Goal: Task Accomplishment & Management: Manage account settings

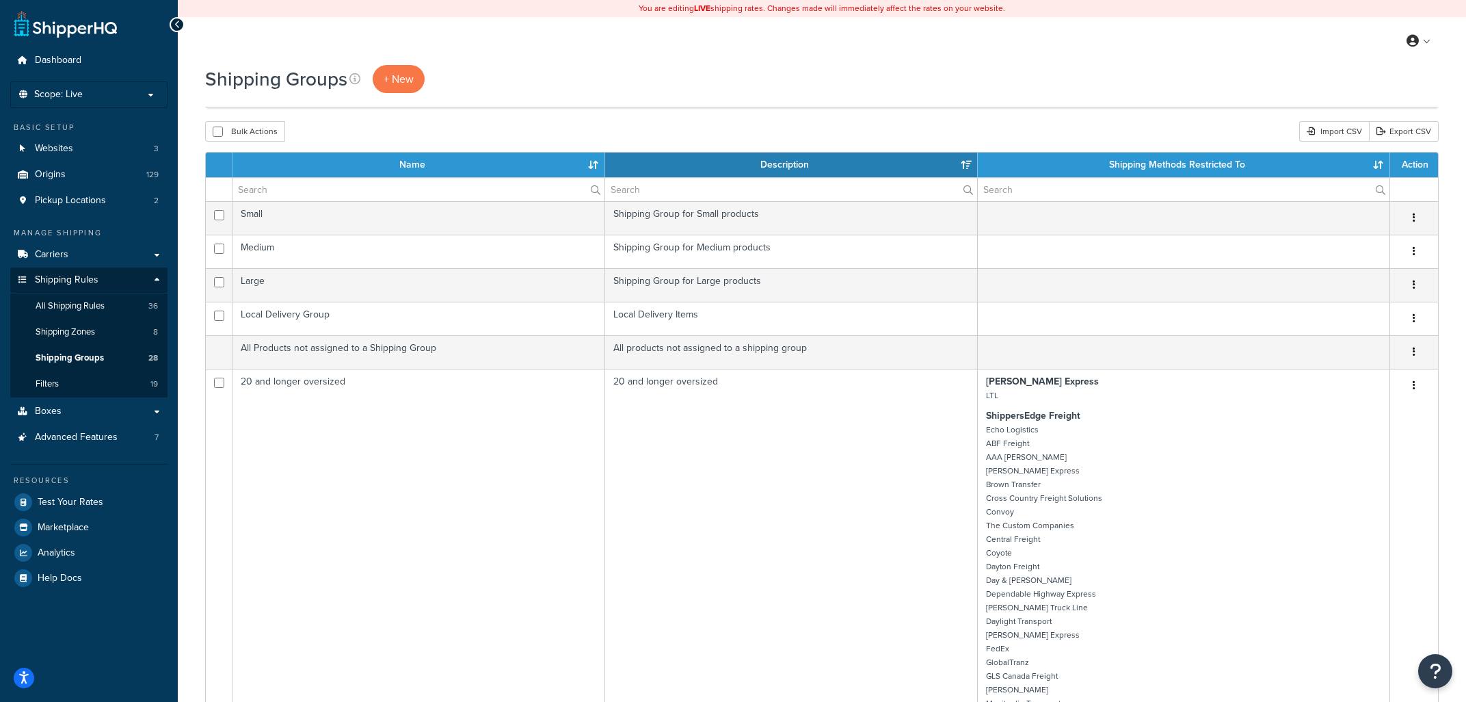
select select "15"
click at [89, 440] on span "Advanced Features" at bounding box center [76, 437] width 83 height 12
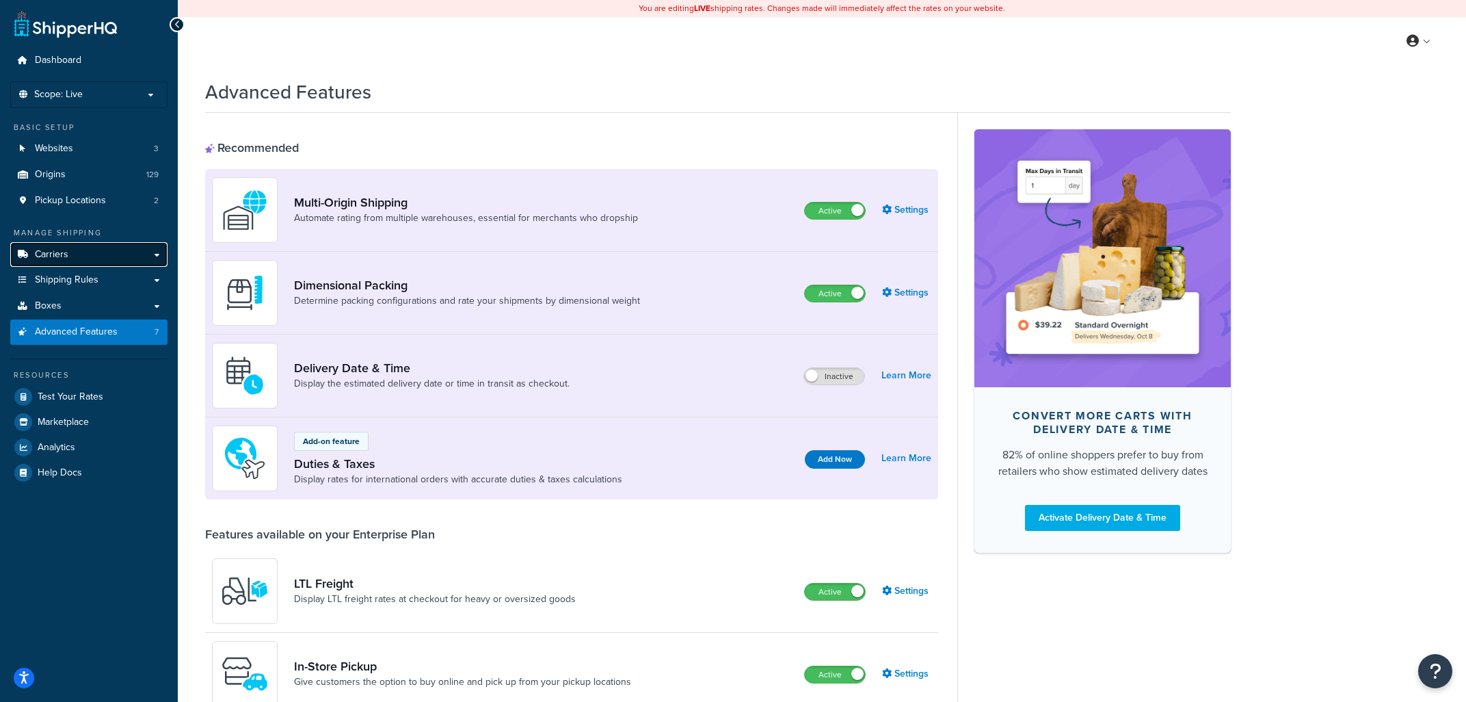
click at [72, 257] on link "Carriers" at bounding box center [88, 254] width 157 height 25
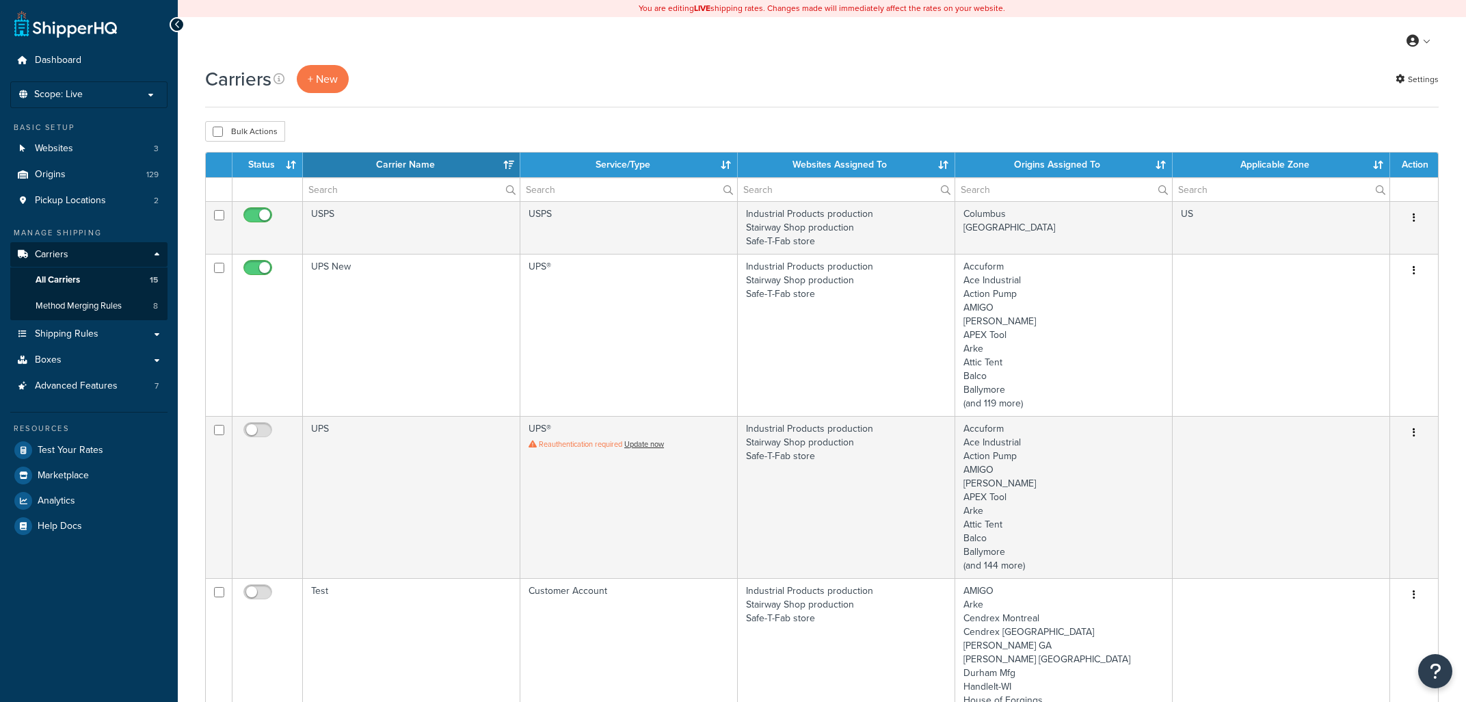
select select "15"
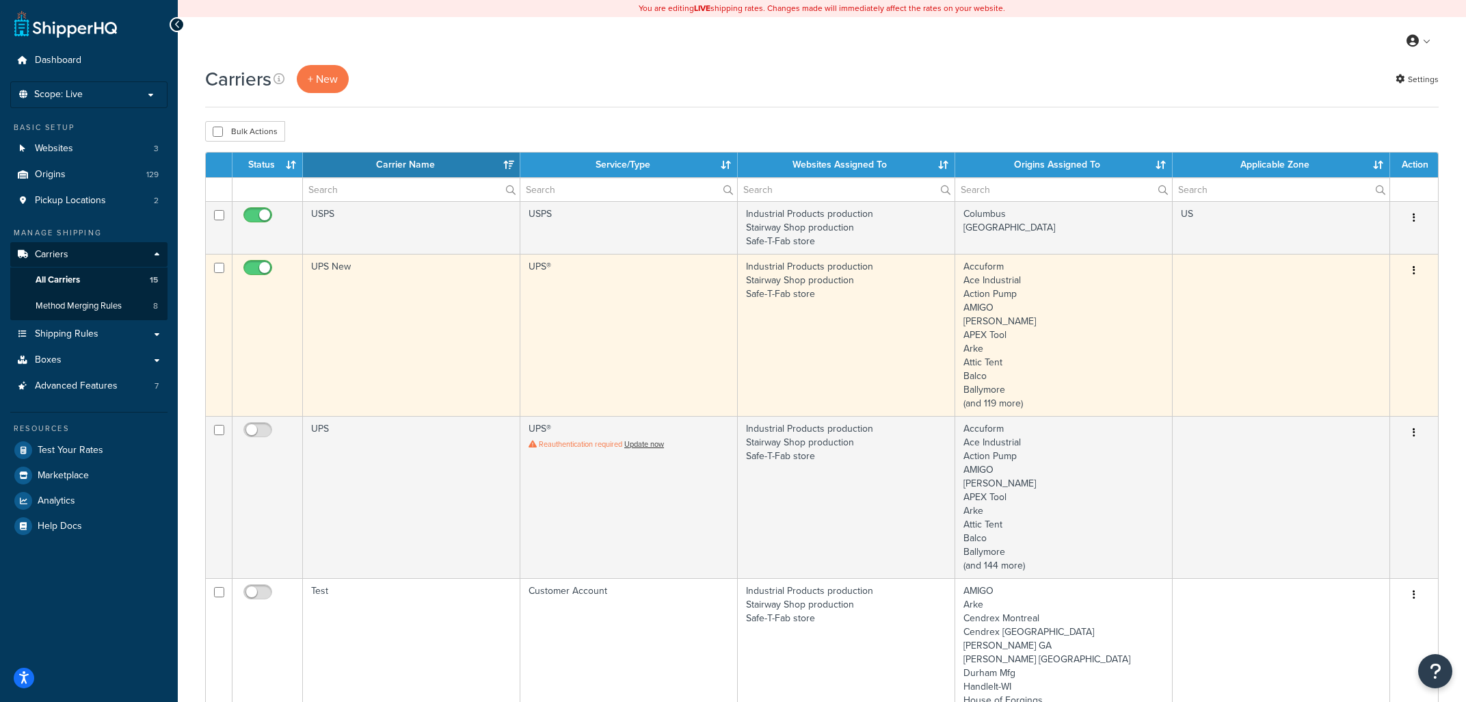
click at [691, 331] on td "UPS®" at bounding box center [628, 335] width 217 height 162
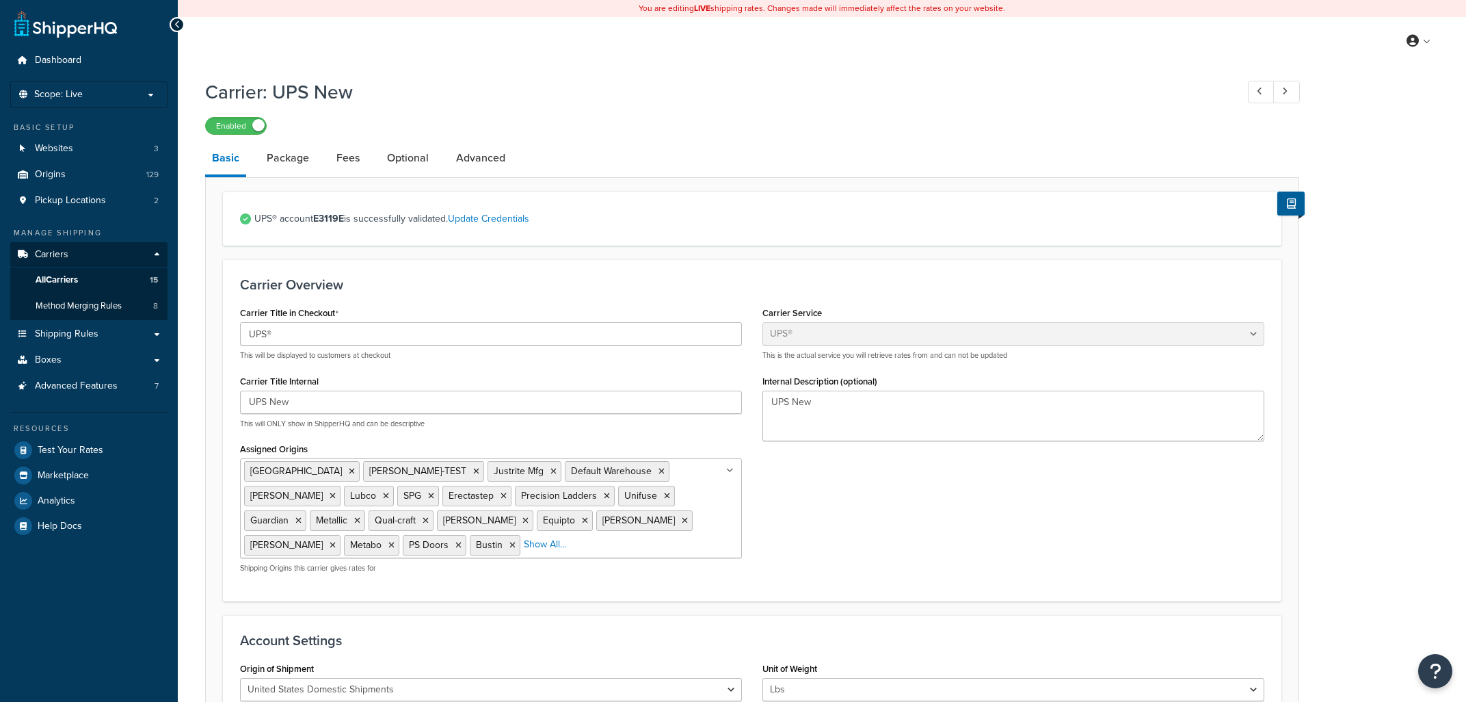
select select "ups"
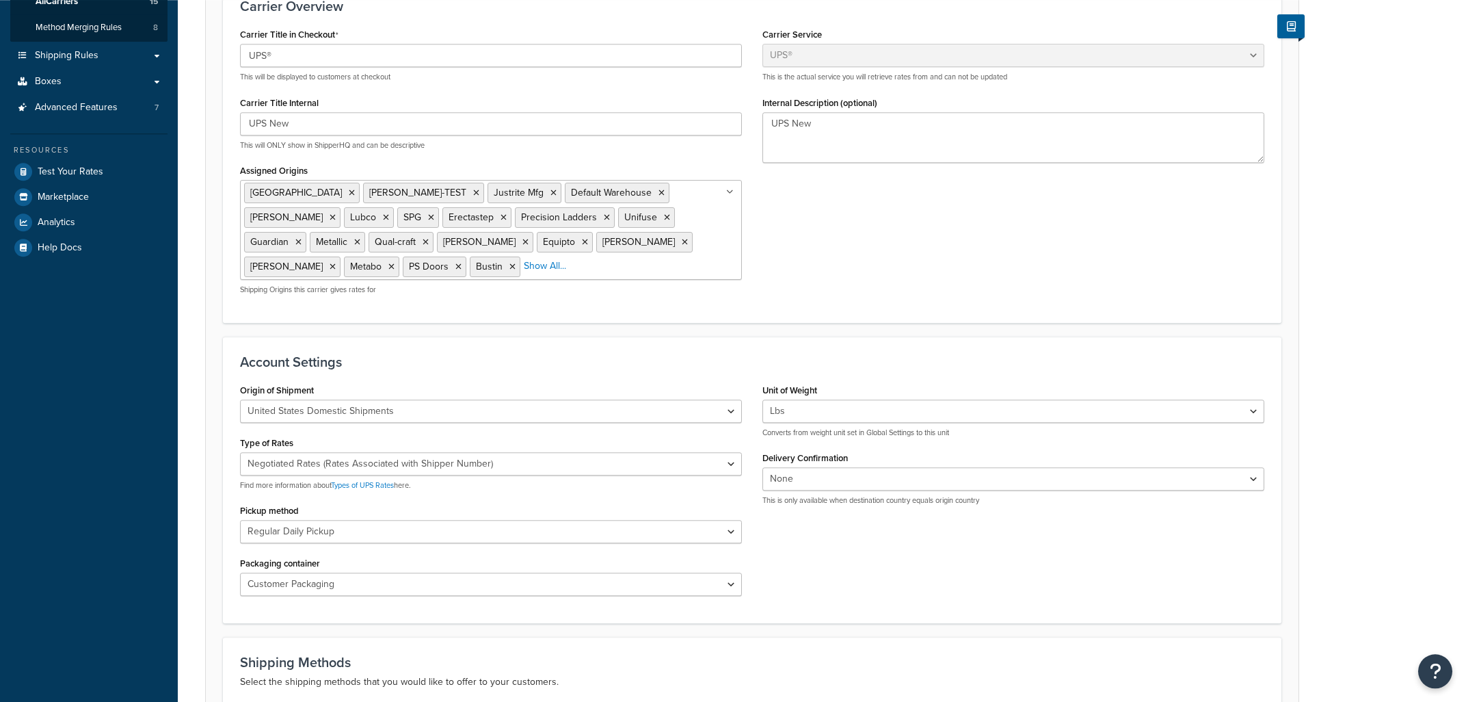
scroll to position [293, 0]
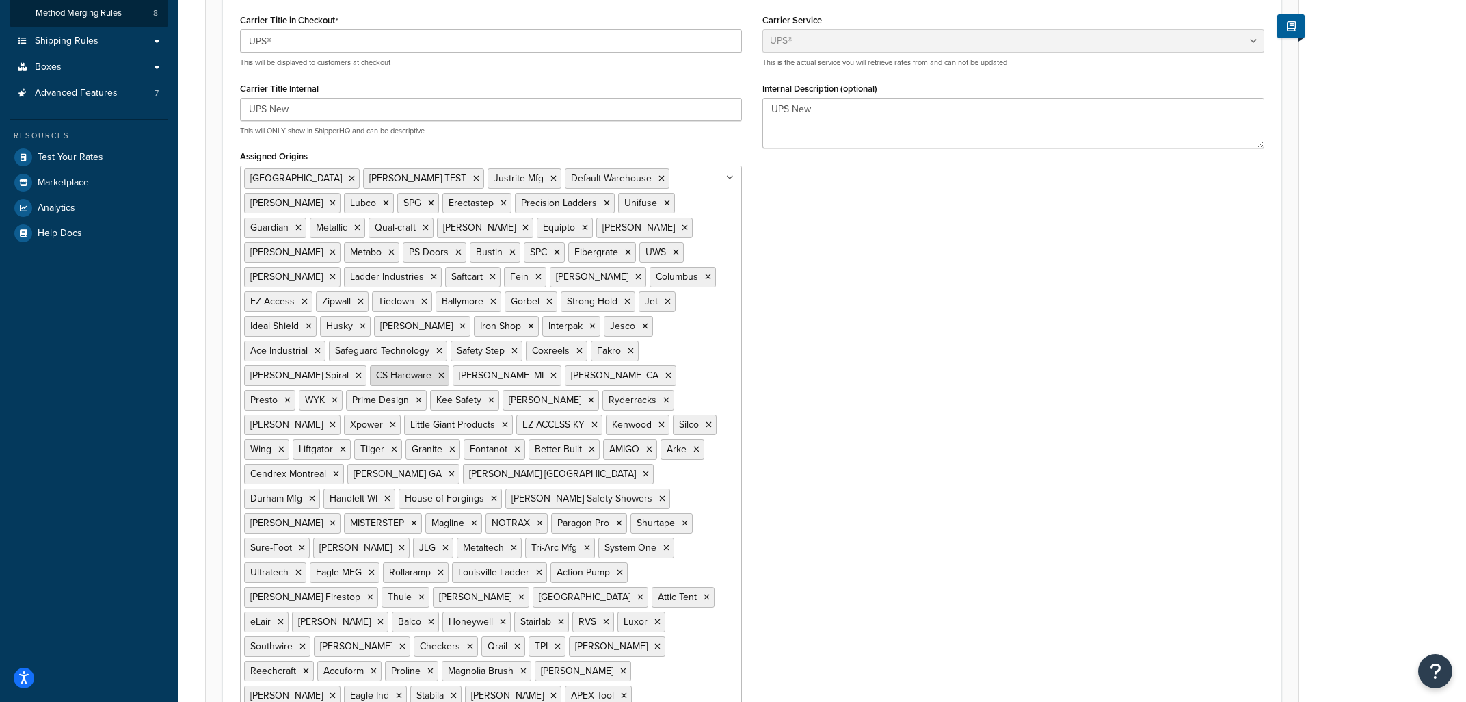
click at [438, 371] on icon at bounding box center [441, 375] width 6 height 8
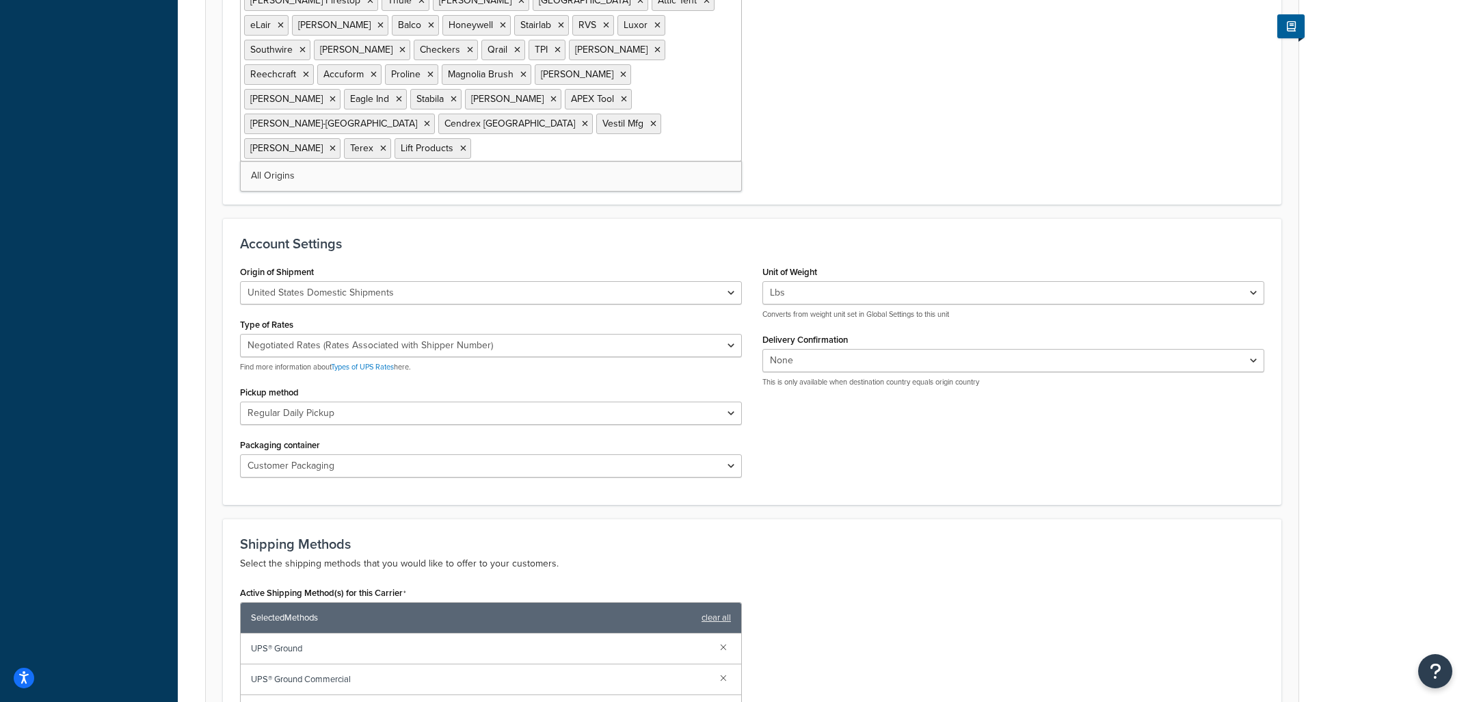
scroll to position [1182, 0]
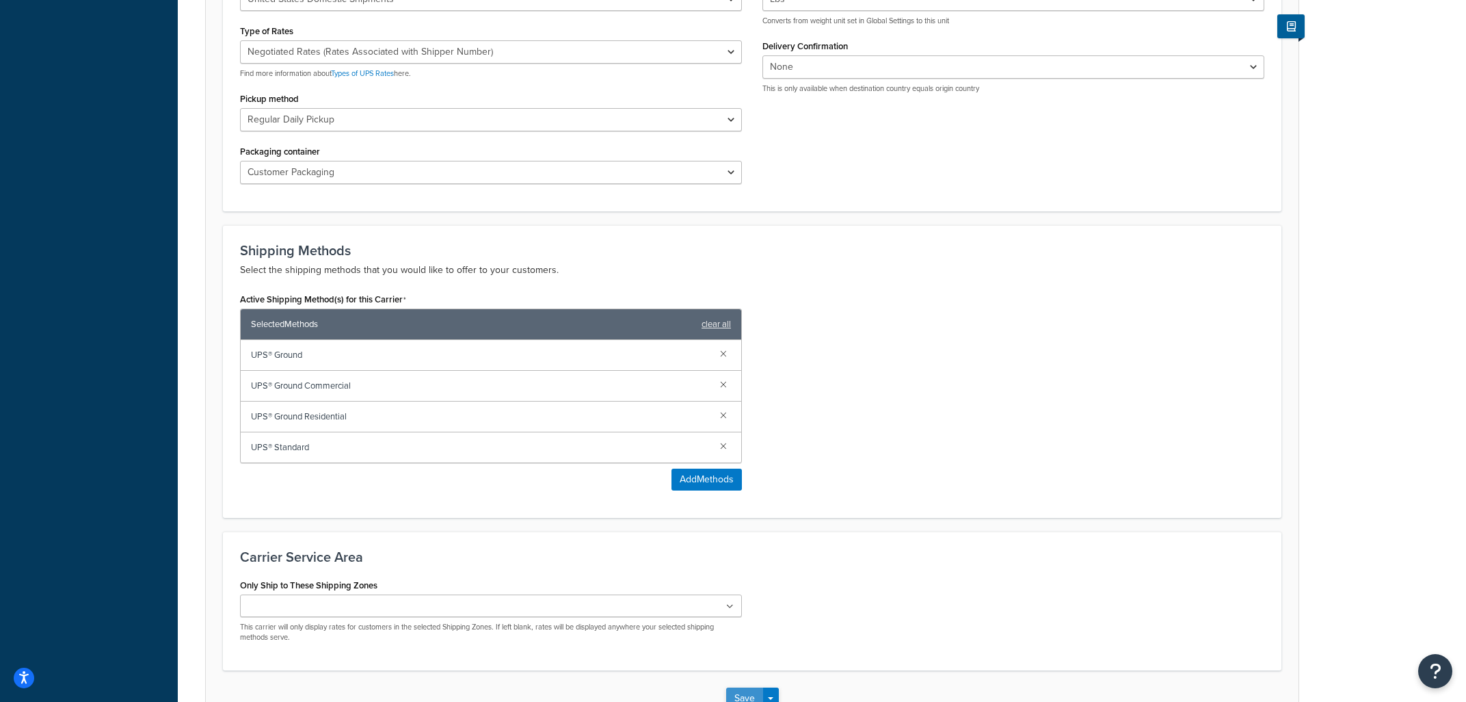
click at [739, 687] on button "Save" at bounding box center [744, 698] width 37 height 22
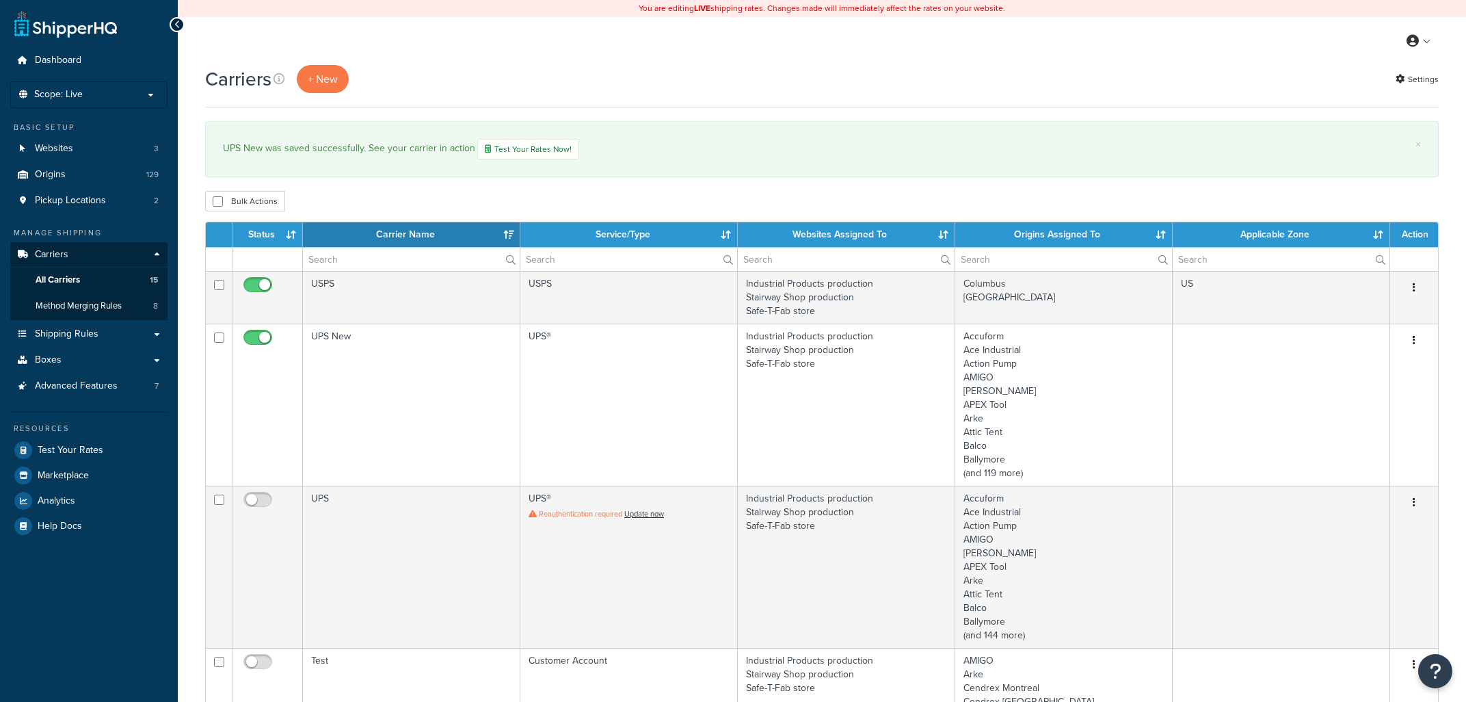
select select "15"
click at [112, 336] on link "Shipping Rules" at bounding box center [88, 333] width 157 height 25
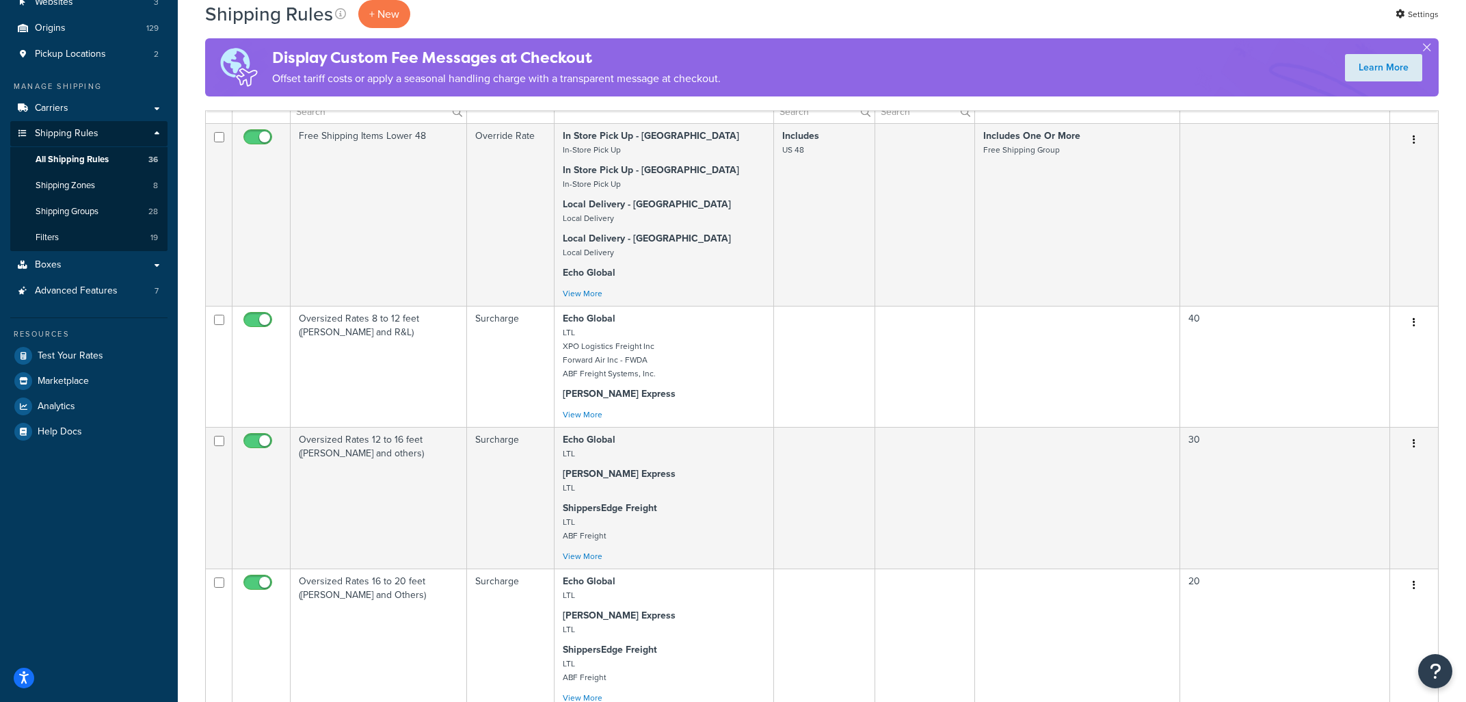
scroll to position [440, 0]
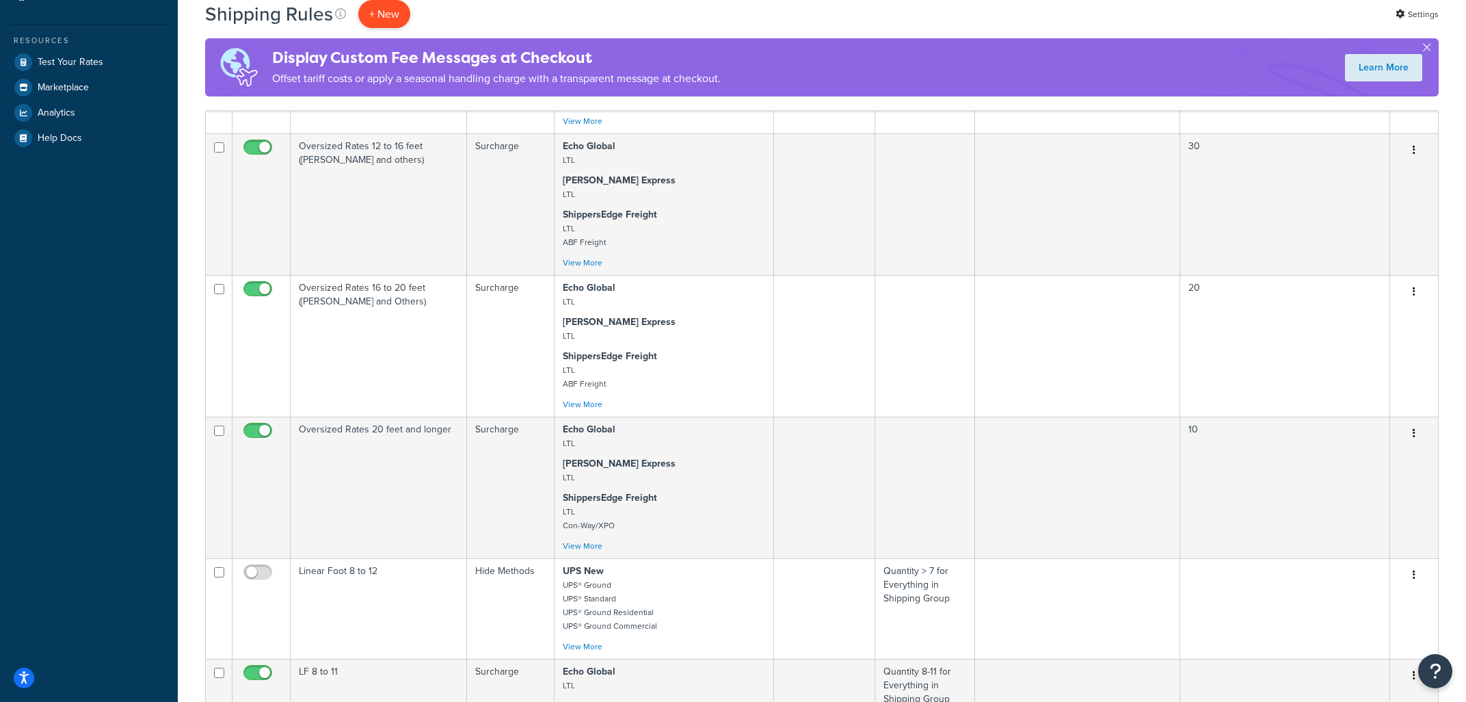
click at [384, 16] on p "+ New" at bounding box center [384, 14] width 52 height 28
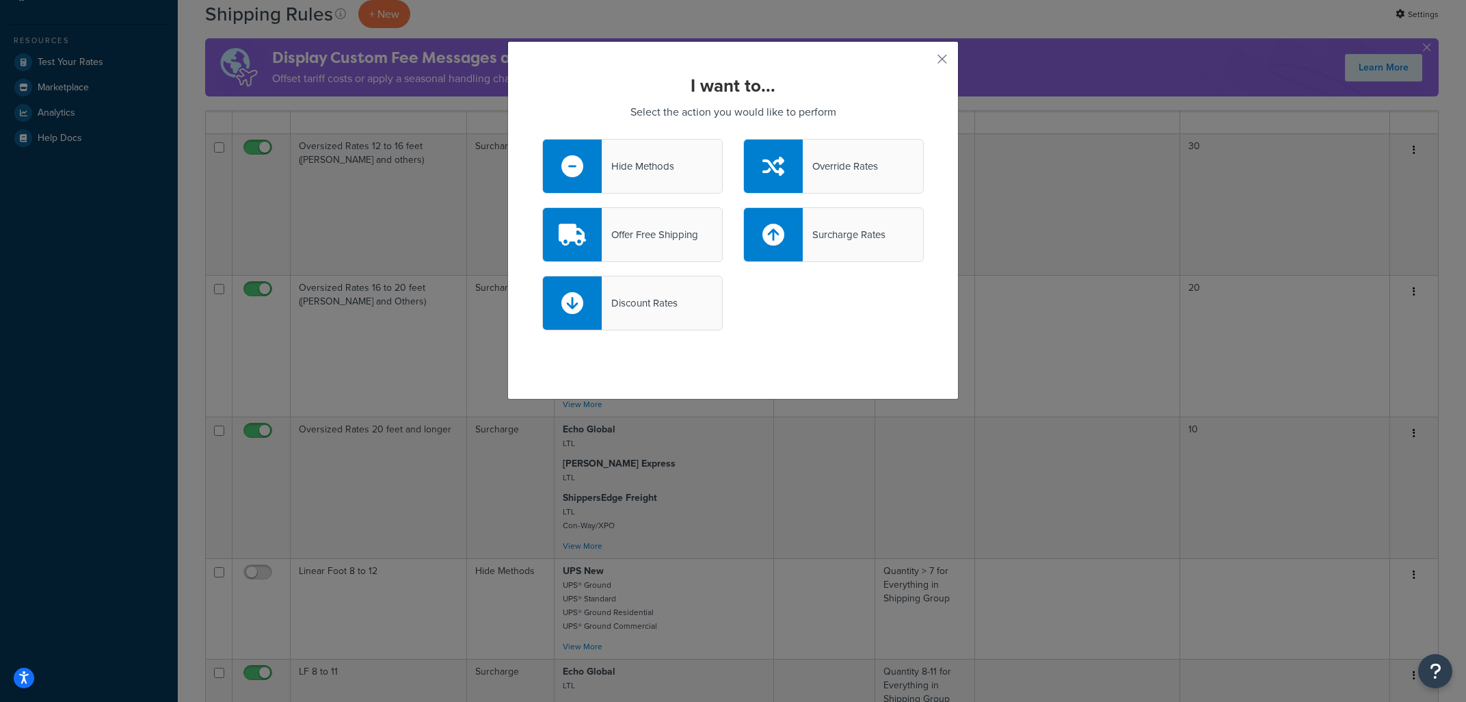
click at [665, 177] on div "Hide Methods" at bounding box center [632, 166] width 181 height 55
click at [0, 0] on input "Hide Methods" at bounding box center [0, 0] width 0 height 0
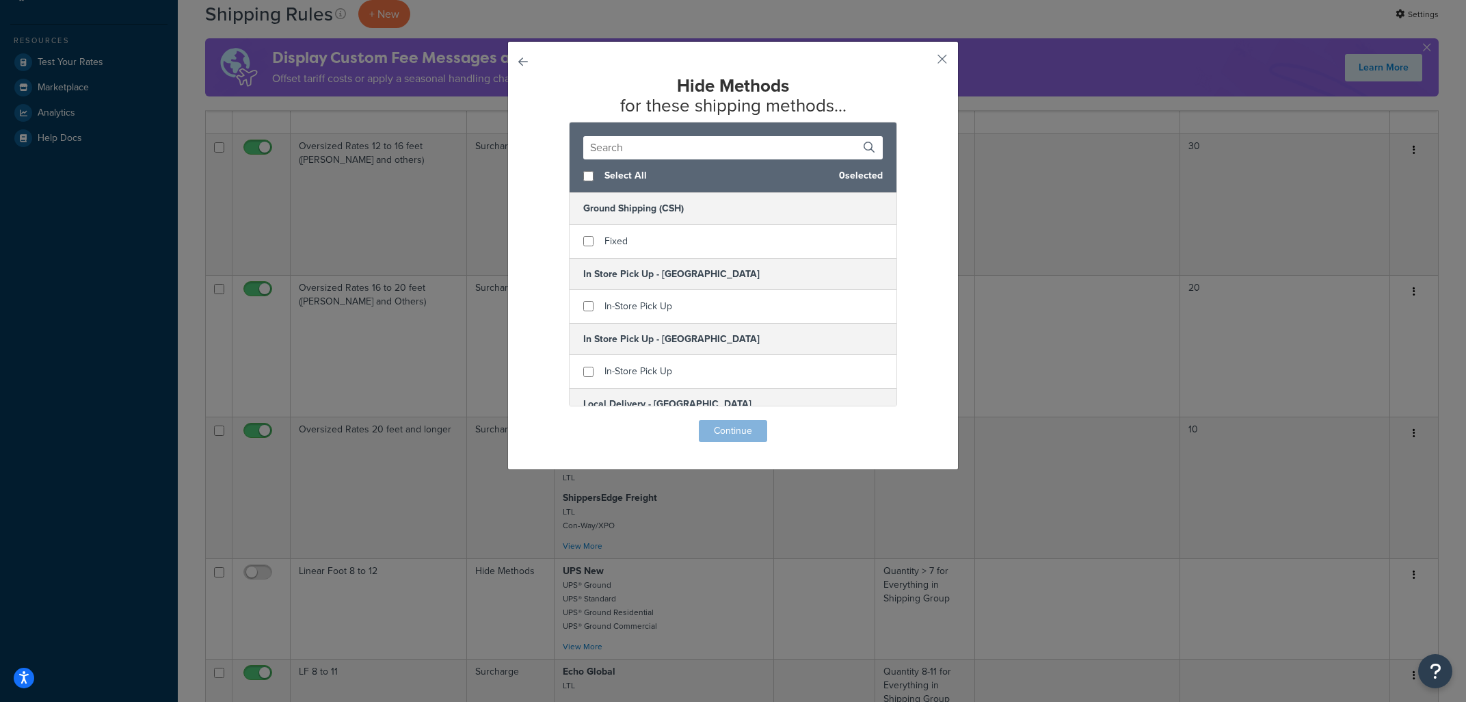
click at [767, 139] on input "text" at bounding box center [732, 147] width 299 height 23
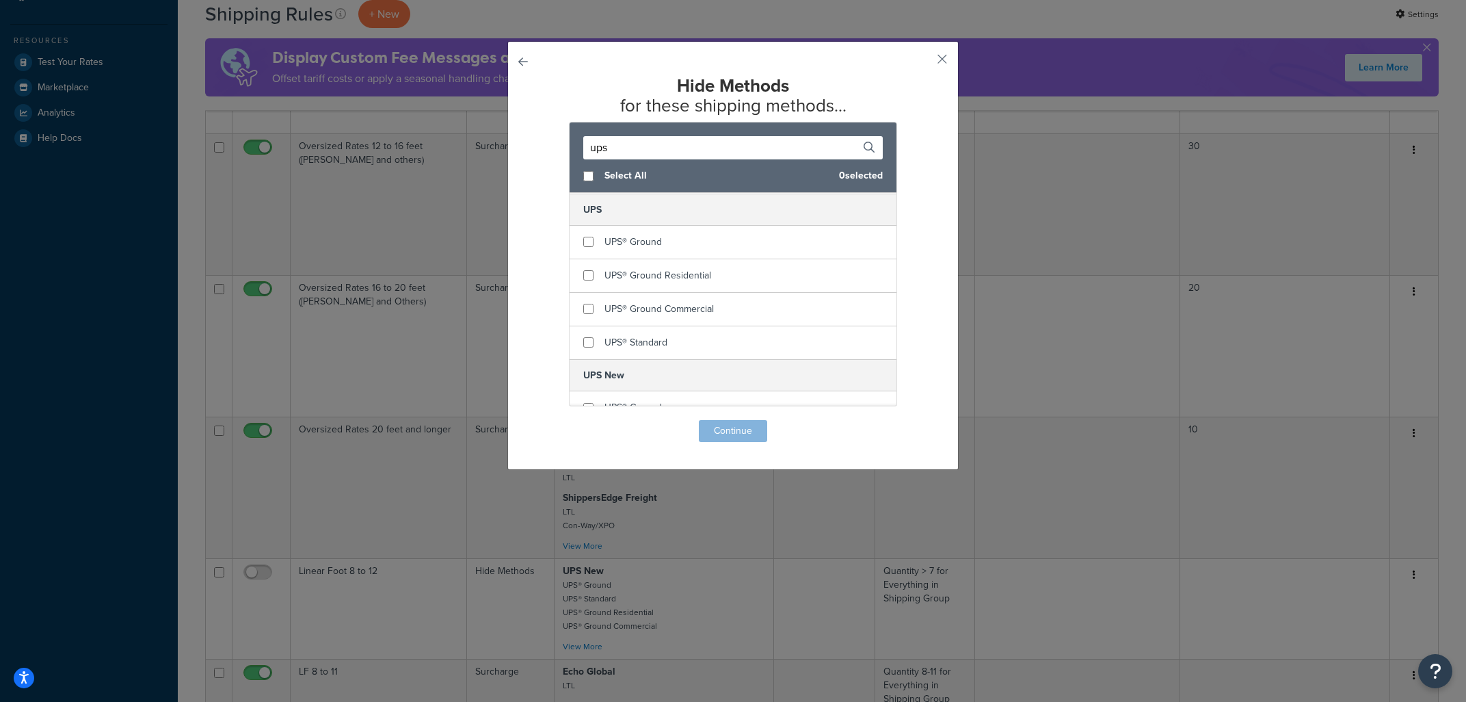
scroll to position [247, 0]
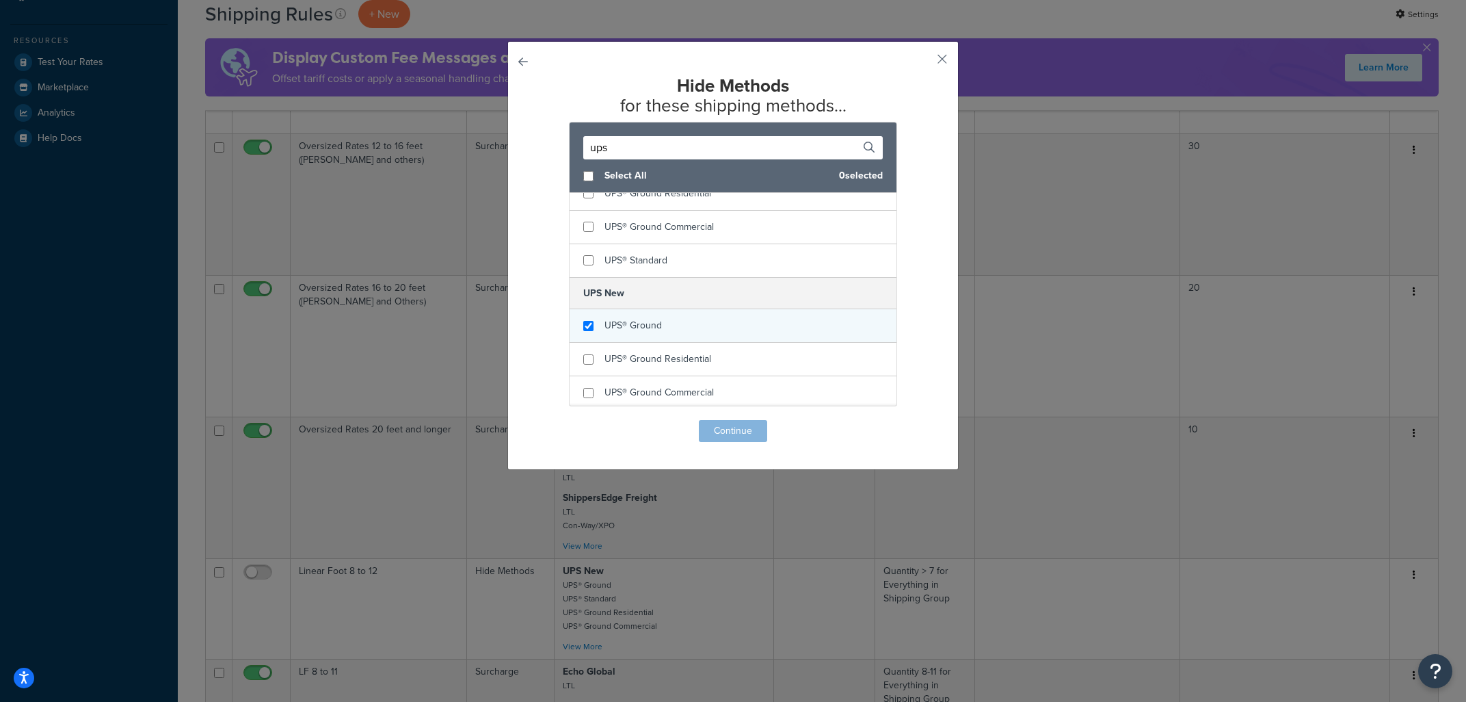
type input "ups"
click at [587, 325] on input "checkbox" at bounding box center [588, 326] width 10 height 10
checkbox input "true"
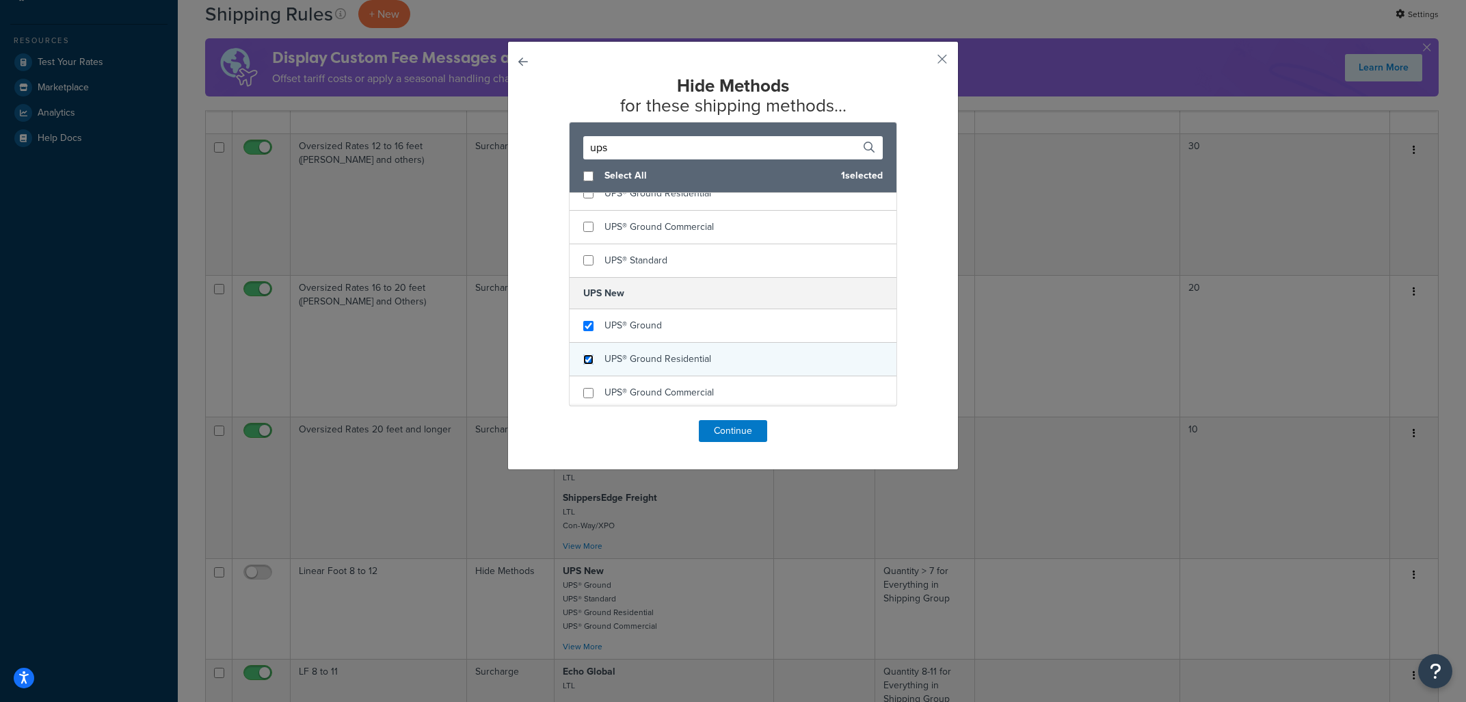
click at [585, 359] on input "checkbox" at bounding box center [588, 359] width 10 height 10
checkbox input "true"
click at [590, 359] on input "checkbox" at bounding box center [588, 356] width 10 height 10
checkbox input "true"
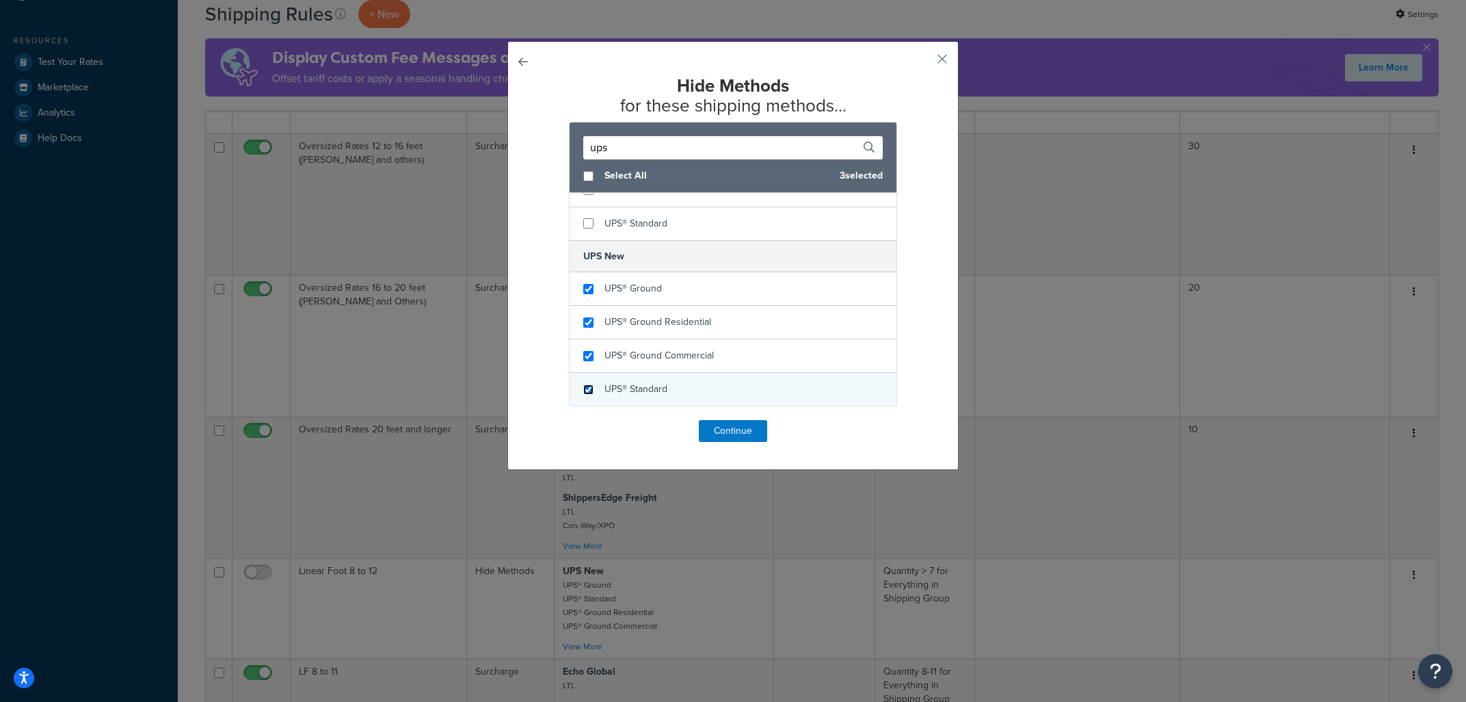
click at [591, 393] on input "checkbox" at bounding box center [588, 389] width 10 height 10
checkbox input "true"
click at [742, 420] on div "Hide Methods for these shipping methods... ups Select All 4 selected ShippersEd…" at bounding box center [733, 259] width 382 height 366
click at [734, 434] on button "Continue" at bounding box center [733, 431] width 68 height 22
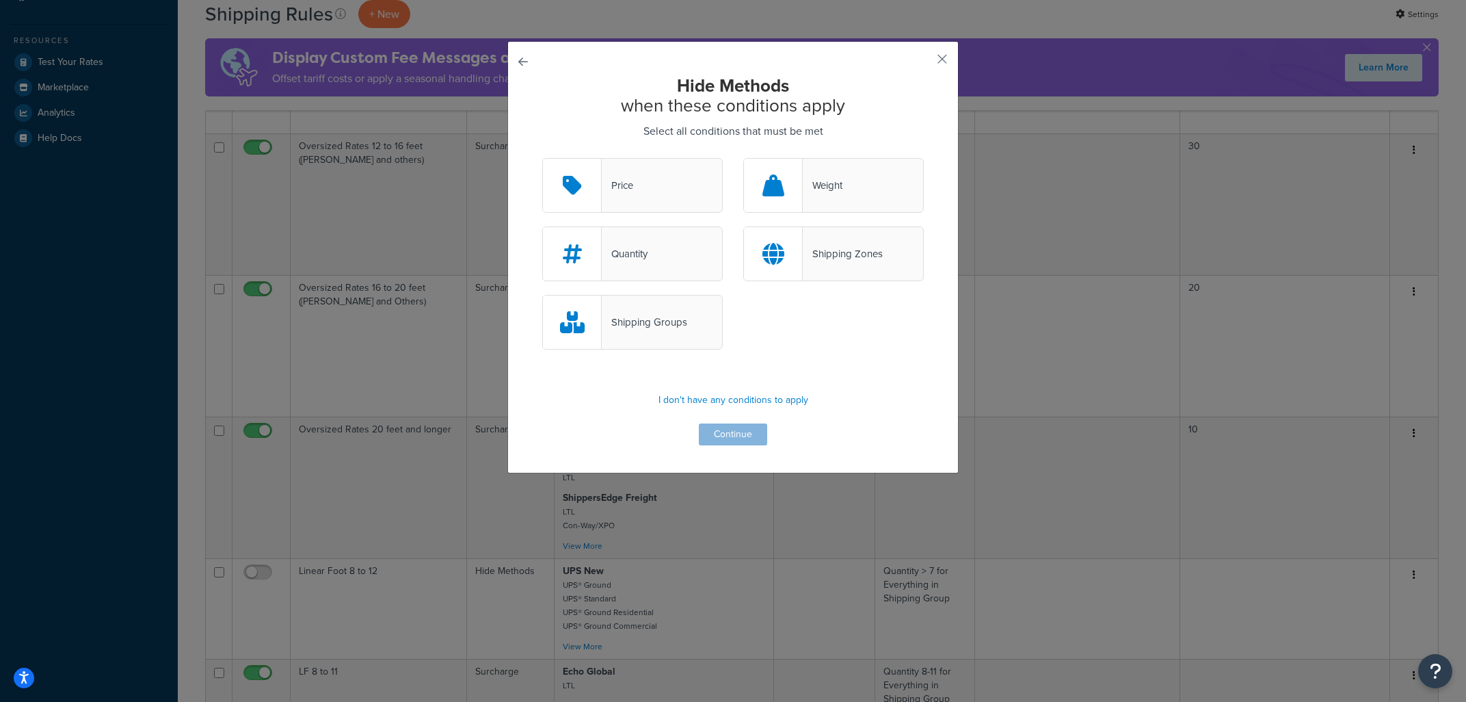
click at [657, 202] on div "Price" at bounding box center [632, 185] width 181 height 55
click at [0, 0] on input "Price" at bounding box center [0, 0] width 0 height 0
click at [733, 443] on button "Continue" at bounding box center [733, 434] width 68 height 22
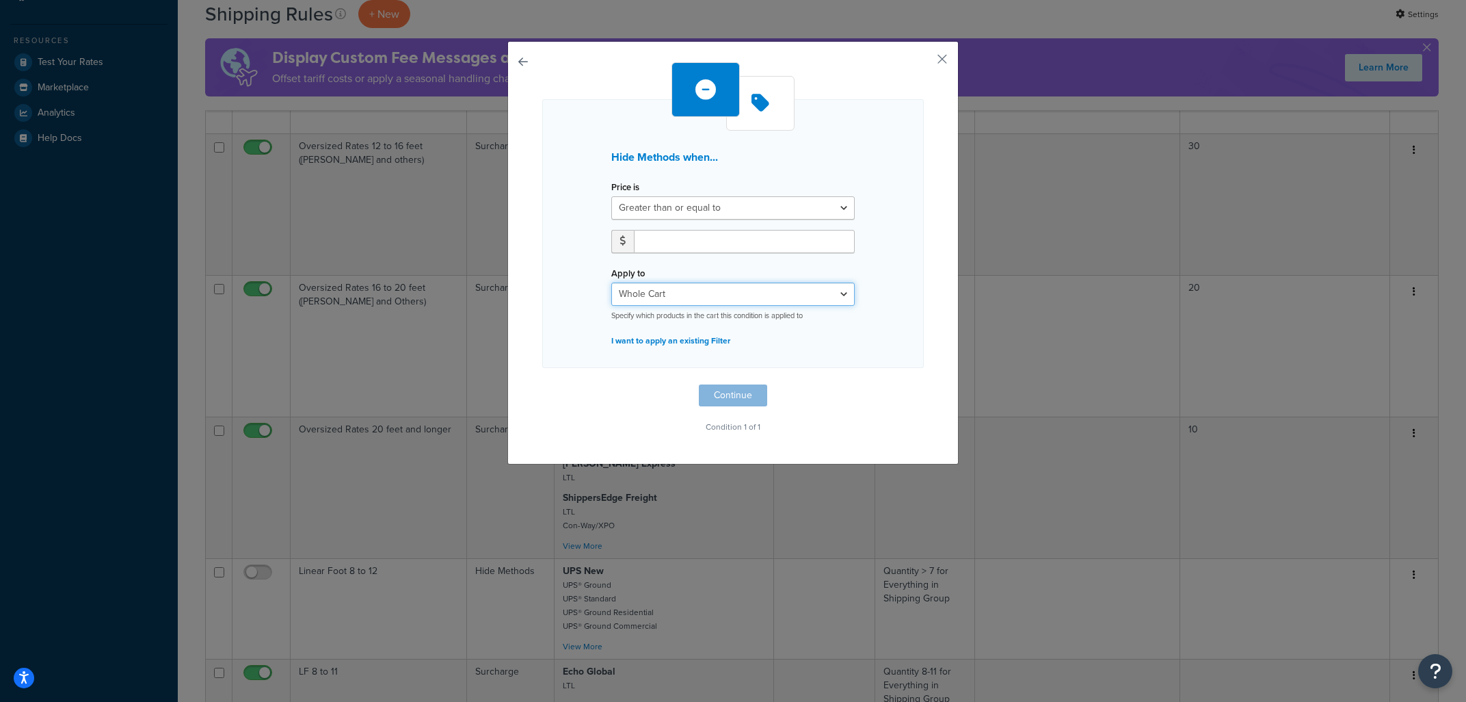
click at [611, 282] on select "Whole Cart Everything in Shipping Group Everything at Origin Each Item within S…" at bounding box center [732, 293] width 243 height 23
select select "LOCATION"
click option "Everything at Origin" at bounding box center [0, 0] width 0 height 0
click at [951, 56] on div "Hide Methods when... Price is Greater than or equal to Between or equal to Less…" at bounding box center [732, 252] width 451 height 423
click at [950, 56] on div "Hide Methods when... Price is Greater than or equal to Between or equal to Less…" at bounding box center [732, 252] width 451 height 423
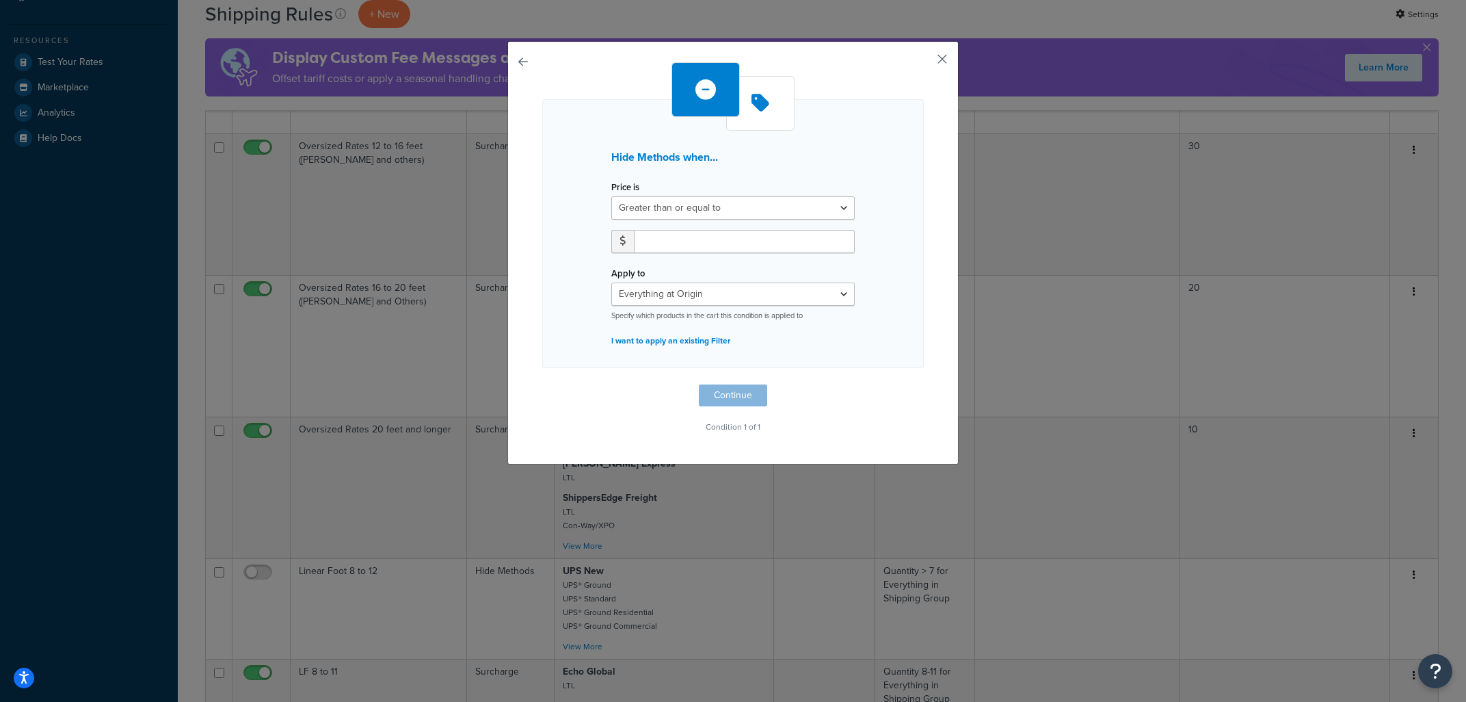
click at [924, 62] on button "button" at bounding box center [921, 63] width 3 height 3
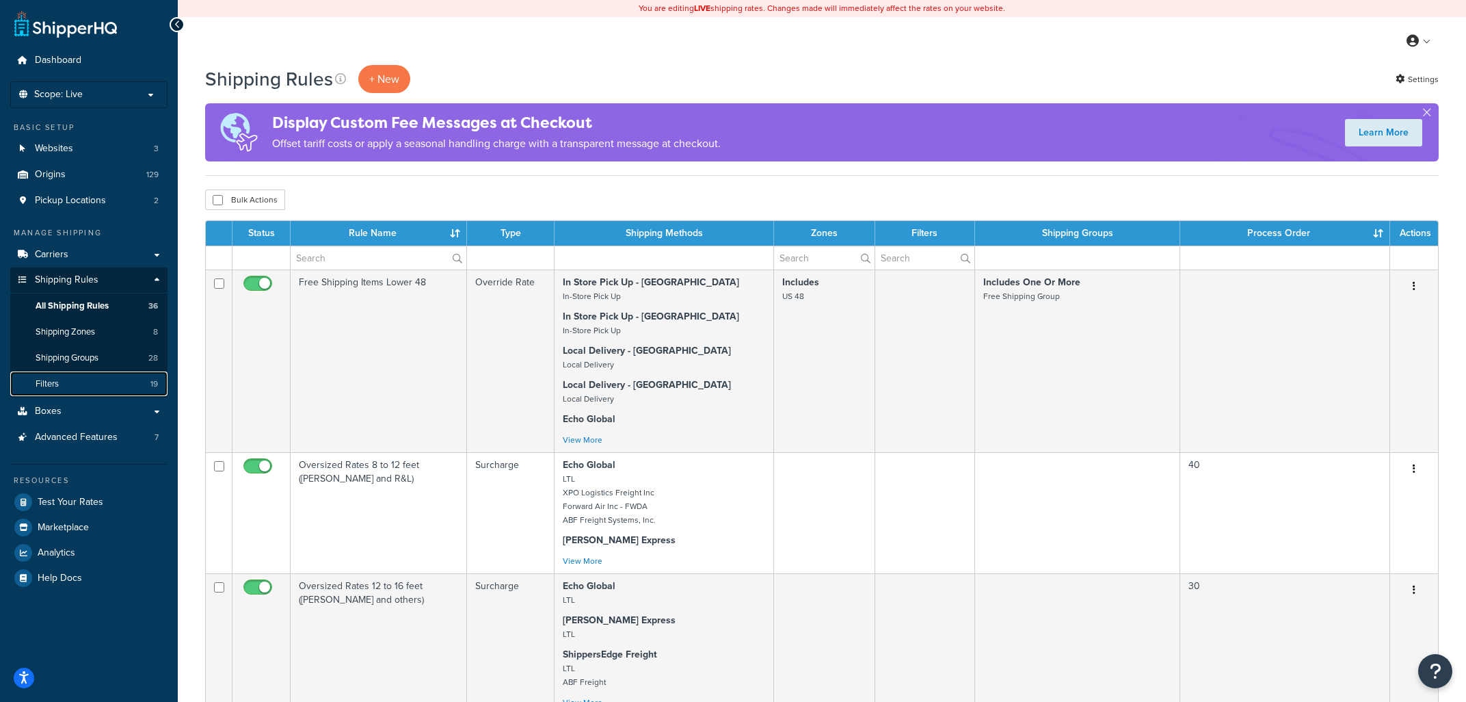
click at [63, 382] on link "Filters 19" at bounding box center [88, 383] width 157 height 25
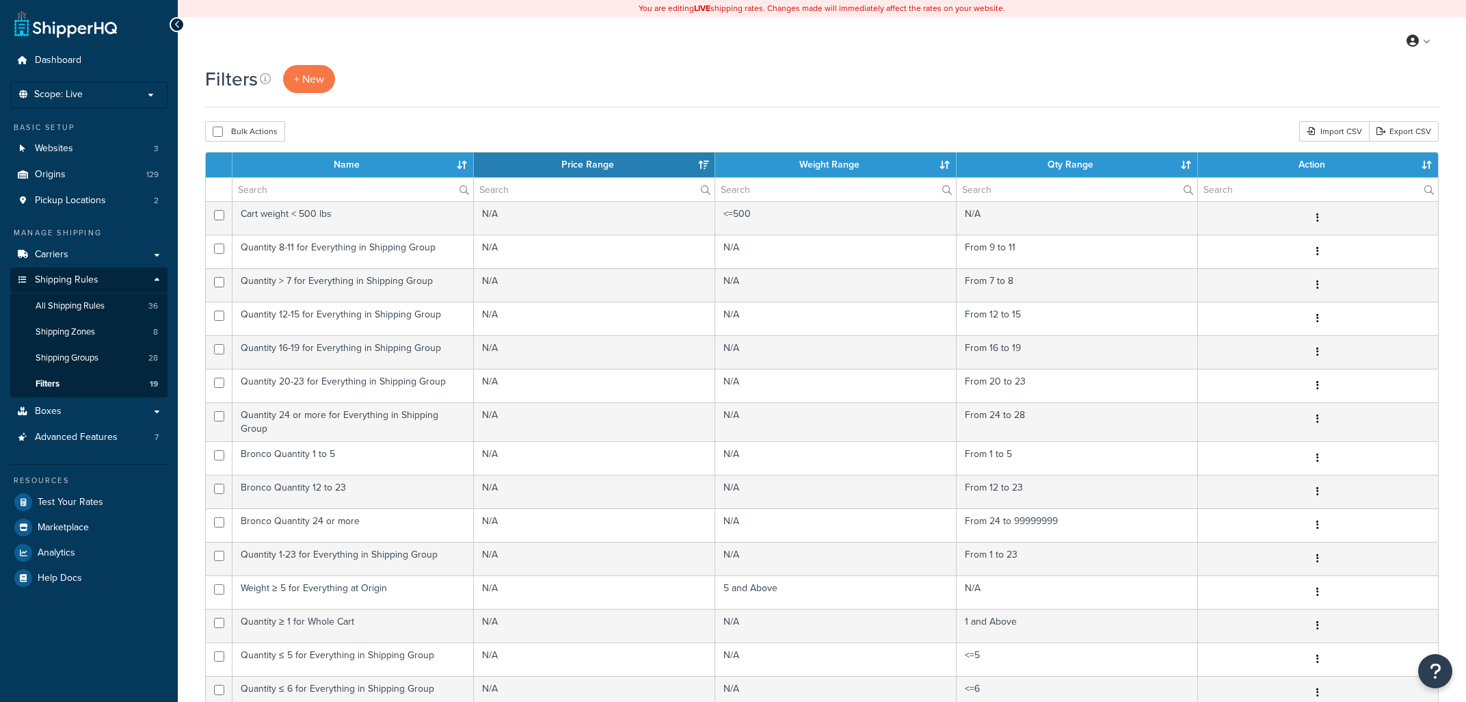
select select "15"
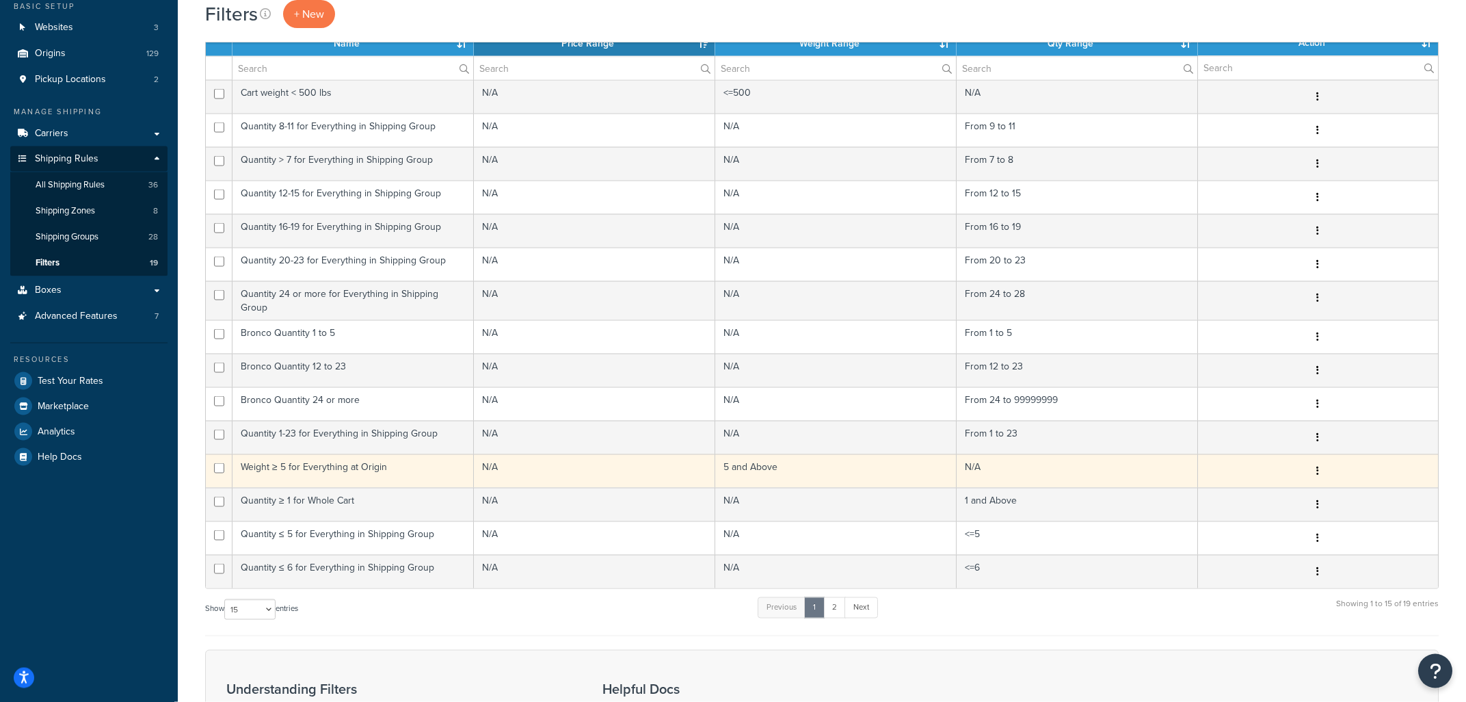
scroll to position [219, 0]
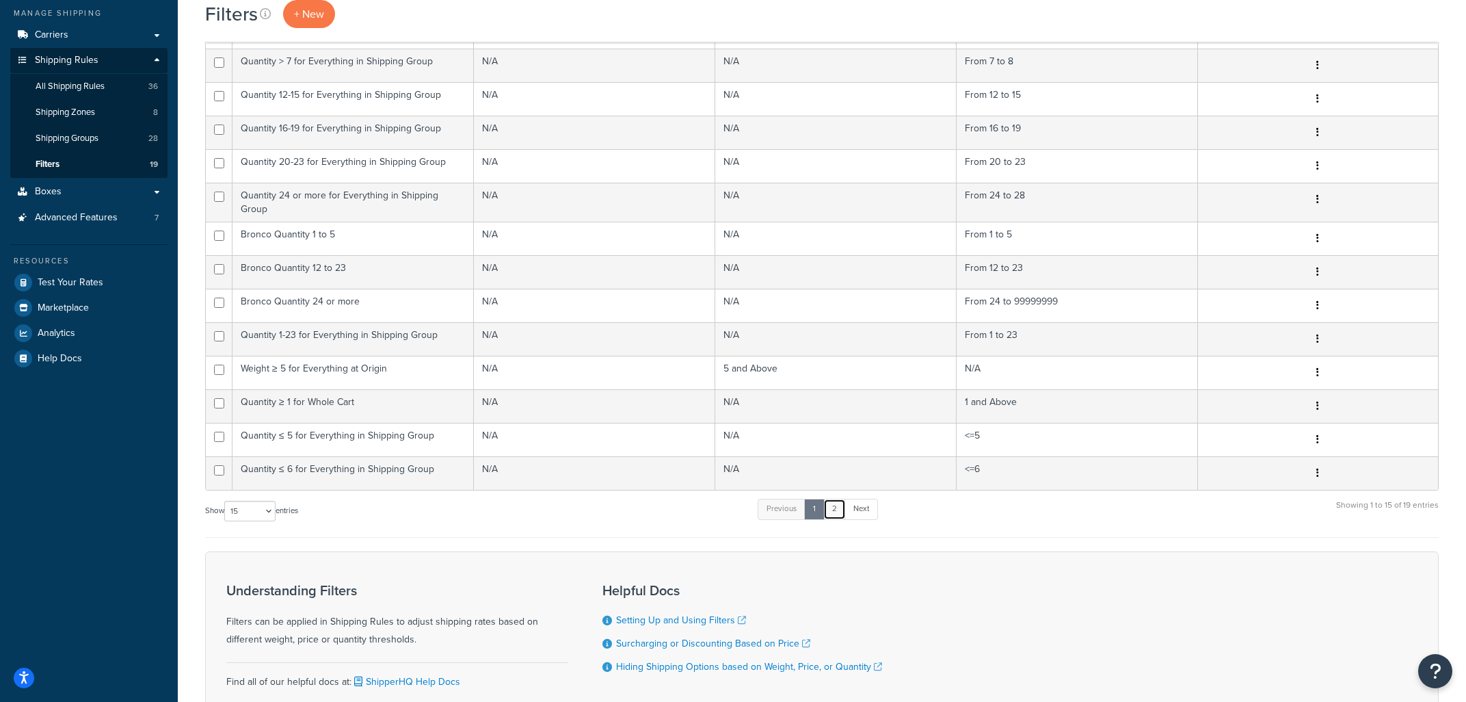
click at [831, 506] on link "2" at bounding box center [834, 508] width 23 height 21
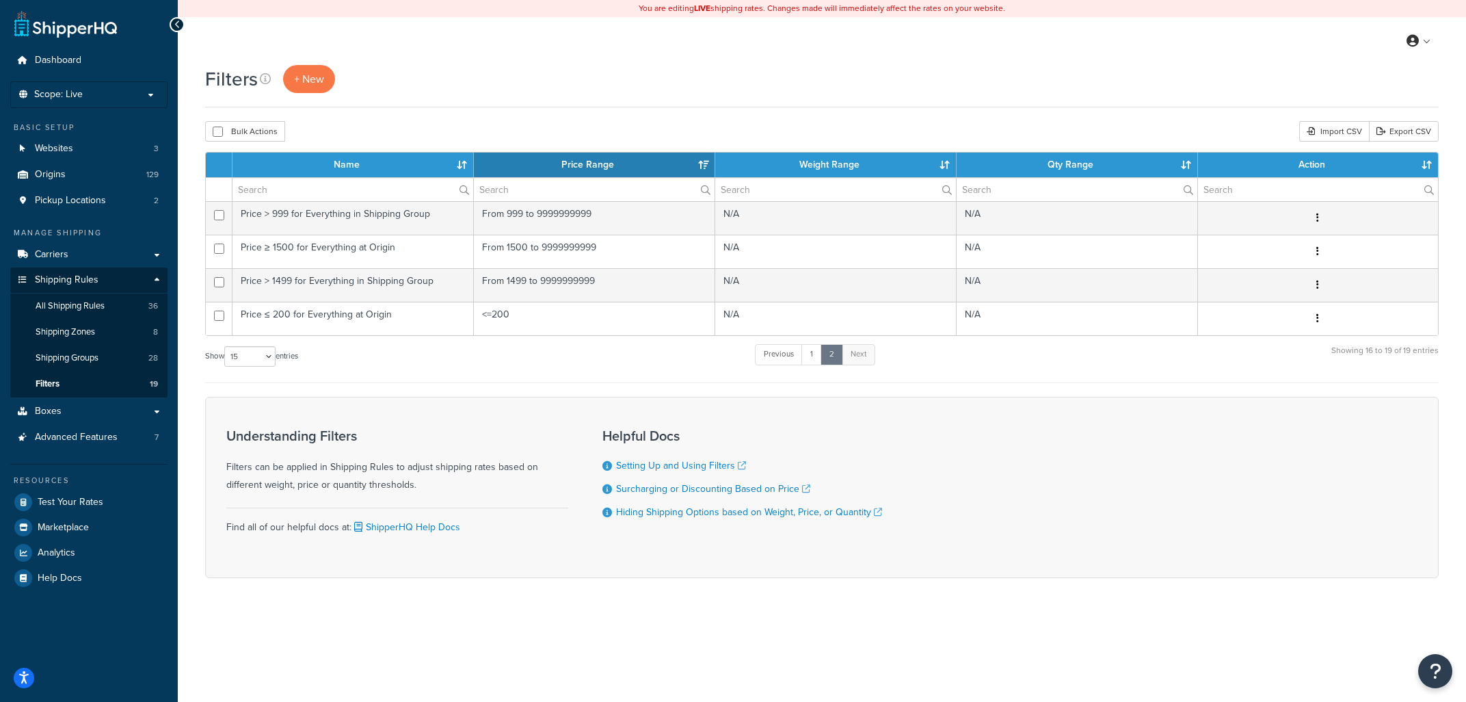
scroll to position [0, 0]
click at [325, 78] on link "+ New" at bounding box center [309, 79] width 52 height 28
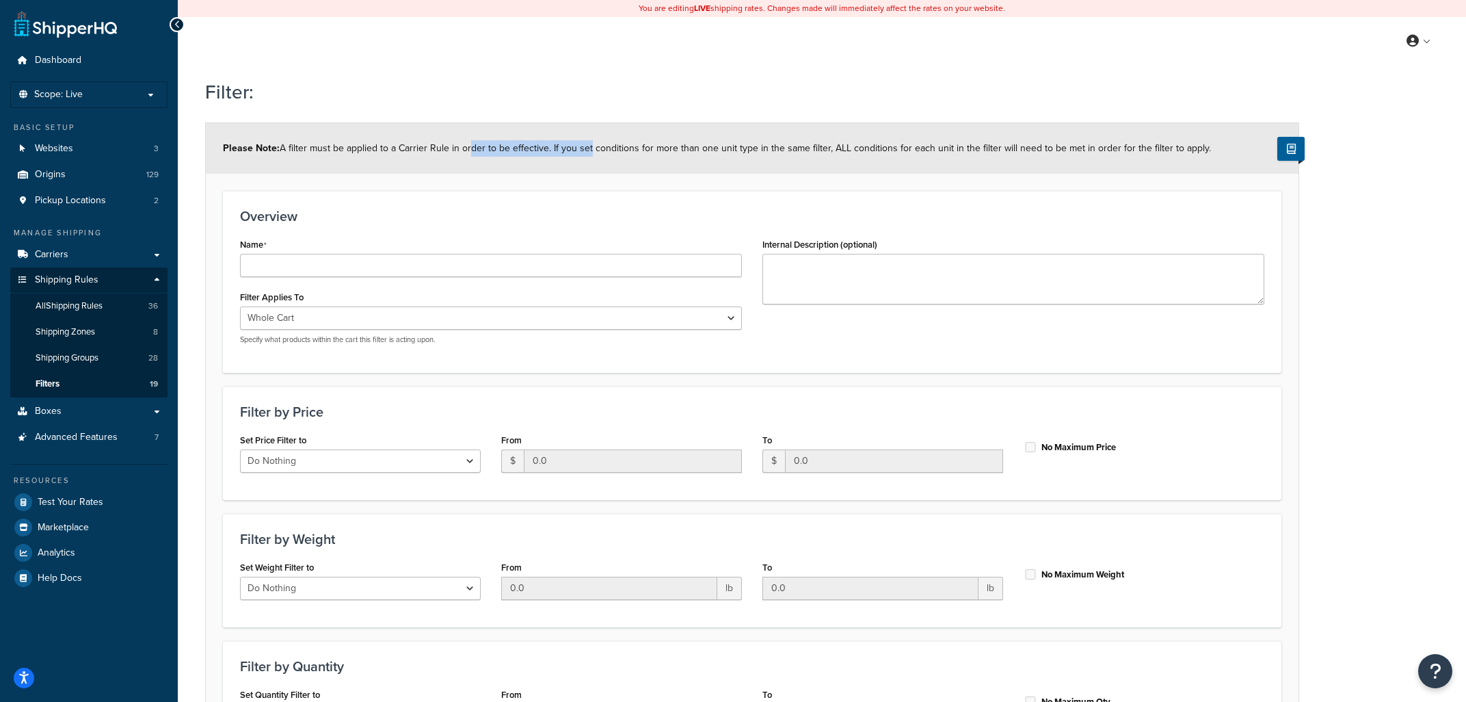
drag, startPoint x: 466, startPoint y: 150, endPoint x: 595, endPoint y: 157, distance: 129.4
click at [589, 155] on span "Please Note: A filter must be applied to a Carrier Rule in order to be effectiv…" at bounding box center [717, 148] width 988 height 14
click at [595, 157] on div "Please Note: A filter must be applied to a Carrier Rule in order to be effectiv…" at bounding box center [752, 148] width 1093 height 51
click at [240, 306] on select "Whole Cart Everything in Shipping Group Everything at Origin Each Item within S…" at bounding box center [491, 317] width 502 height 23
click option "Each Item within Shipping Group" at bounding box center [0, 0] width 0 height 0
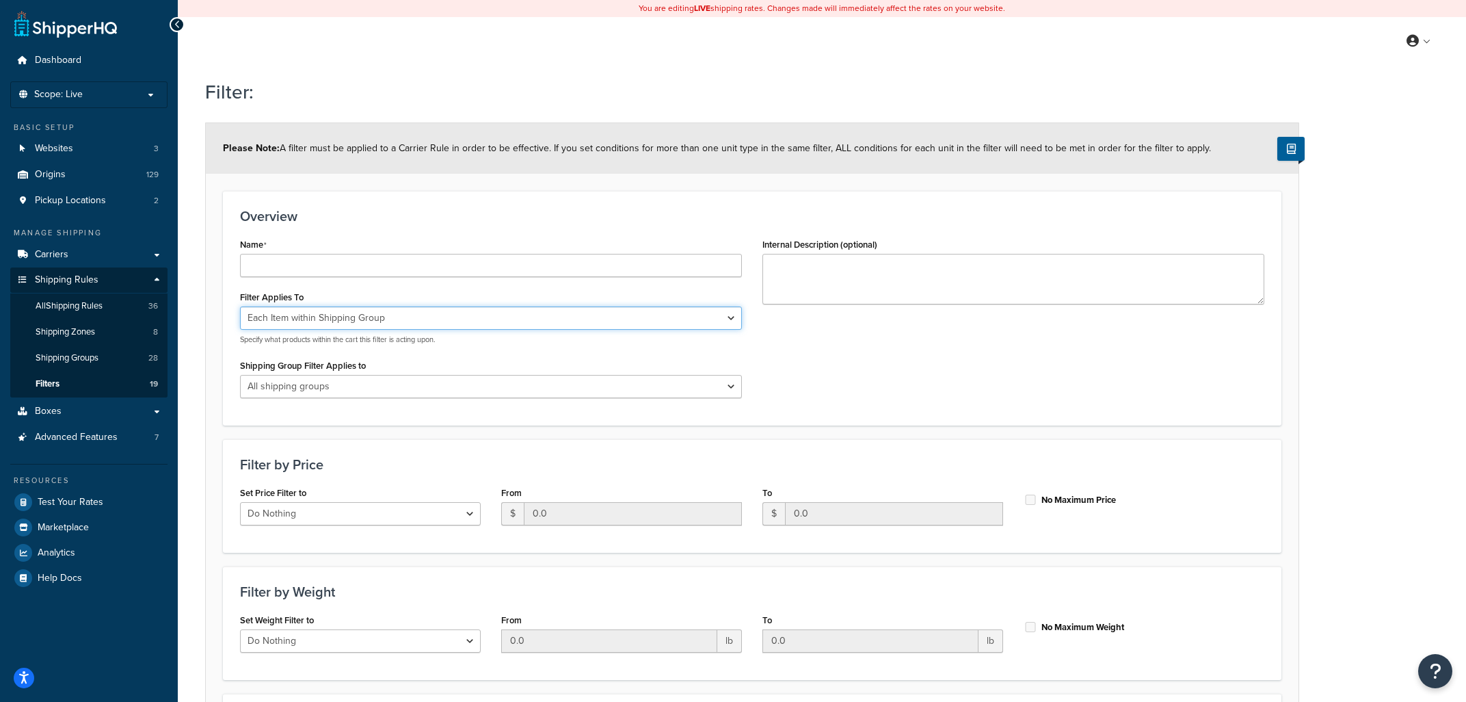
click at [240, 306] on select "Whole Cart Everything in Shipping Group Everything at Origin Each Item within S…" at bounding box center [491, 317] width 502 height 23
select select "LOCATION"
click option "Everything at Origin" at bounding box center [0, 0] width 0 height 0
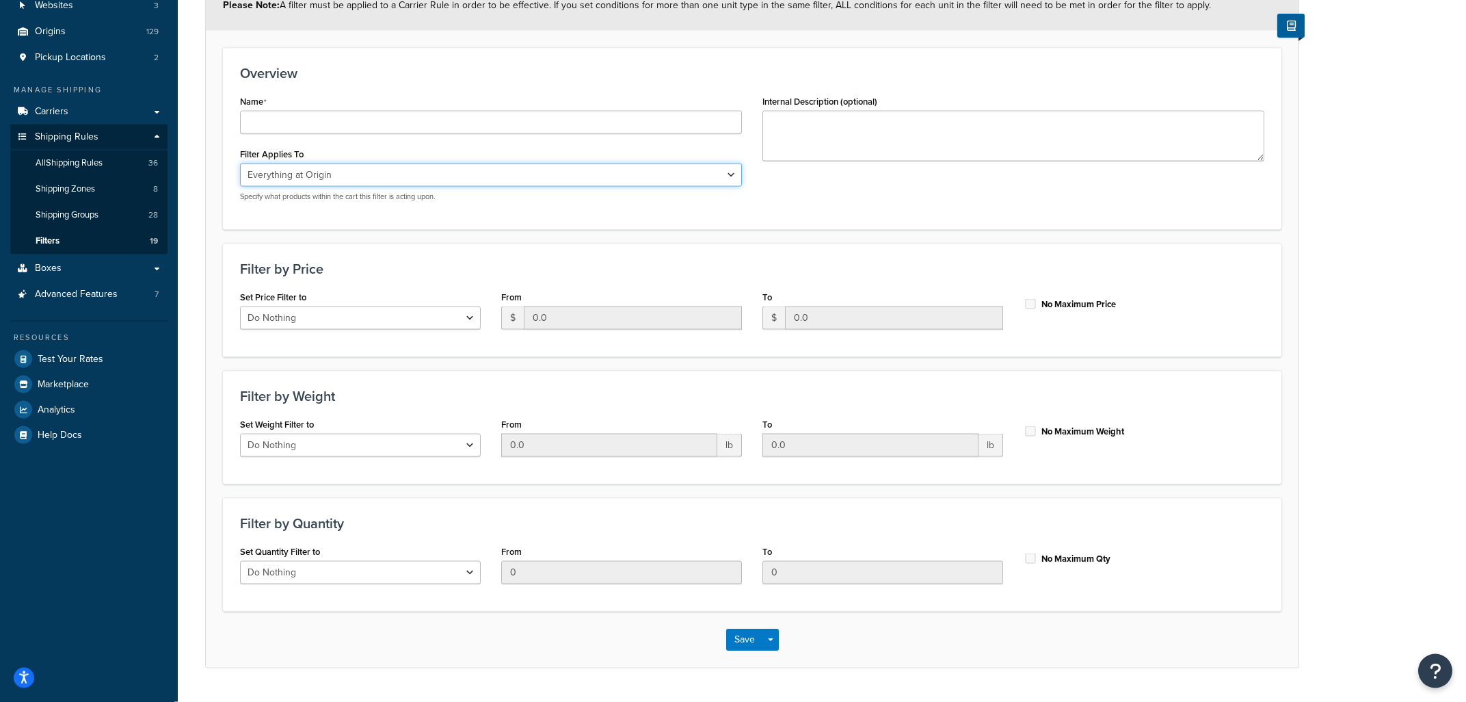
scroll to position [146, 0]
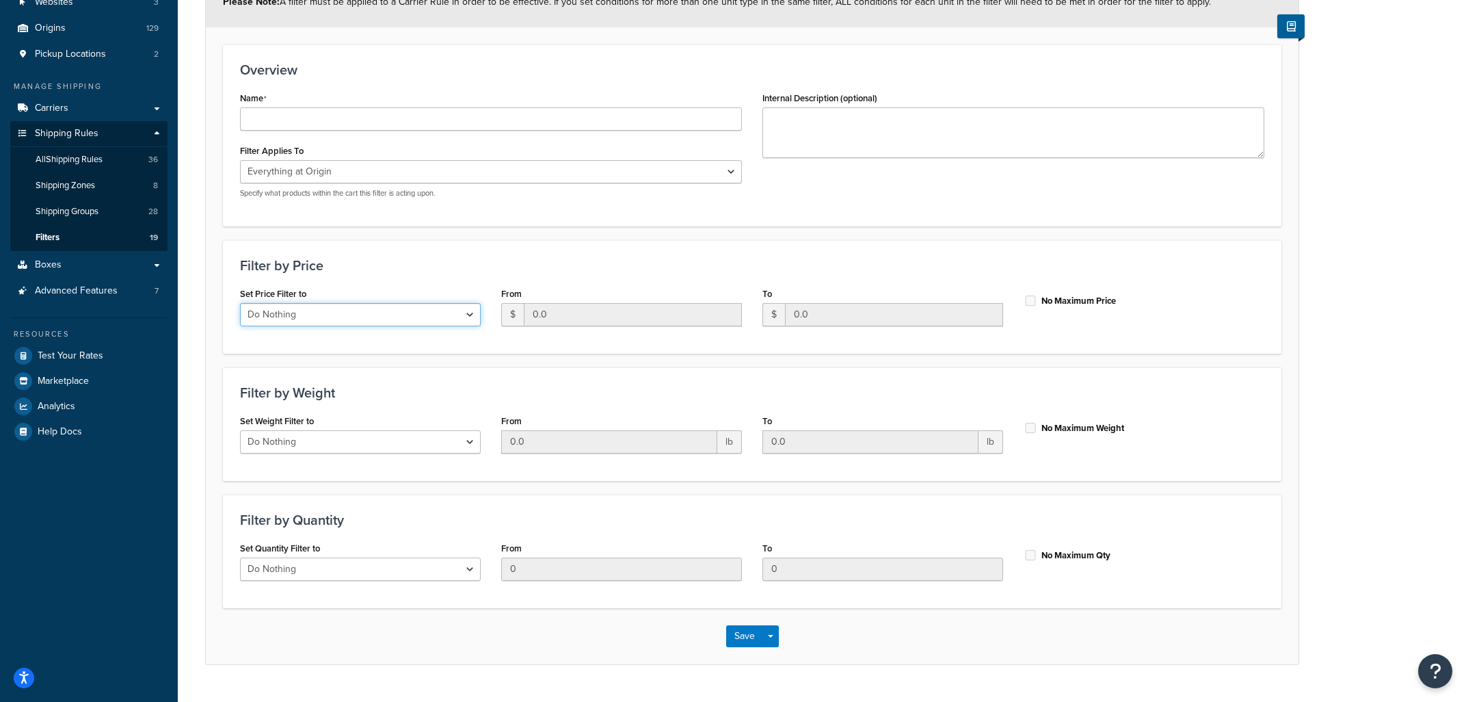
click at [240, 303] on select "Do Nothing Apply to a Range" at bounding box center [360, 314] width 241 height 23
click option "Do Nothing" at bounding box center [0, 0] width 0 height 0
click at [240, 303] on select "Do Nothing Apply to a Range" at bounding box center [360, 314] width 241 height 23
select select "range"
click option "Apply to a Range" at bounding box center [0, 0] width 0 height 0
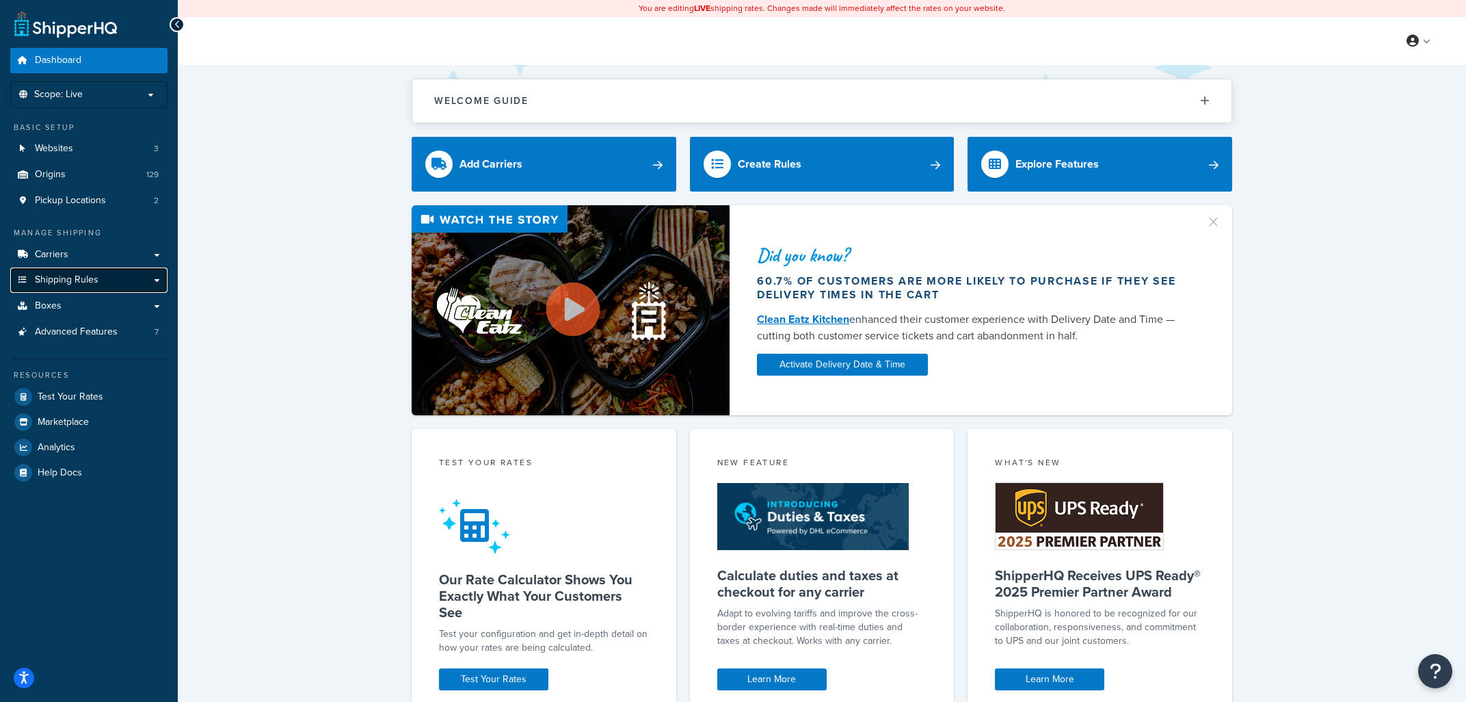
click at [112, 280] on link "Shipping Rules" at bounding box center [88, 279] width 157 height 25
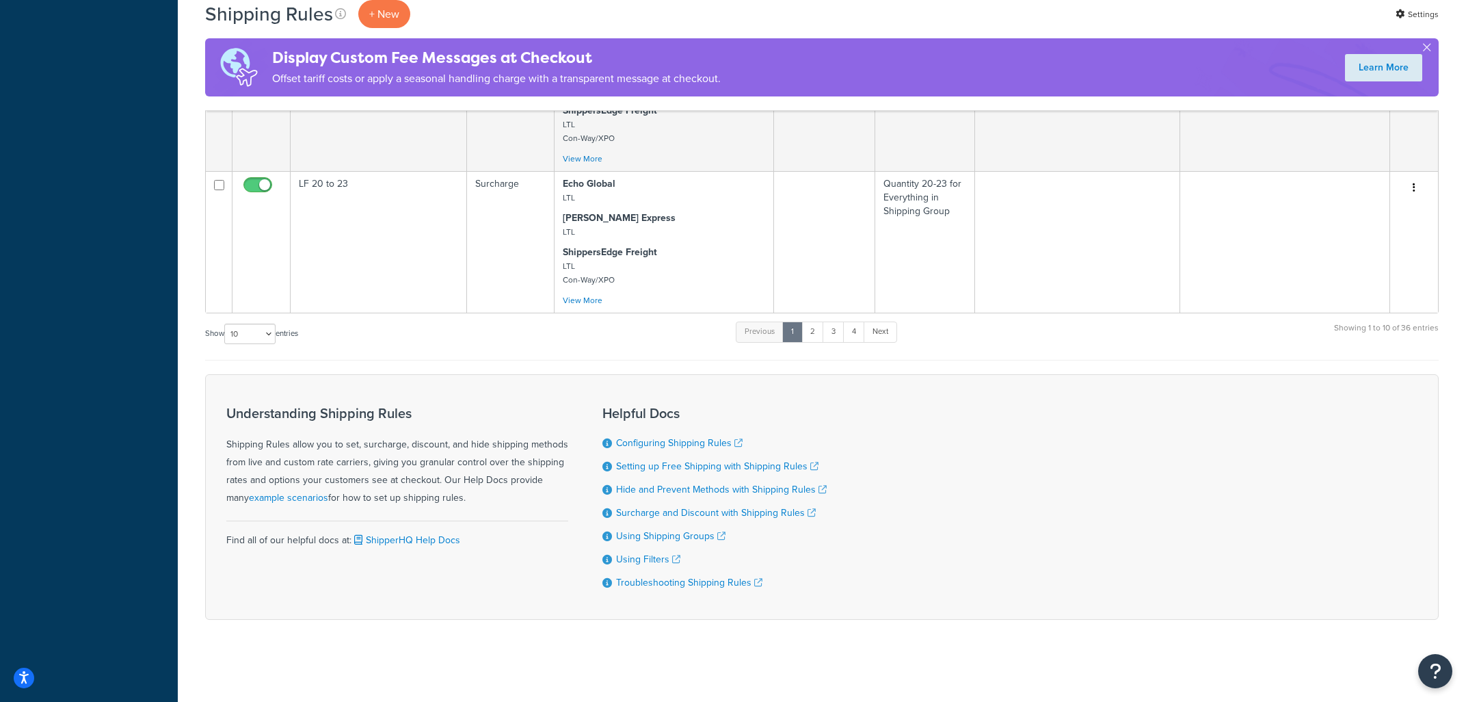
scroll to position [1312, 0]
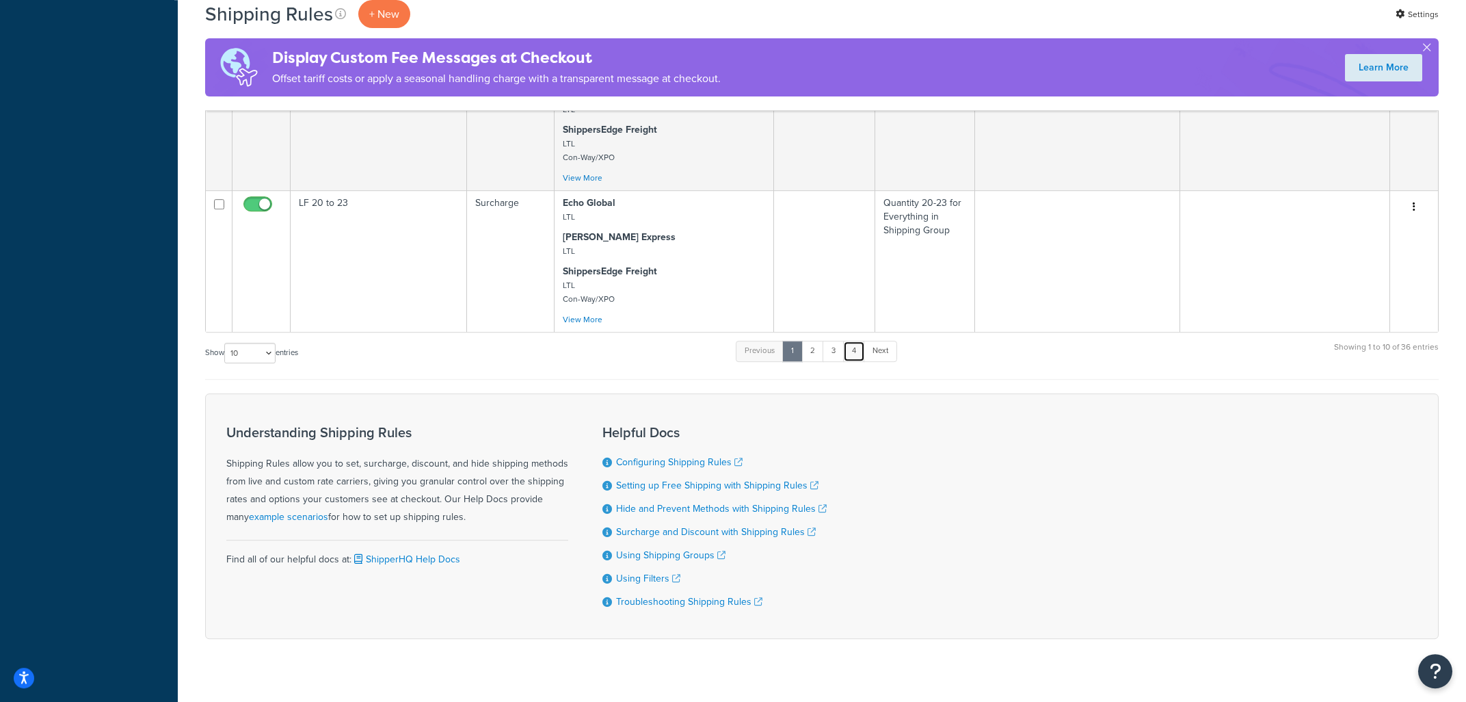
click at [851, 361] on link "4" at bounding box center [854, 351] width 22 height 21
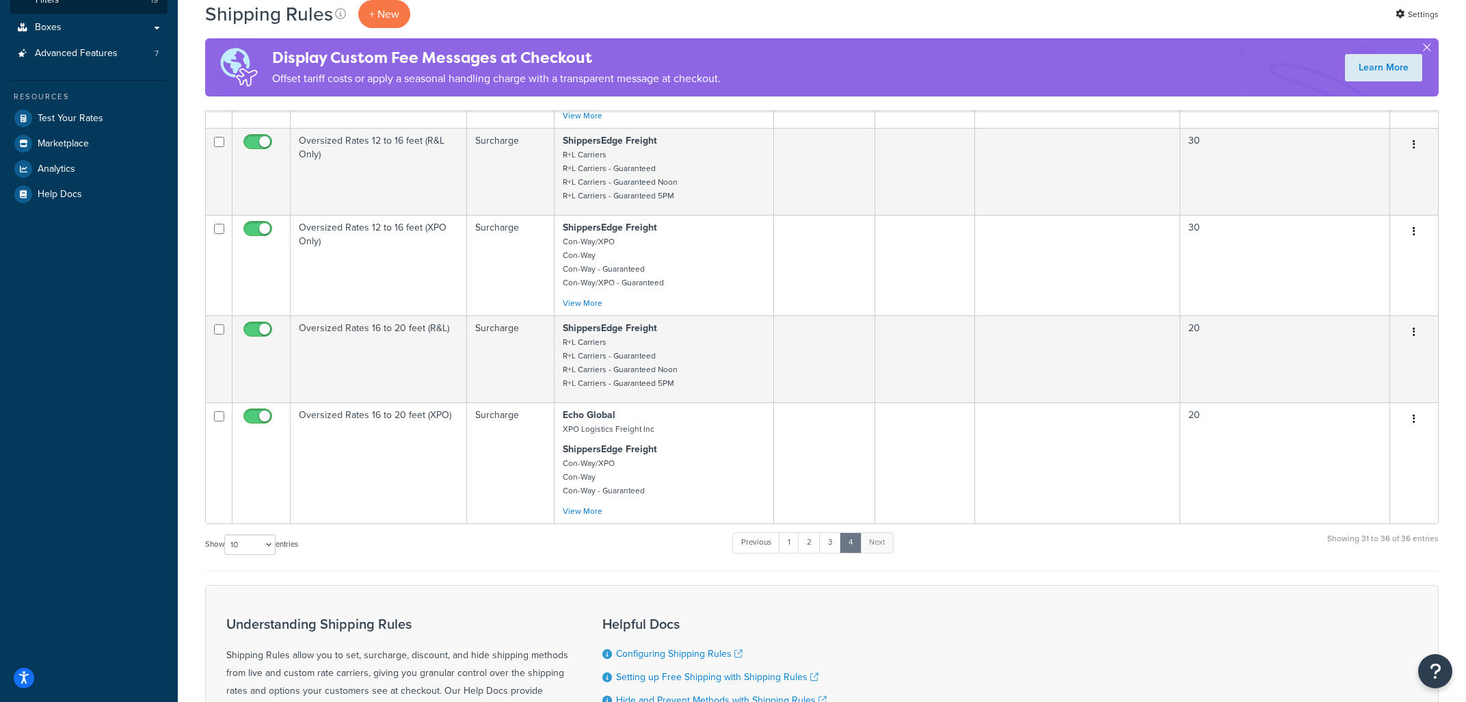
scroll to position [604, 0]
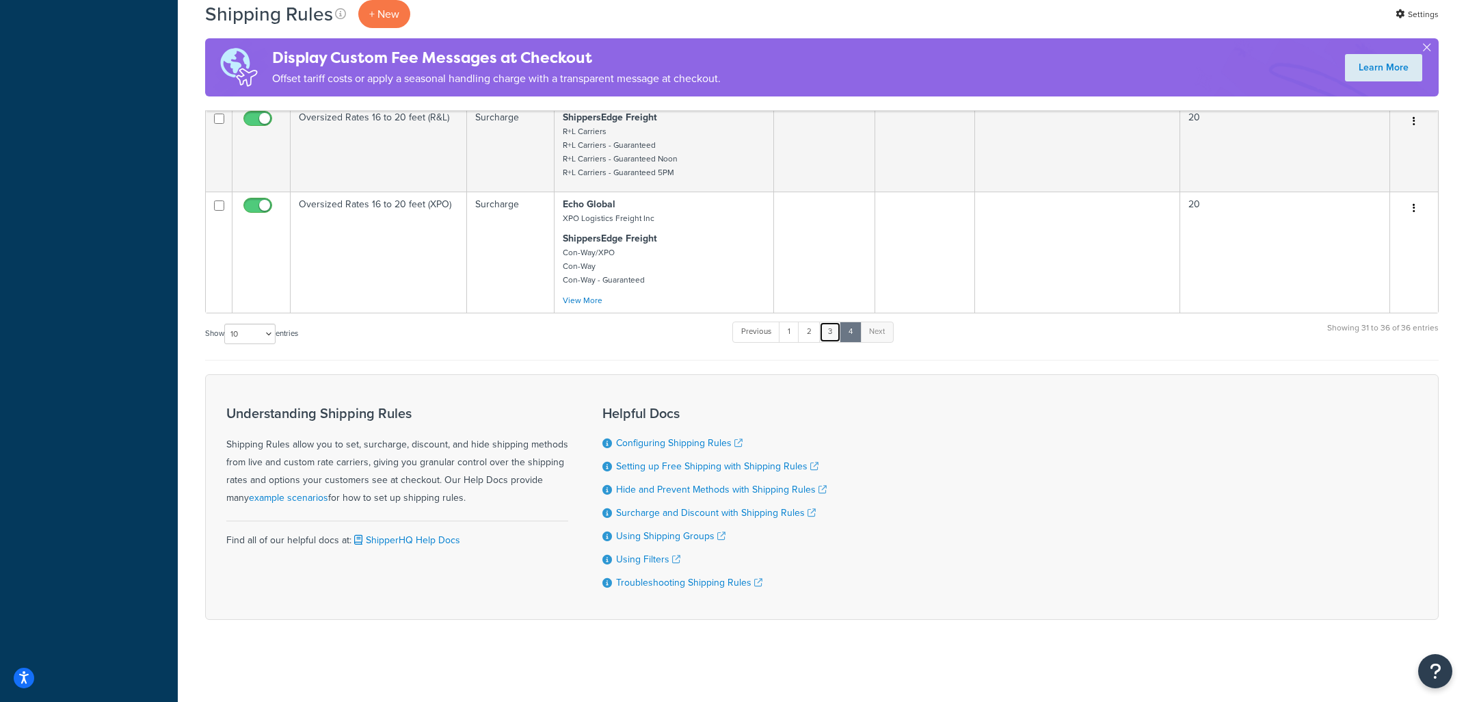
click at [833, 325] on link "3" at bounding box center [830, 331] width 22 height 21
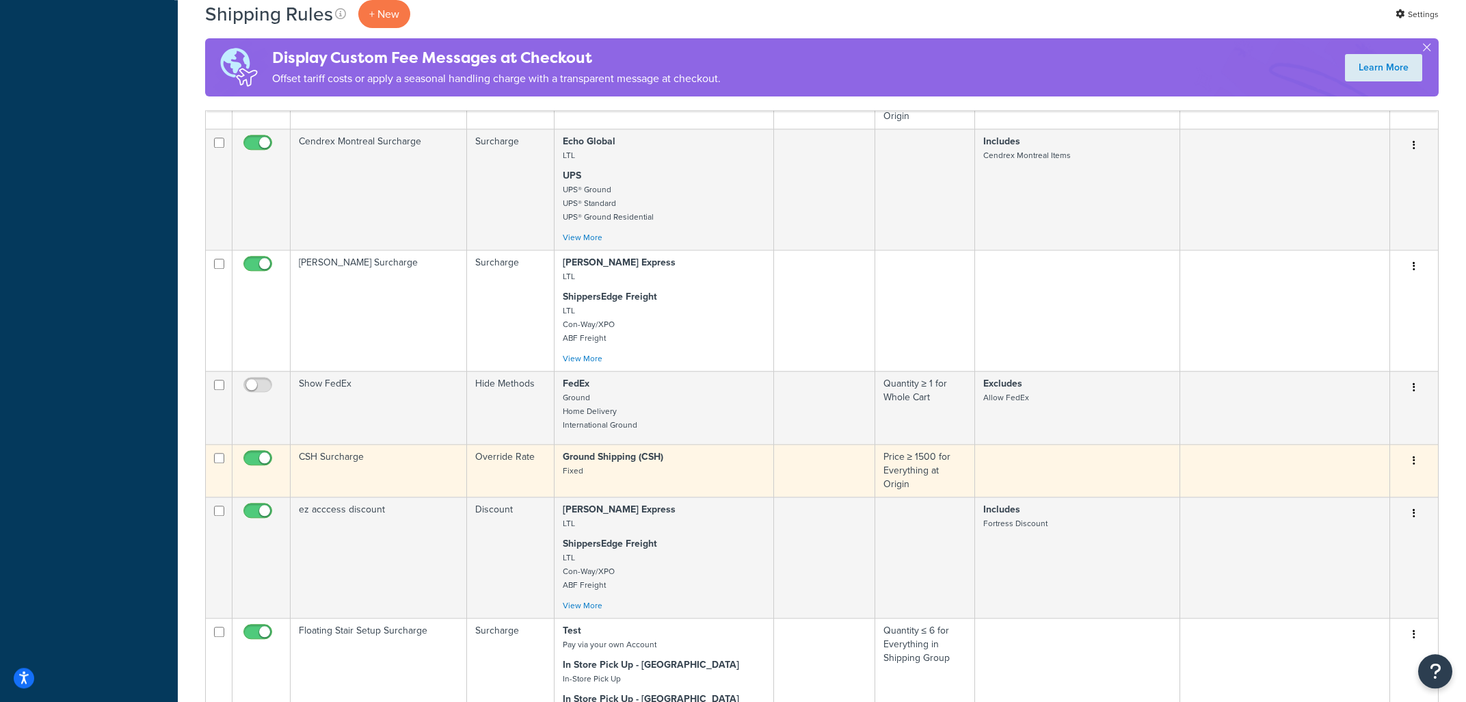
scroll to position [623, 0]
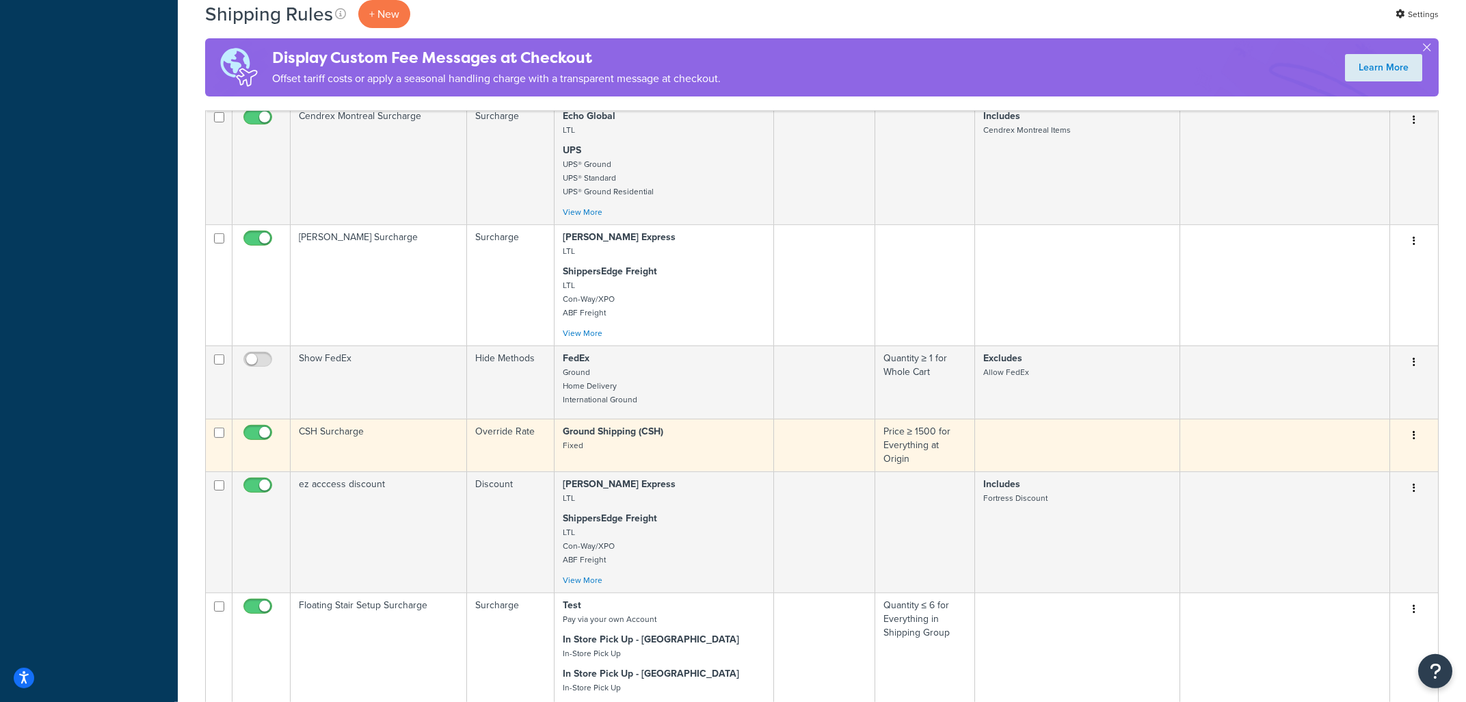
click at [695, 438] on p "Ground Shipping (CSH) Fixed" at bounding box center [664, 438] width 202 height 27
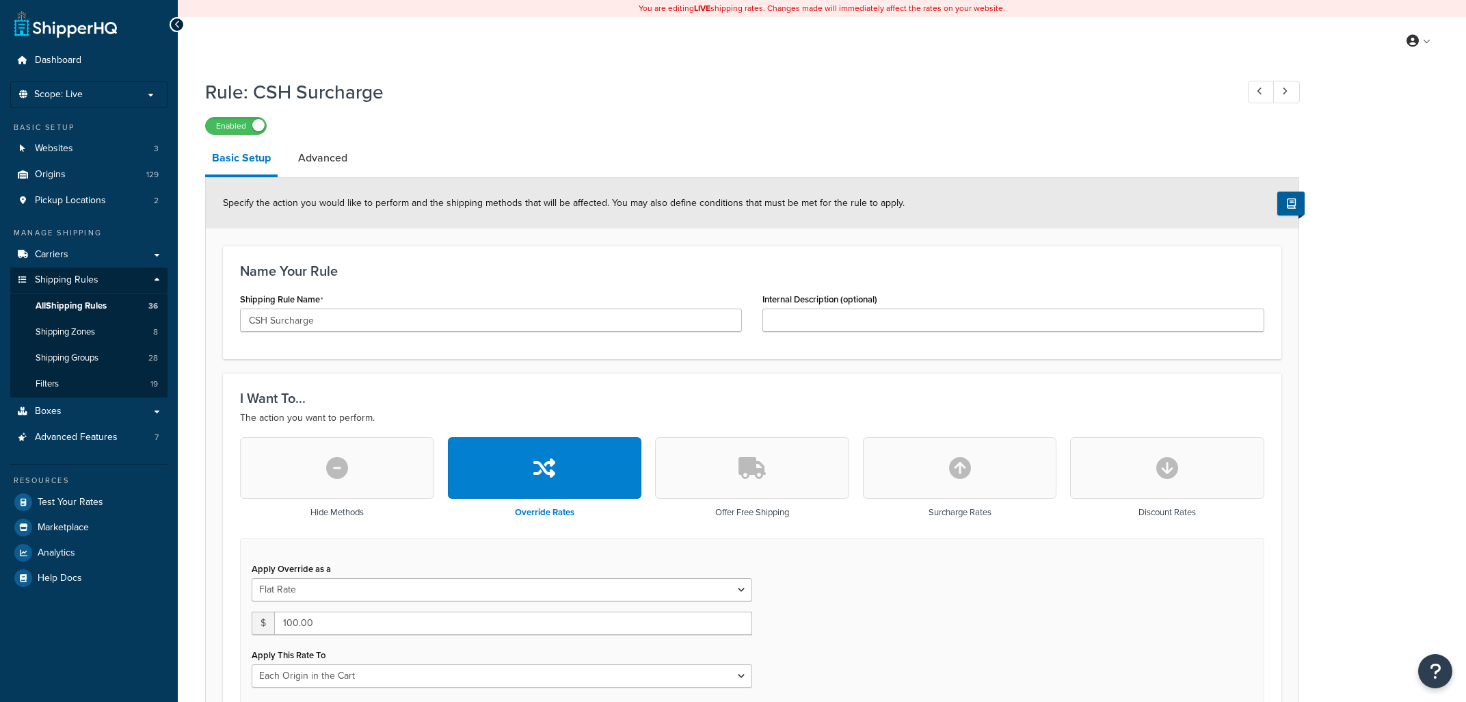
select select "LOCATION"
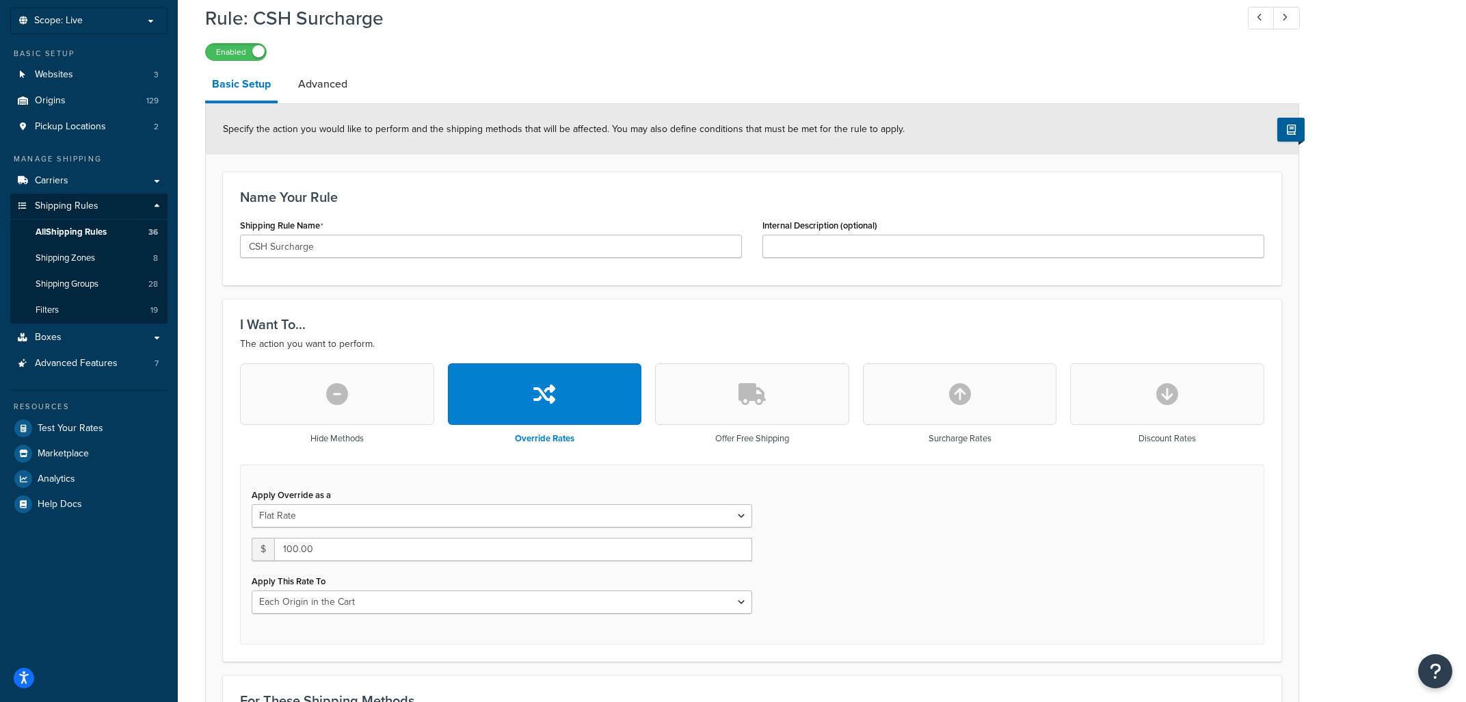
scroll to position [146, 0]
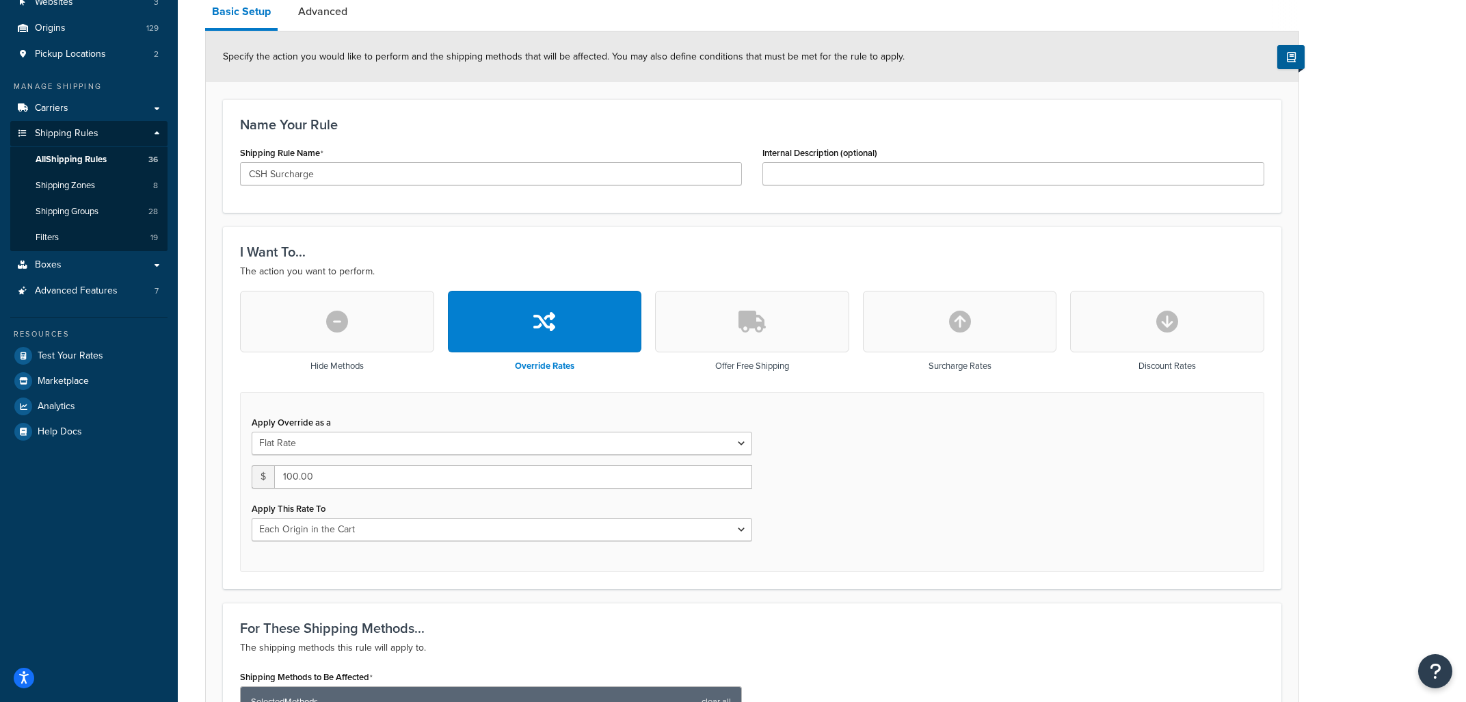
click at [353, 322] on button "button" at bounding box center [337, 322] width 194 height 62
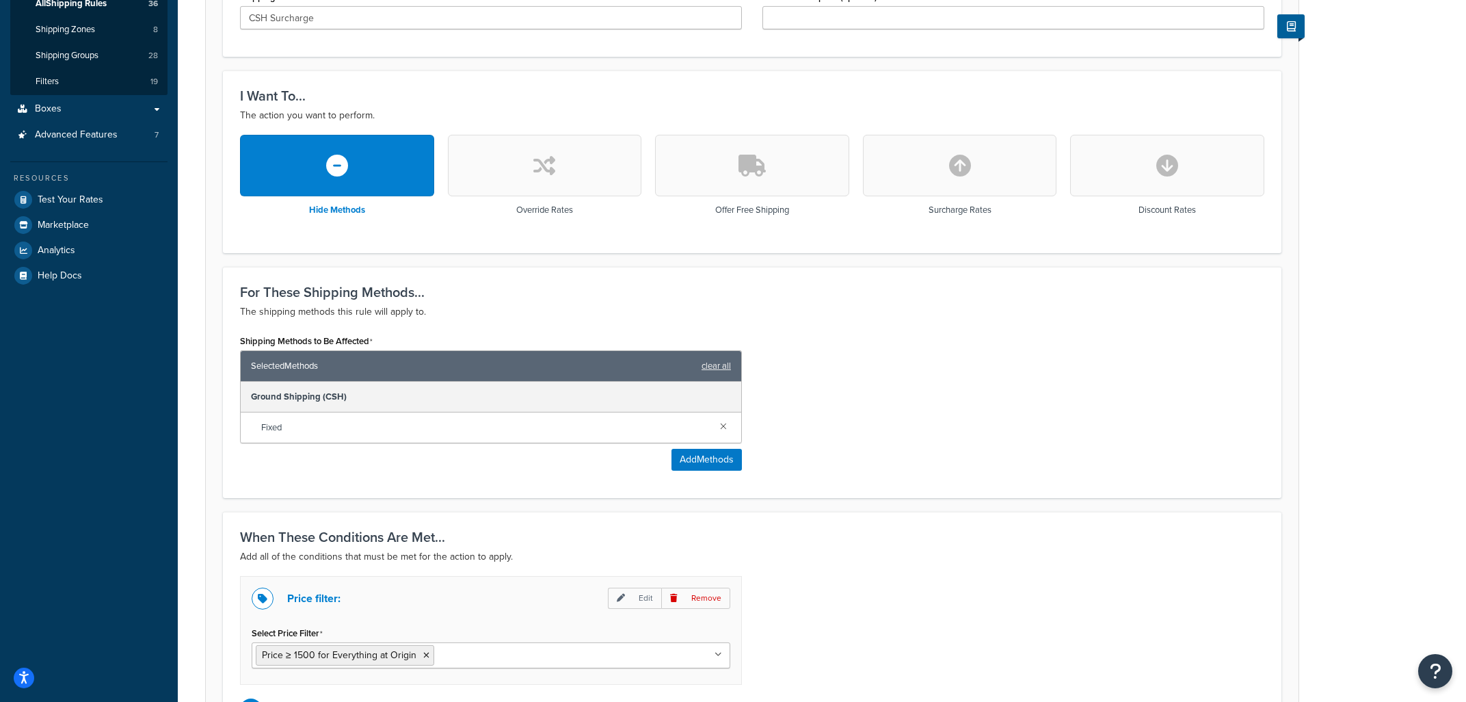
scroll to position [244, 0]
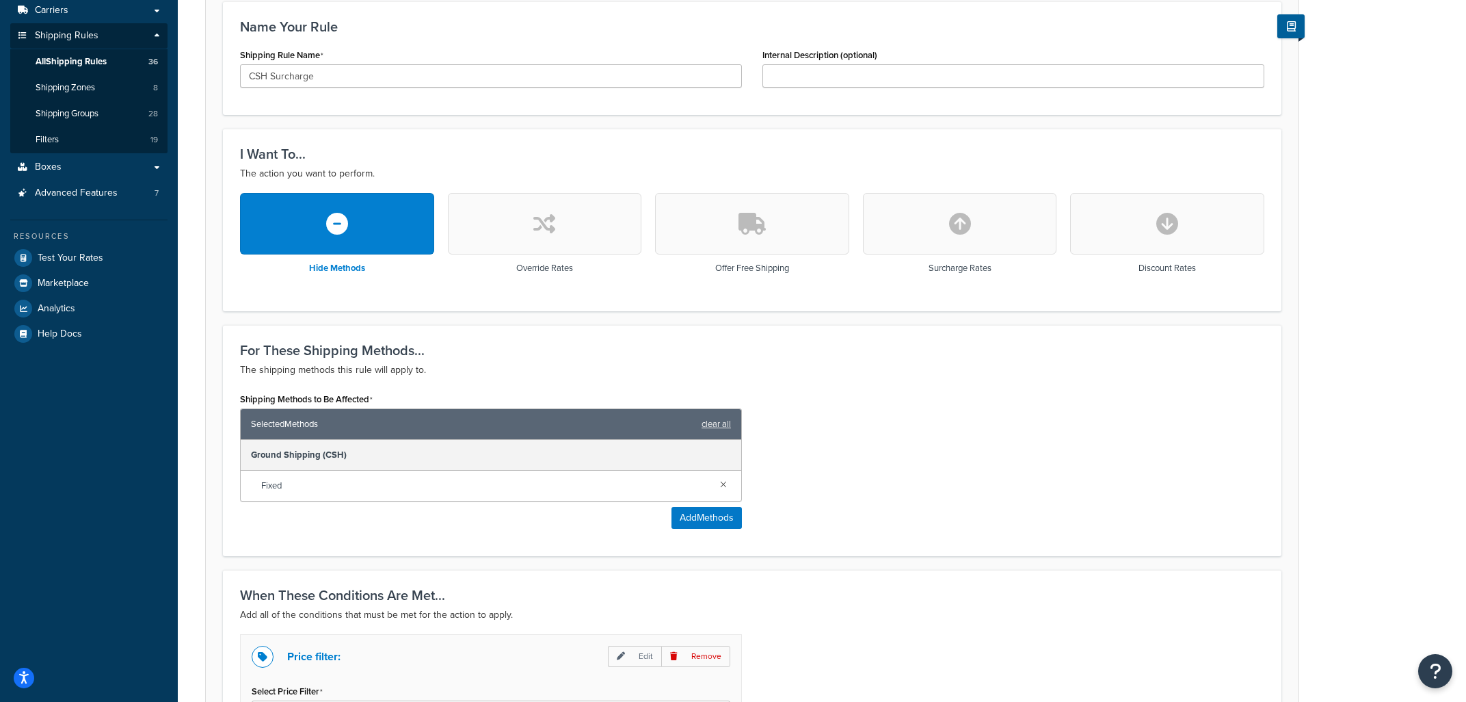
click at [983, 245] on button "button" at bounding box center [960, 224] width 194 height 62
select select "CART"
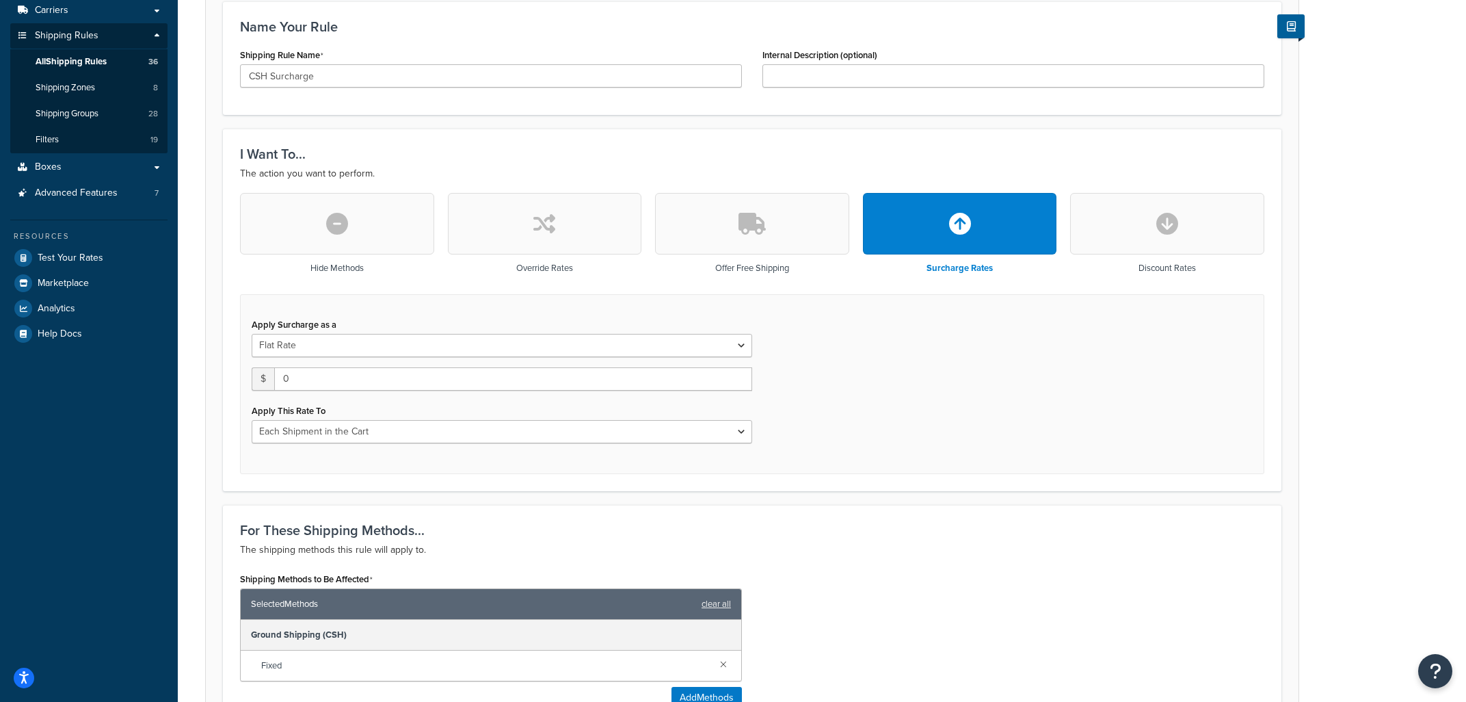
click at [1173, 223] on icon "button" at bounding box center [1167, 224] width 22 height 22
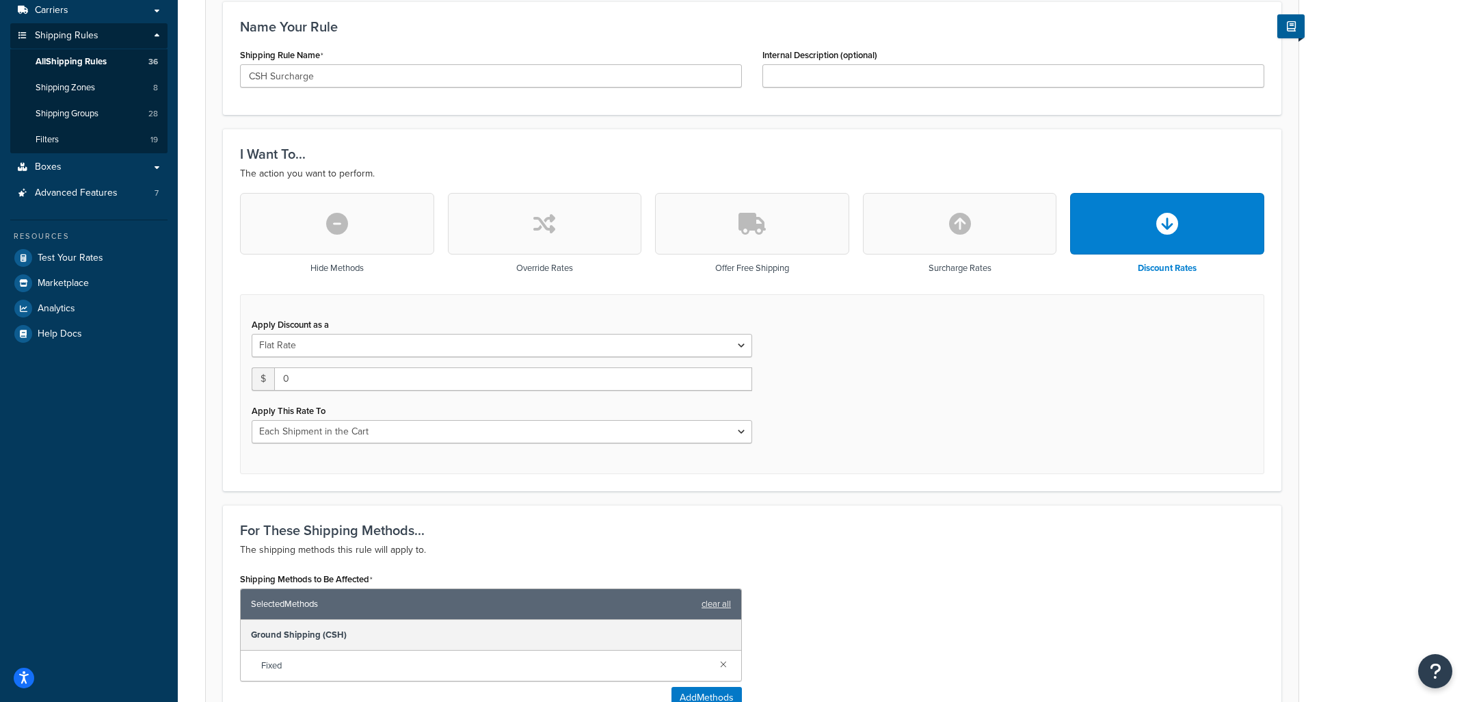
click at [792, 249] on button "button" at bounding box center [752, 224] width 194 height 62
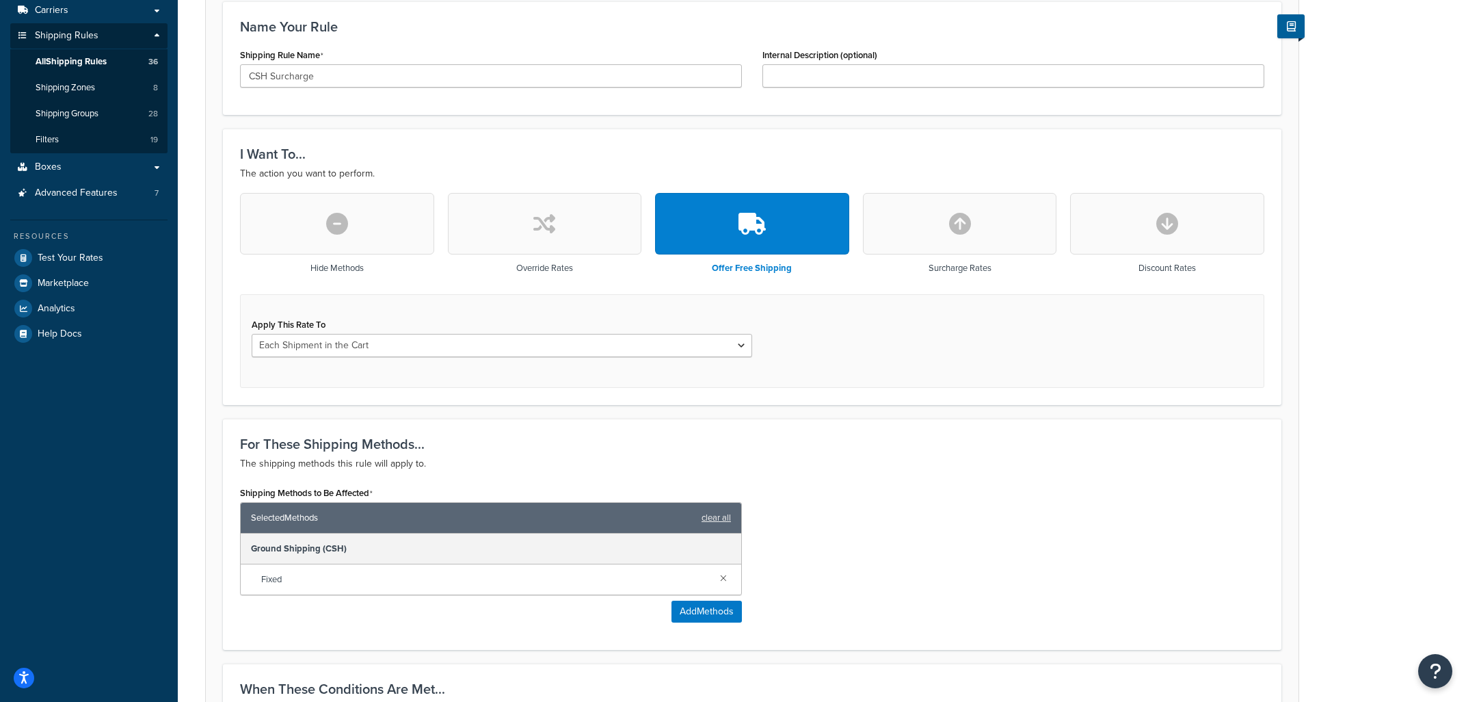
click at [524, 271] on h3 "Override Rates" at bounding box center [544, 268] width 57 height 10
click at [525, 249] on button "button" at bounding box center [545, 224] width 194 height 62
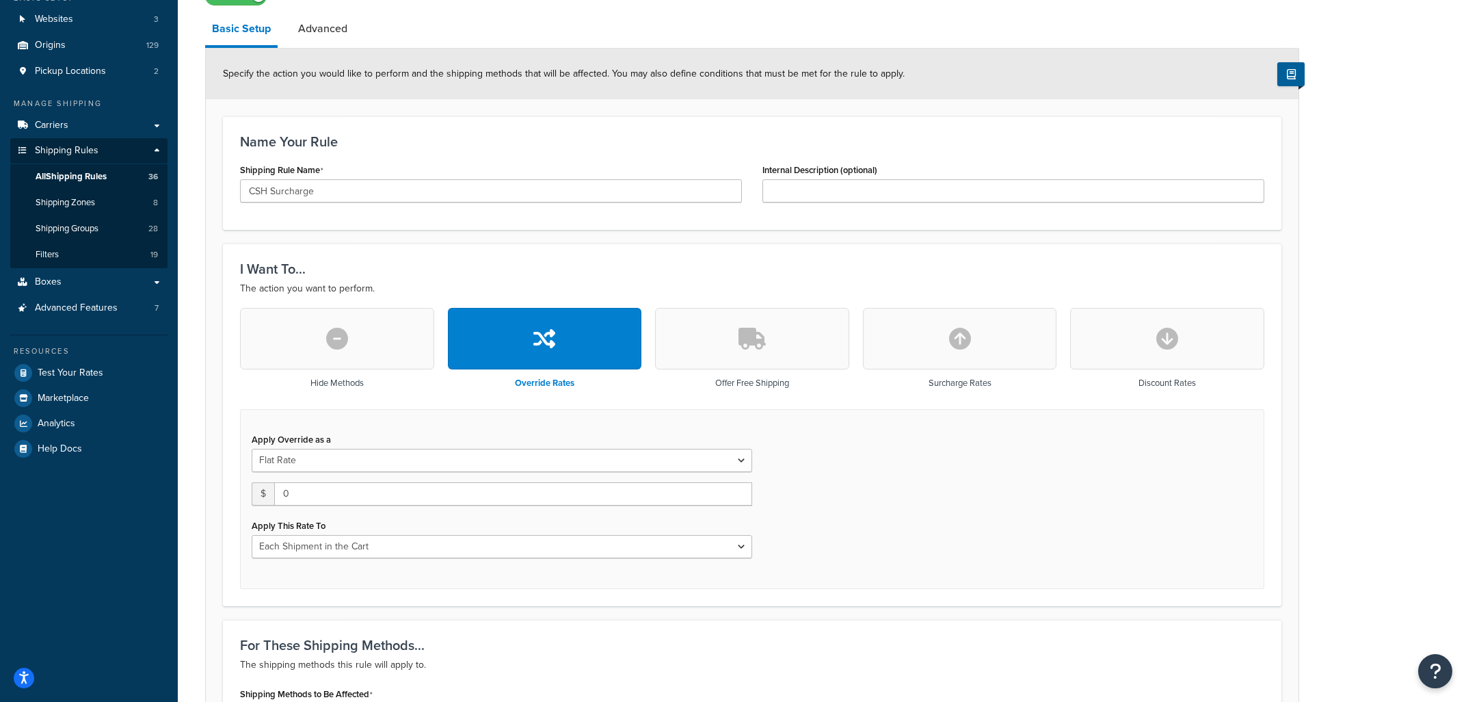
scroll to position [24, 0]
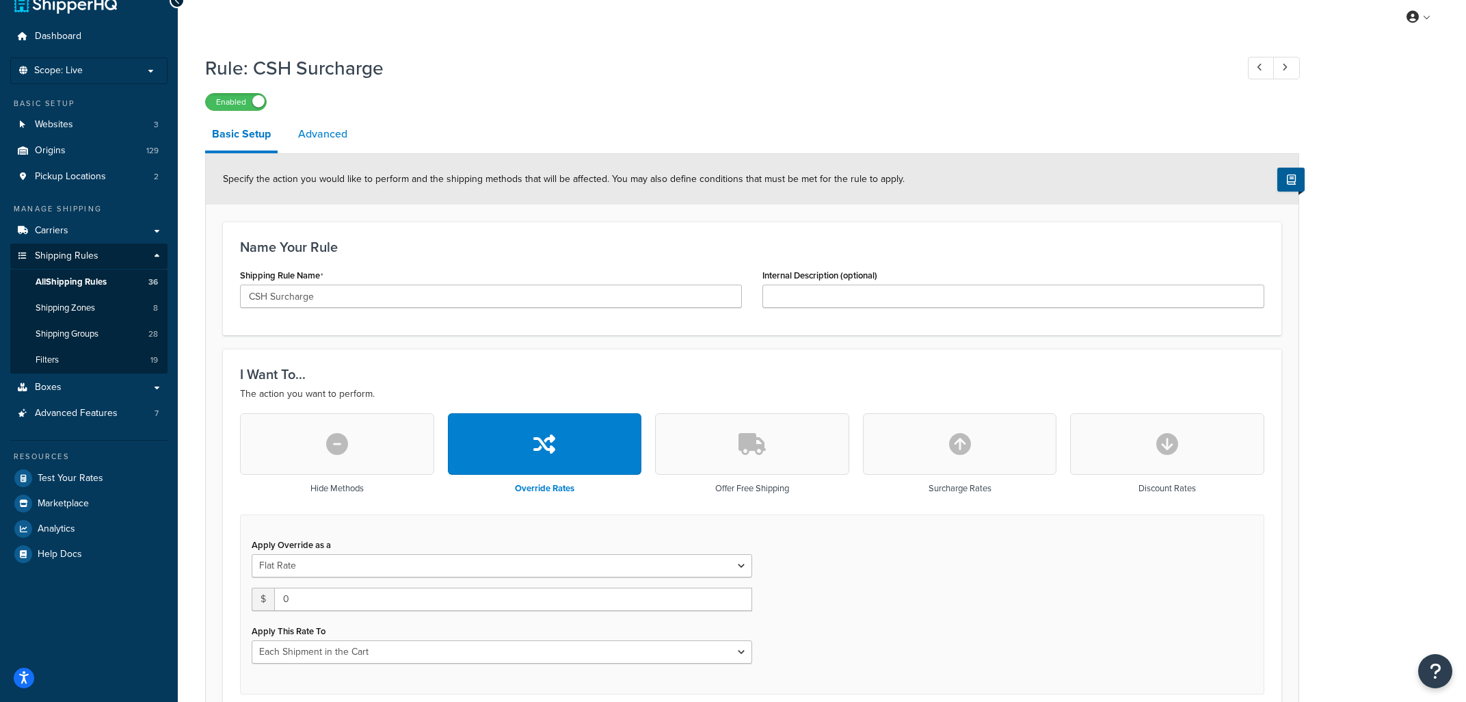
click at [333, 122] on link "Advanced" at bounding box center [322, 134] width 63 height 33
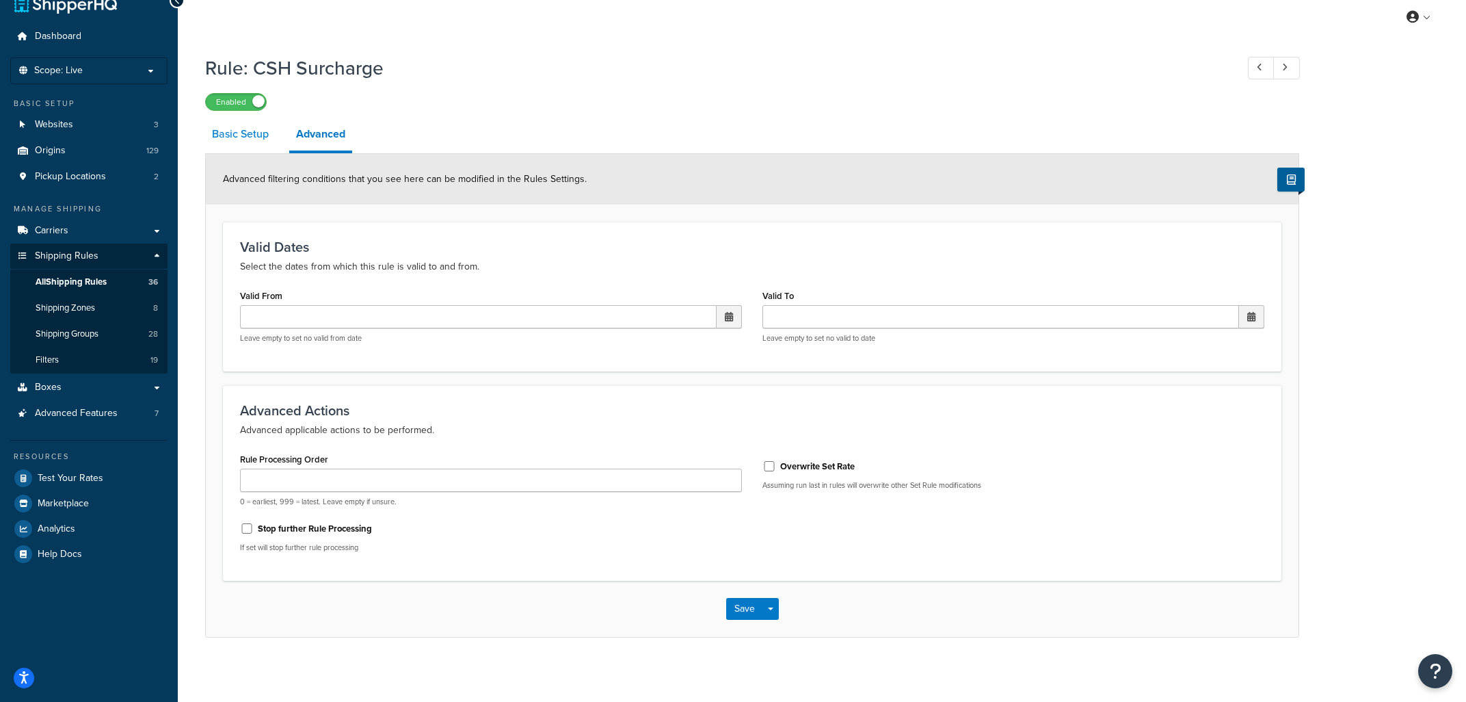
click at [231, 132] on link "Basic Setup" at bounding box center [240, 134] width 70 height 33
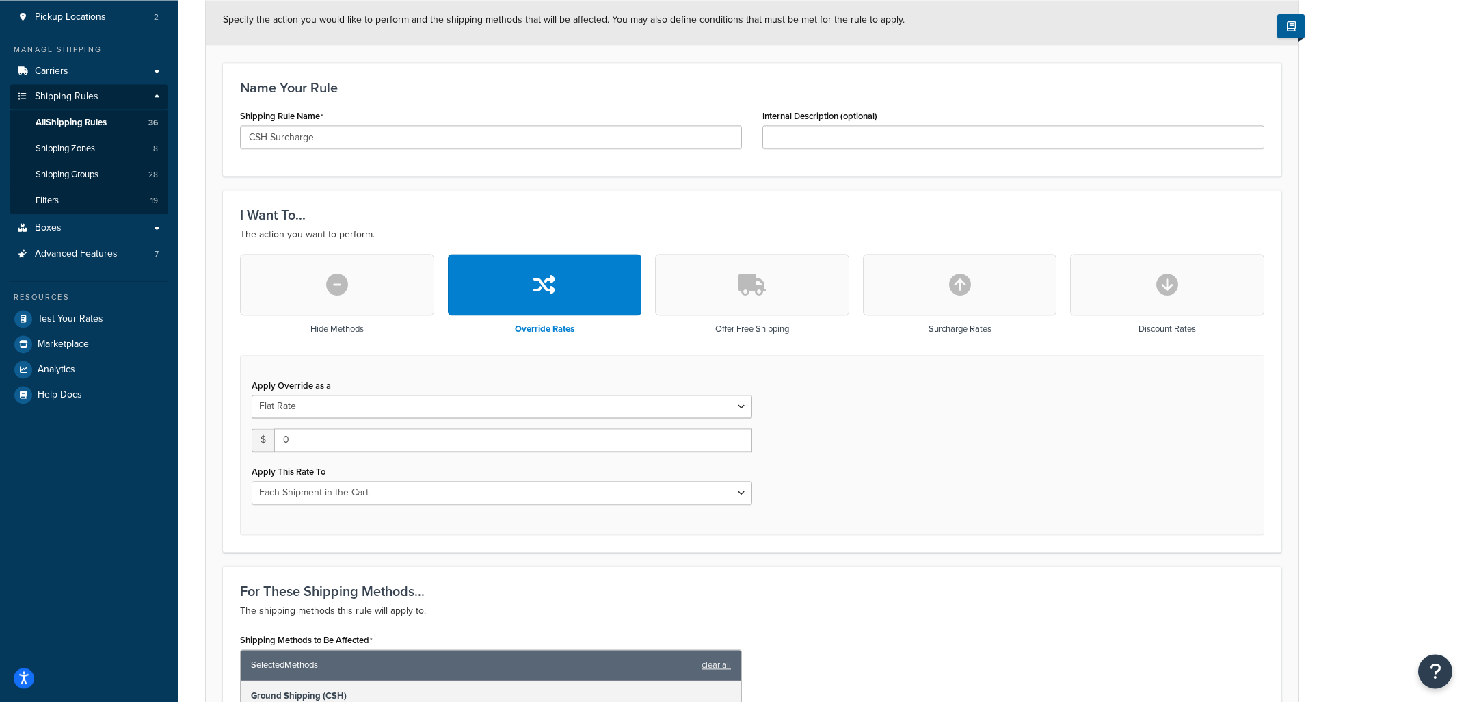
scroll to position [131, 0]
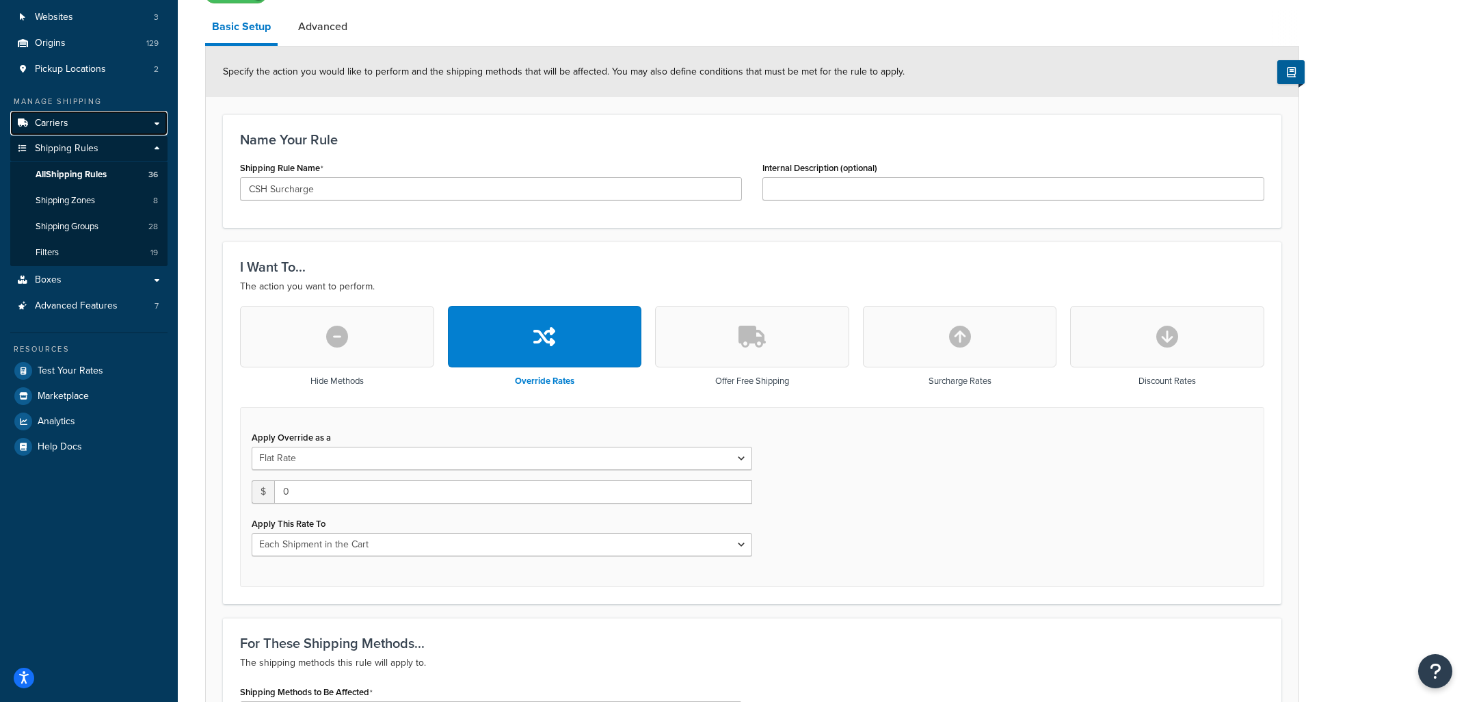
click at [55, 118] on span "Carriers" at bounding box center [52, 124] width 34 height 12
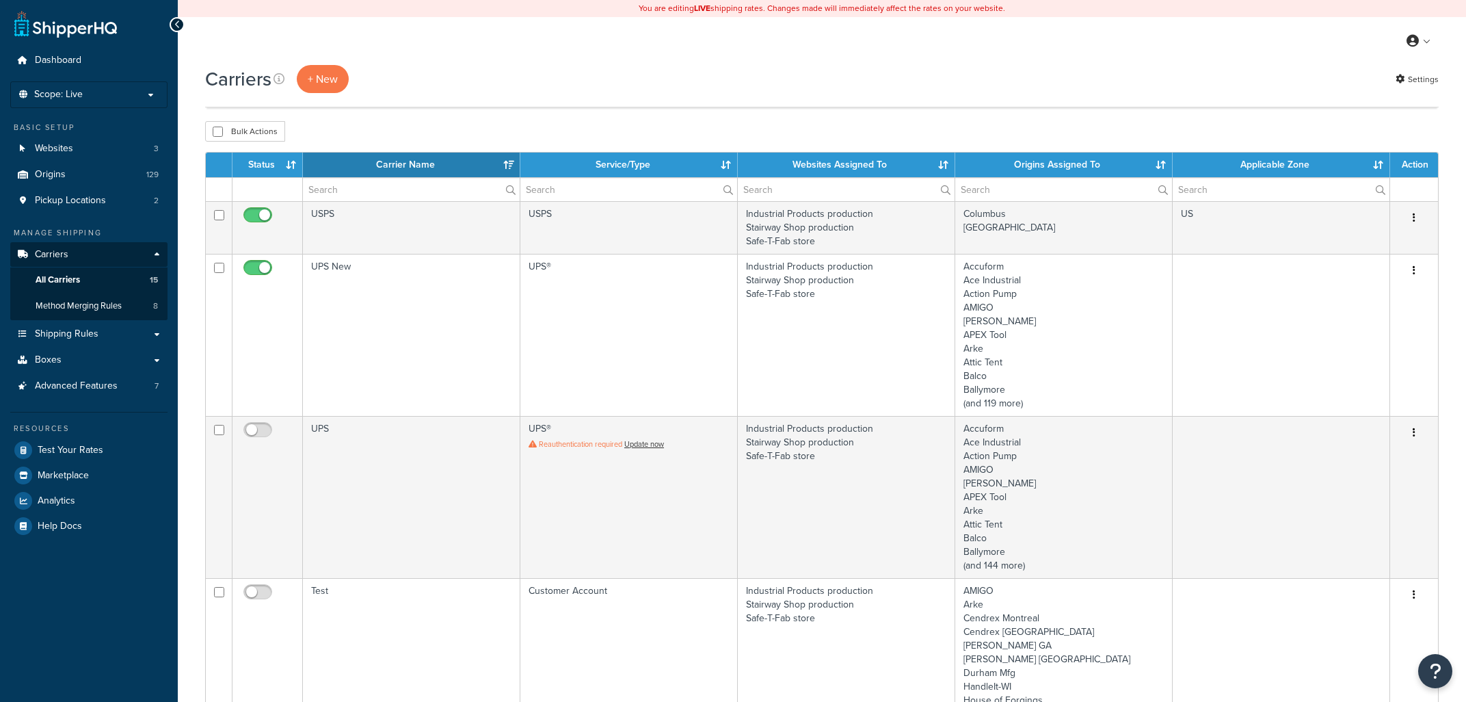
select select "15"
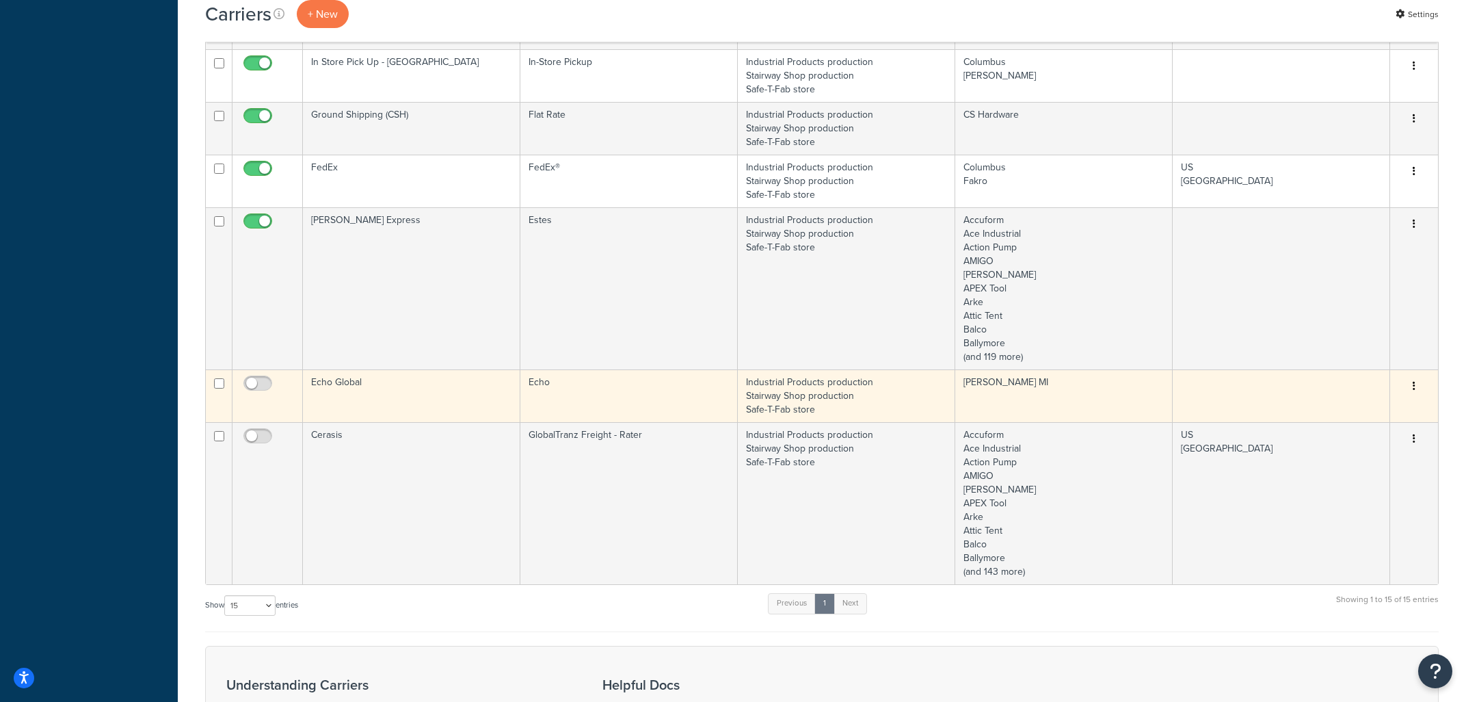
scroll to position [879, 0]
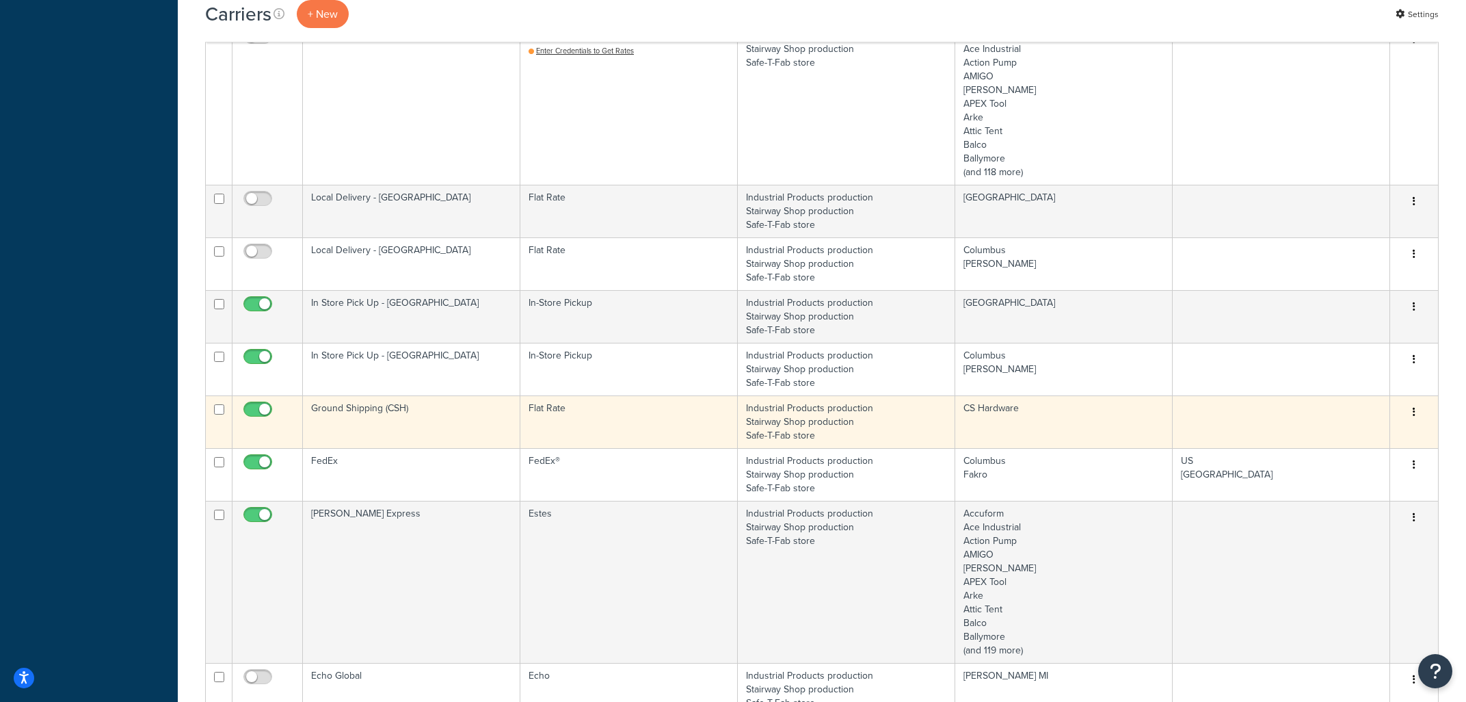
click at [778, 418] on td "Industrial Products production Stairway Shop production Safe-T-Fab store" at bounding box center [846, 421] width 217 height 53
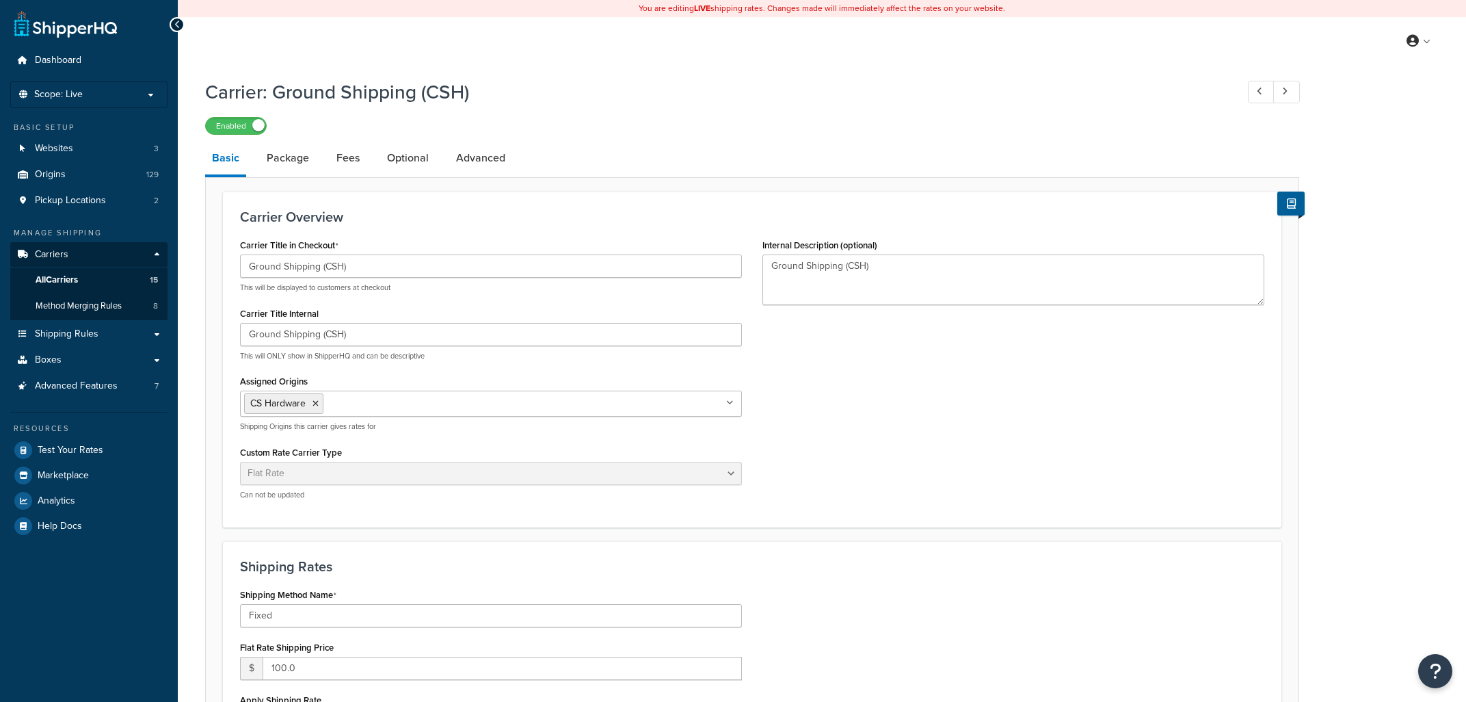
select select "flat"
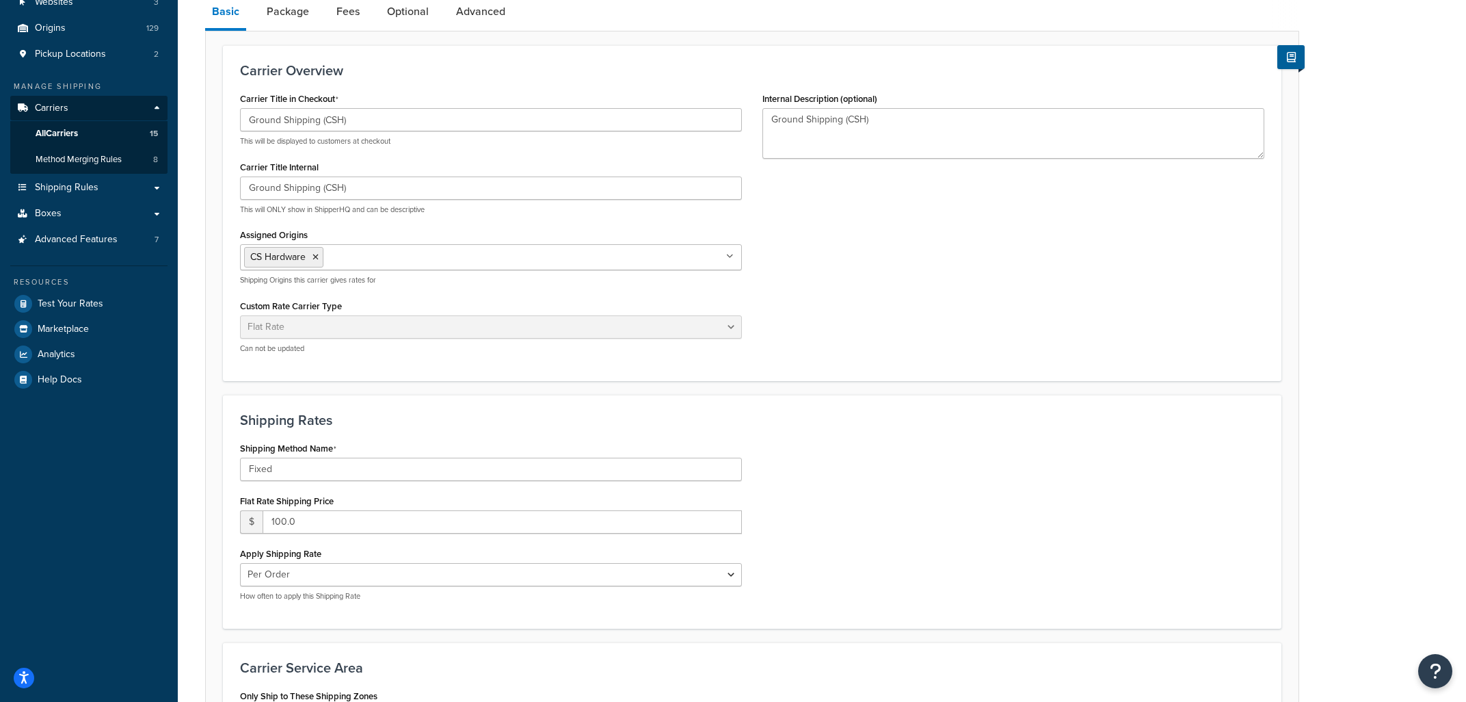
scroll to position [73, 0]
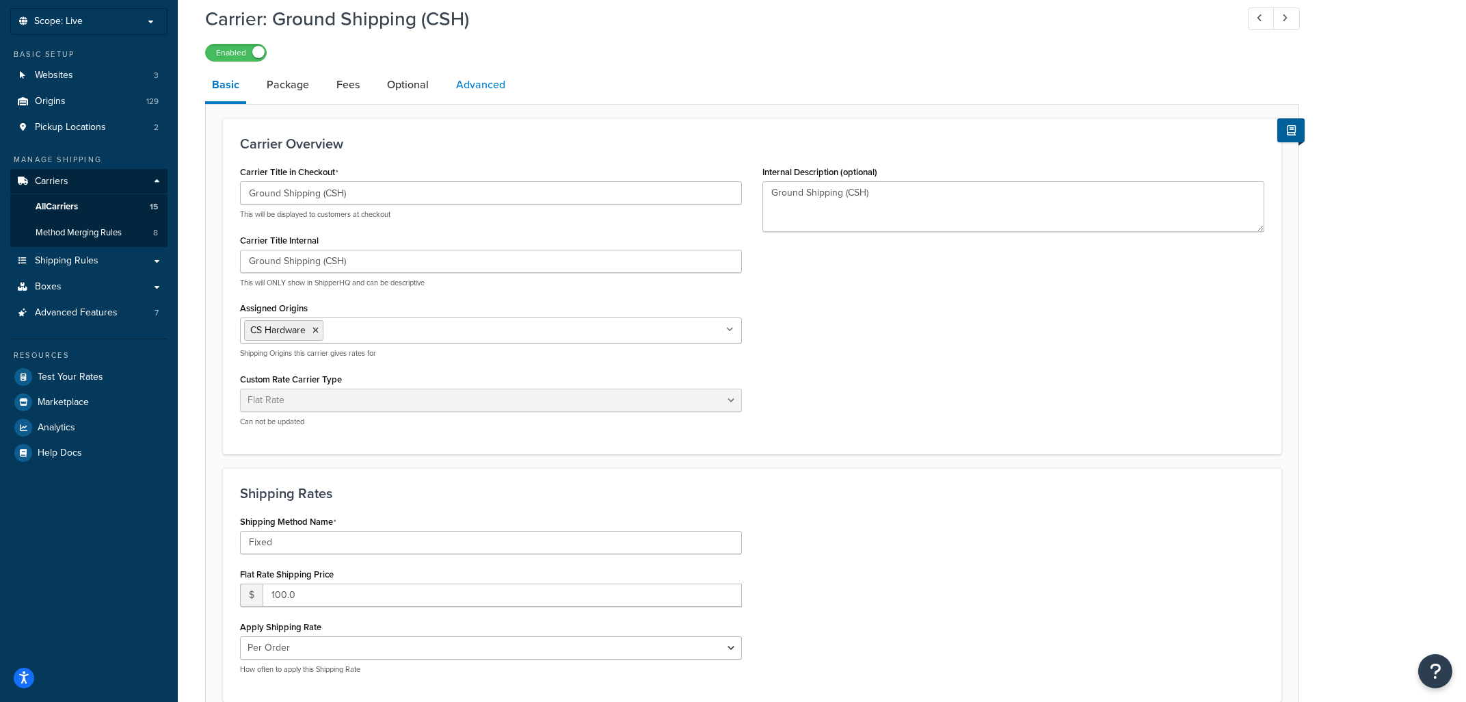
click at [482, 86] on link "Advanced" at bounding box center [480, 84] width 63 height 33
select select "false"
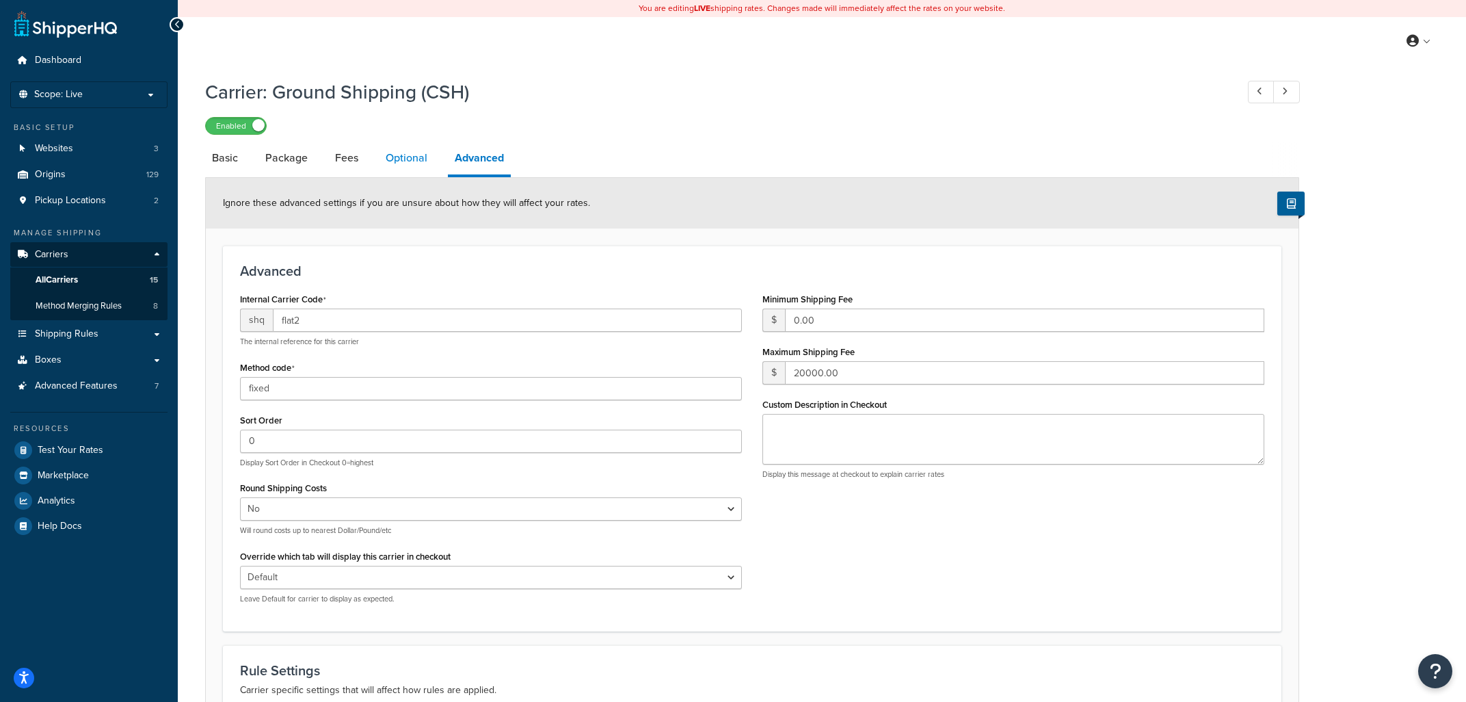
click at [412, 162] on link "Optional" at bounding box center [406, 158] width 55 height 33
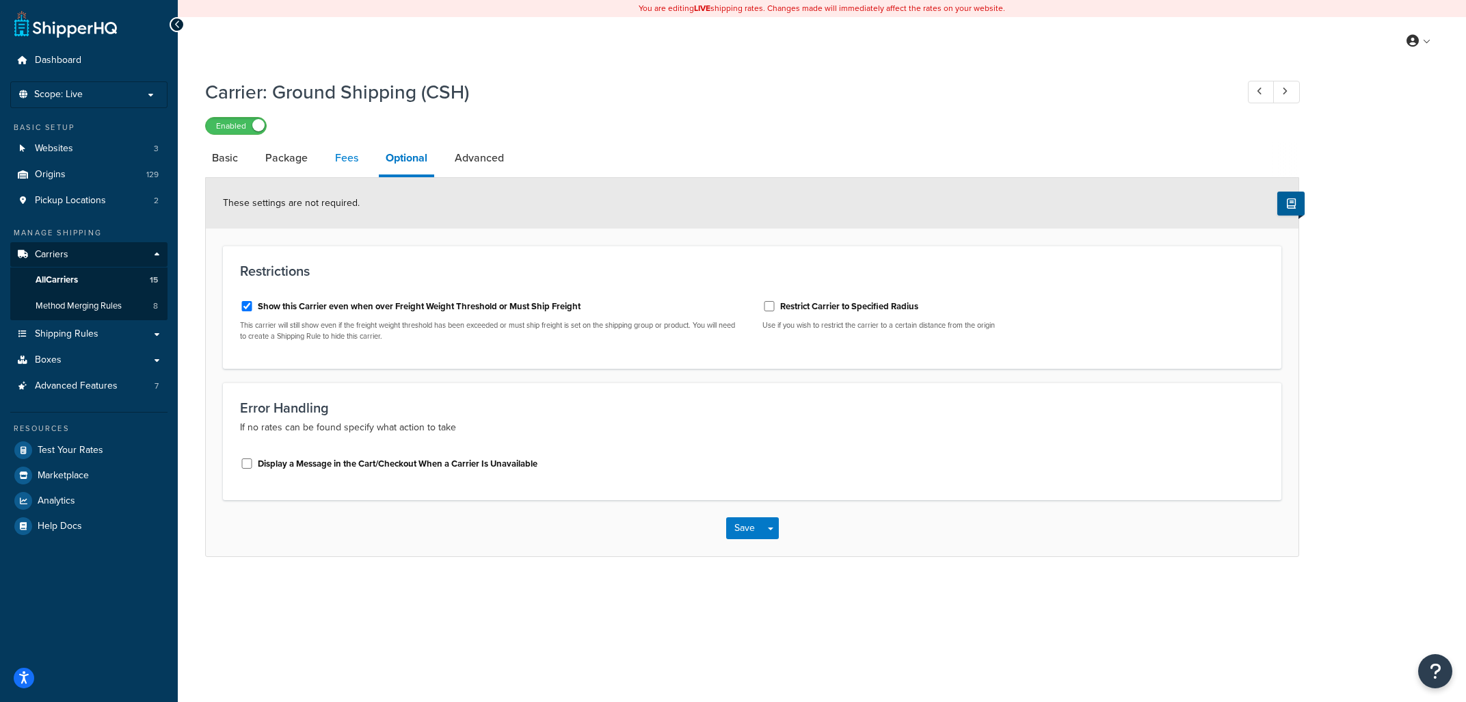
click at [344, 150] on link "Fees" at bounding box center [346, 158] width 37 height 33
select select "AFTER"
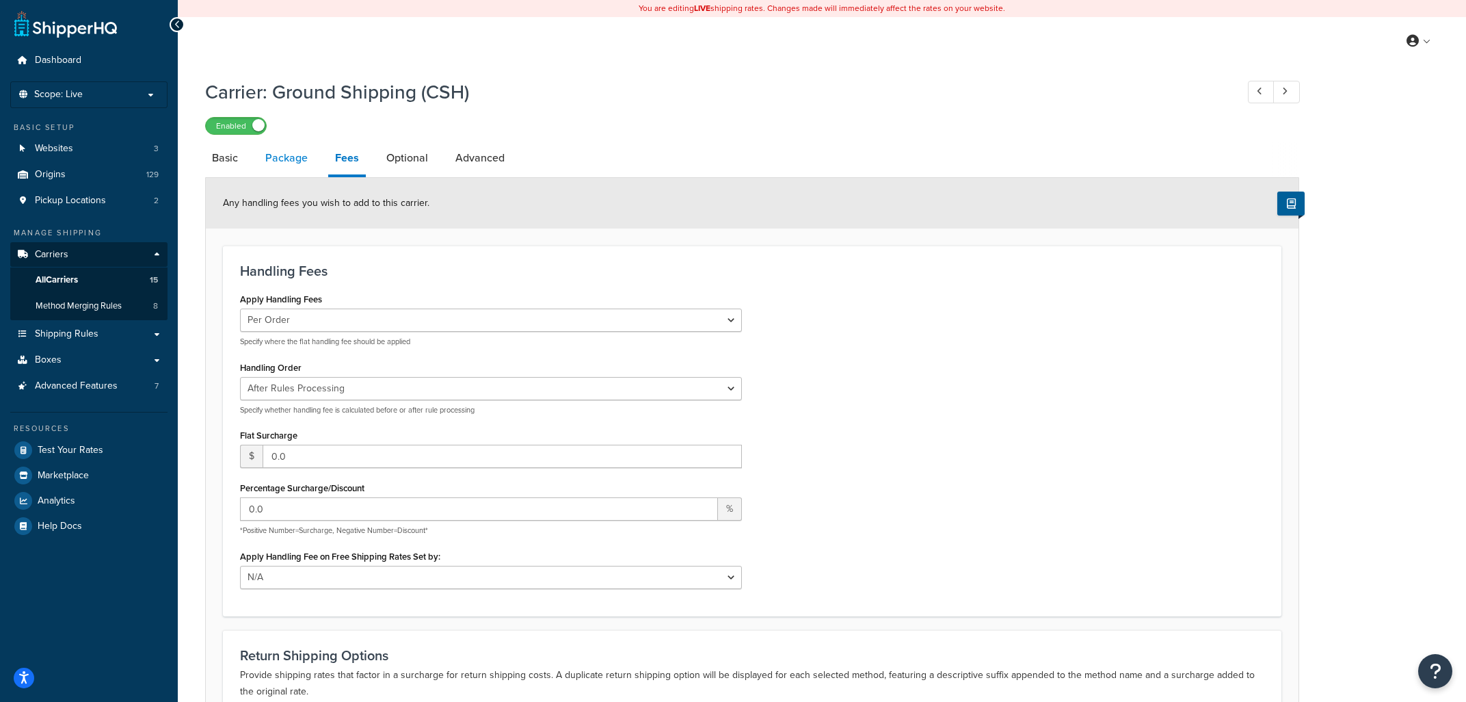
click at [282, 165] on link "Package" at bounding box center [286, 158] width 56 height 33
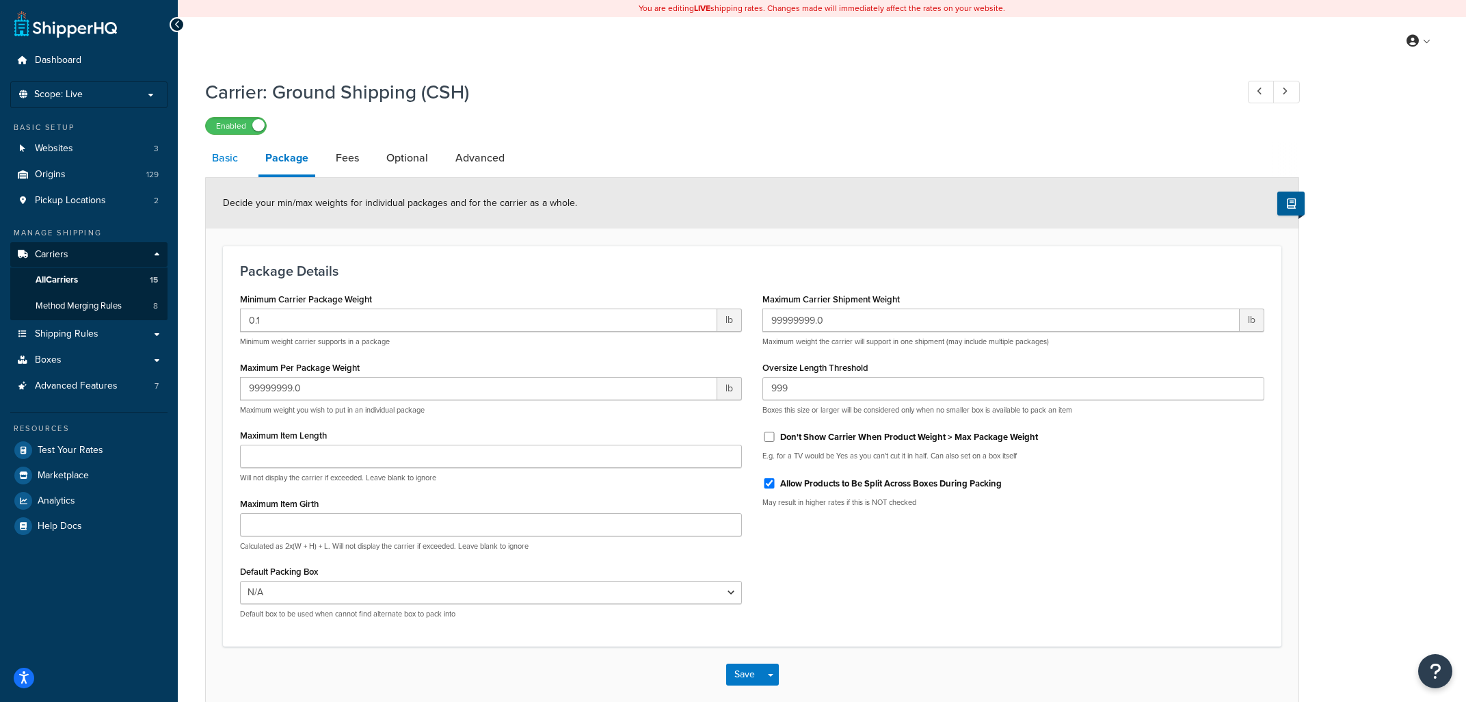
click at [226, 151] on link "Basic" at bounding box center [225, 158] width 40 height 33
select select "flat"
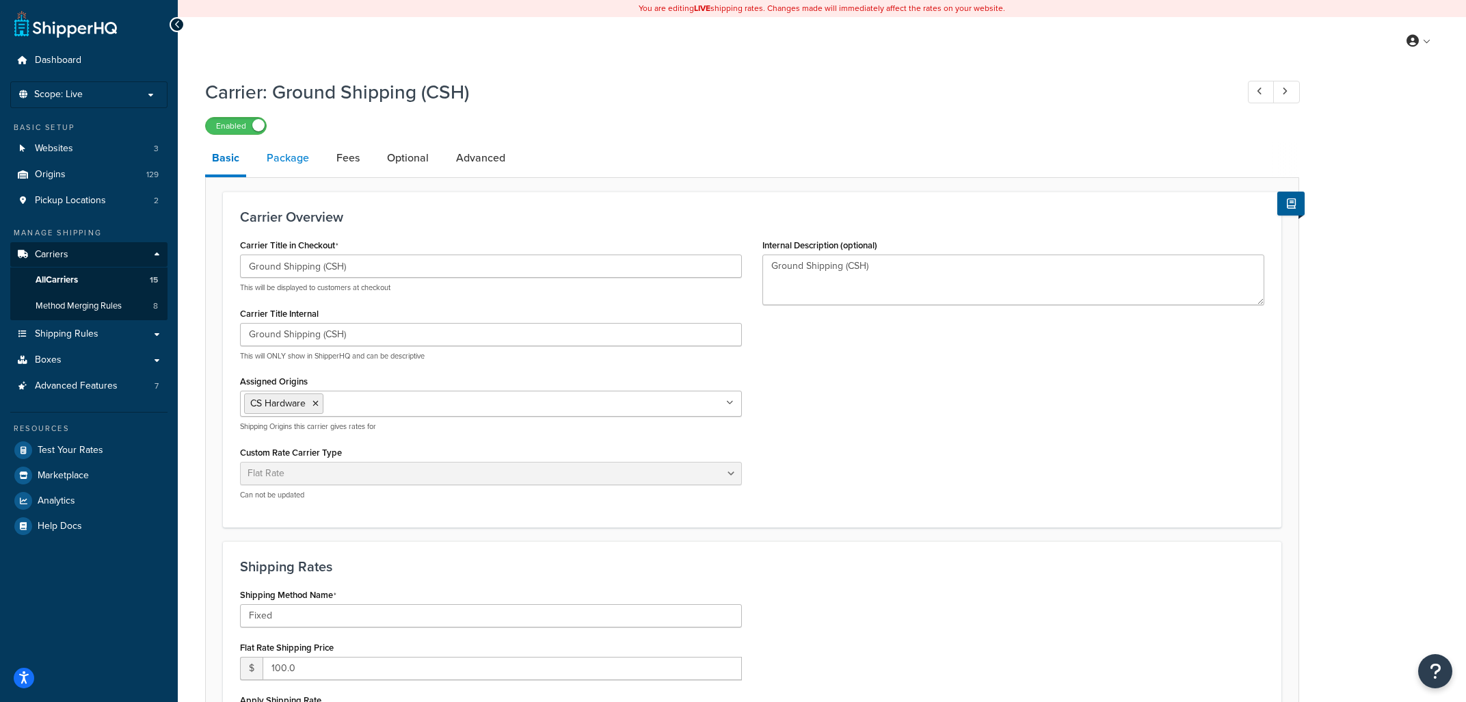
click at [293, 161] on link "Package" at bounding box center [288, 158] width 56 height 33
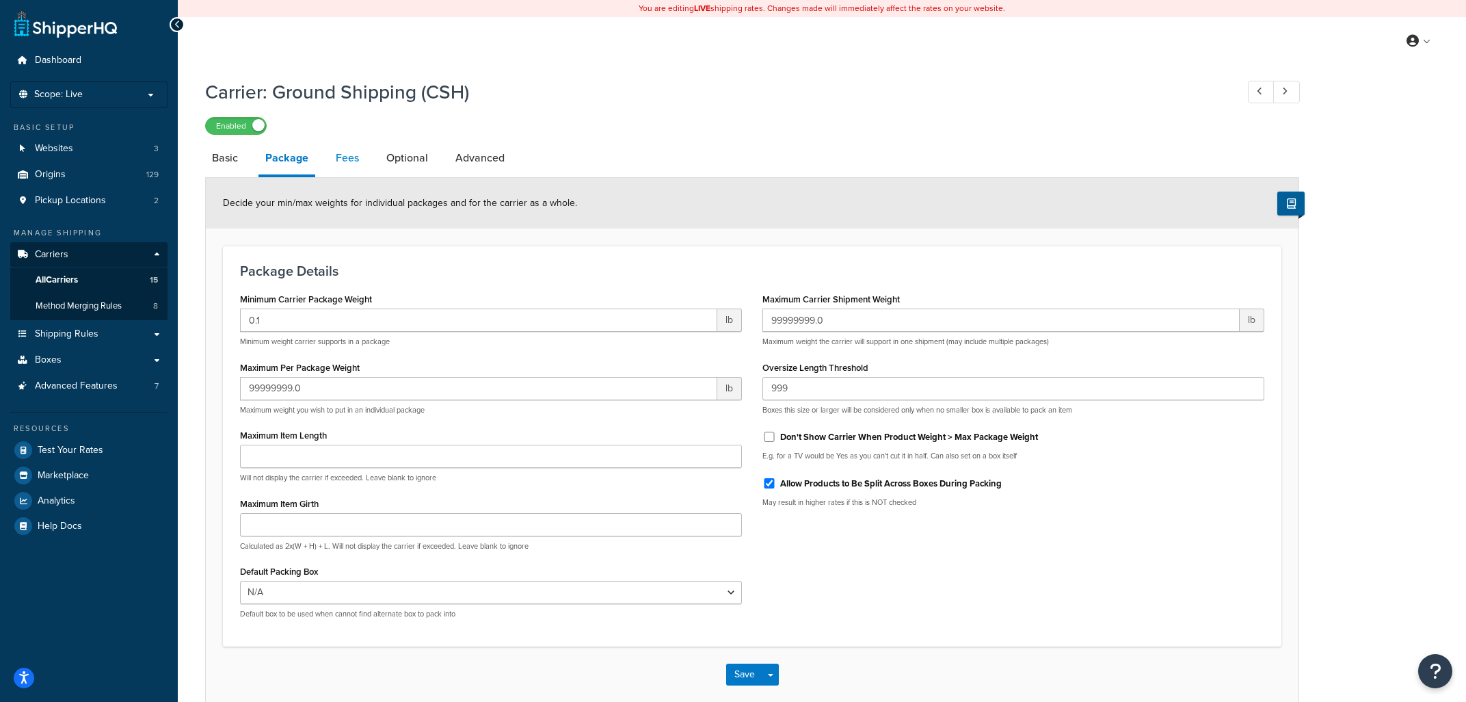
click at [345, 168] on link "Fees" at bounding box center [347, 158] width 37 height 33
select select "AFTER"
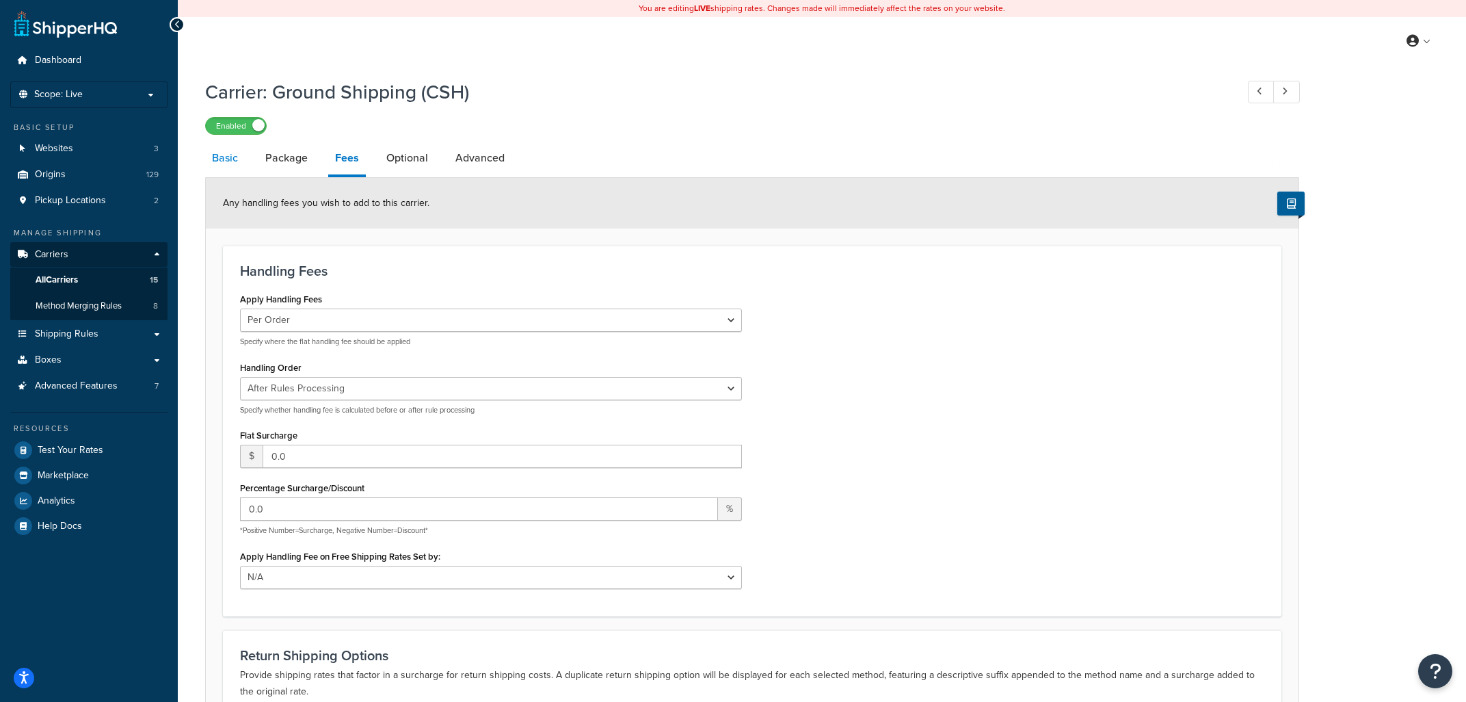
click at [226, 165] on link "Basic" at bounding box center [225, 158] width 40 height 33
select select "flat"
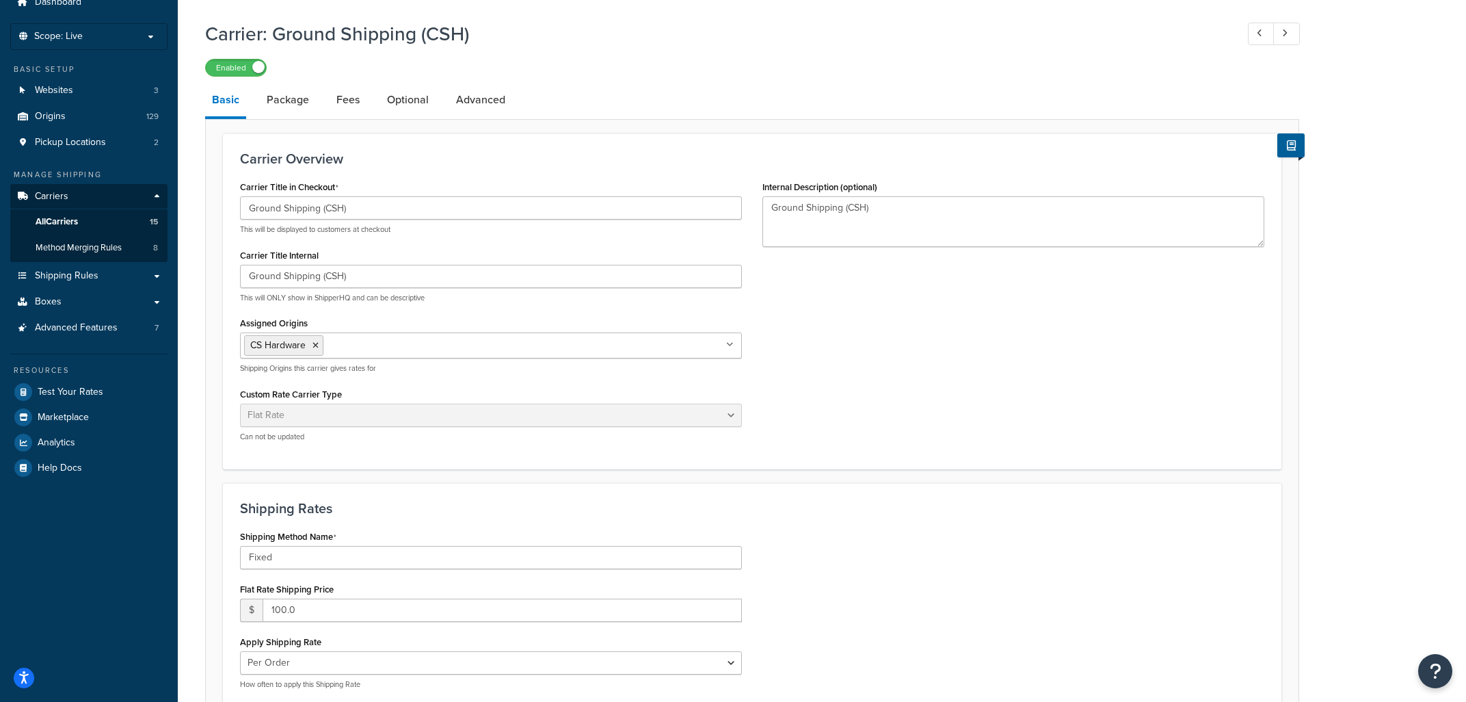
scroll to position [132, 0]
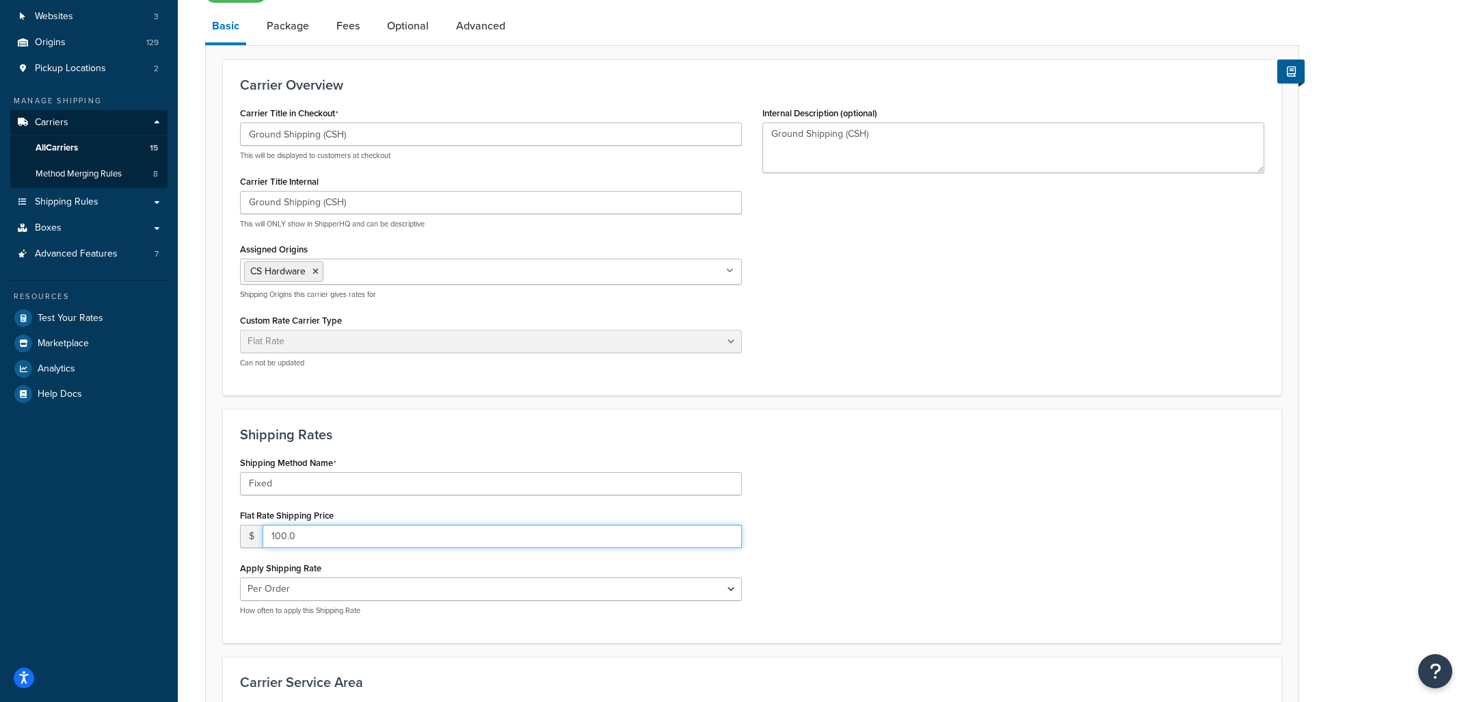
click at [413, 542] on input "100.0" at bounding box center [502, 535] width 479 height 23
click at [882, 431] on h3 "Shipping Rates" at bounding box center [752, 434] width 1024 height 15
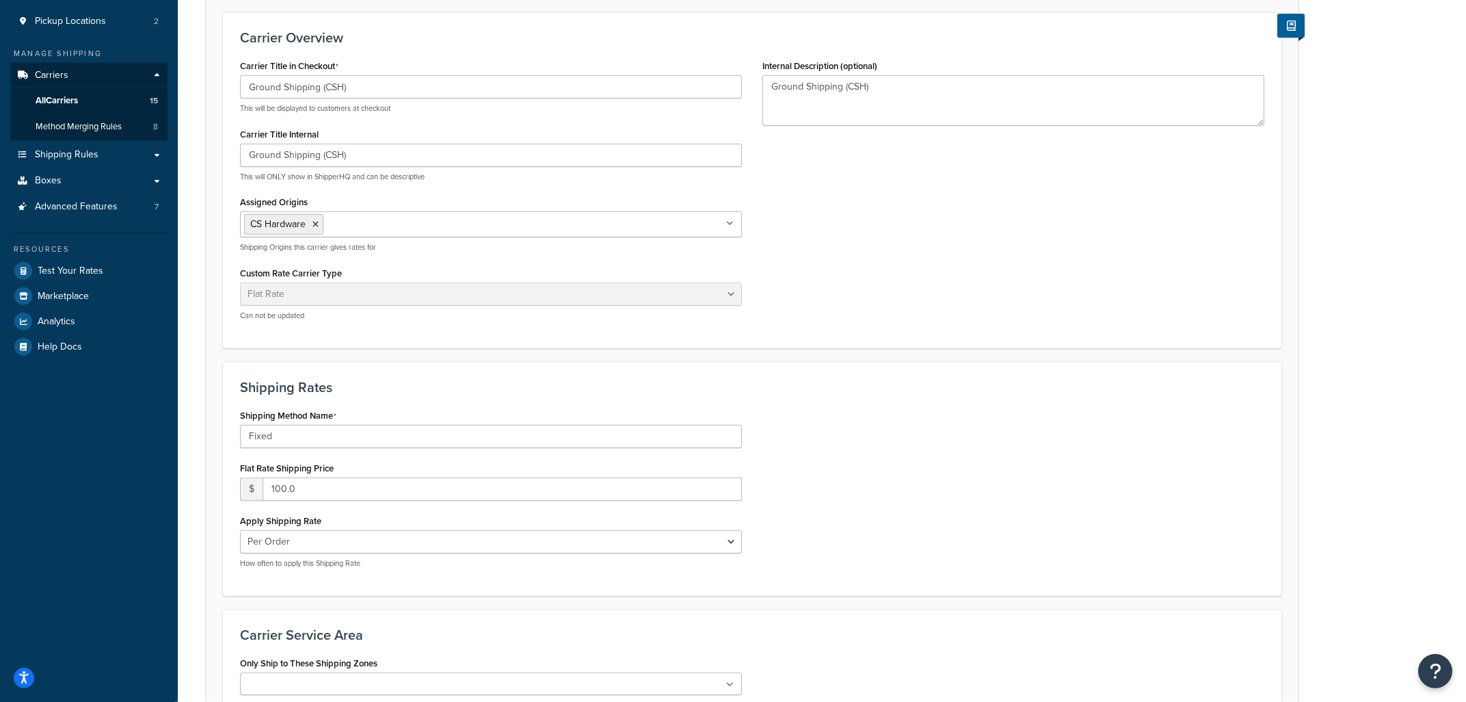
scroll to position [219, 0]
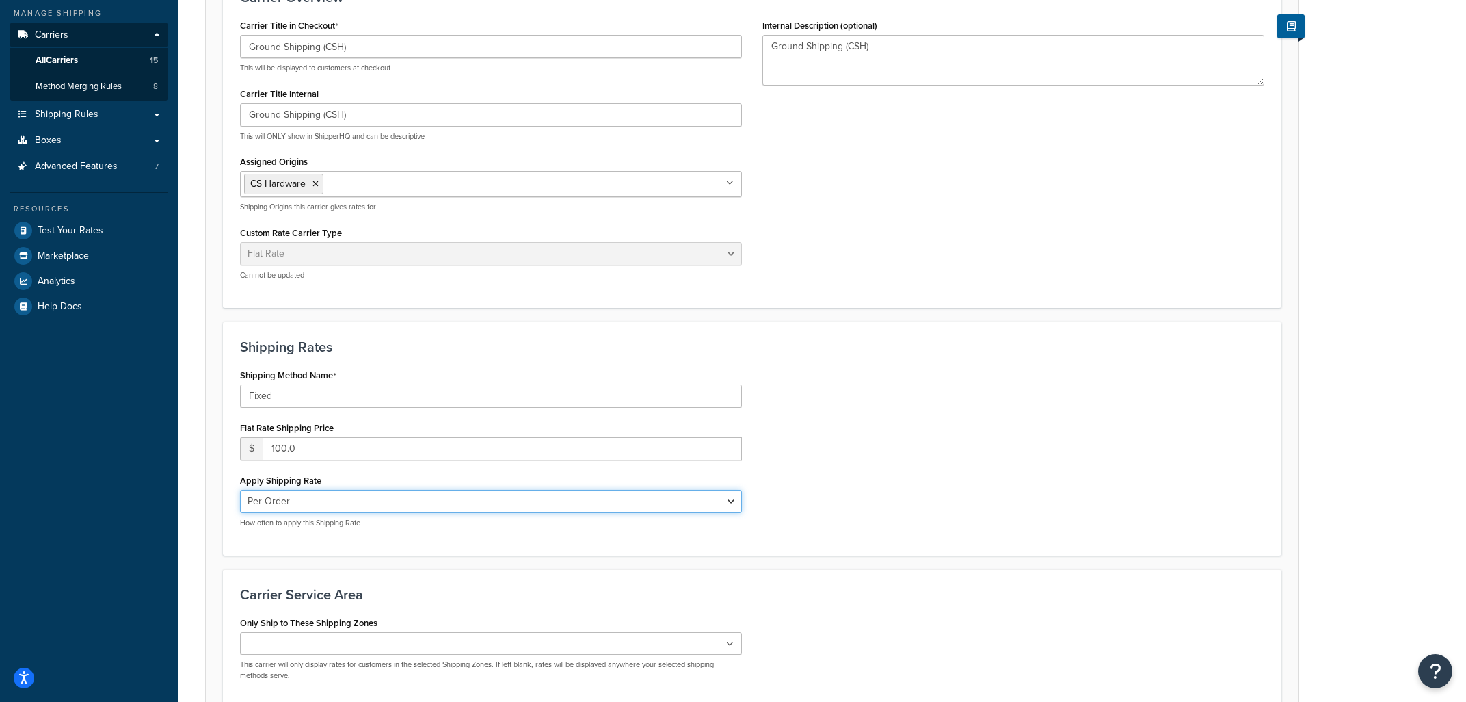
click at [240, 490] on select "Per Order Per Item Per Package" at bounding box center [491, 501] width 502 height 23
click at [851, 460] on div "Shipping Method Name Fixed Flat Rate Shipping Price $ 100.0 Apply Shipping Rate…" at bounding box center [752, 451] width 1045 height 173
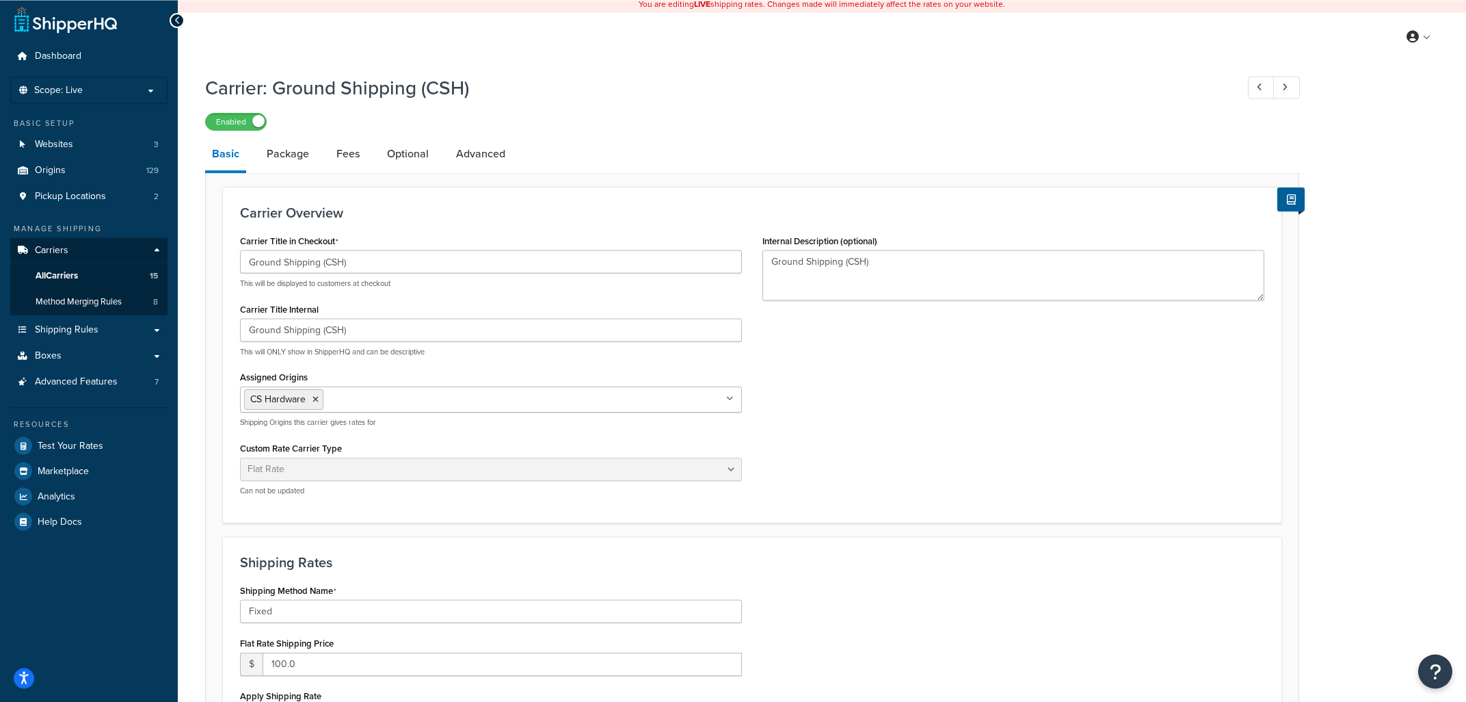
scroll to position [0, 0]
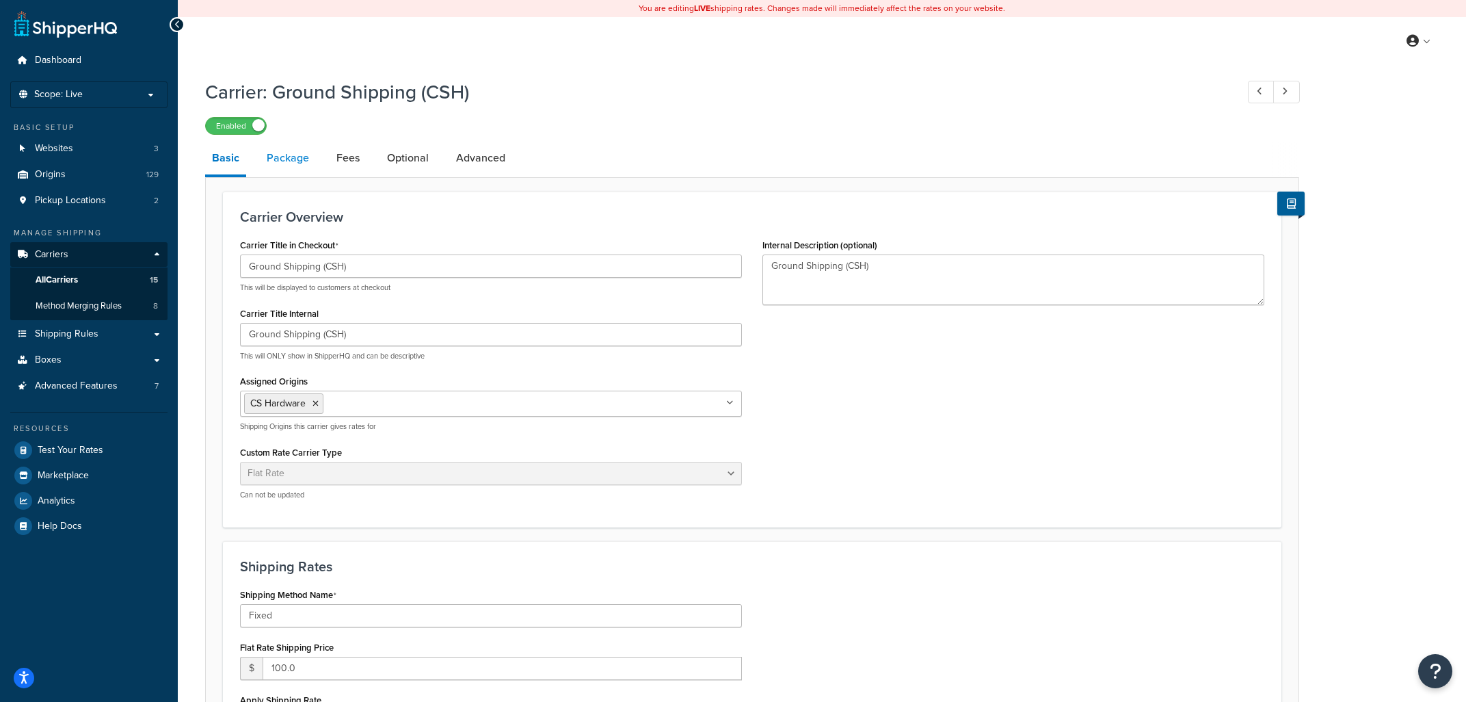
click at [291, 157] on link "Package" at bounding box center [288, 158] width 56 height 33
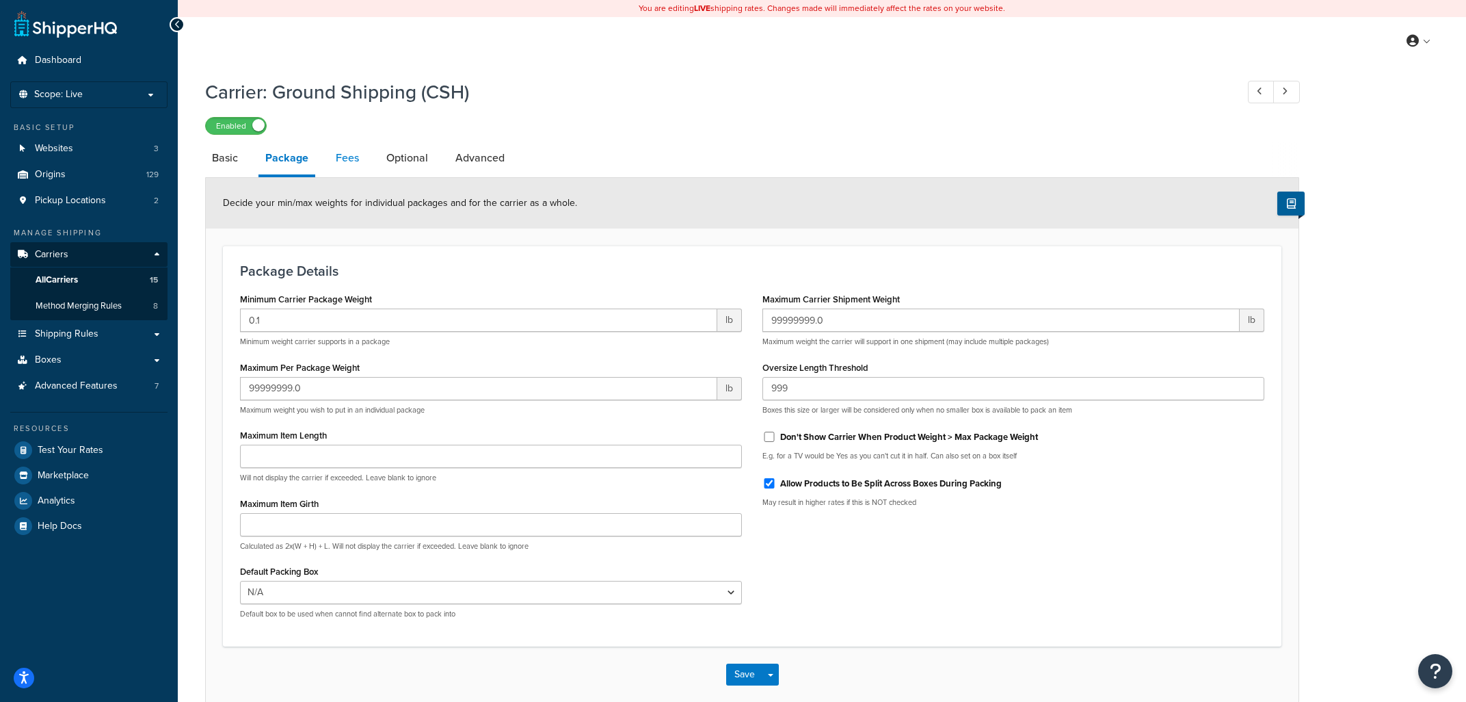
click at [349, 161] on link "Fees" at bounding box center [347, 158] width 37 height 33
select select "AFTER"
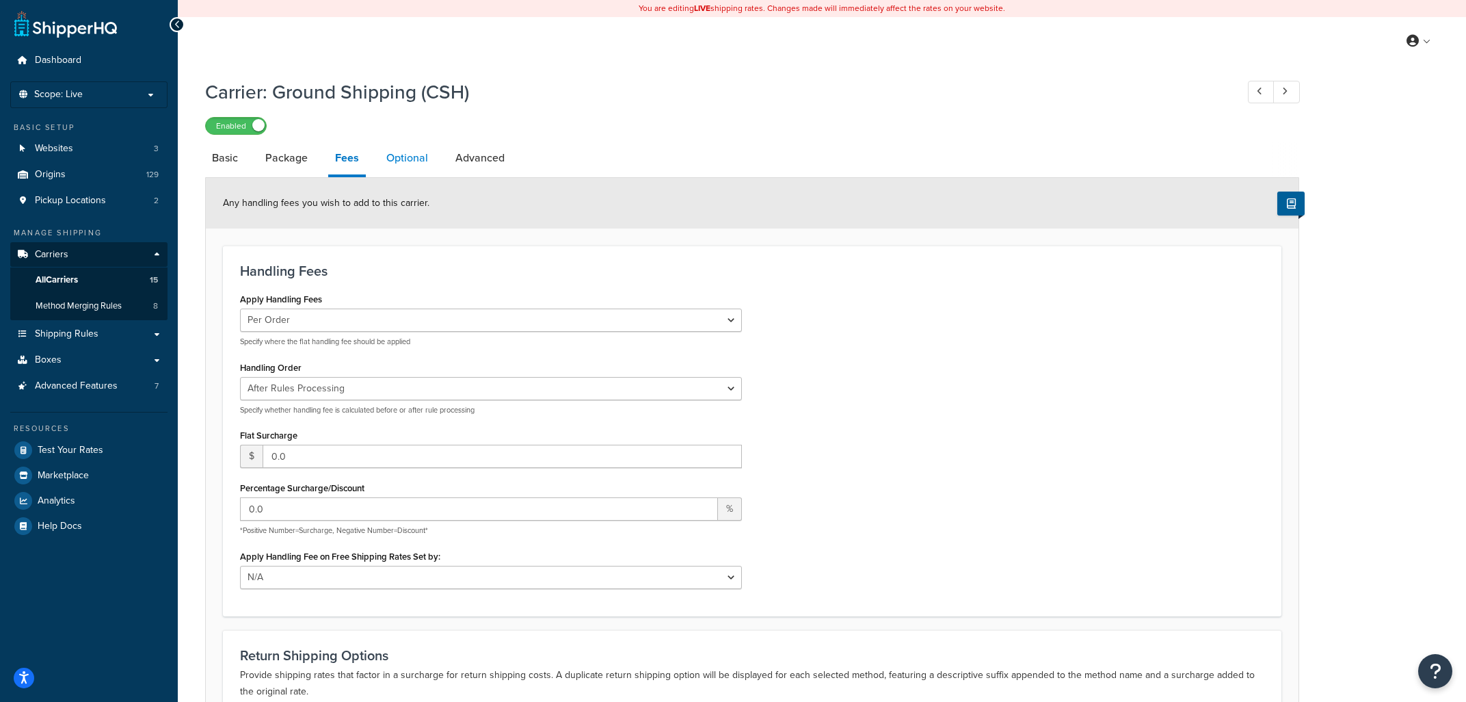
click at [407, 156] on link "Optional" at bounding box center [406, 158] width 55 height 33
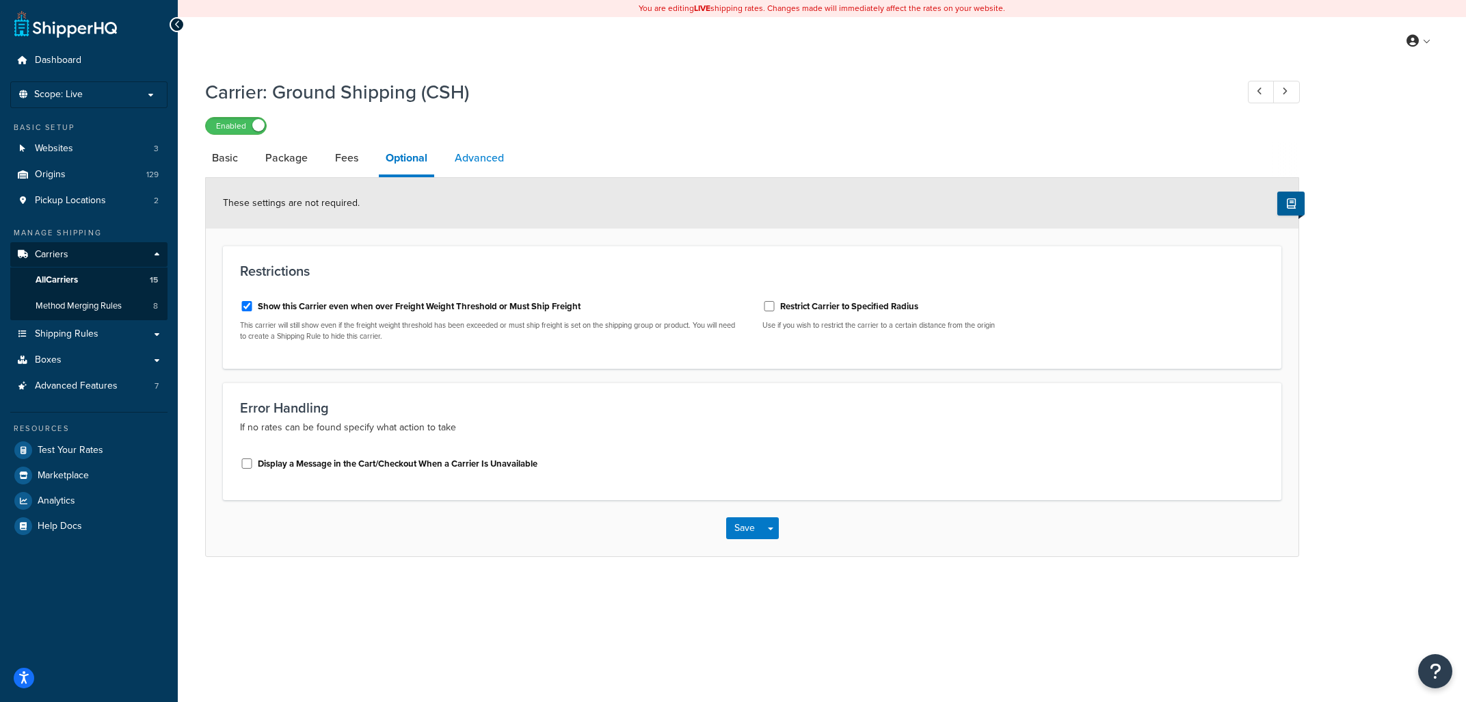
click at [476, 151] on link "Advanced" at bounding box center [479, 158] width 63 height 33
select select "false"
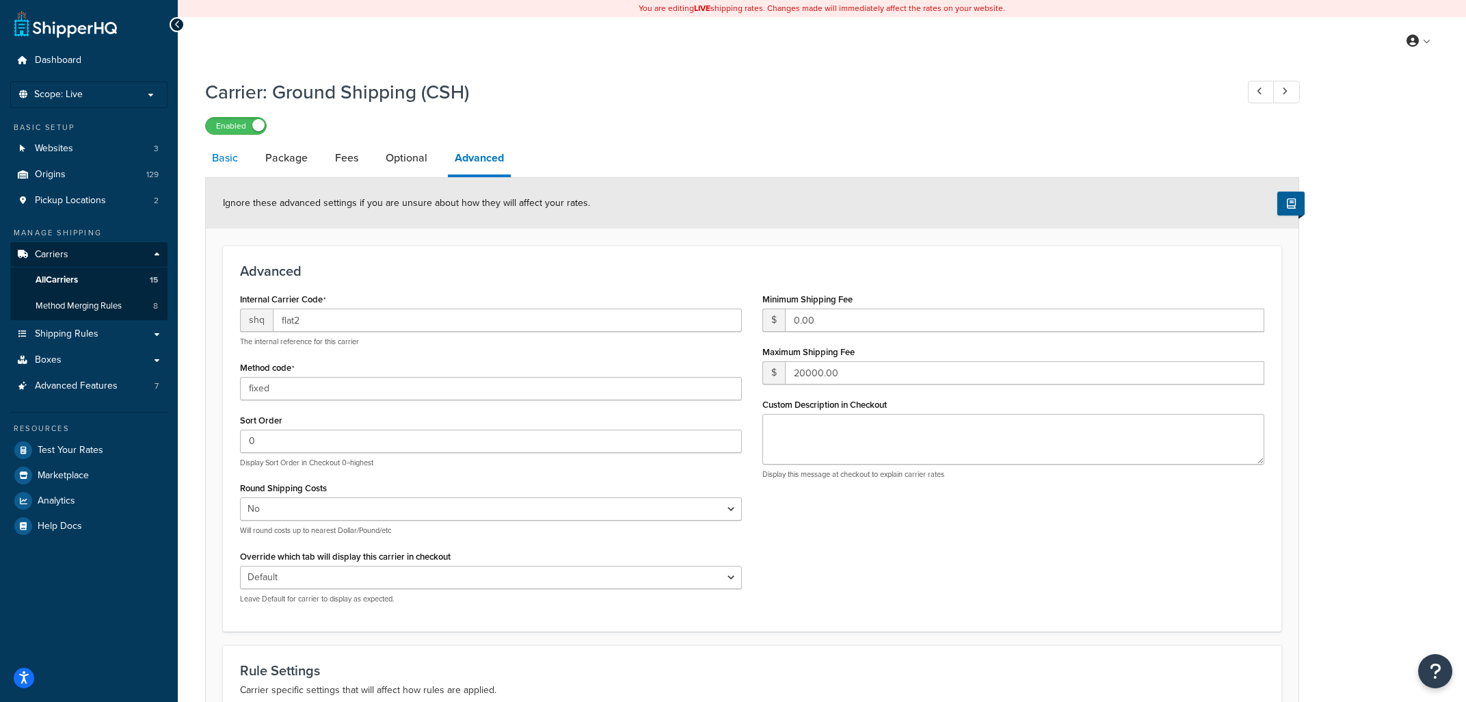
click at [223, 161] on link "Basic" at bounding box center [225, 158] width 40 height 33
select select "flat"
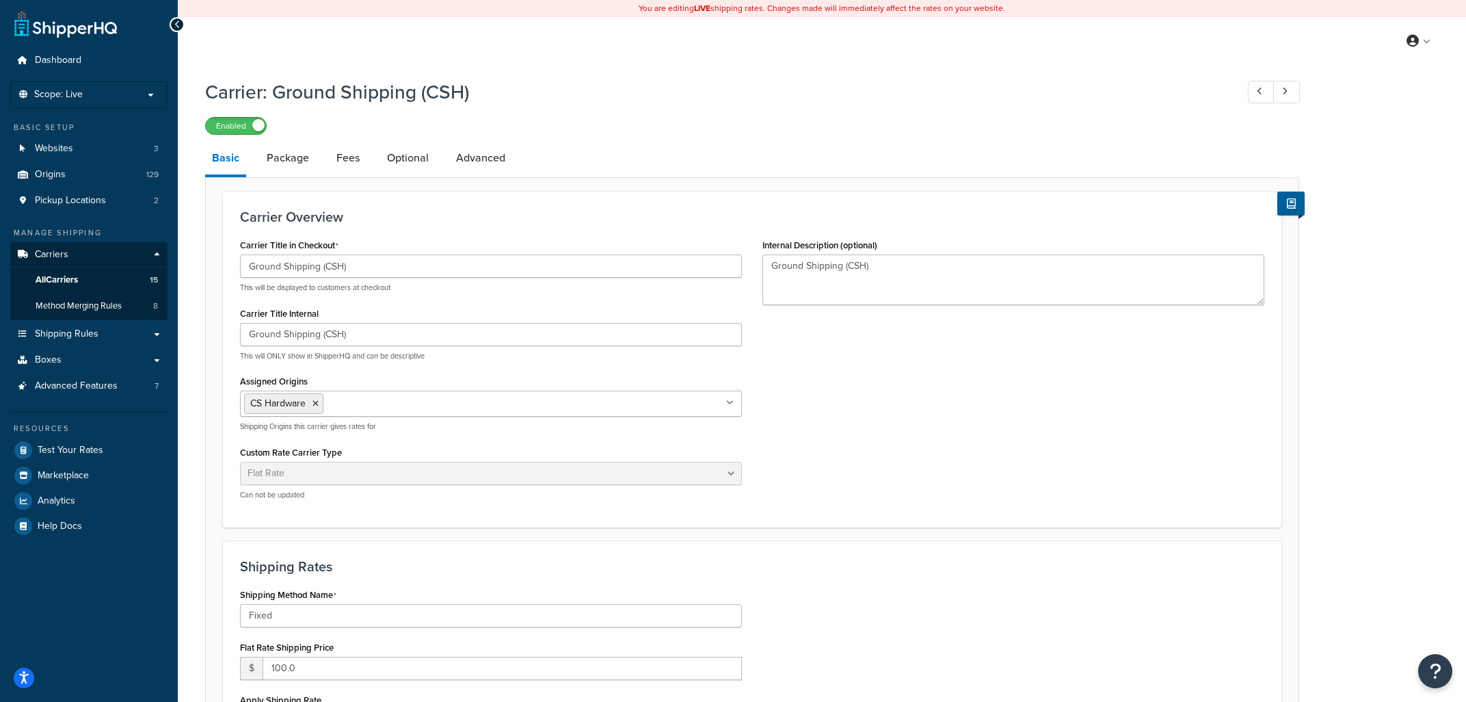
click at [259, 124] on span at bounding box center [258, 125] width 12 height 12
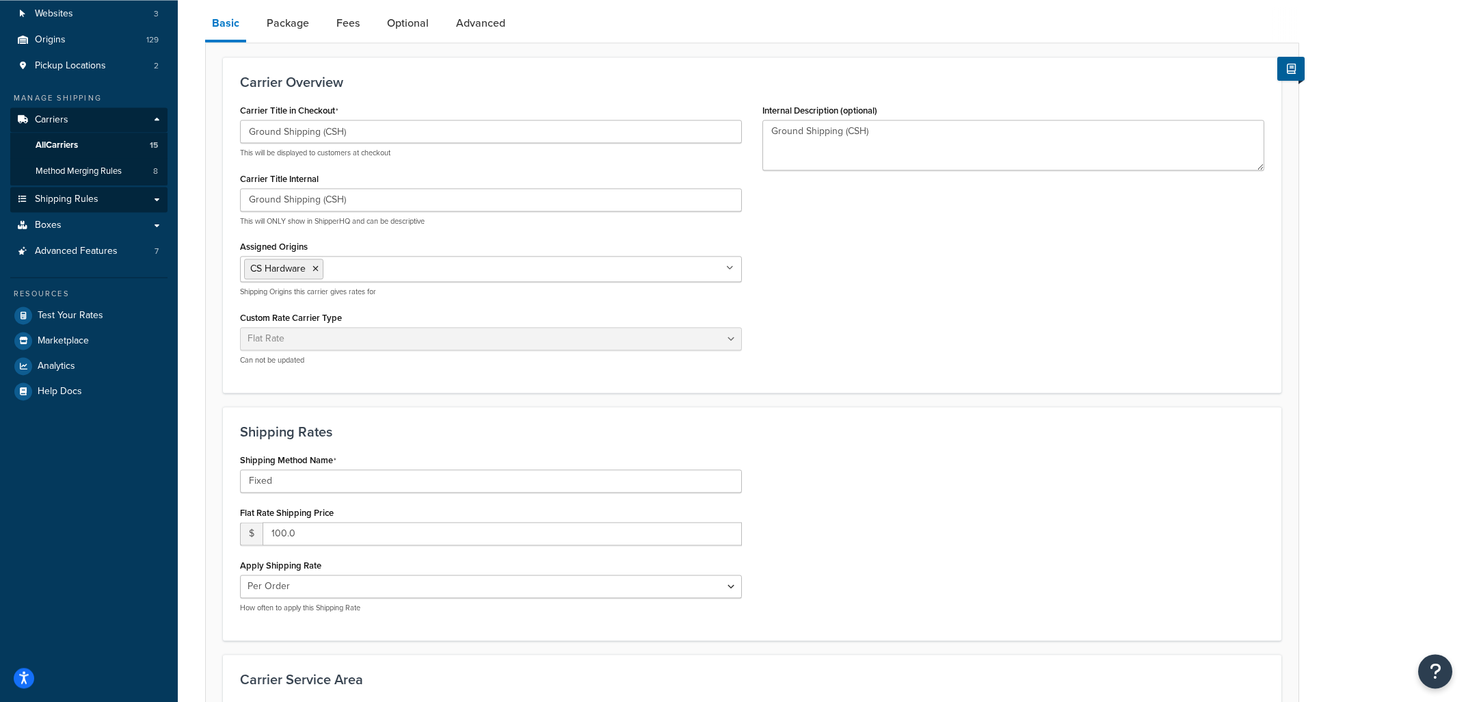
scroll to position [146, 0]
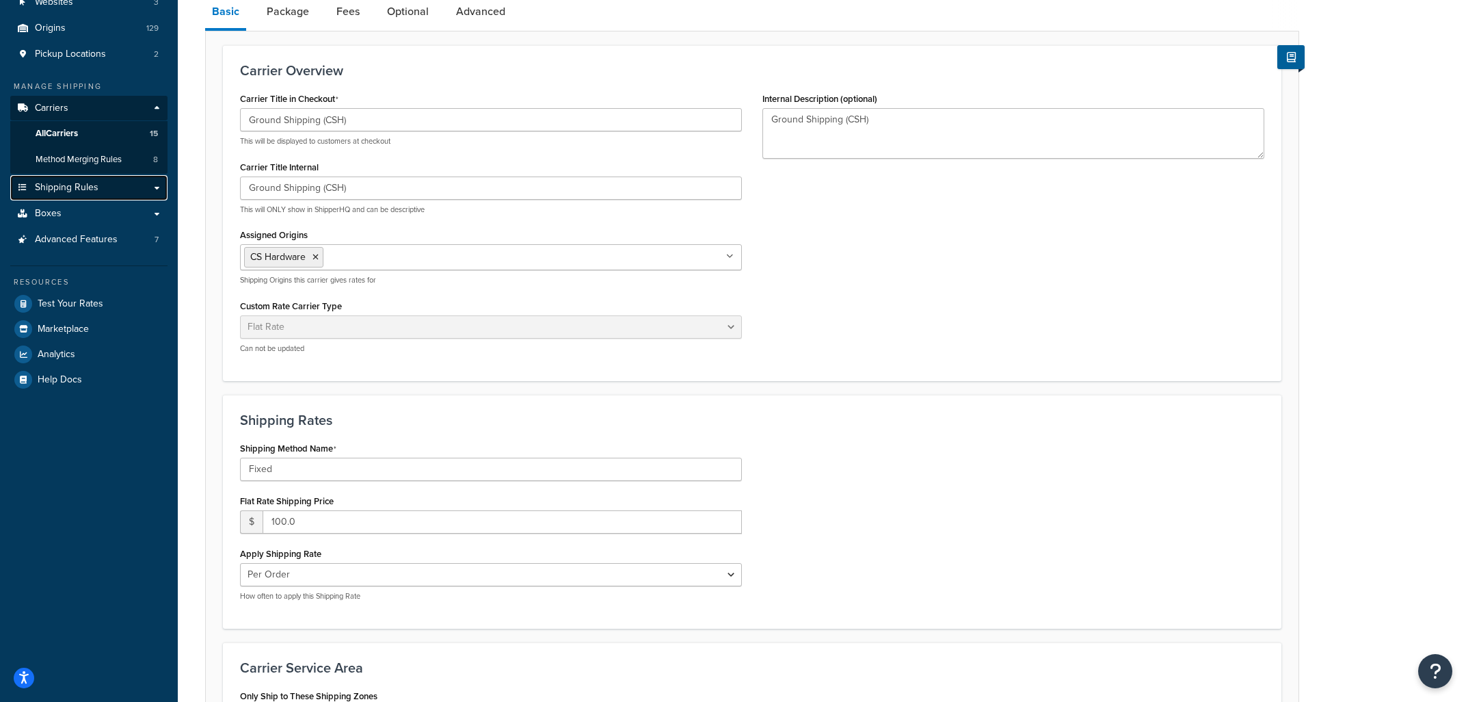
click at [105, 192] on link "Shipping Rules" at bounding box center [88, 187] width 157 height 25
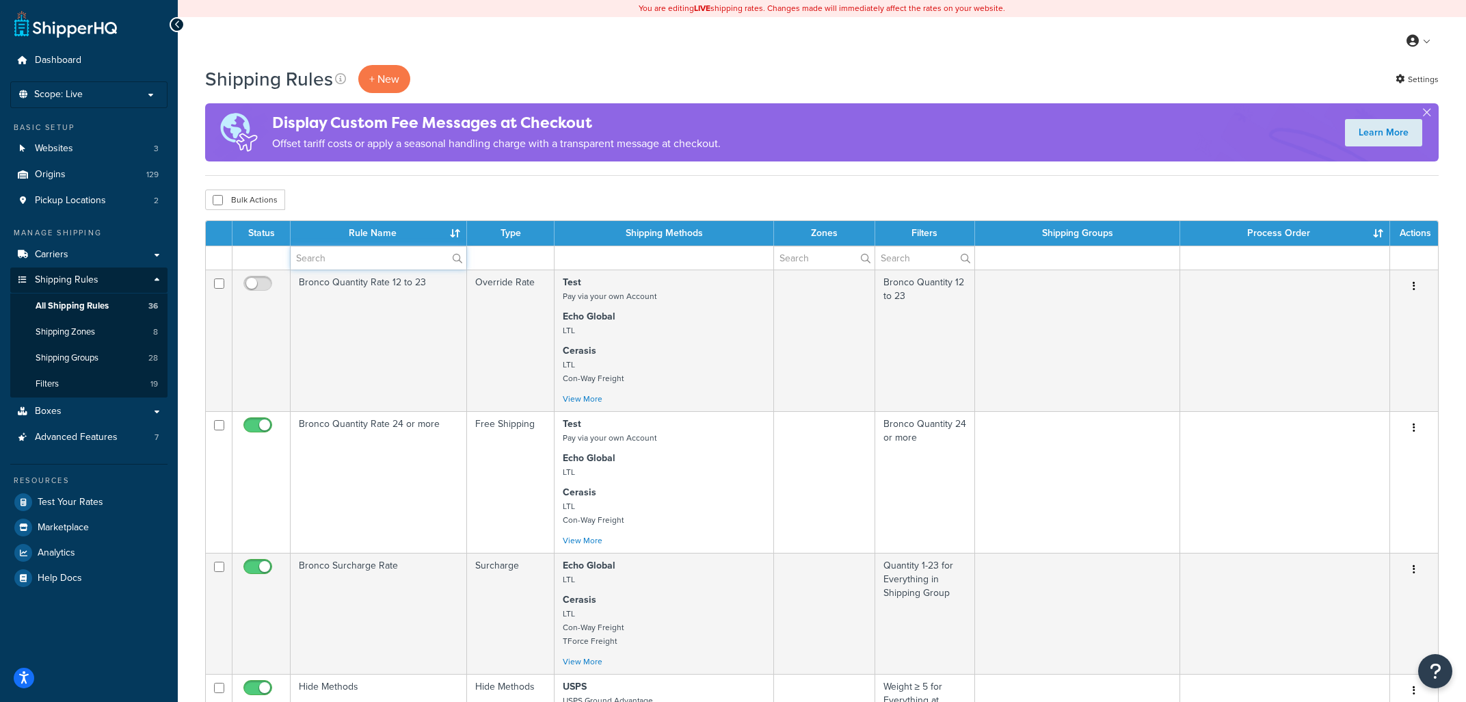
click at [393, 263] on input "text" at bounding box center [379, 257] width 176 height 23
type input "s"
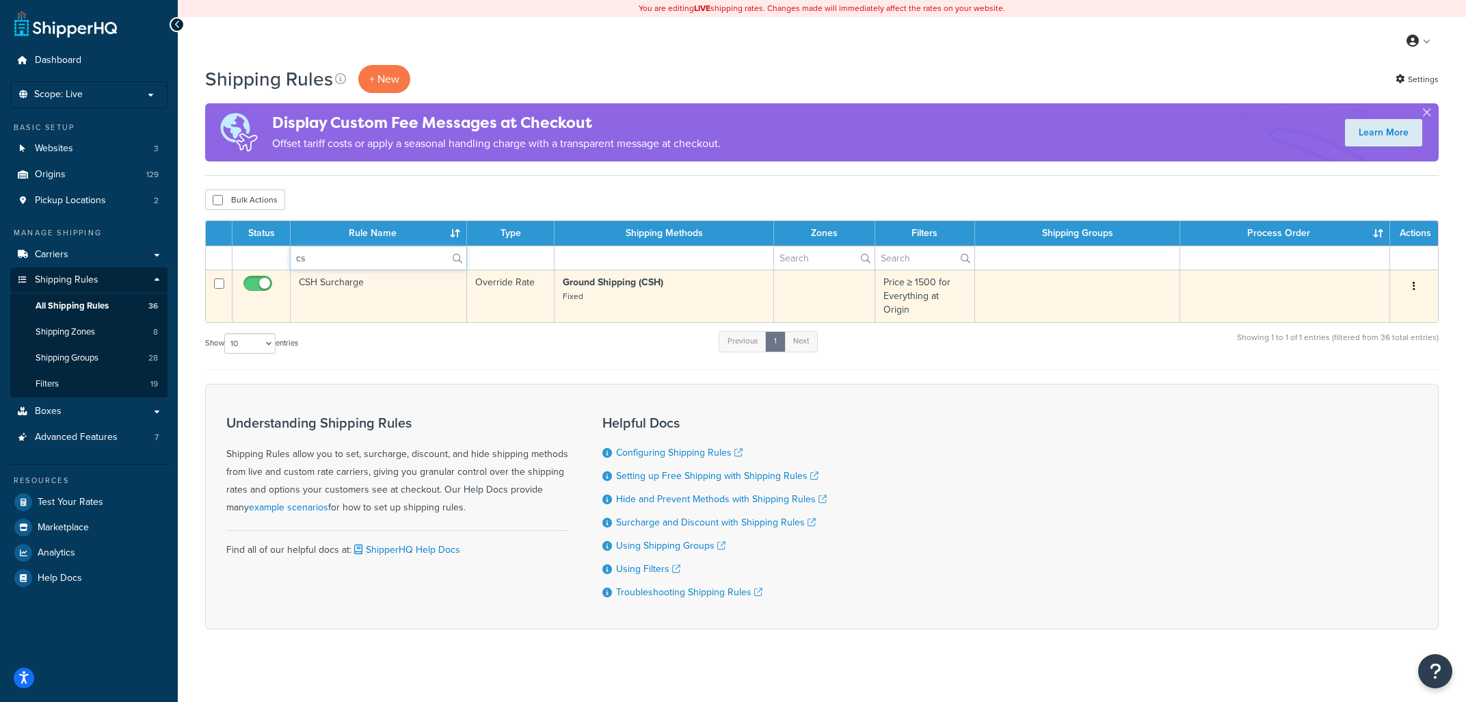
type input "cs"
click at [261, 283] on input "checkbox" at bounding box center [260, 286] width 38 height 17
checkbox input "false"
click at [386, 302] on td "CSH Surcharge" at bounding box center [379, 295] width 176 height 53
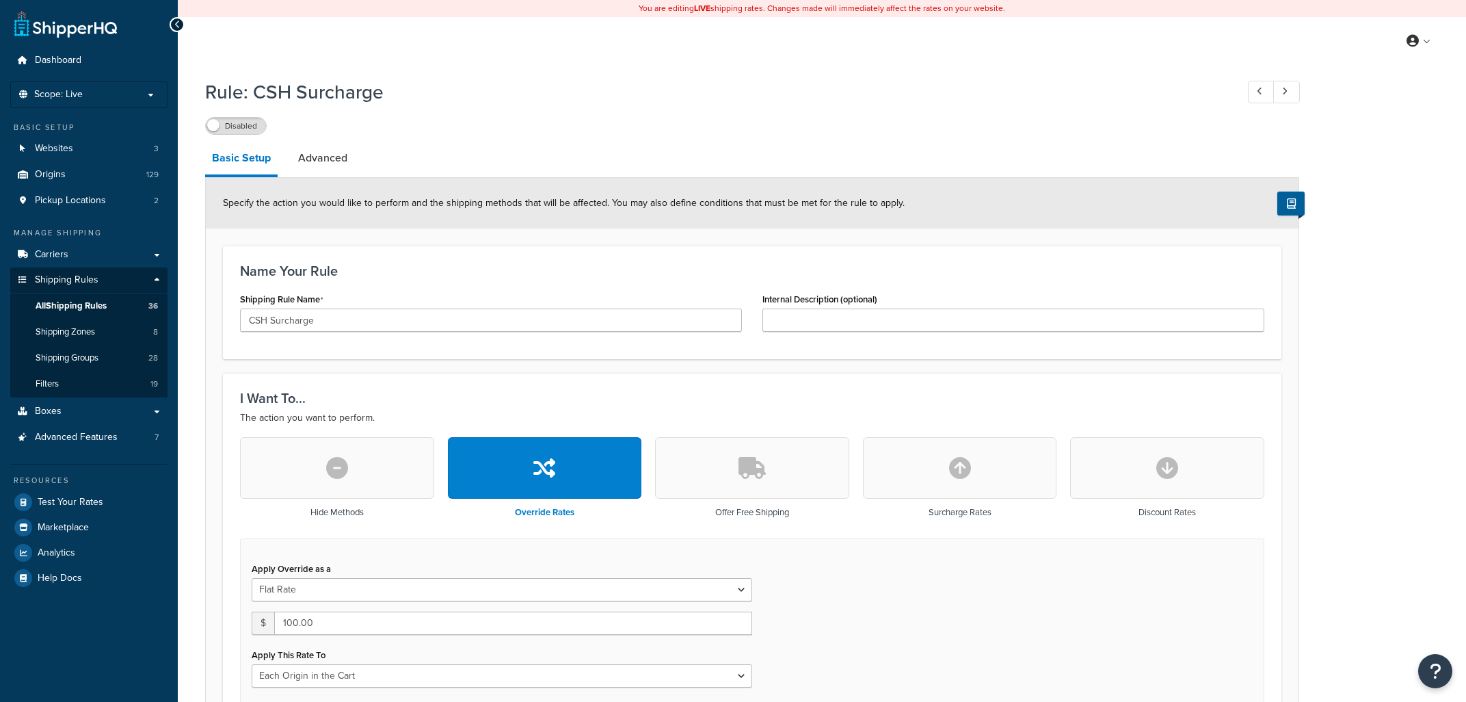
select select "LOCATION"
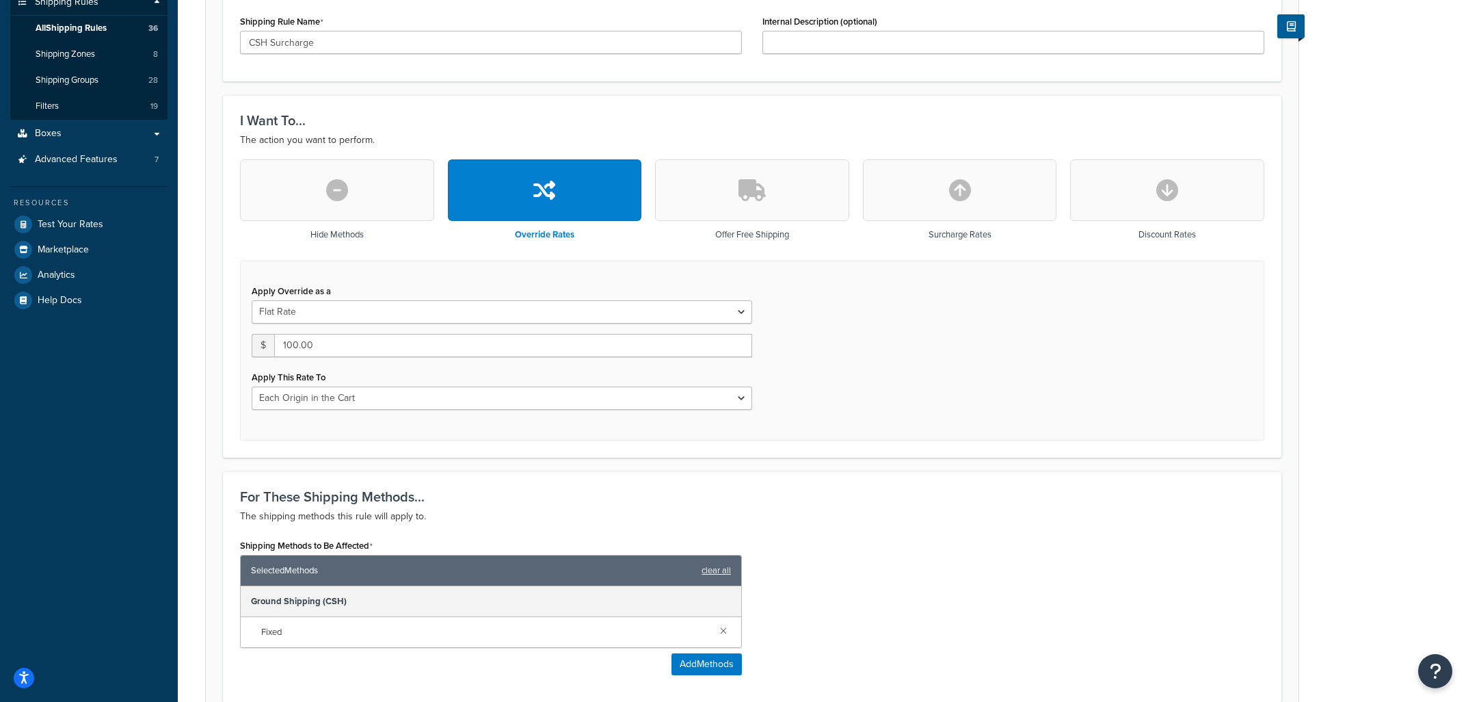
scroll to position [131, 0]
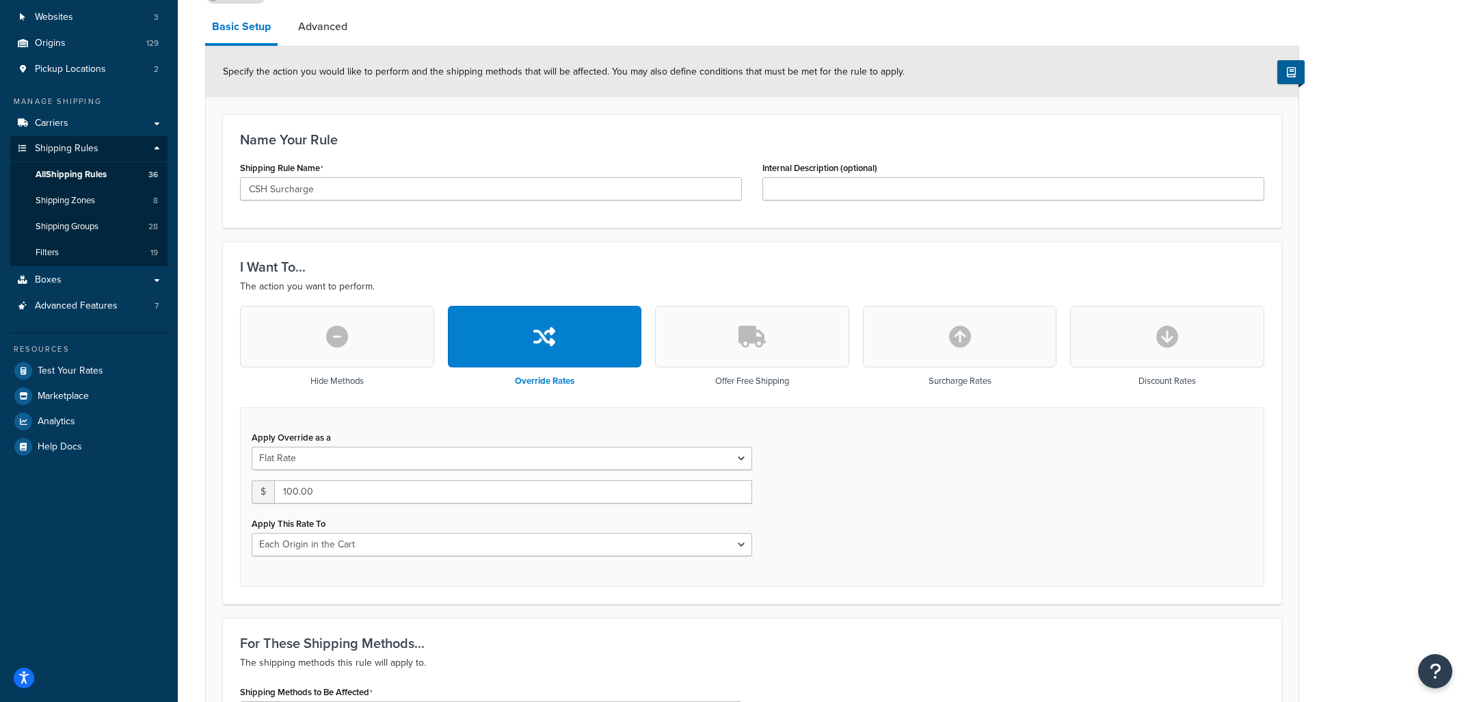
click at [375, 340] on button "button" at bounding box center [337, 337] width 194 height 62
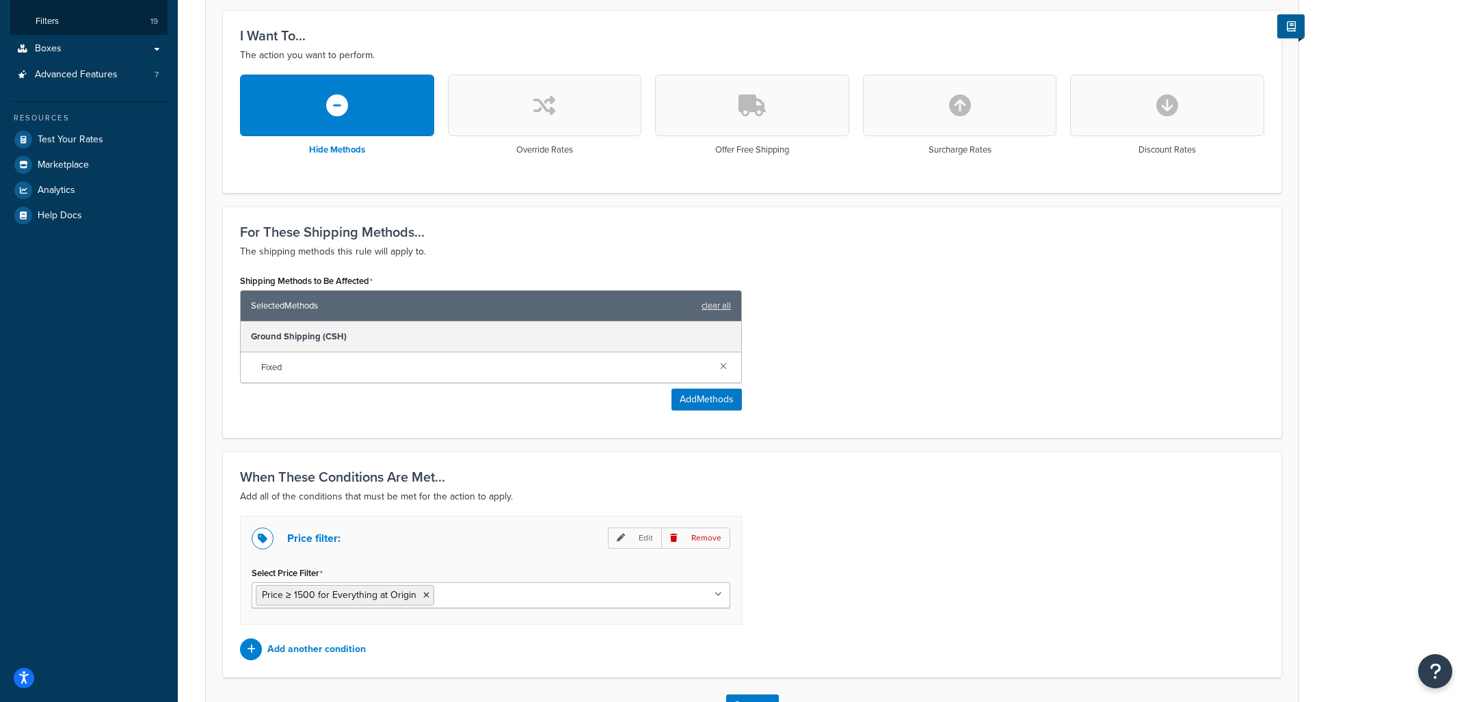
scroll to position [464, 0]
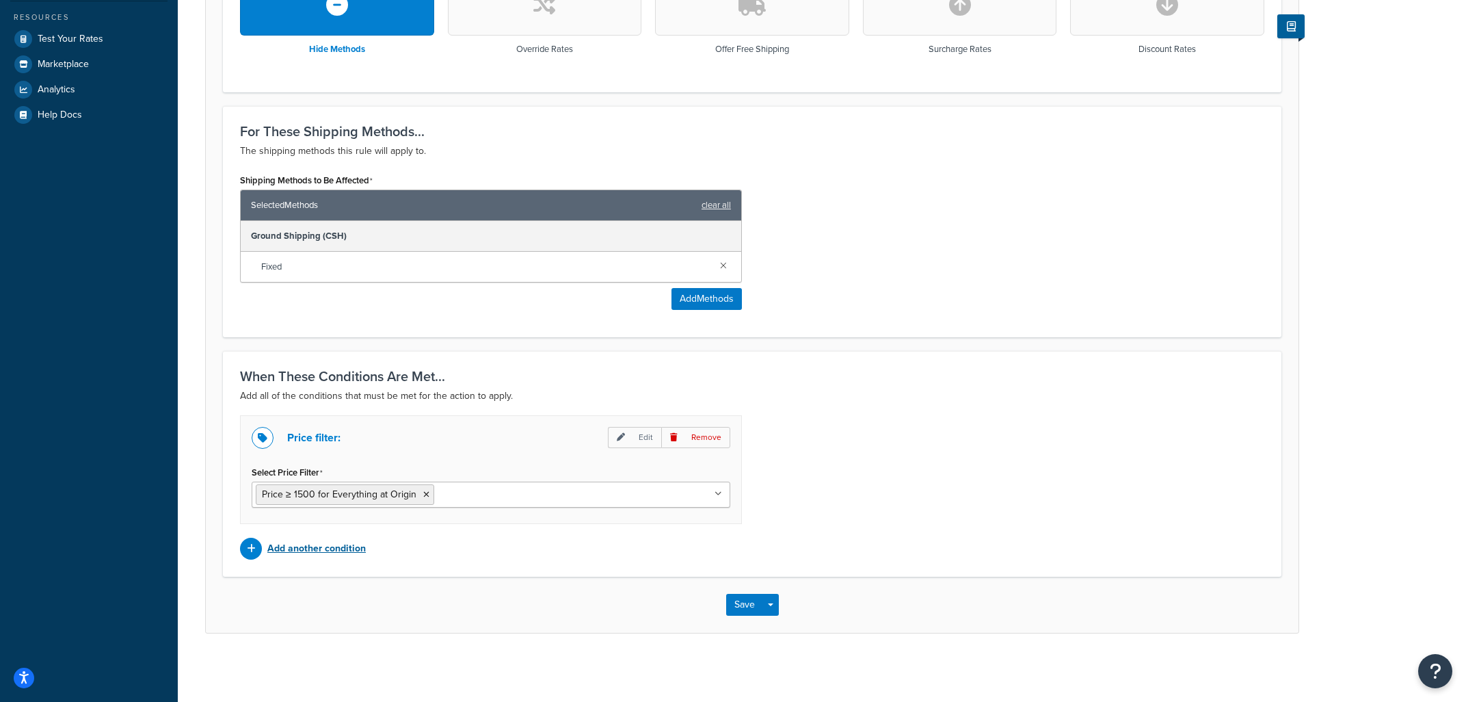
click at [253, 551] on icon at bounding box center [251, 549] width 9 height 10
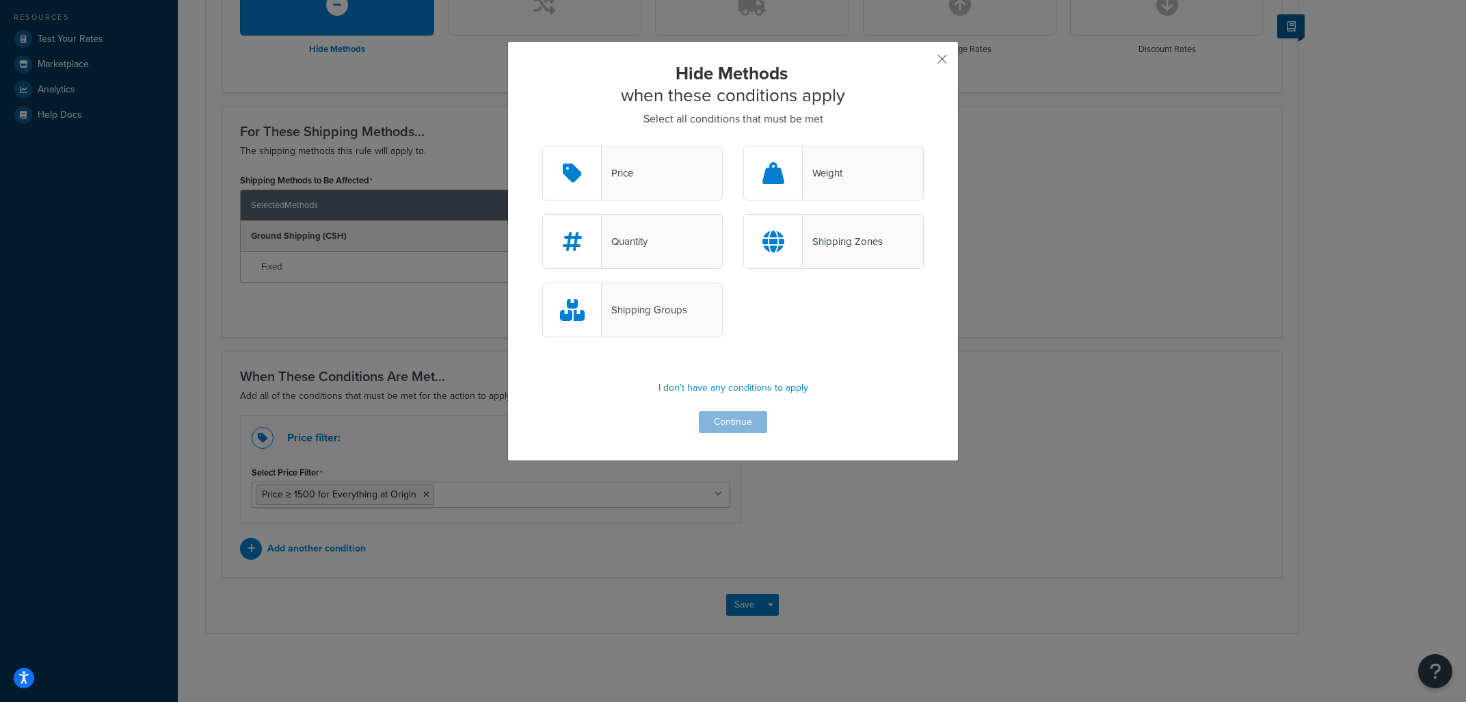
click at [996, 498] on div "Hide Methods when these conditions apply Select all conditions that must be met…" at bounding box center [733, 351] width 1466 height 702
click at [924, 62] on button "button" at bounding box center [921, 63] width 3 height 3
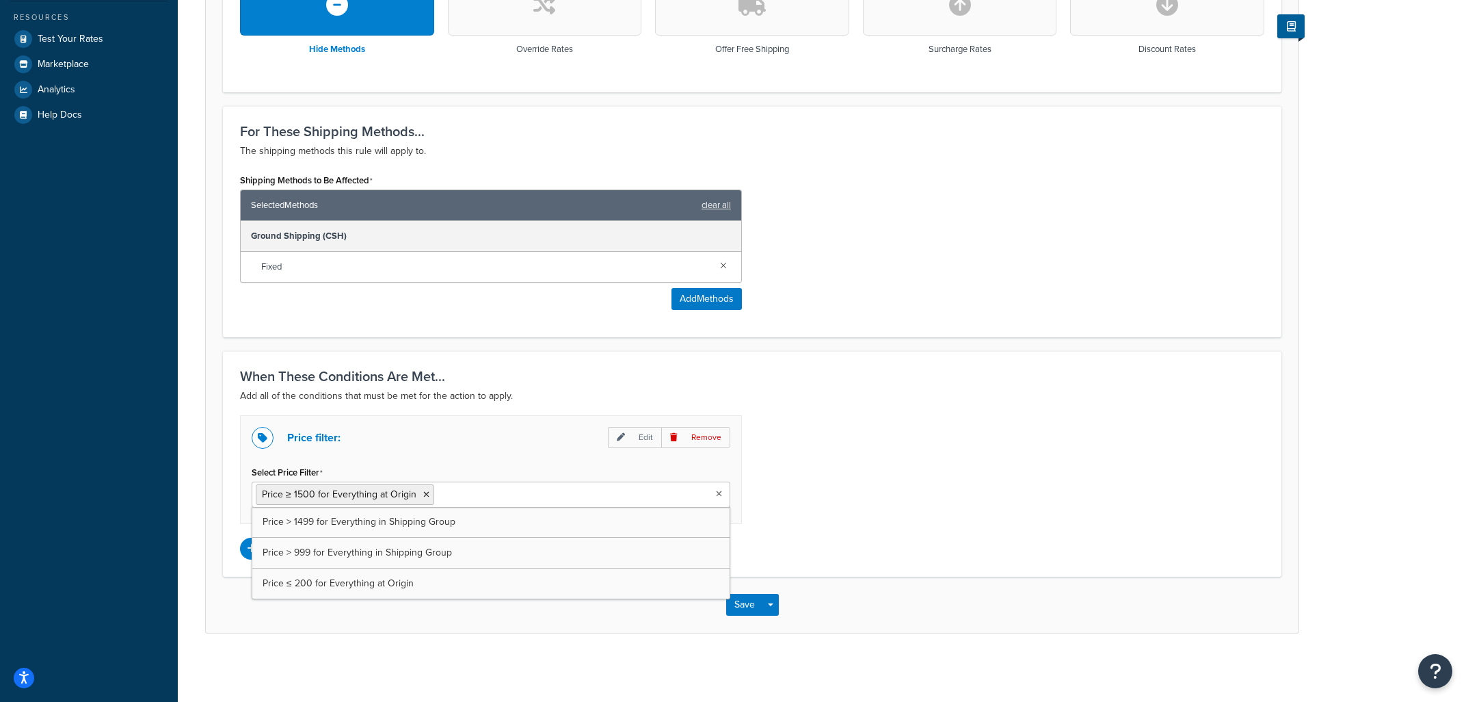
click at [719, 491] on icon at bounding box center [719, 494] width 6 height 8
click at [837, 509] on div "Price filter: Edit Remove Select Price Filter Price ≥ 1500 for Everything at Or…" at bounding box center [752, 487] width 1045 height 144
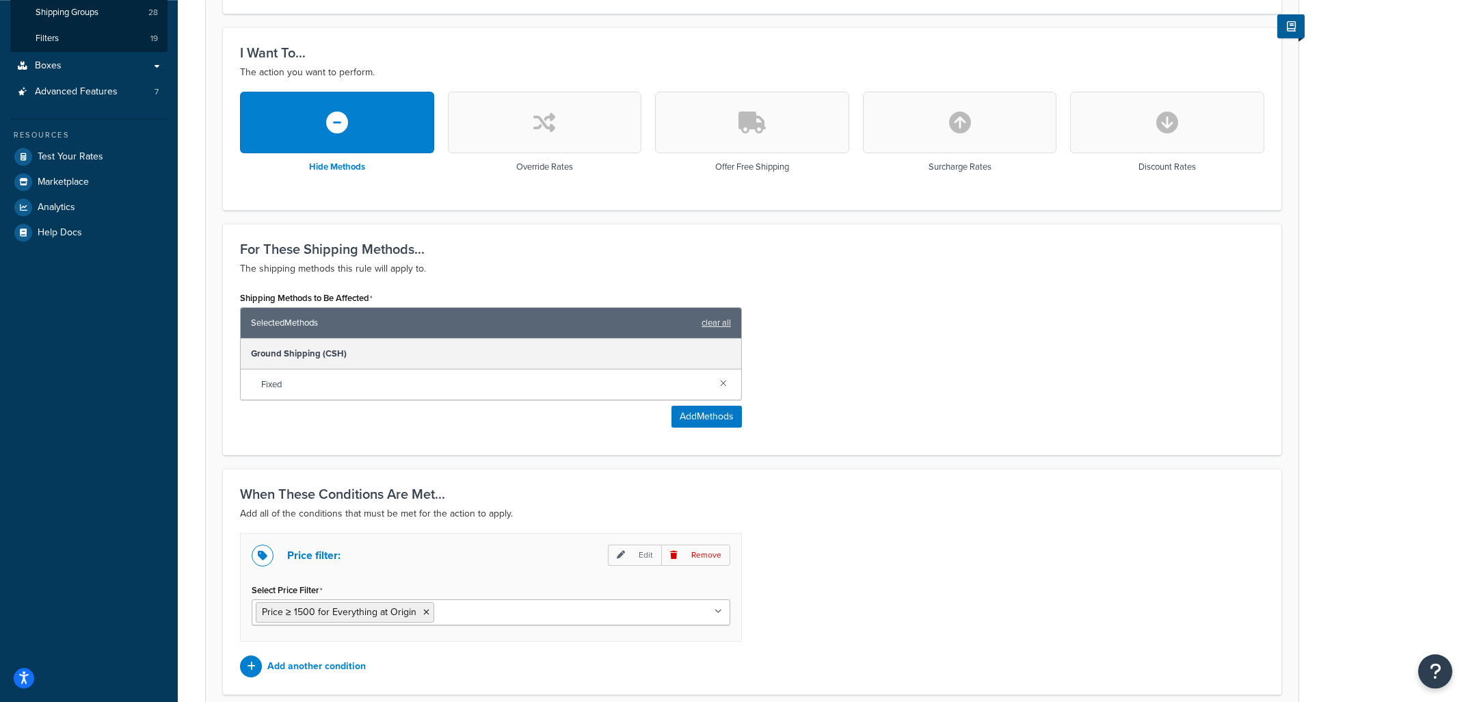
scroll to position [171, 0]
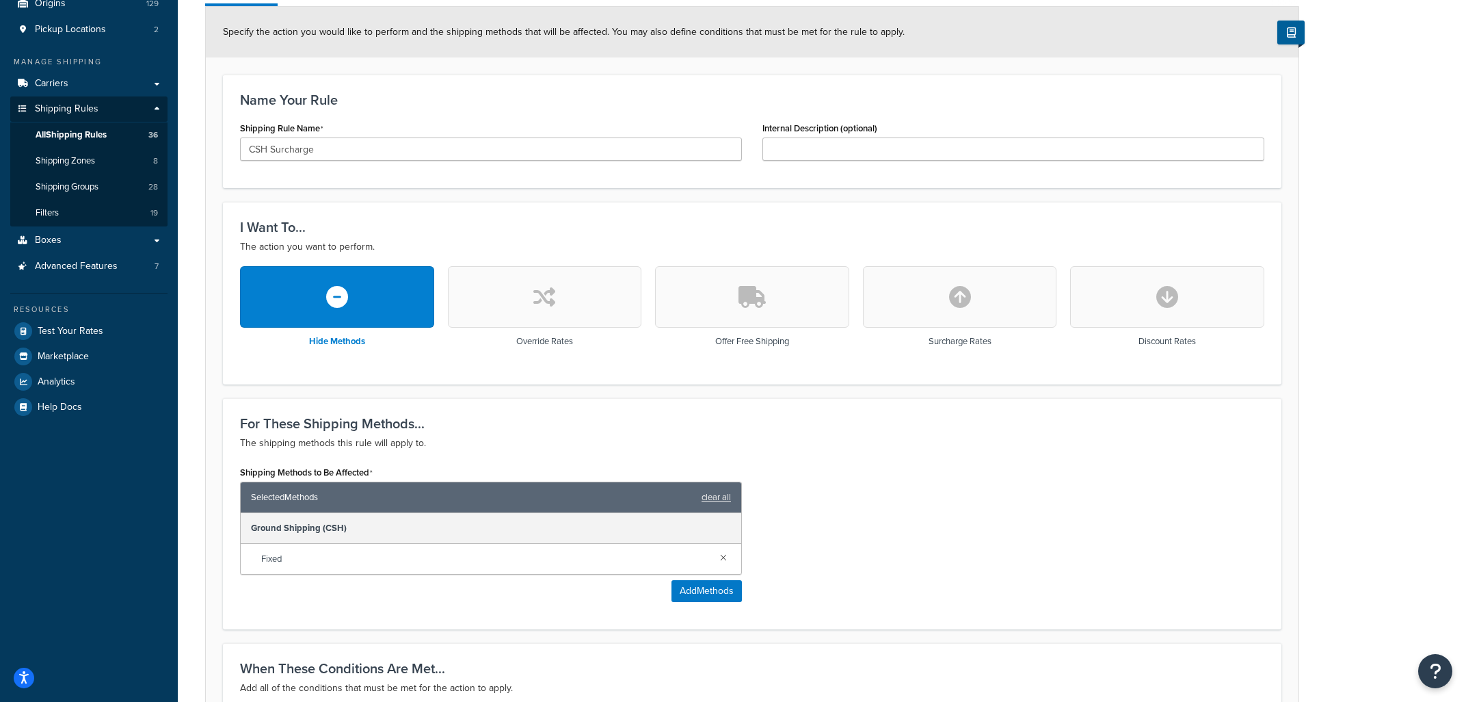
click at [565, 300] on button "button" at bounding box center [545, 297] width 194 height 62
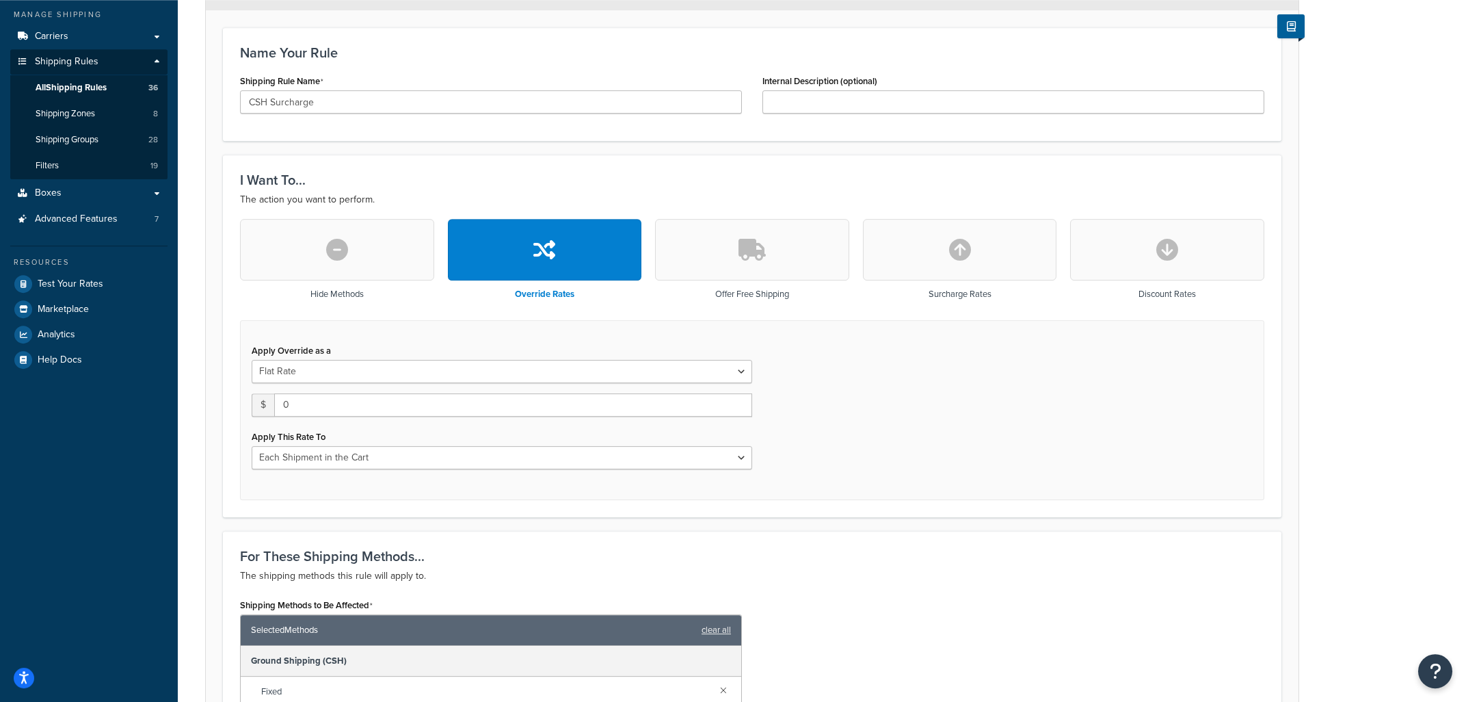
scroll to position [204, 0]
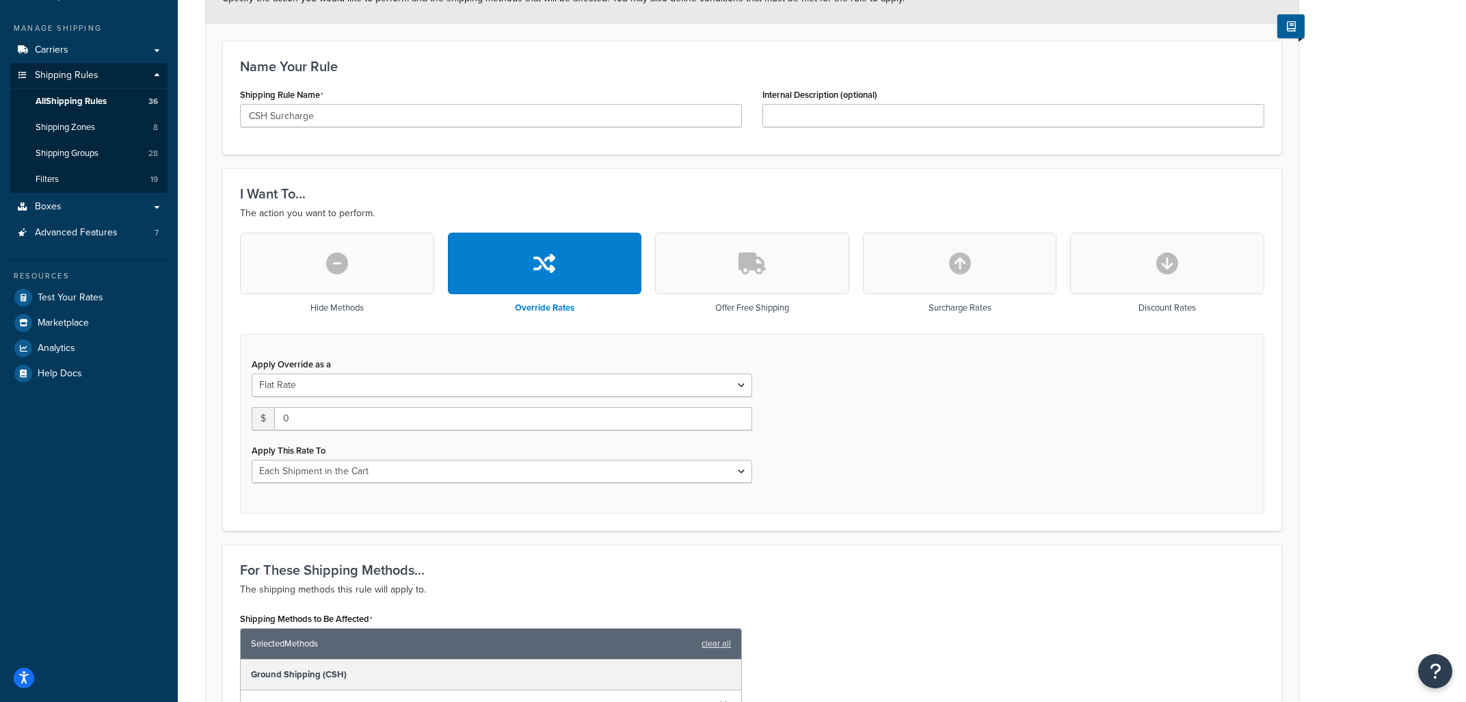
click at [395, 250] on button "button" at bounding box center [337, 263] width 194 height 62
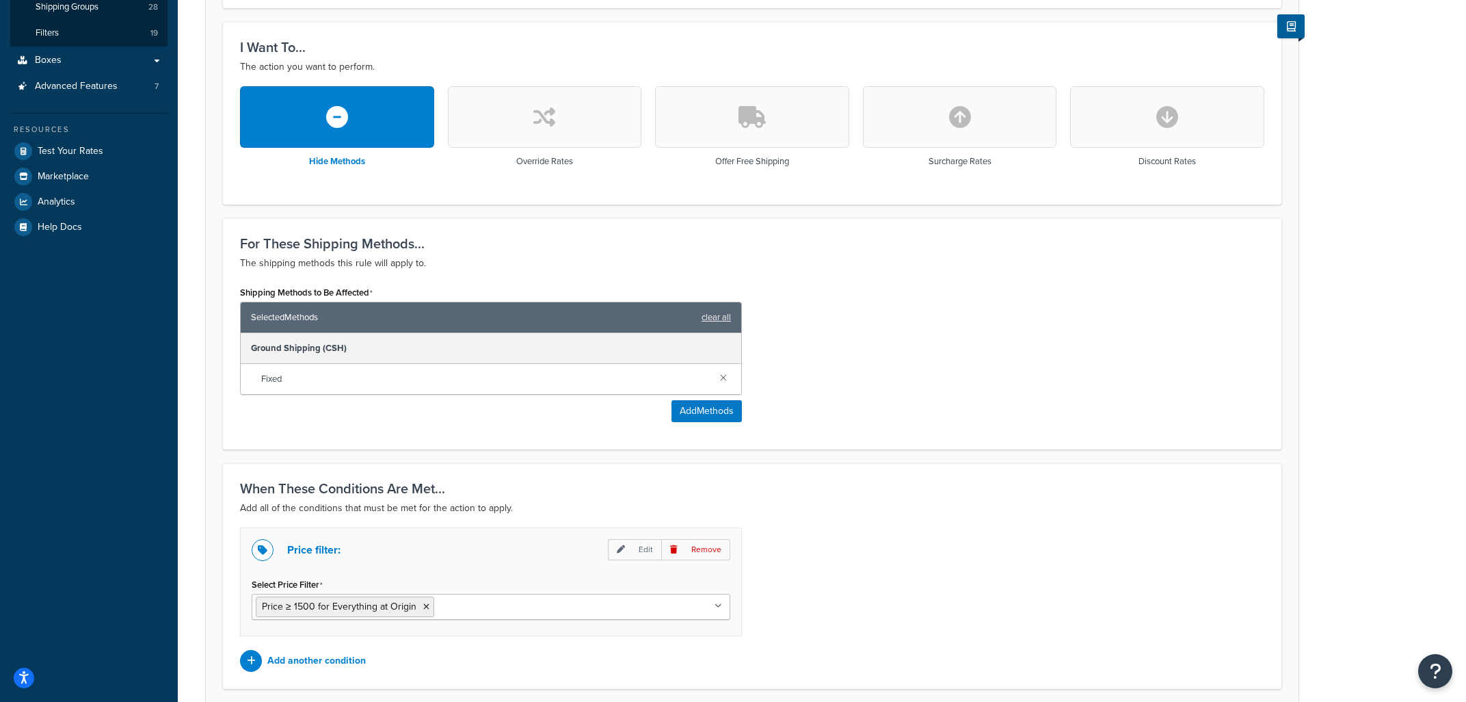
scroll to position [424, 0]
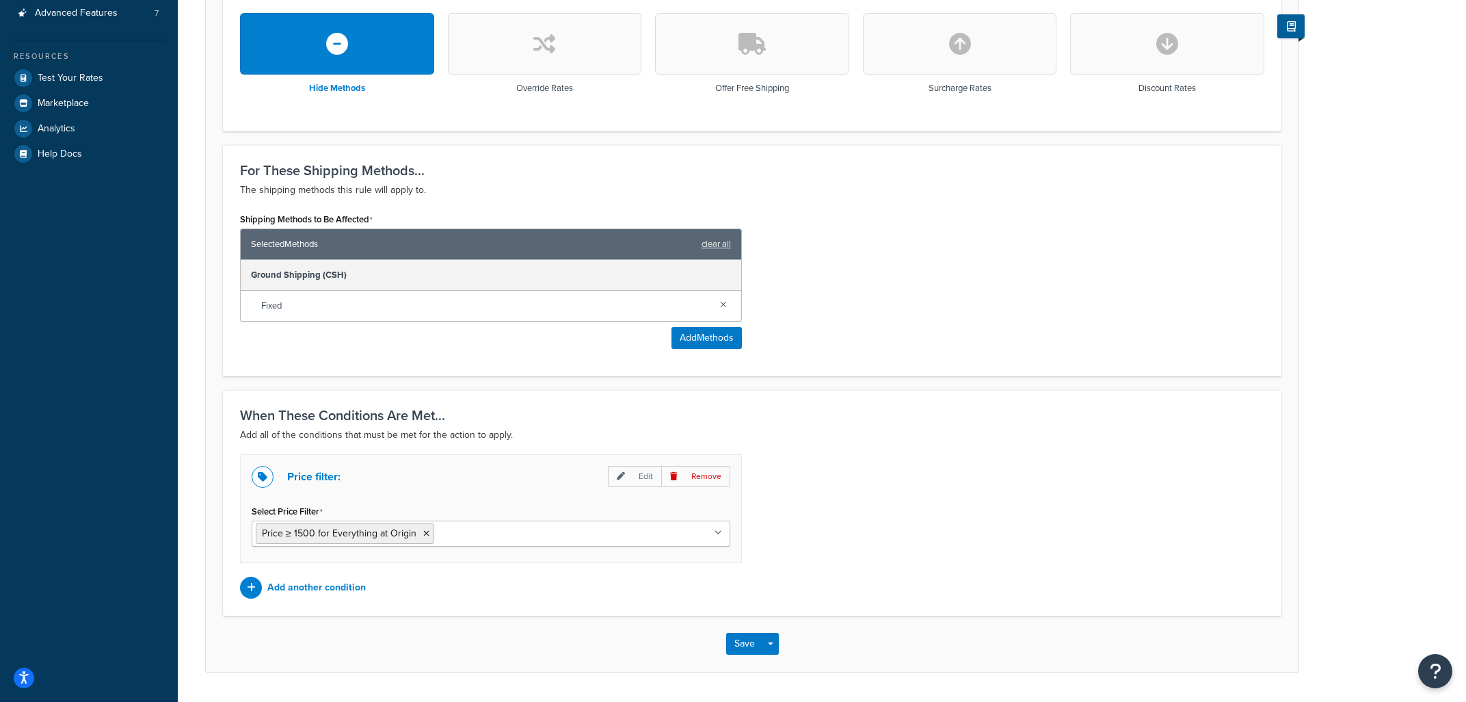
click at [987, 55] on button "button" at bounding box center [960, 44] width 194 height 62
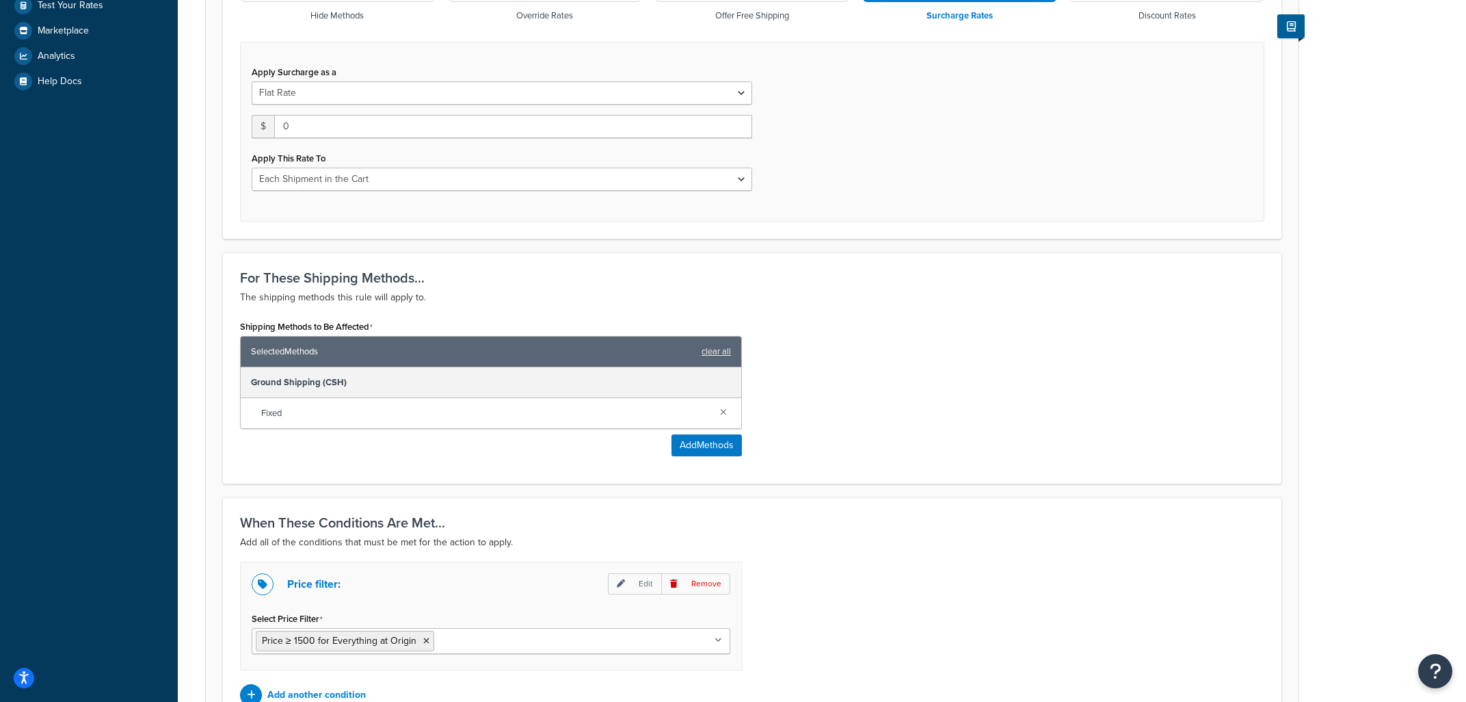
scroll to position [498, 0]
click at [252, 166] on select "Entire Cart Each Shipment in the Cart Each Origin in the Cart Each Shipping Gro…" at bounding box center [502, 177] width 501 height 23
select select "LOCATION"
click option "Each Origin in the Cart" at bounding box center [0, 0] width 0 height 0
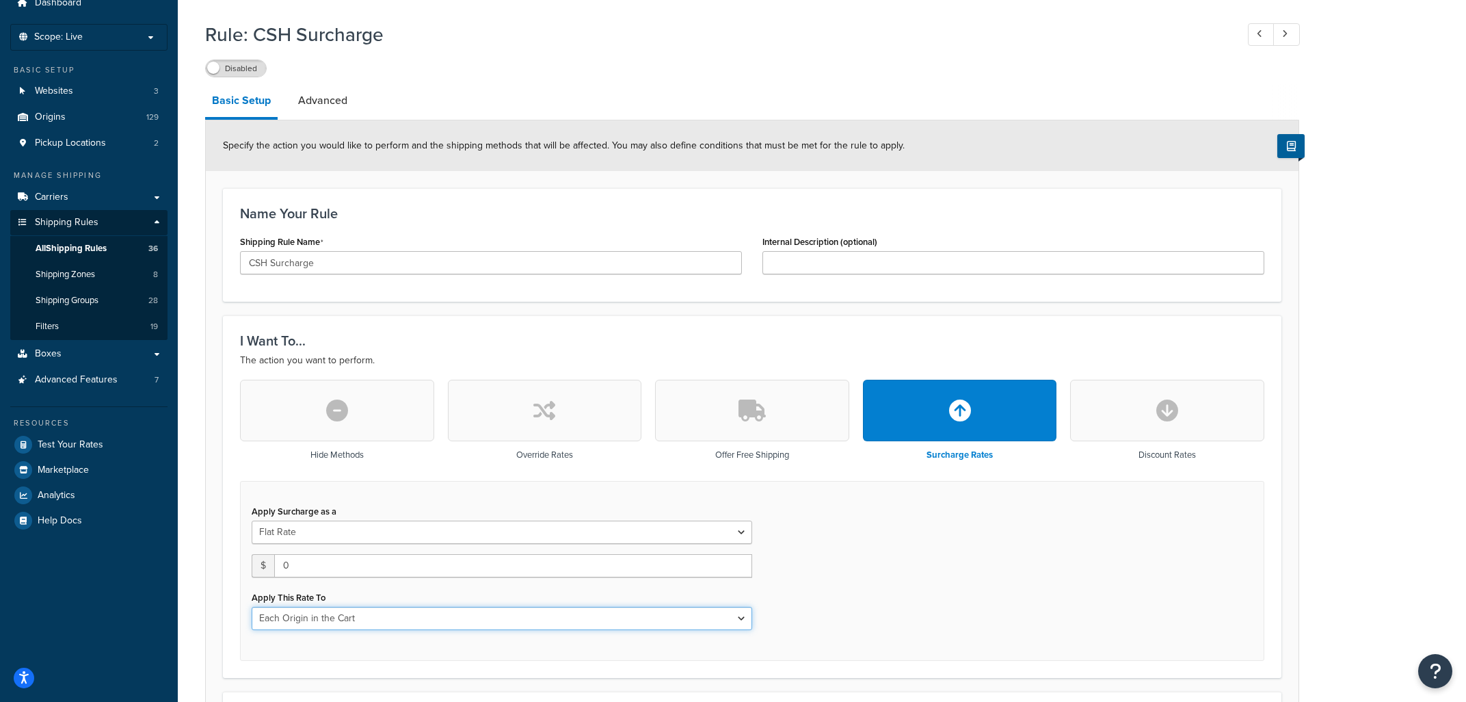
scroll to position [278, 0]
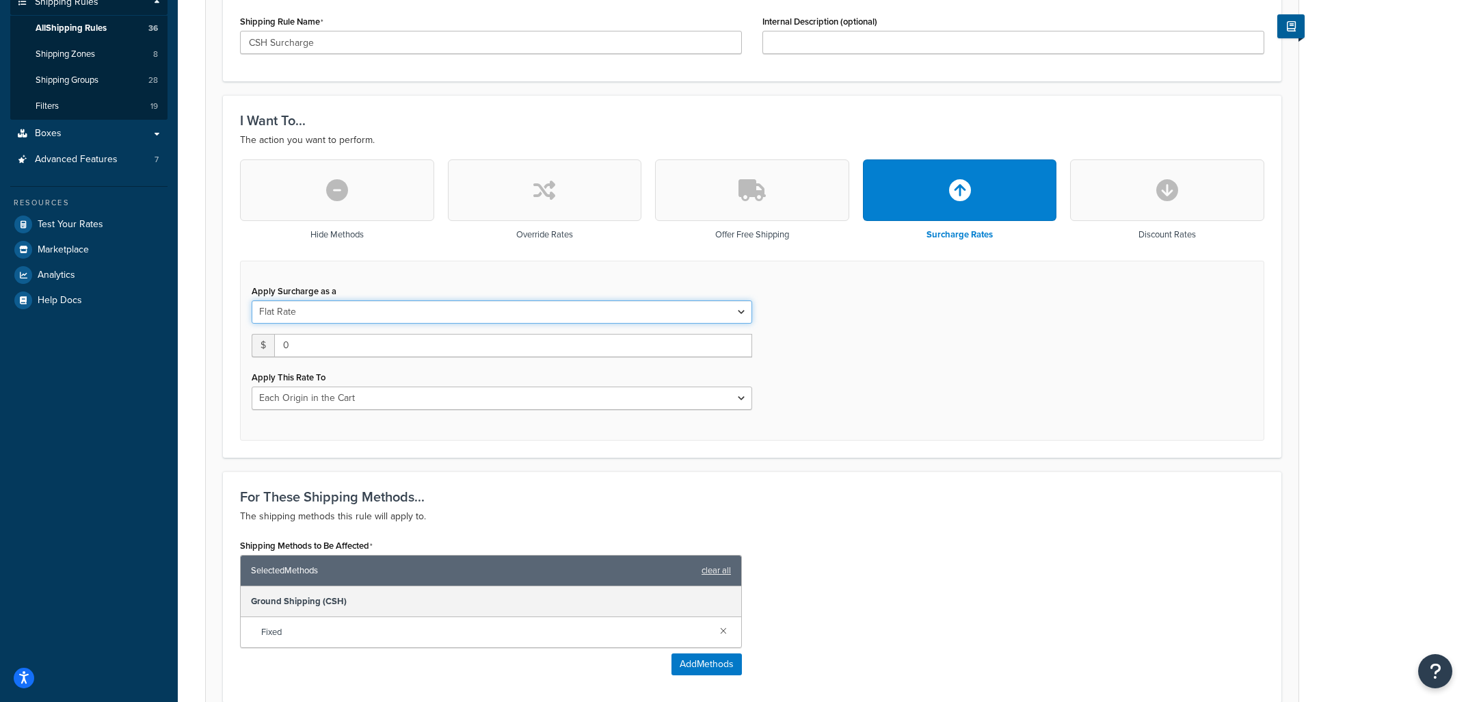
click at [252, 300] on select "Flat Rate Percentage Flat Rate & Percentage" at bounding box center [502, 311] width 501 height 23
click option "Flat Rate" at bounding box center [0, 0] width 0 height 0
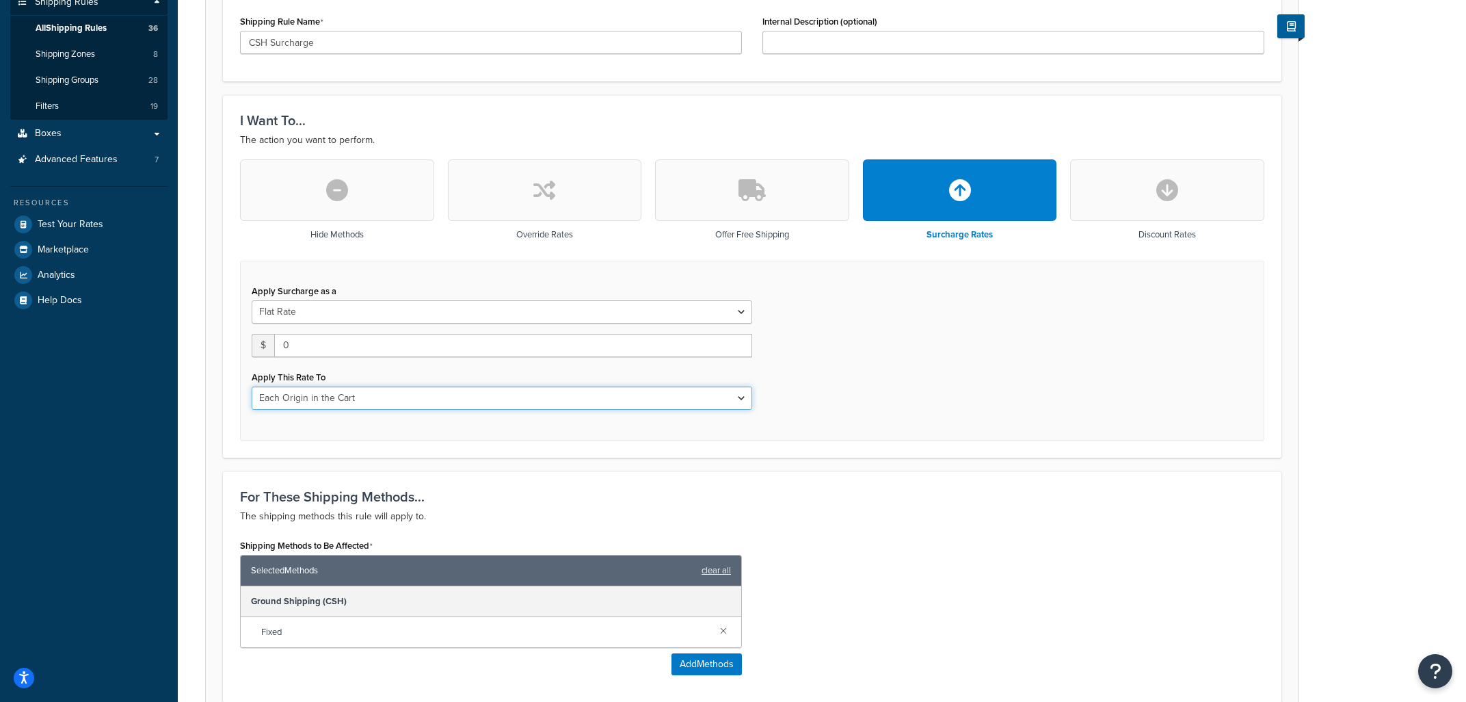
click at [252, 386] on select "Entire Cart Each Shipment in the Cart Each Origin in the Cart Each Shipping Gro…" at bounding box center [502, 397] width 501 height 23
click option "Each Origin in the Cart" at bounding box center [0, 0] width 0 height 0
click at [883, 390] on div "Apply Surcharge as a Flat Rate Percentage Flat Rate & Percentage $ 0 Apply This…" at bounding box center [752, 351] width 1024 height 180
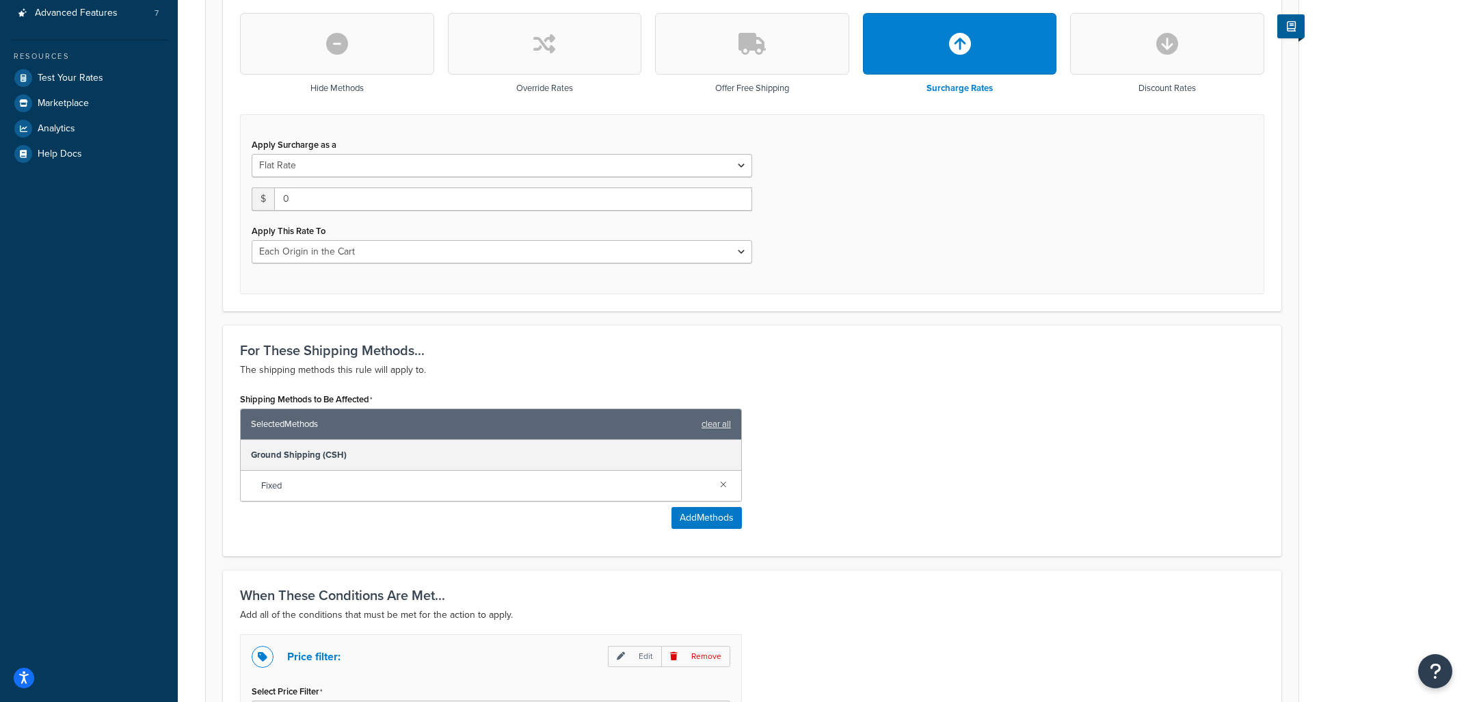
scroll to position [57, 0]
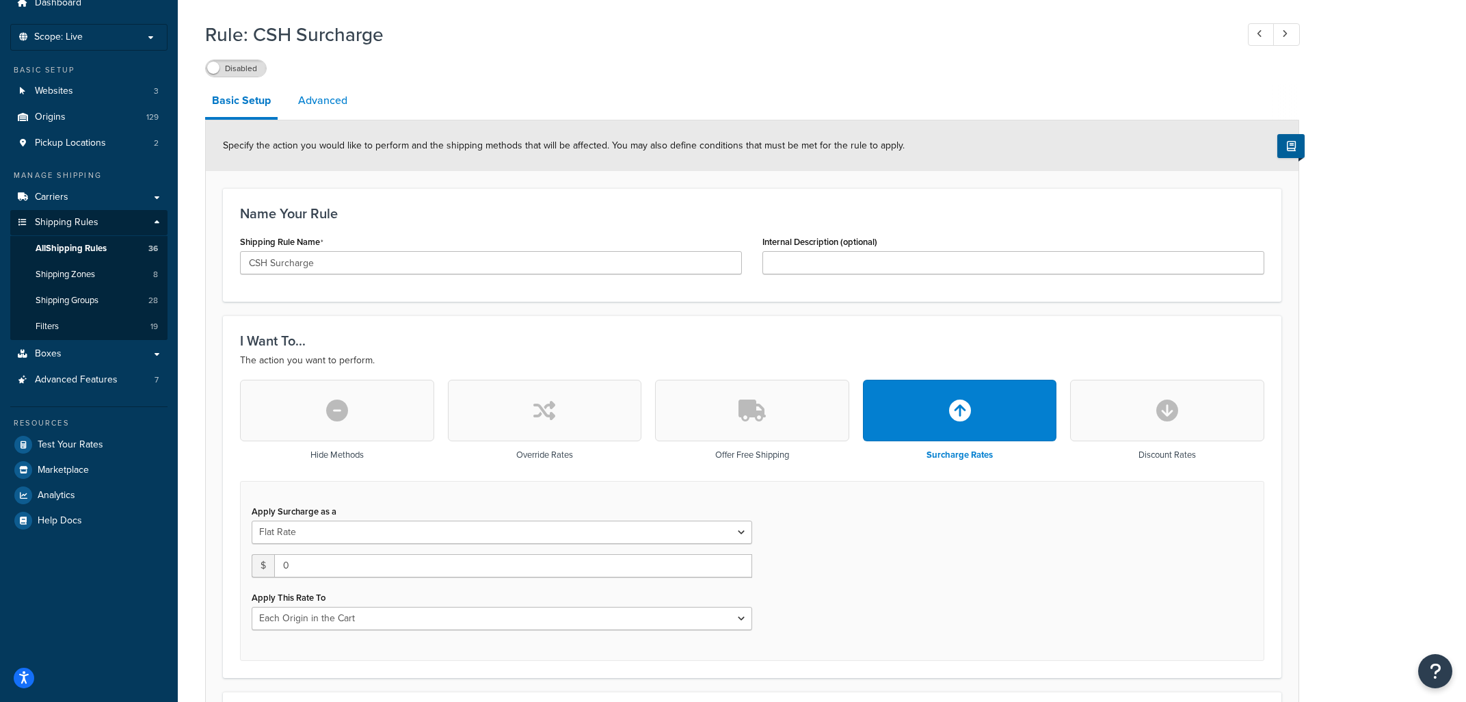
click at [310, 105] on link "Advanced" at bounding box center [322, 100] width 63 height 33
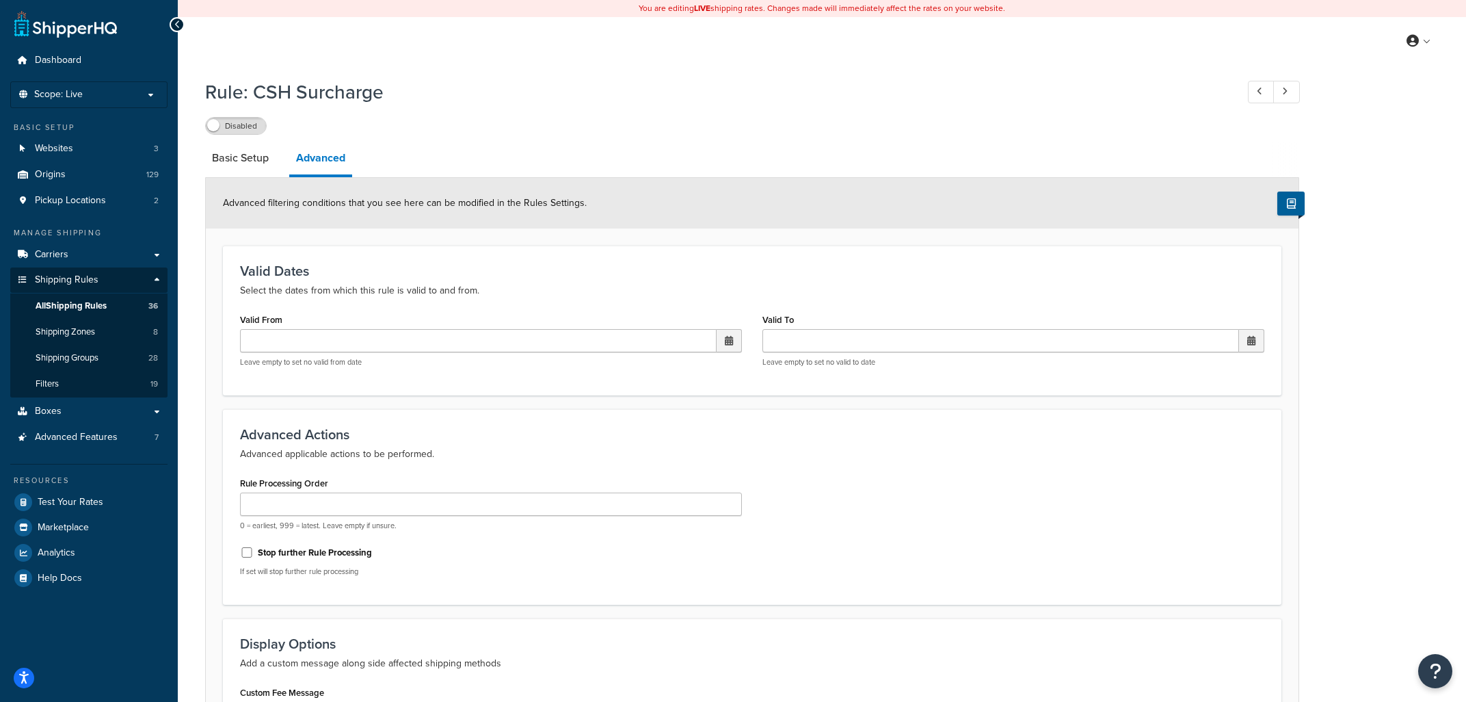
scroll to position [73, 0]
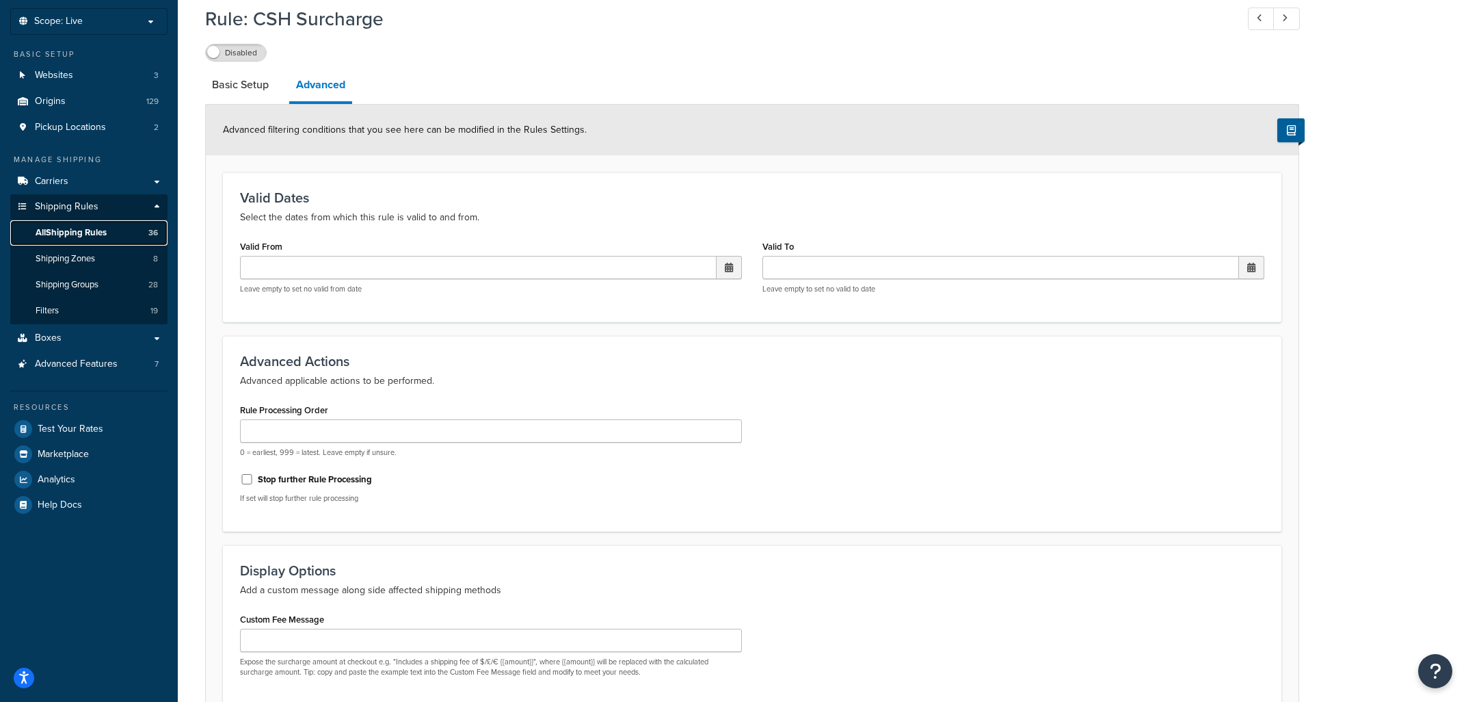
click at [103, 229] on span "All Shipping Rules" at bounding box center [71, 233] width 71 height 12
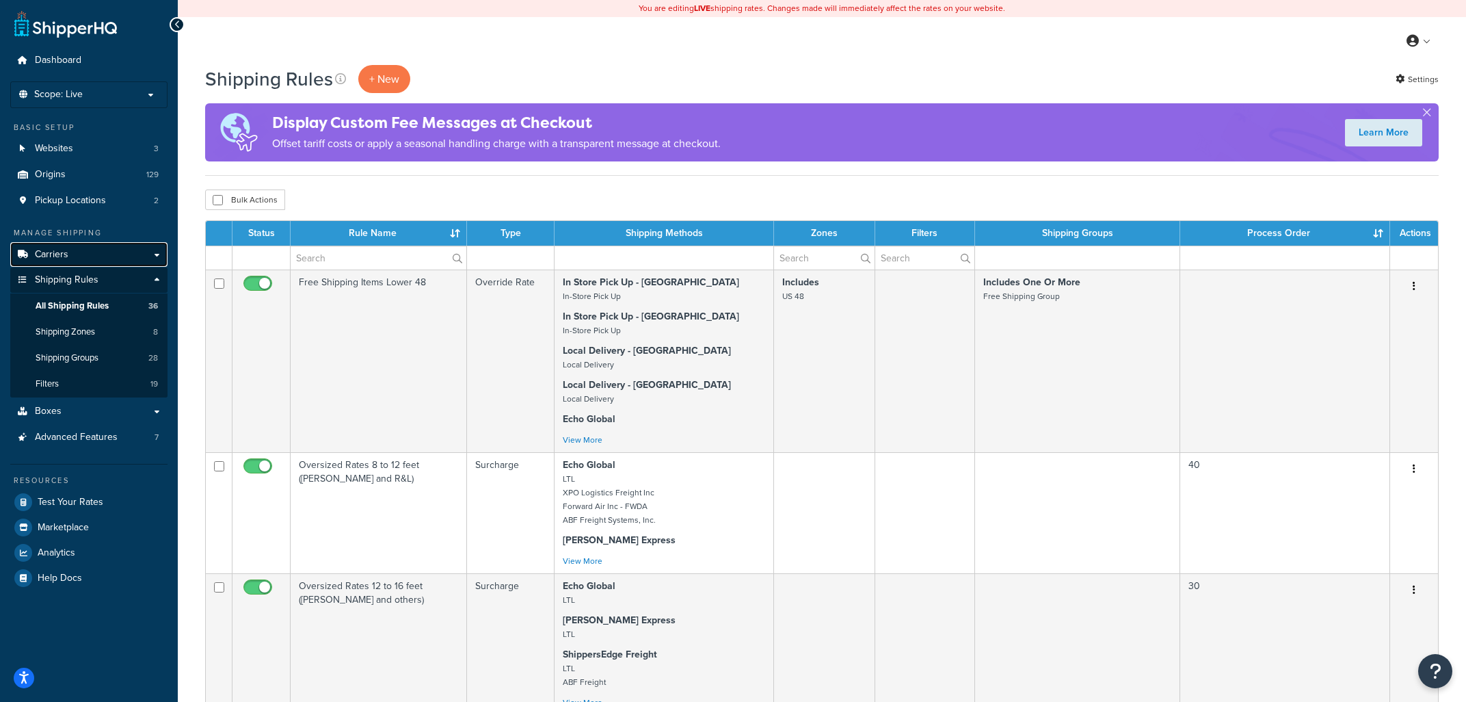
click at [81, 254] on link "Carriers" at bounding box center [88, 254] width 157 height 25
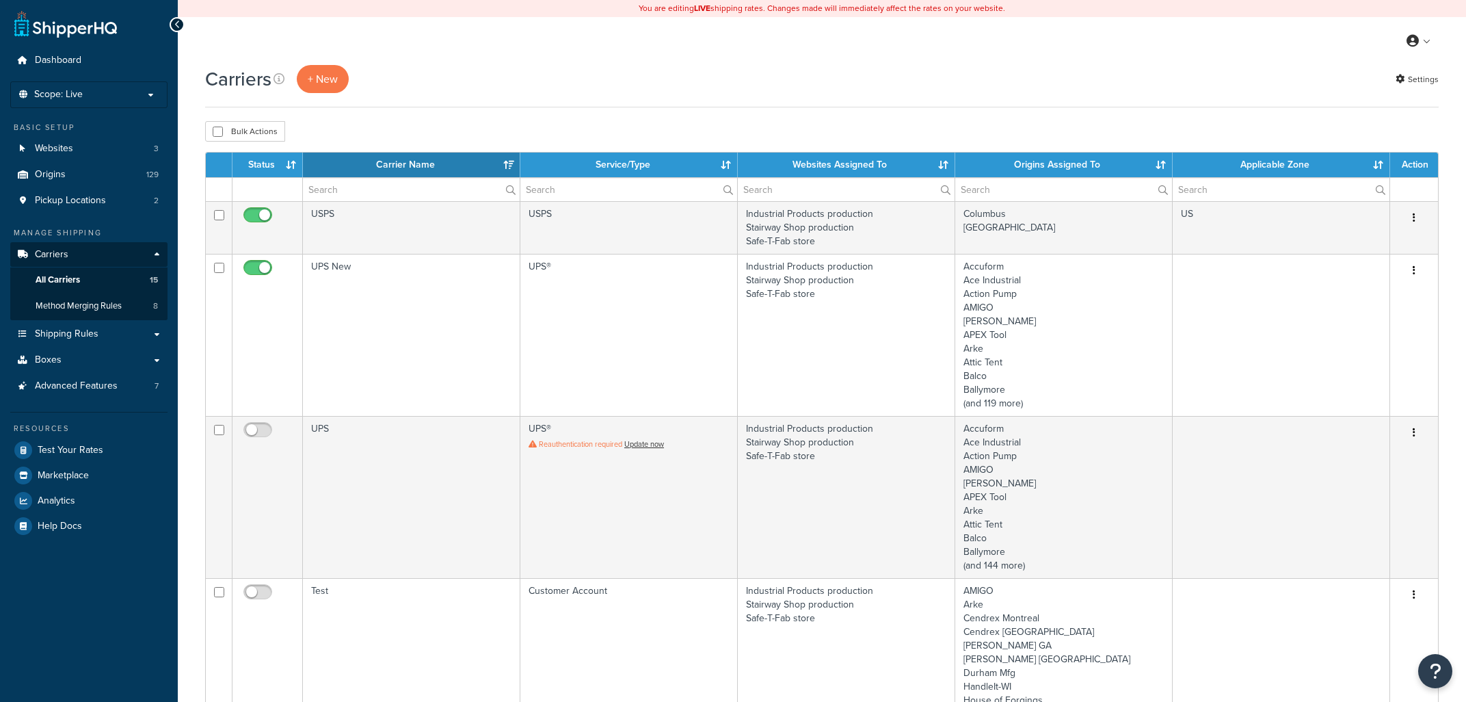
select select "15"
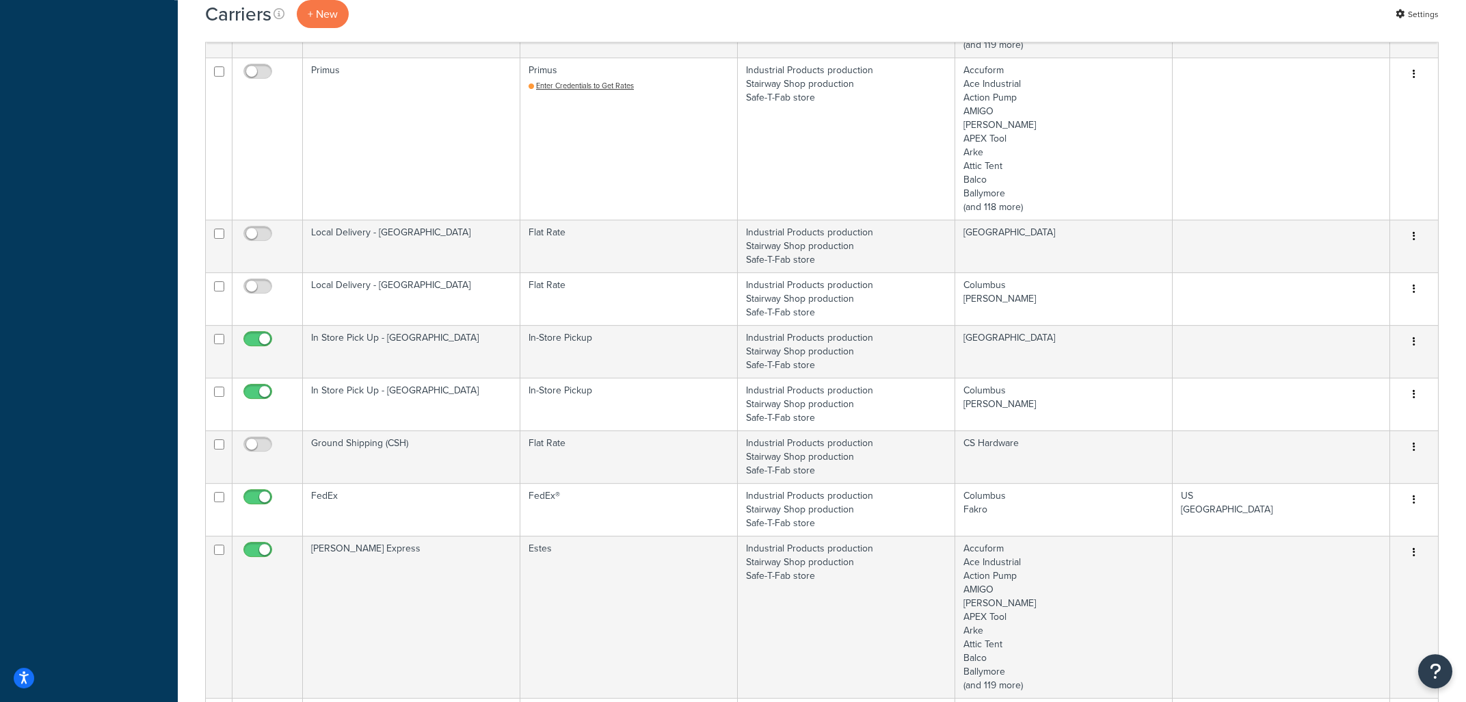
scroll to position [829, 0]
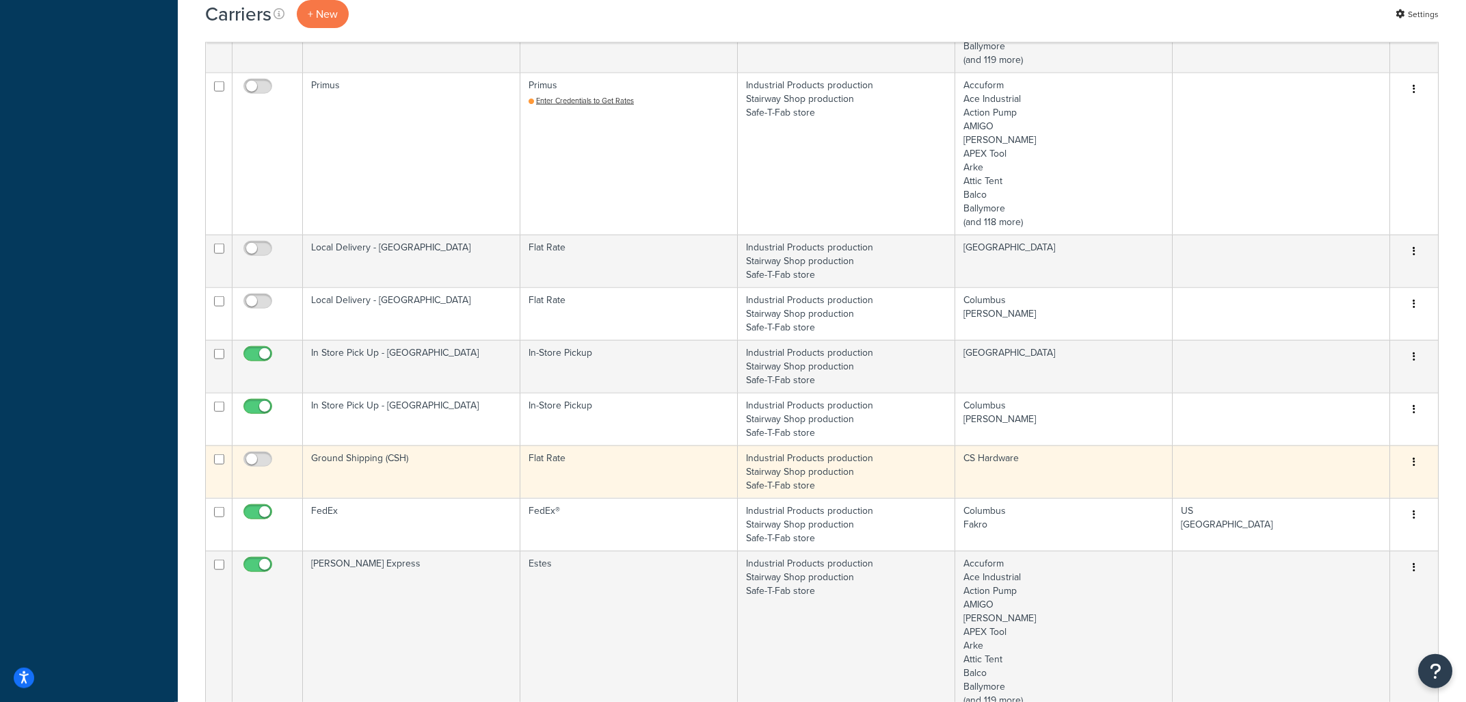
click at [408, 454] on td "Ground Shipping (CSH)" at bounding box center [411, 471] width 217 height 53
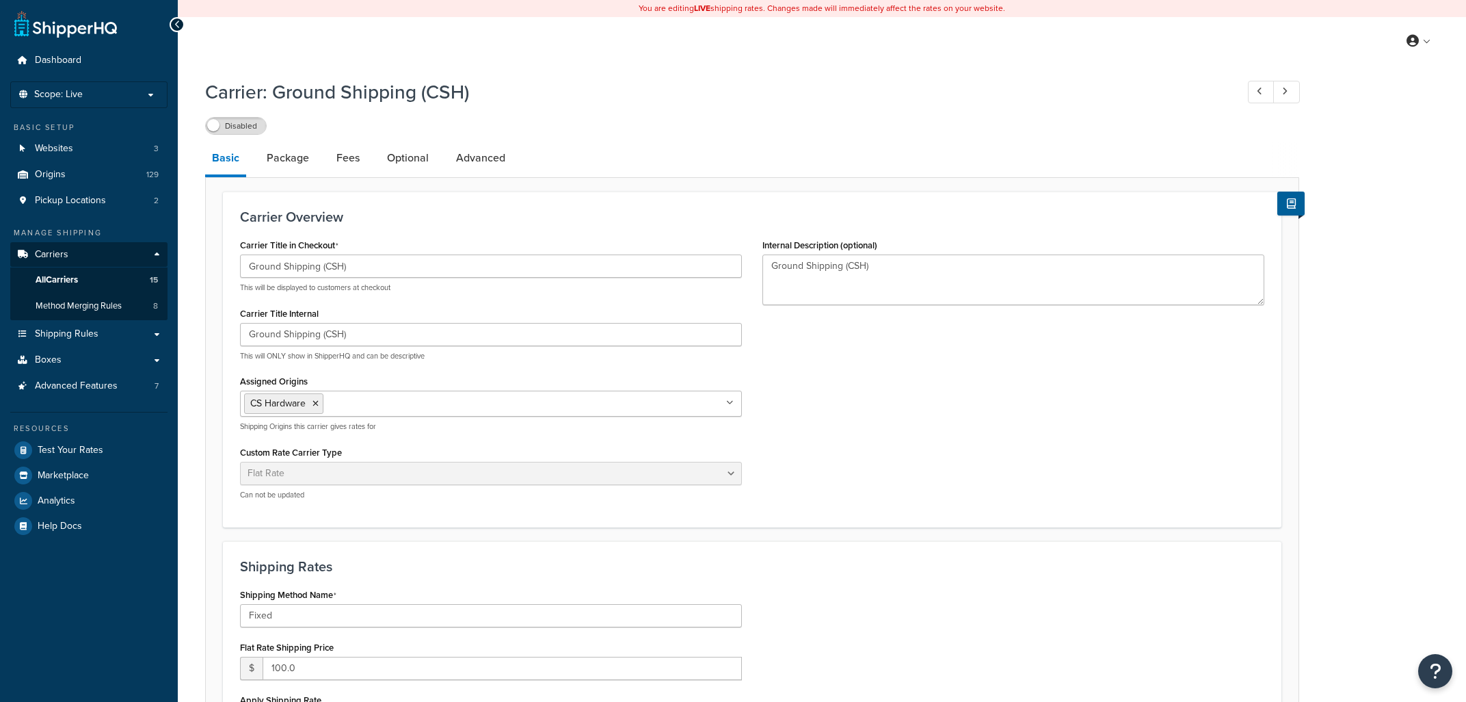
select select "flat"
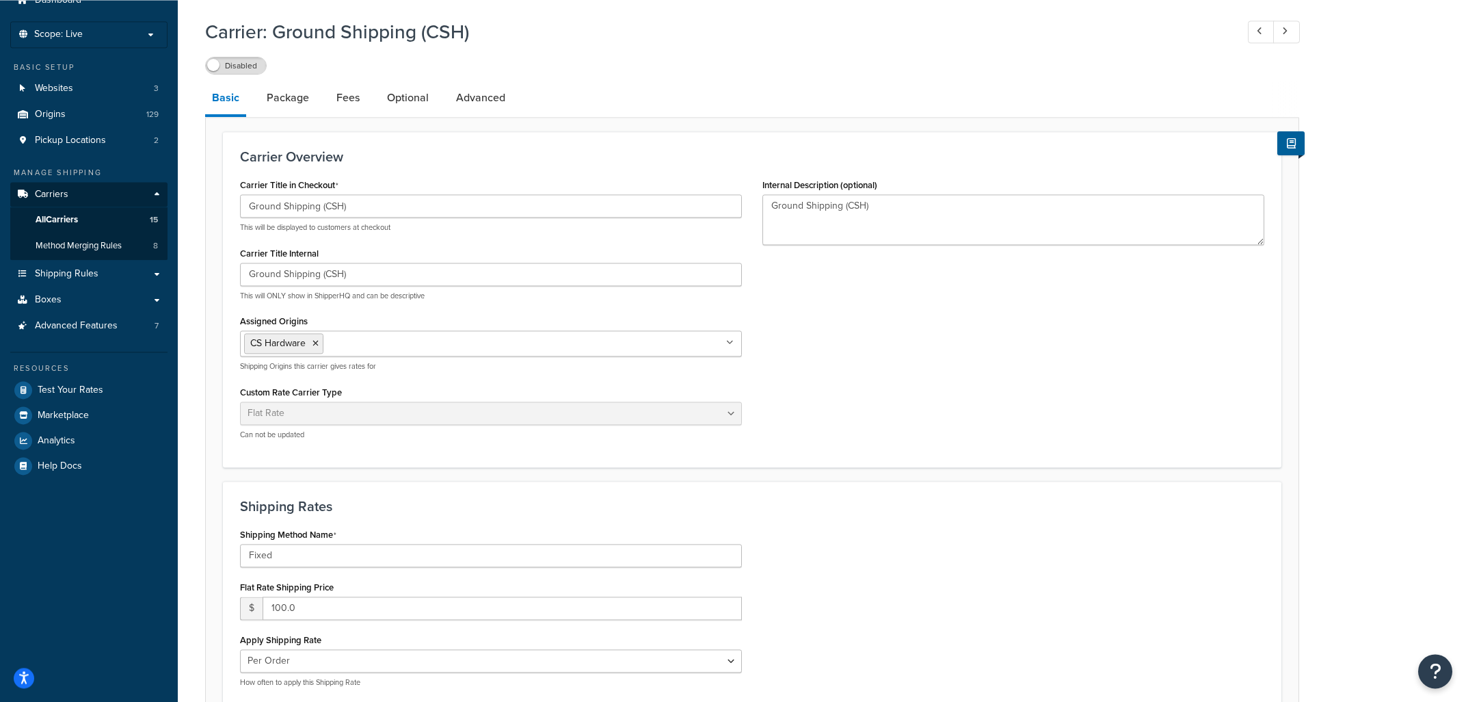
scroll to position [58, 0]
click at [299, 101] on link "Package" at bounding box center [288, 99] width 56 height 33
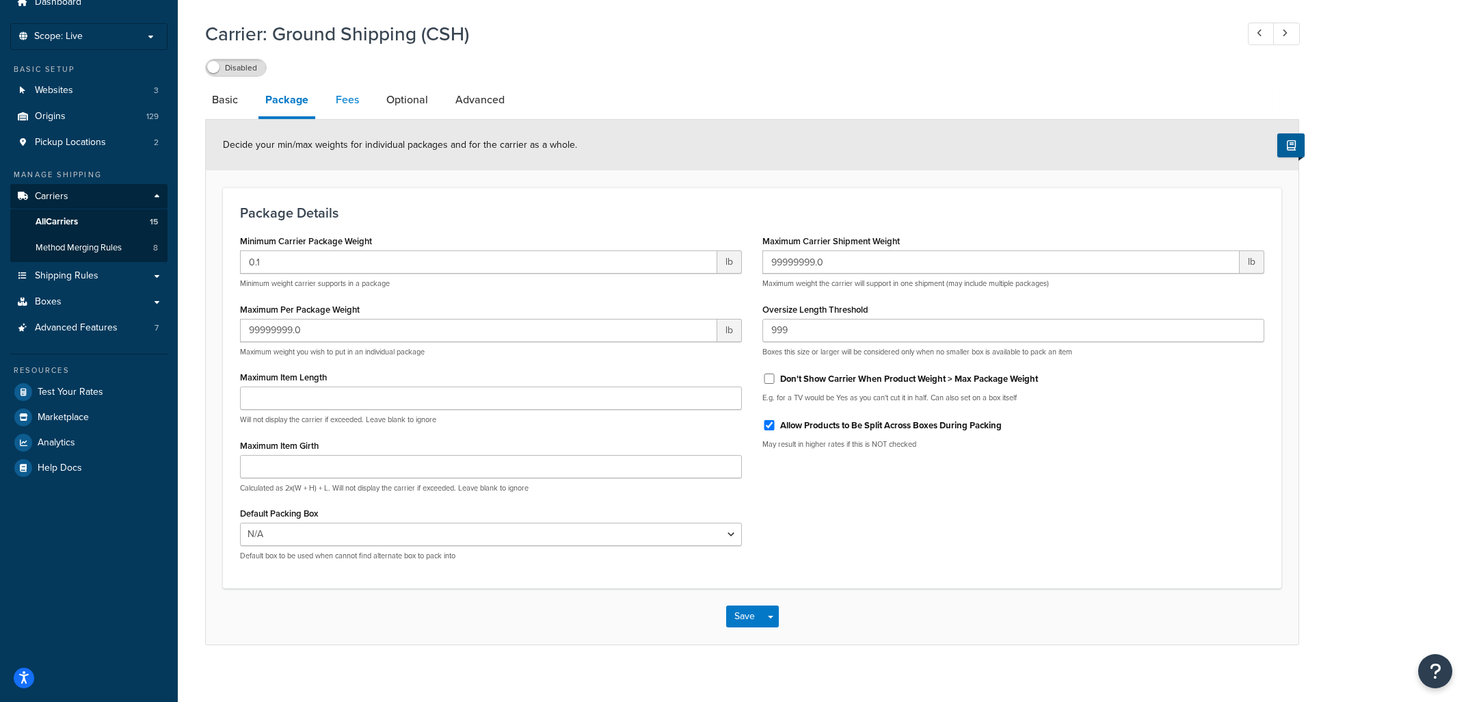
click at [347, 101] on link "Fees" at bounding box center [347, 99] width 37 height 33
select select "AFTER"
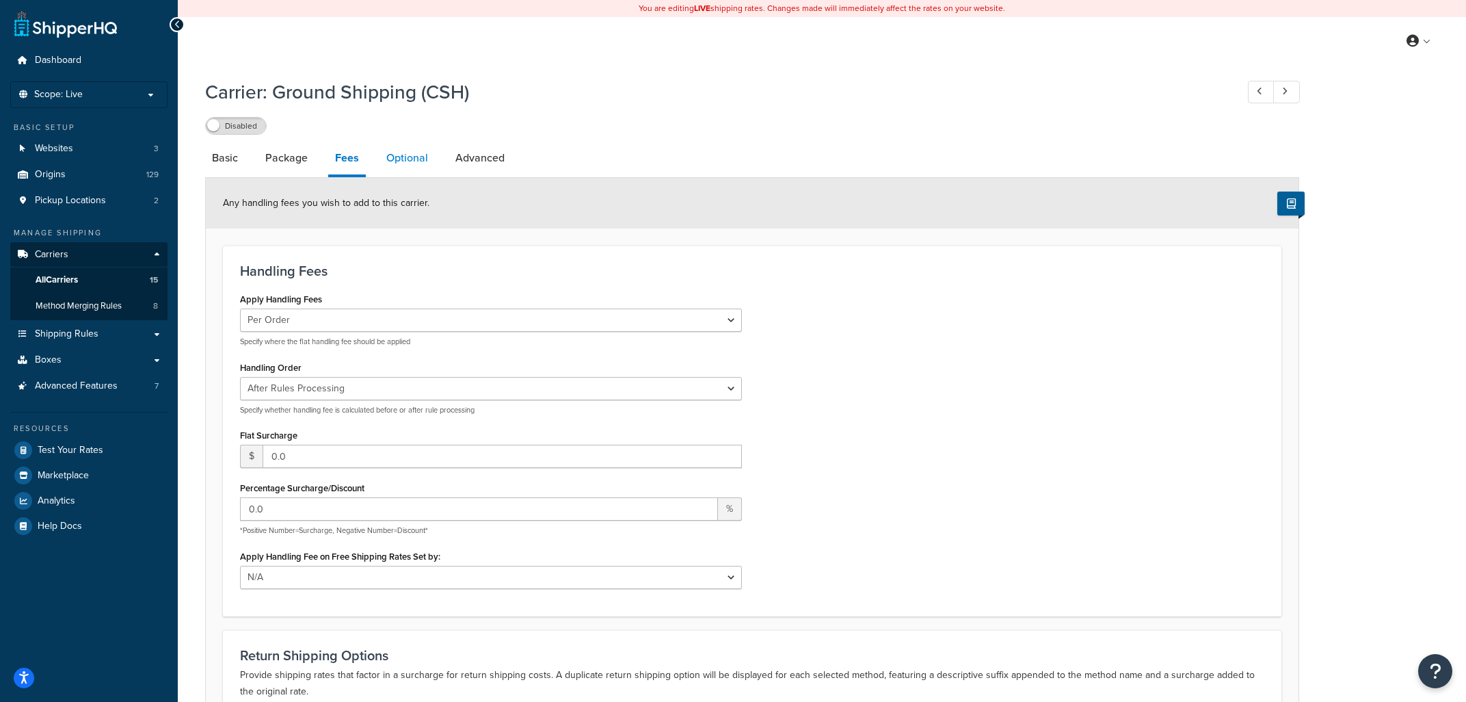
click at [413, 158] on link "Optional" at bounding box center [406, 158] width 55 height 33
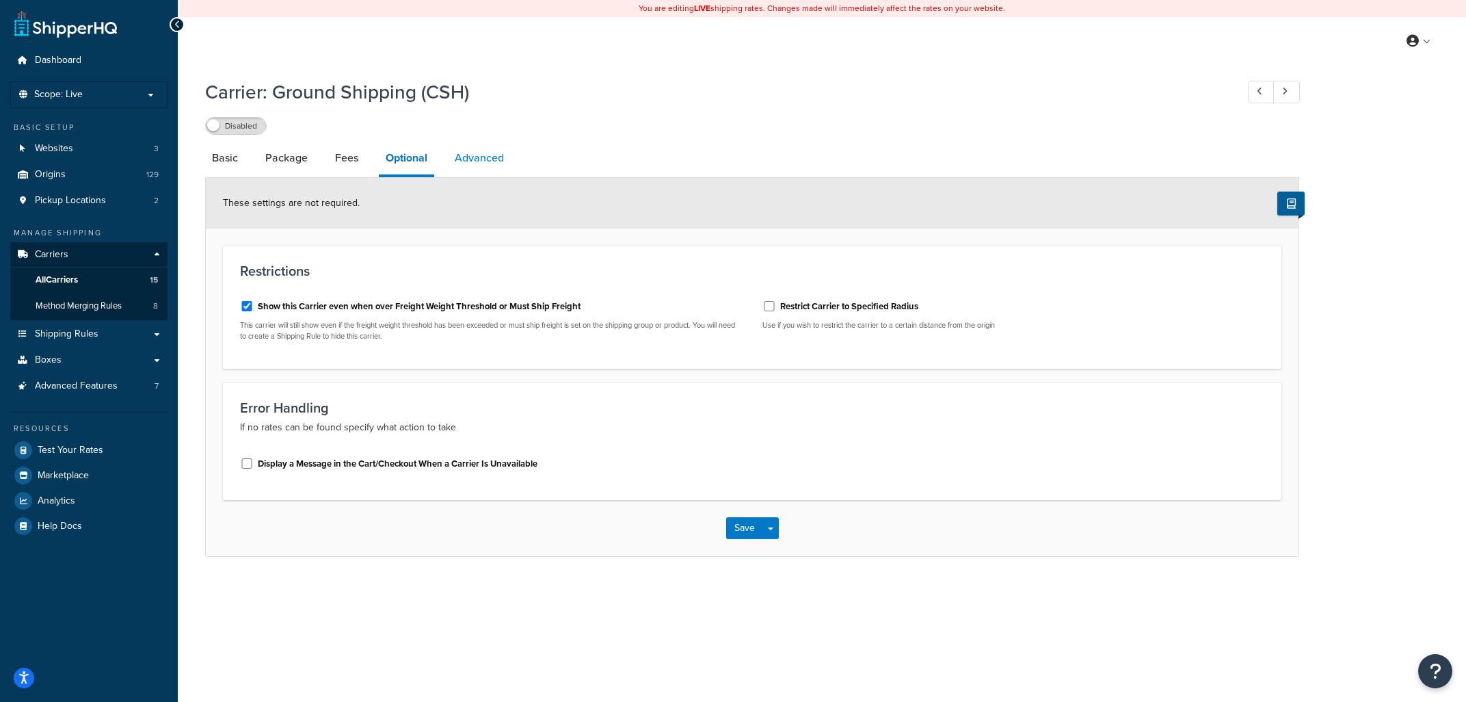
click at [472, 157] on link "Advanced" at bounding box center [479, 158] width 63 height 33
select select "false"
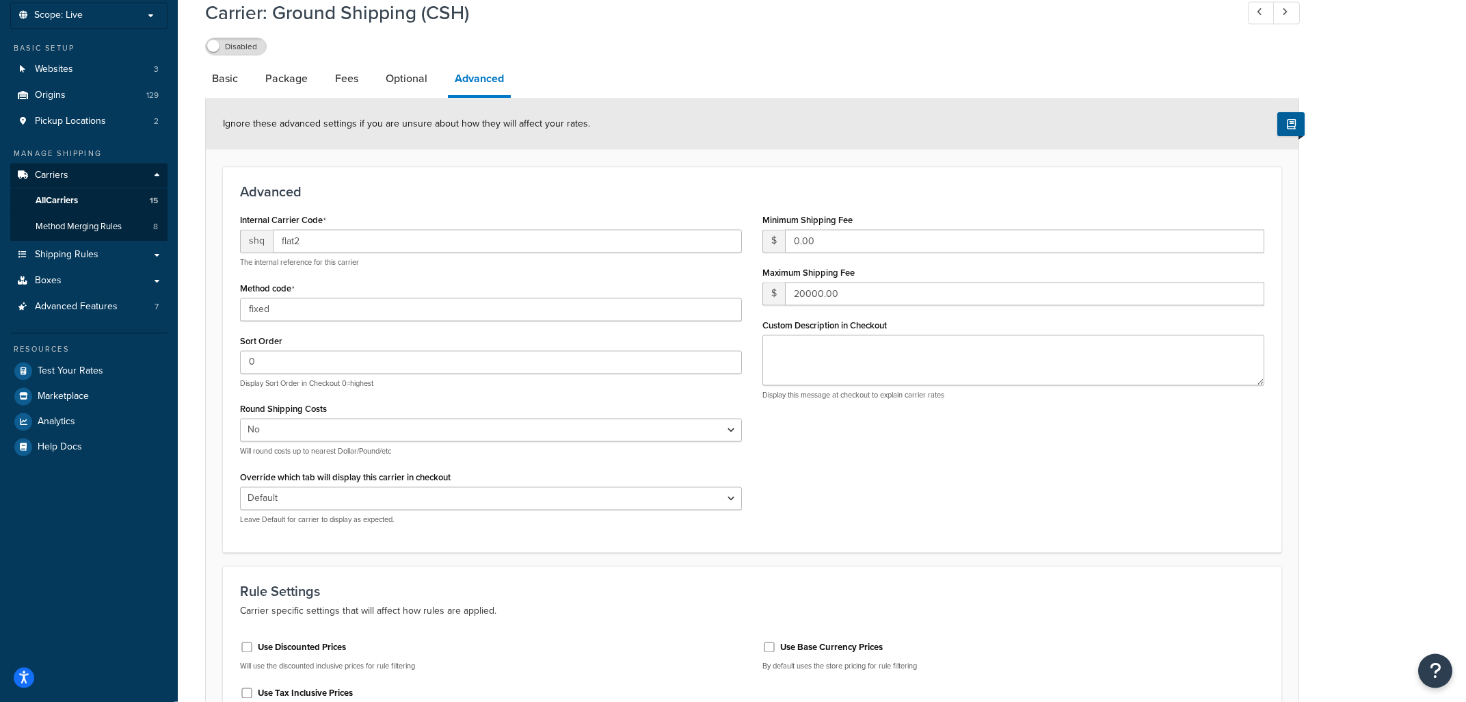
scroll to position [73, 0]
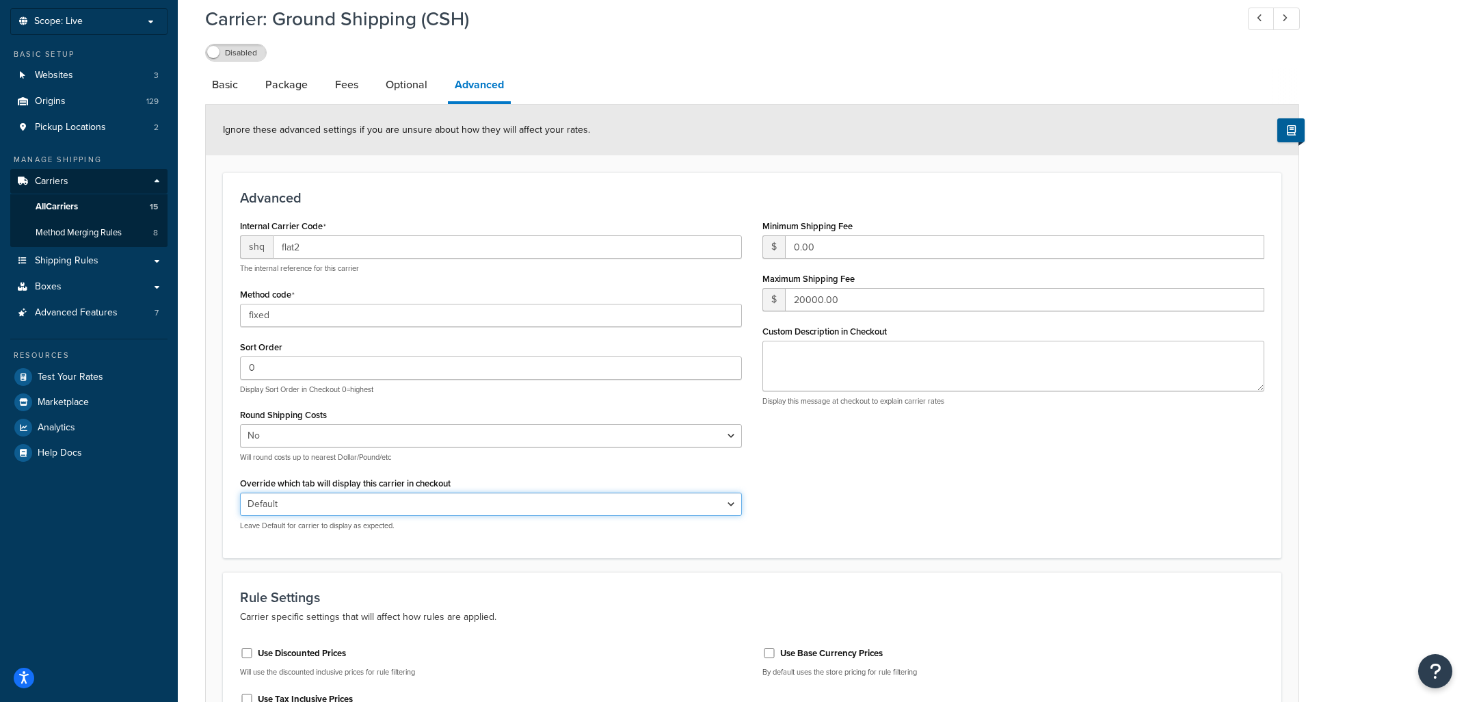
click at [240, 492] on select "Default Delivery Pickup" at bounding box center [491, 503] width 502 height 23
click at [552, 508] on select "Default Delivery Pickup" at bounding box center [491, 503] width 502 height 23
click at [217, 86] on link "Basic" at bounding box center [225, 84] width 40 height 33
select select "flat"
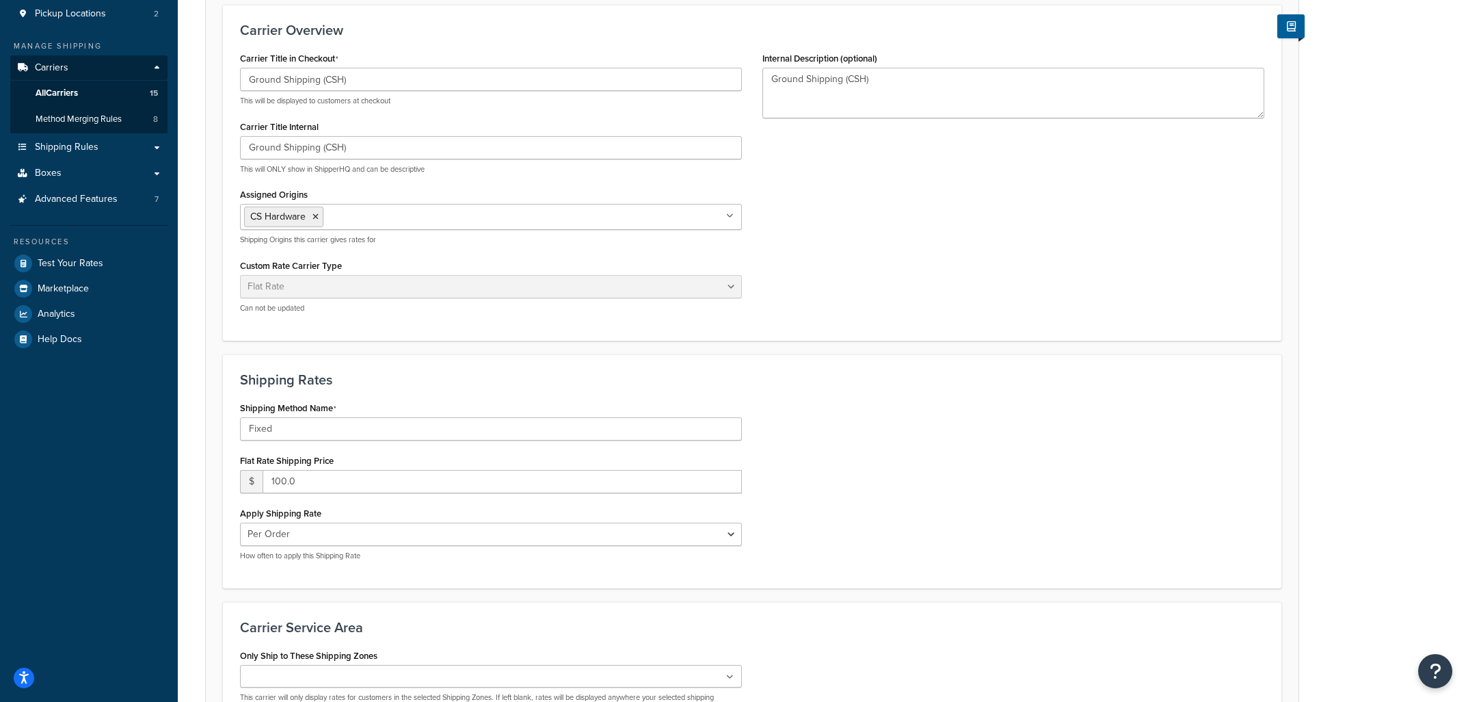
scroll to position [146, 0]
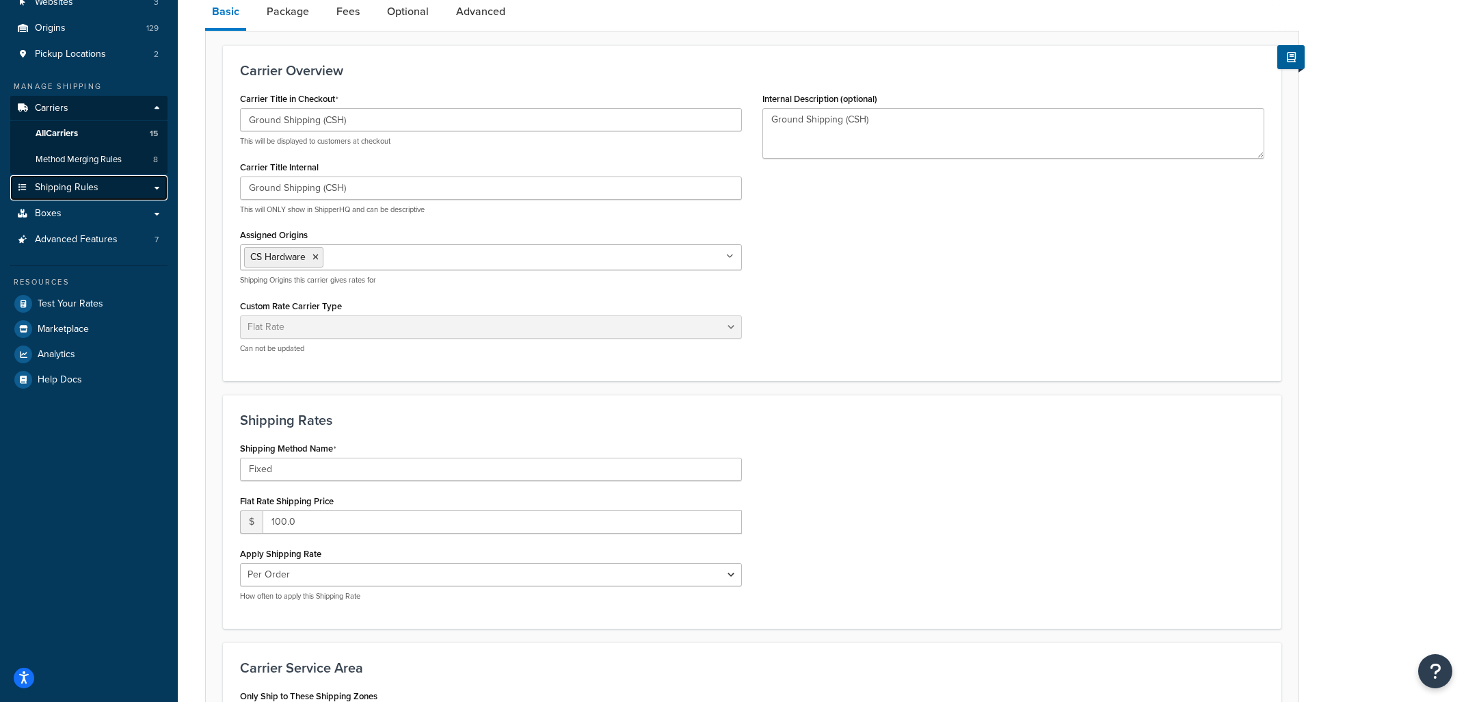
click at [83, 189] on span "Shipping Rules" at bounding box center [67, 188] width 64 height 12
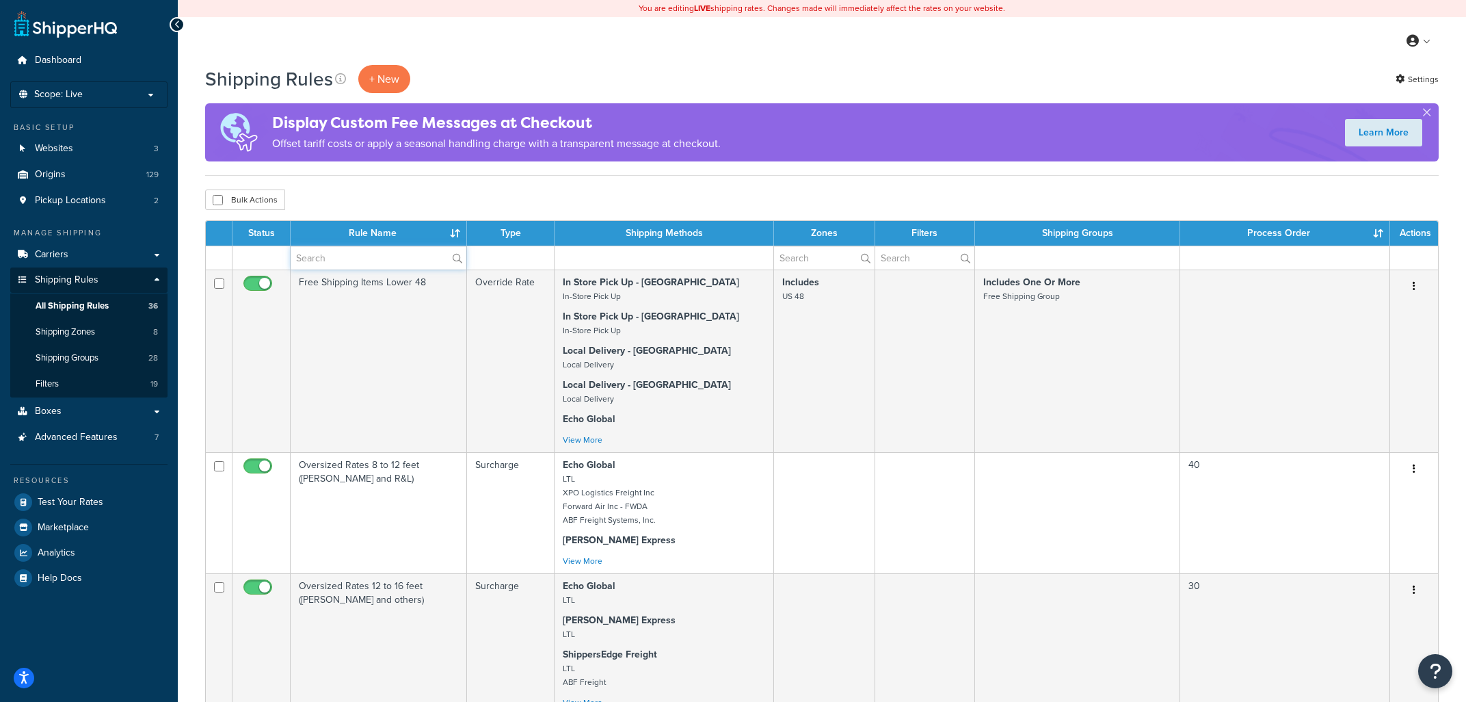
click at [341, 257] on input "text" at bounding box center [379, 257] width 176 height 23
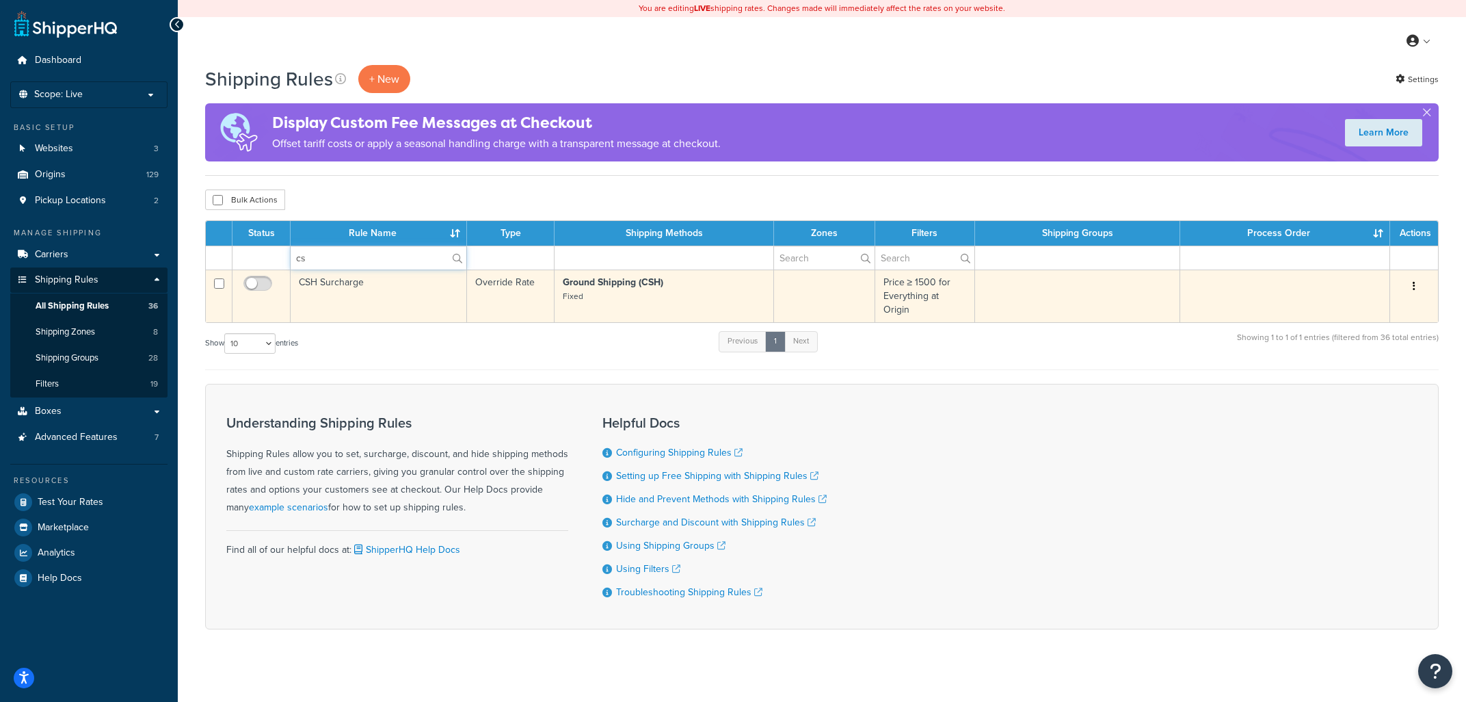
type input "cs"
click at [411, 289] on td "CSH Surcharge" at bounding box center [379, 295] width 176 height 53
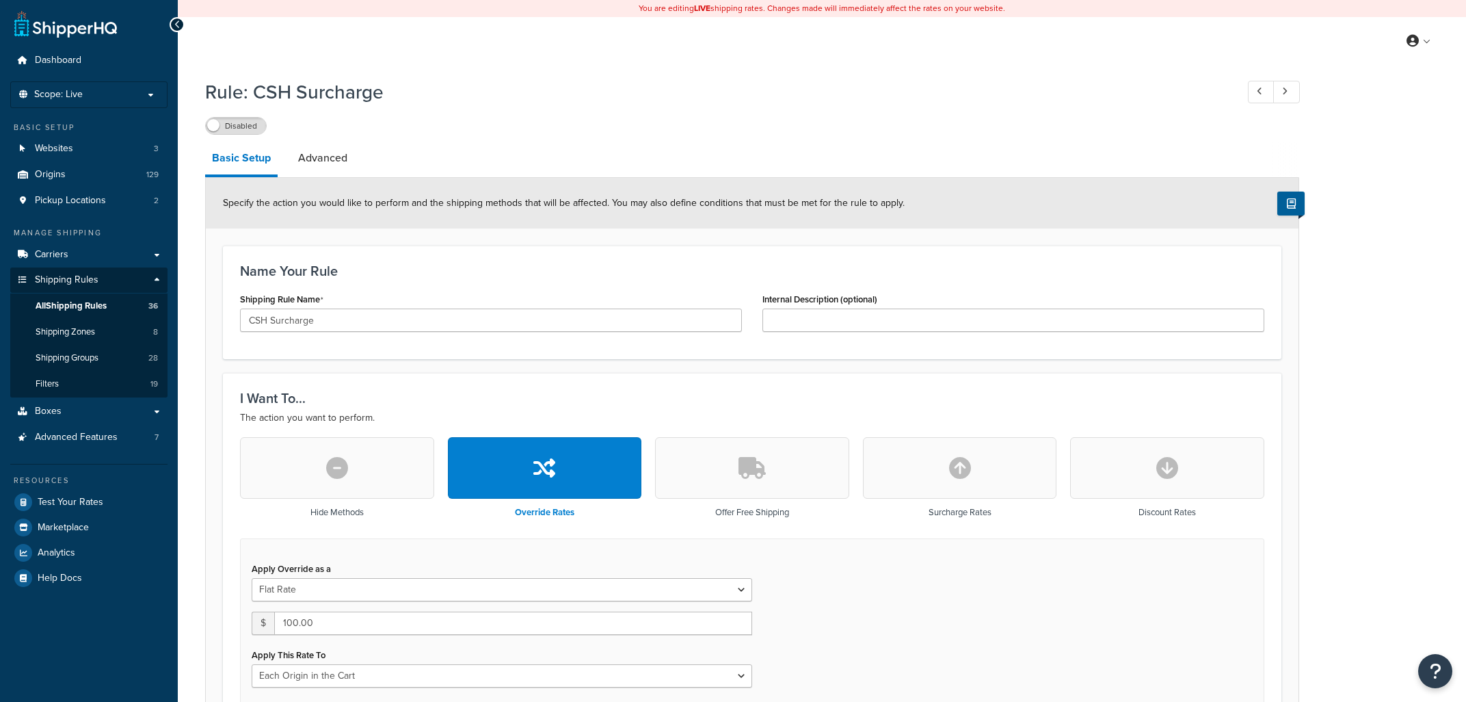
select select "LOCATION"
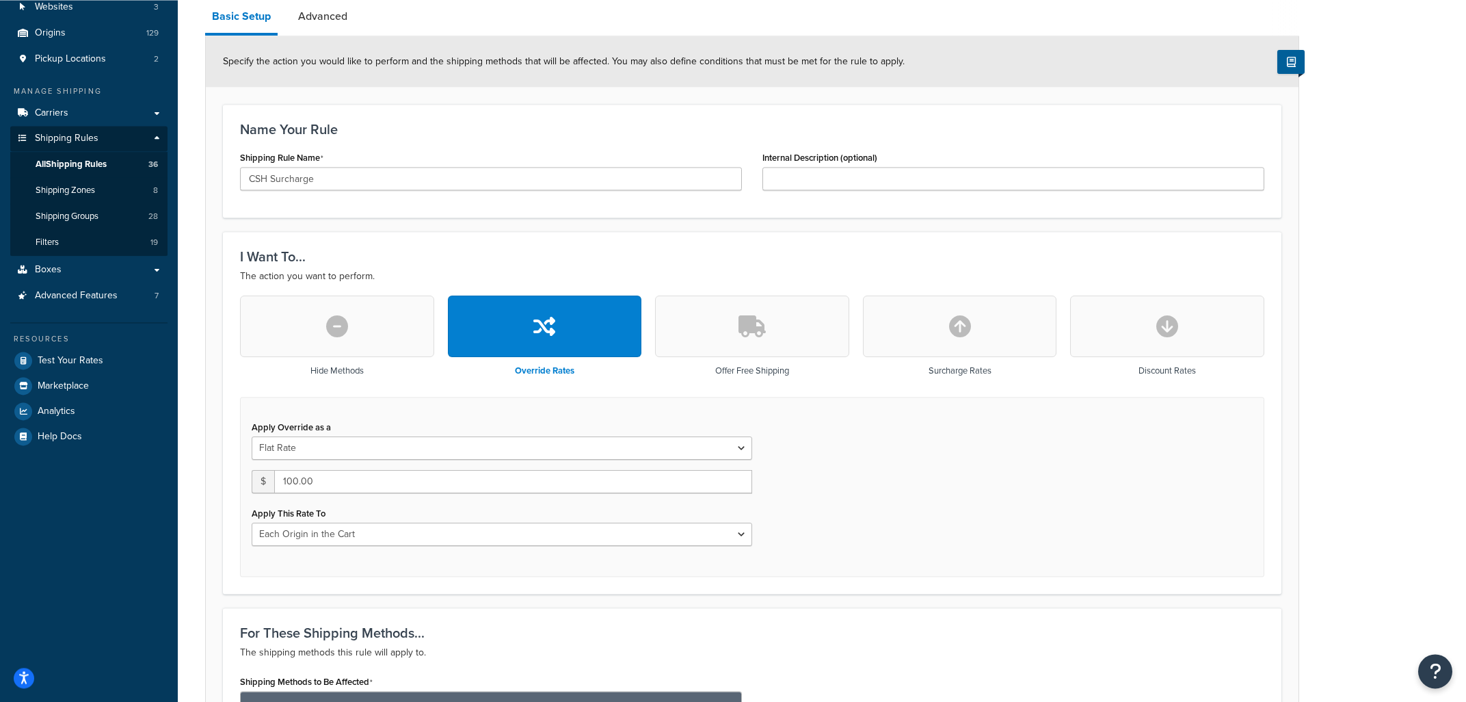
scroll to position [146, 0]
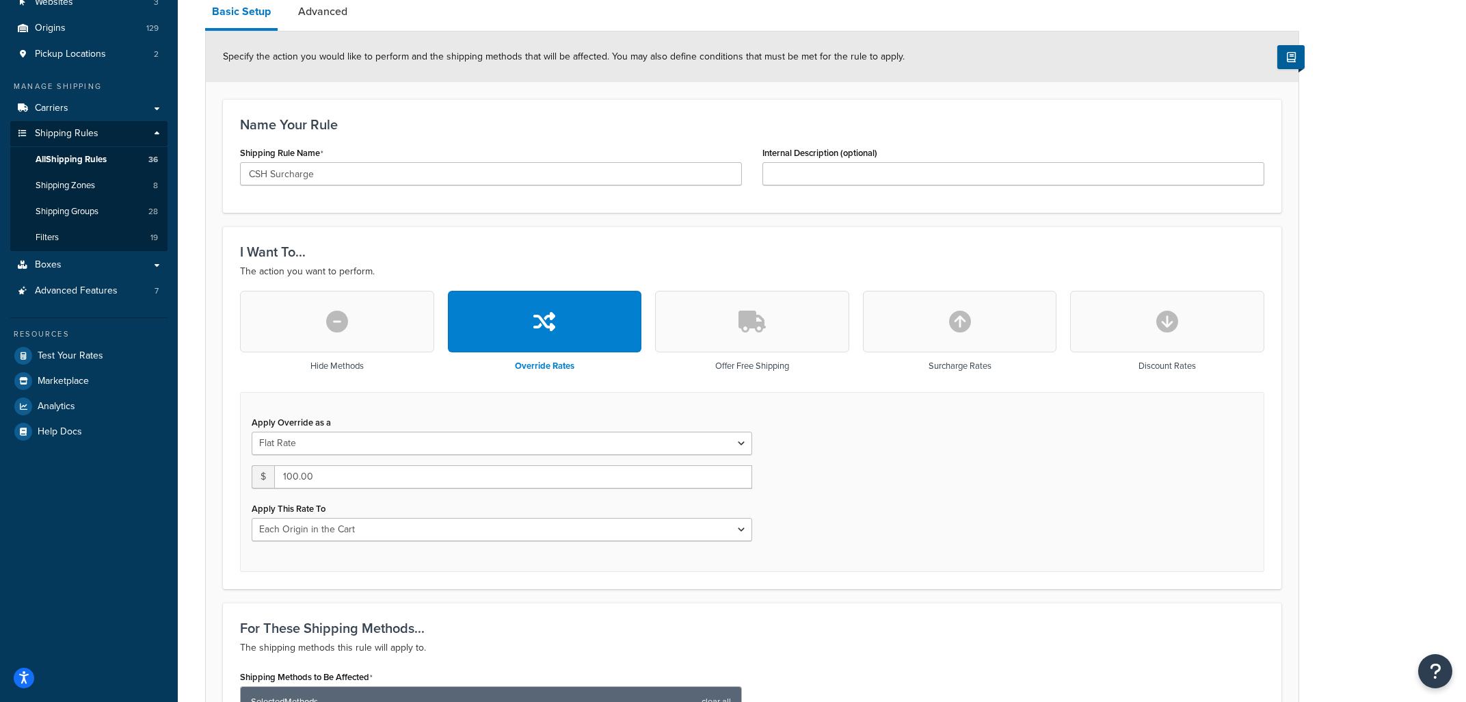
click at [391, 310] on button "button" at bounding box center [337, 322] width 194 height 62
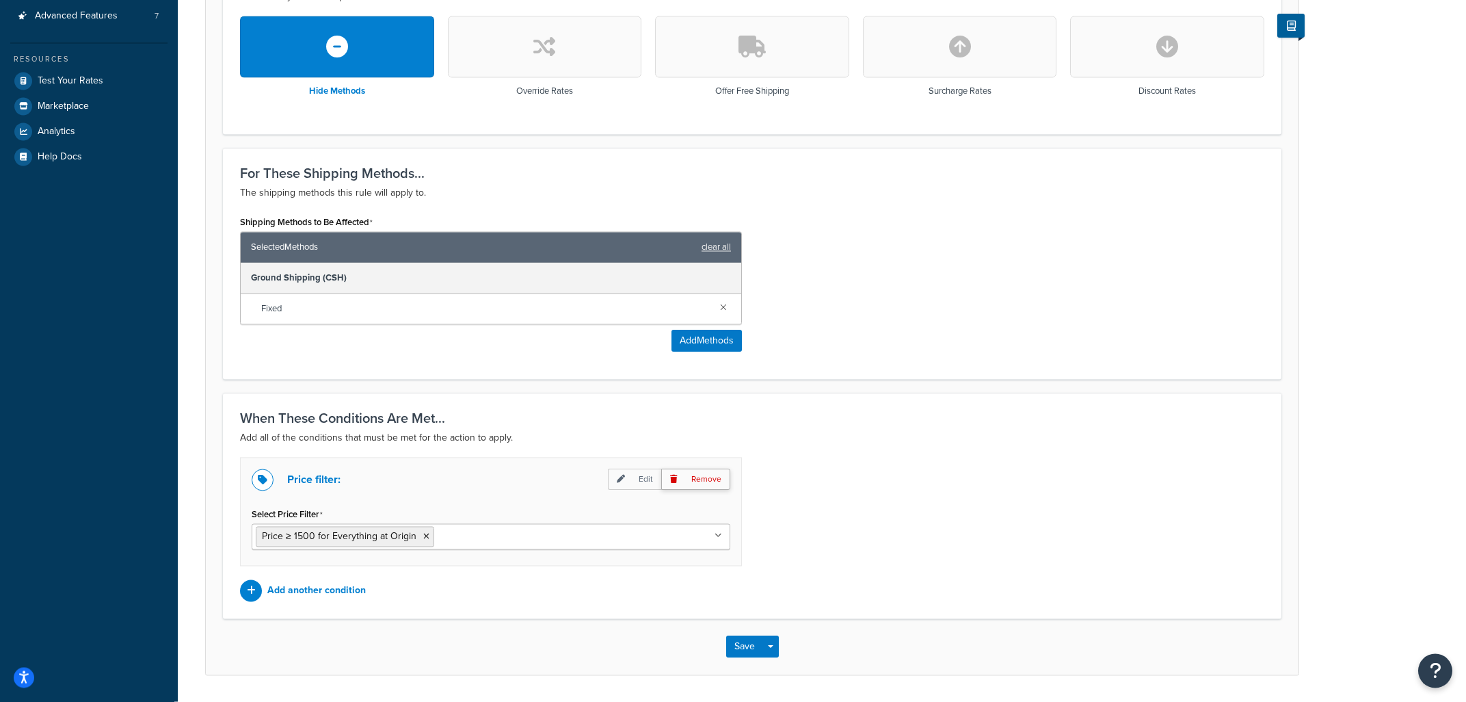
scroll to position [464, 0]
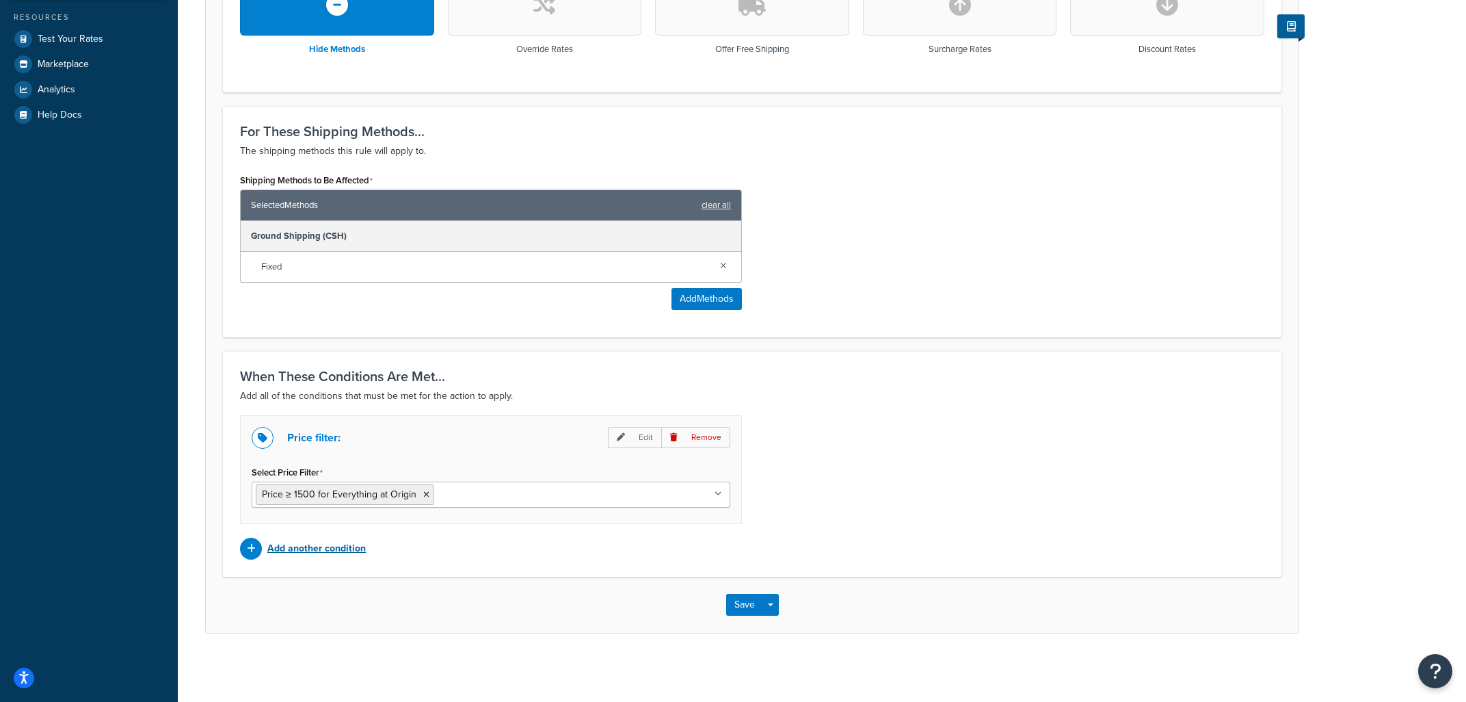
click at [248, 548] on icon at bounding box center [251, 549] width 9 height 10
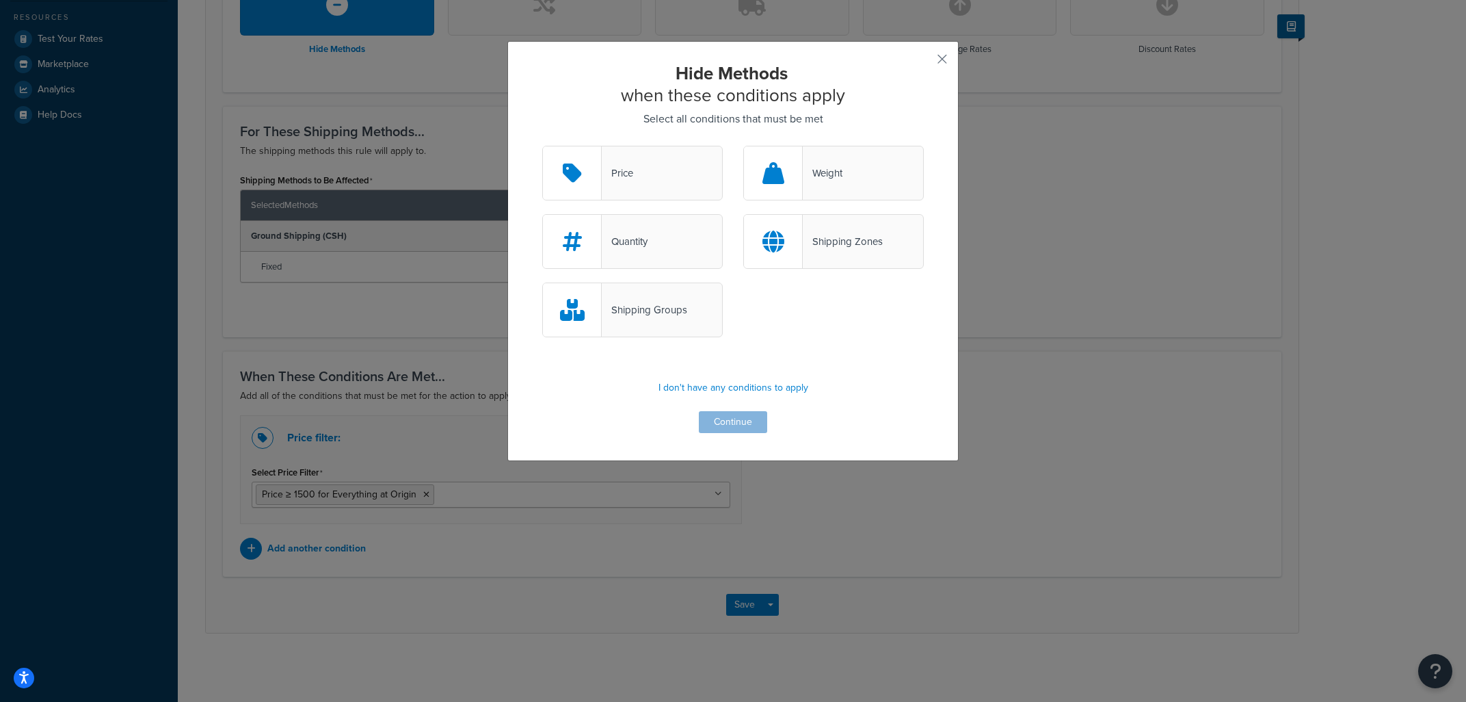
click at [829, 243] on div "Shipping Zones" at bounding box center [843, 241] width 80 height 19
click at [0, 0] on input "Shipping Zones" at bounding box center [0, 0] width 0 height 0
click at [832, 255] on div "Shipping Zones" at bounding box center [833, 241] width 181 height 55
click at [0, 0] on input "Shipping Zones" at bounding box center [0, 0] width 0 height 0
click at [760, 419] on div "Hide Methods when these conditions apply Select all conditions that must be met…" at bounding box center [733, 247] width 382 height 371
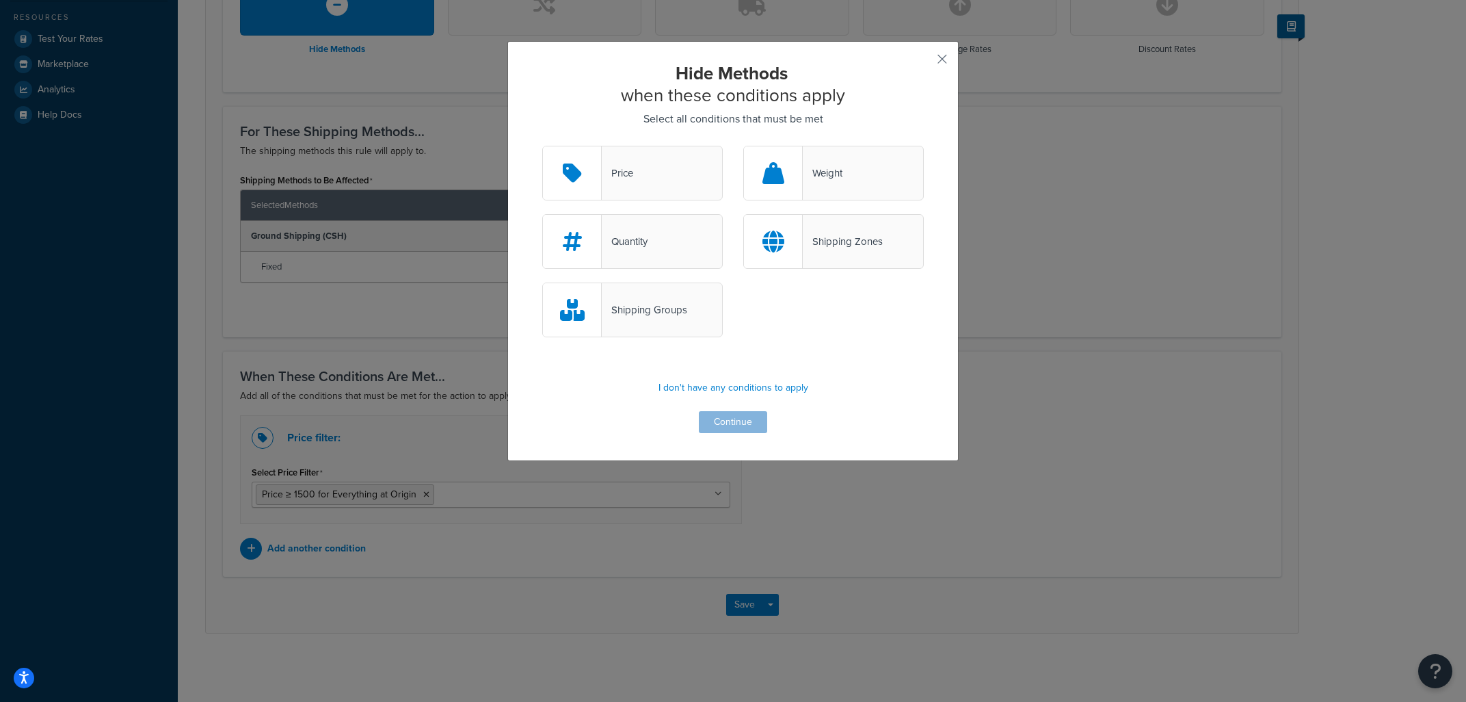
click at [753, 423] on div "Hide Methods when these conditions apply Select all conditions that must be met…" at bounding box center [733, 247] width 382 height 371
click at [775, 238] on icon at bounding box center [773, 241] width 22 height 22
click at [0, 0] on input "Shipping Zones" at bounding box center [0, 0] width 0 height 0
click at [750, 416] on button "Continue" at bounding box center [733, 422] width 68 height 22
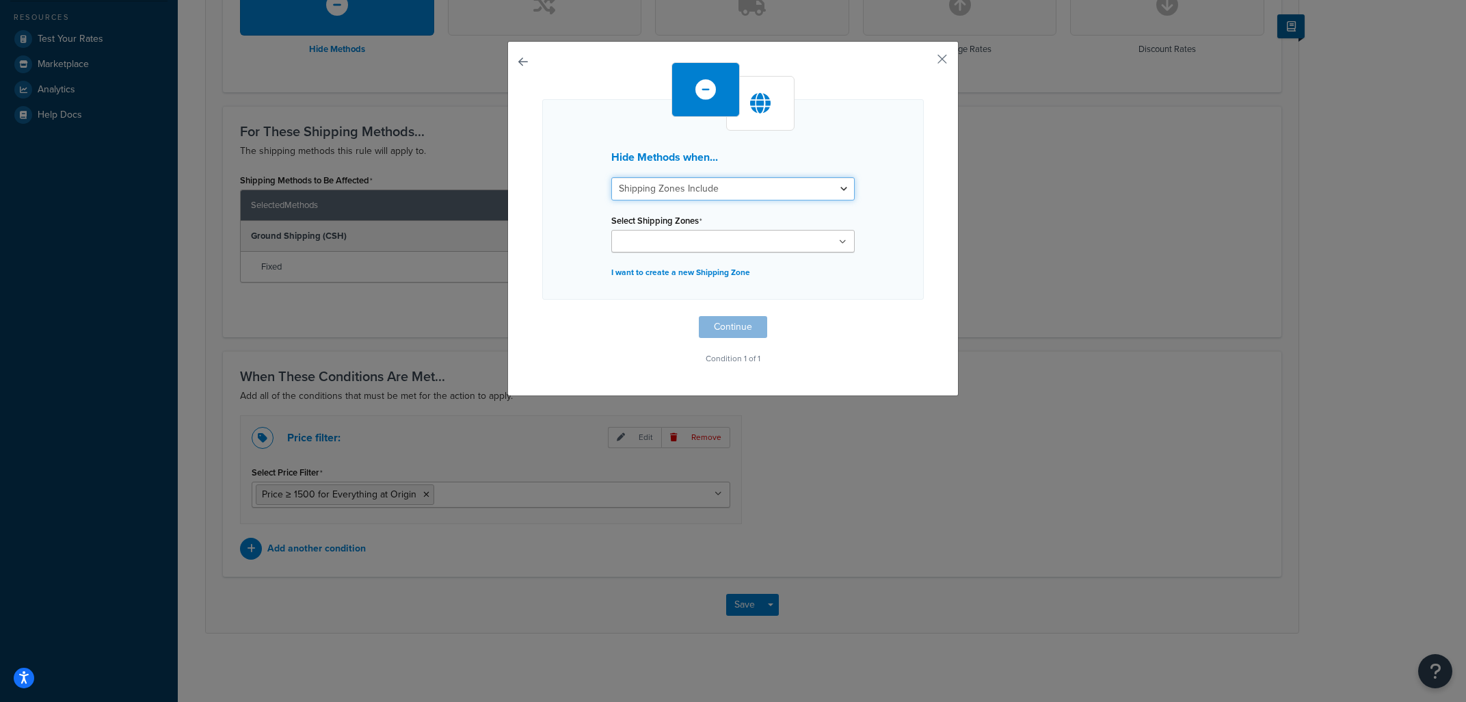
click at [611, 177] on select "Shipping Zones Include Shipping Zones Do Not Include" at bounding box center [732, 188] width 243 height 23
click at [760, 190] on select "Shipping Zones Include Shipping Zones Do Not Include" at bounding box center [732, 188] width 243 height 23
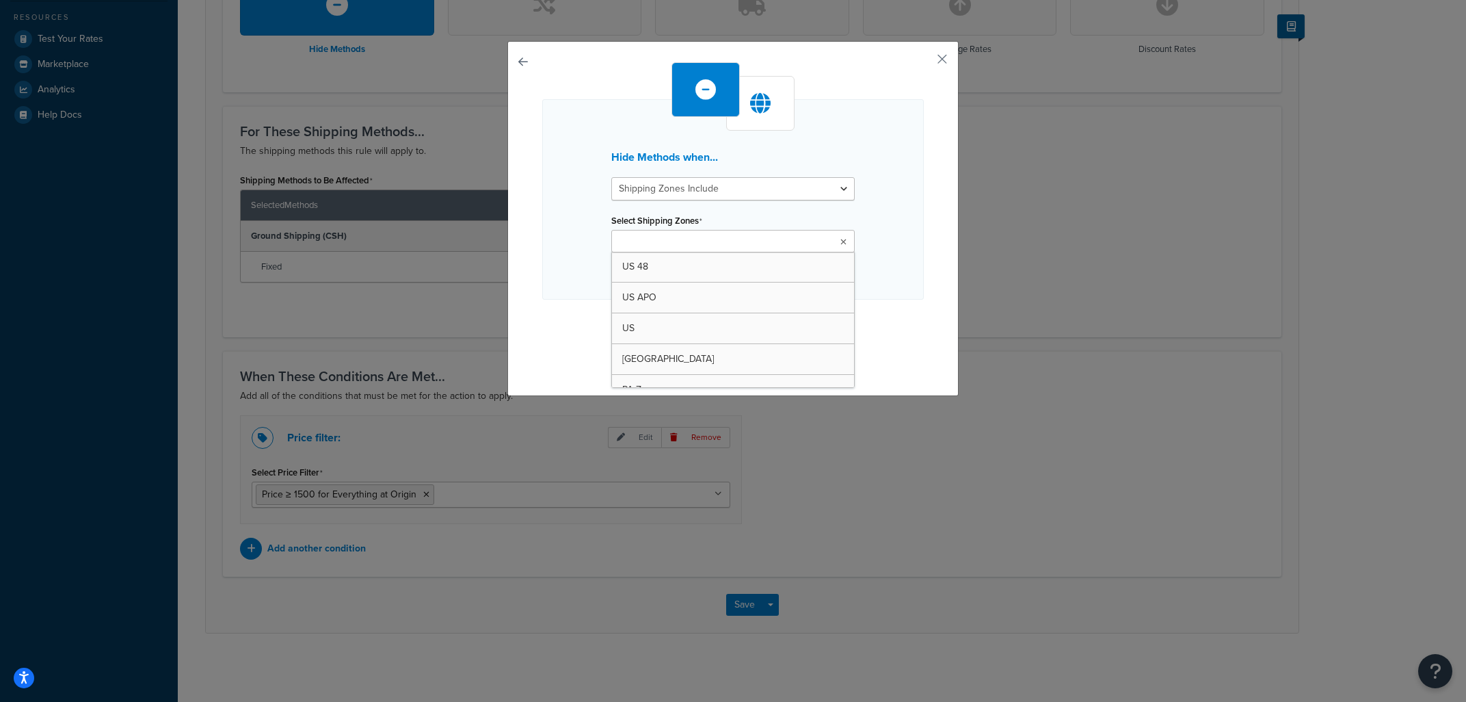
click at [757, 247] on ul at bounding box center [732, 241] width 243 height 23
click at [891, 202] on div "Hide Methods when... Shipping Zones Include Shipping Zones Do Not Include Selec…" at bounding box center [733, 199] width 382 height 200
click at [542, 316] on button "button" at bounding box center [542, 316] width 0 height 0
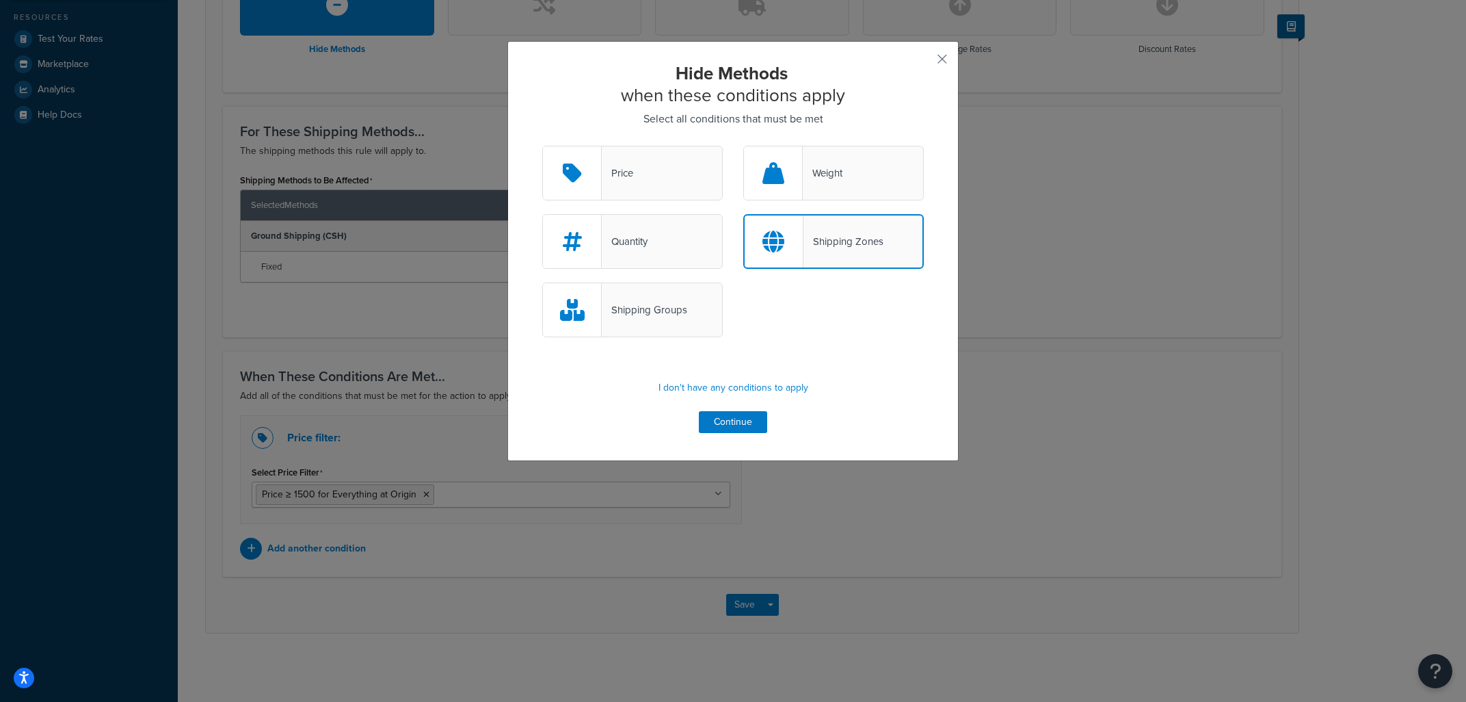
click at [702, 296] on div "Shipping Groups" at bounding box center [632, 309] width 181 height 55
click at [0, 0] on input "Shipping Groups" at bounding box center [0, 0] width 0 height 0
click at [755, 425] on button "Continue" at bounding box center [733, 422] width 68 height 22
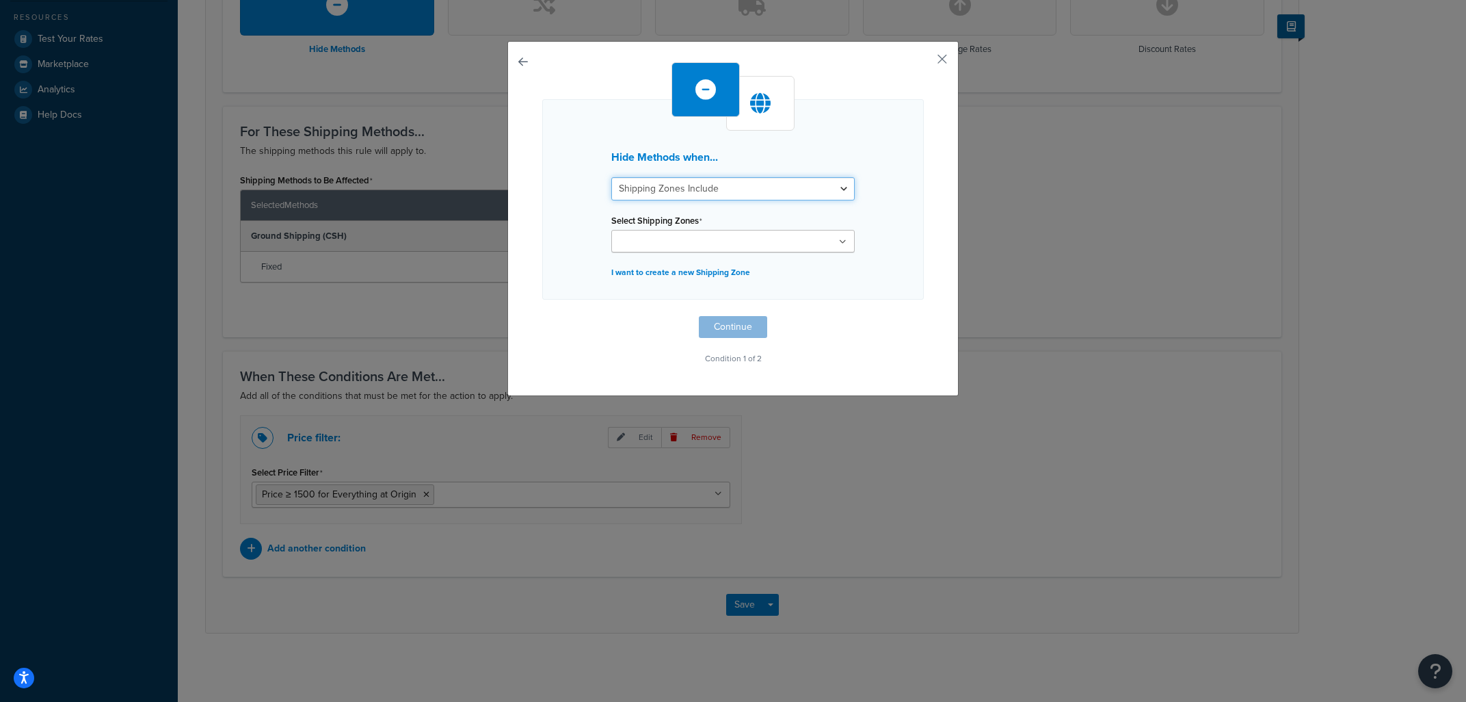
click at [611, 177] on select "Shipping Zones Include Shipping Zones Do Not Include" at bounding box center [732, 188] width 243 height 23
click at [839, 188] on select "Shipping Zones Include Shipping Zones Do Not Include" at bounding box center [732, 188] width 243 height 23
click at [542, 316] on button "button" at bounding box center [542, 316] width 0 height 0
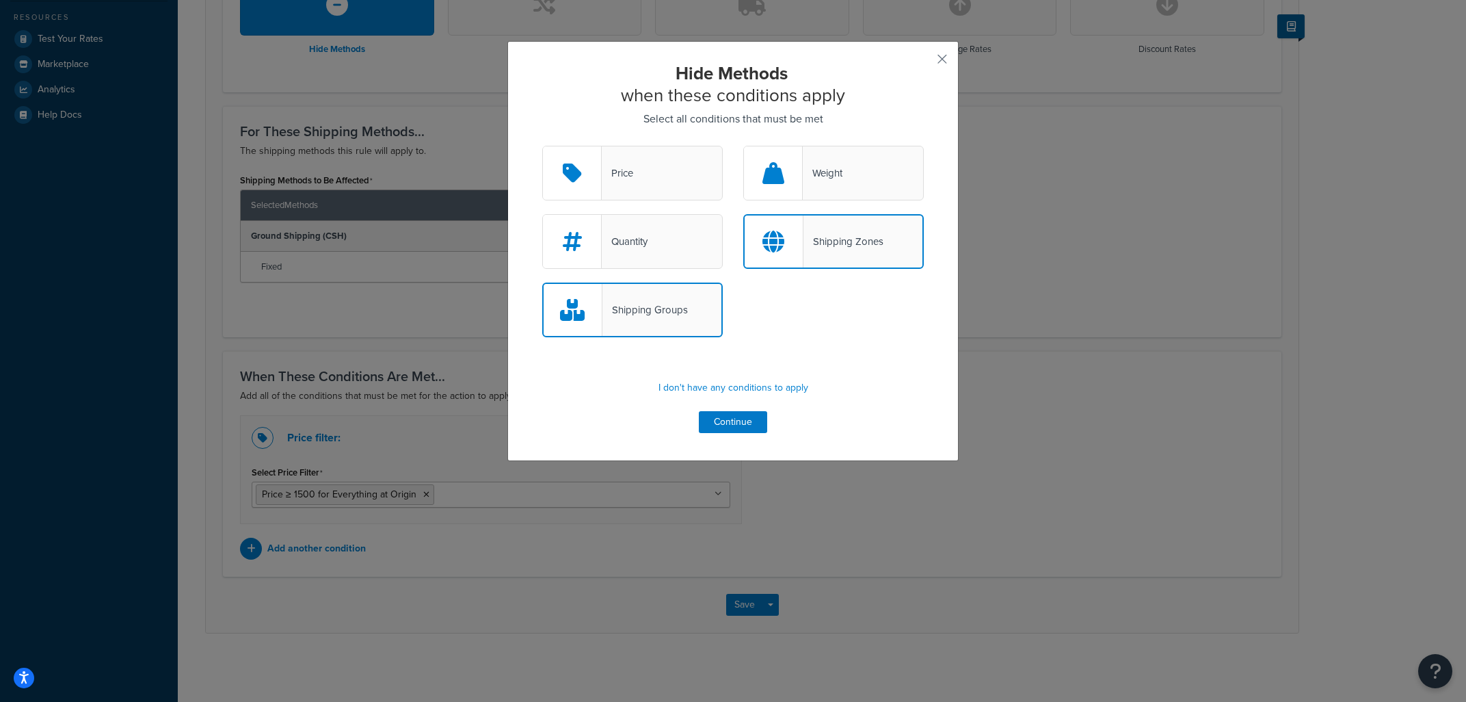
click at [804, 243] on div "Shipping Zones" at bounding box center [843, 241] width 80 height 19
click at [0, 0] on input "Shipping Zones" at bounding box center [0, 0] width 0 height 0
click at [676, 328] on div "Shipping Groups" at bounding box center [632, 309] width 181 height 55
click at [0, 0] on input "Shipping Groups" at bounding box center [0, 0] width 0 height 0
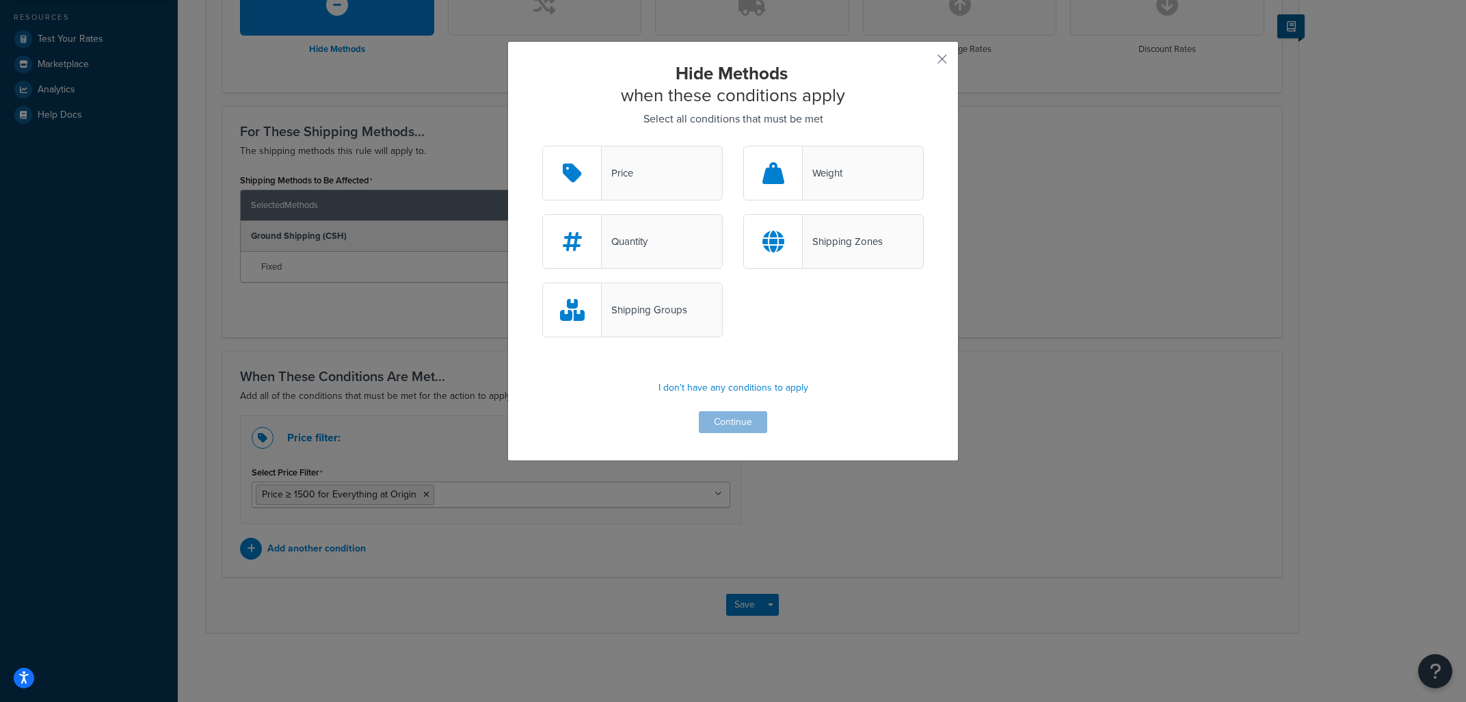
click at [666, 308] on div "Shipping Groups" at bounding box center [644, 309] width 85 height 19
click at [0, 0] on input "Shipping Groups" at bounding box center [0, 0] width 0 height 0
click at [745, 421] on button "Continue" at bounding box center [733, 422] width 68 height 22
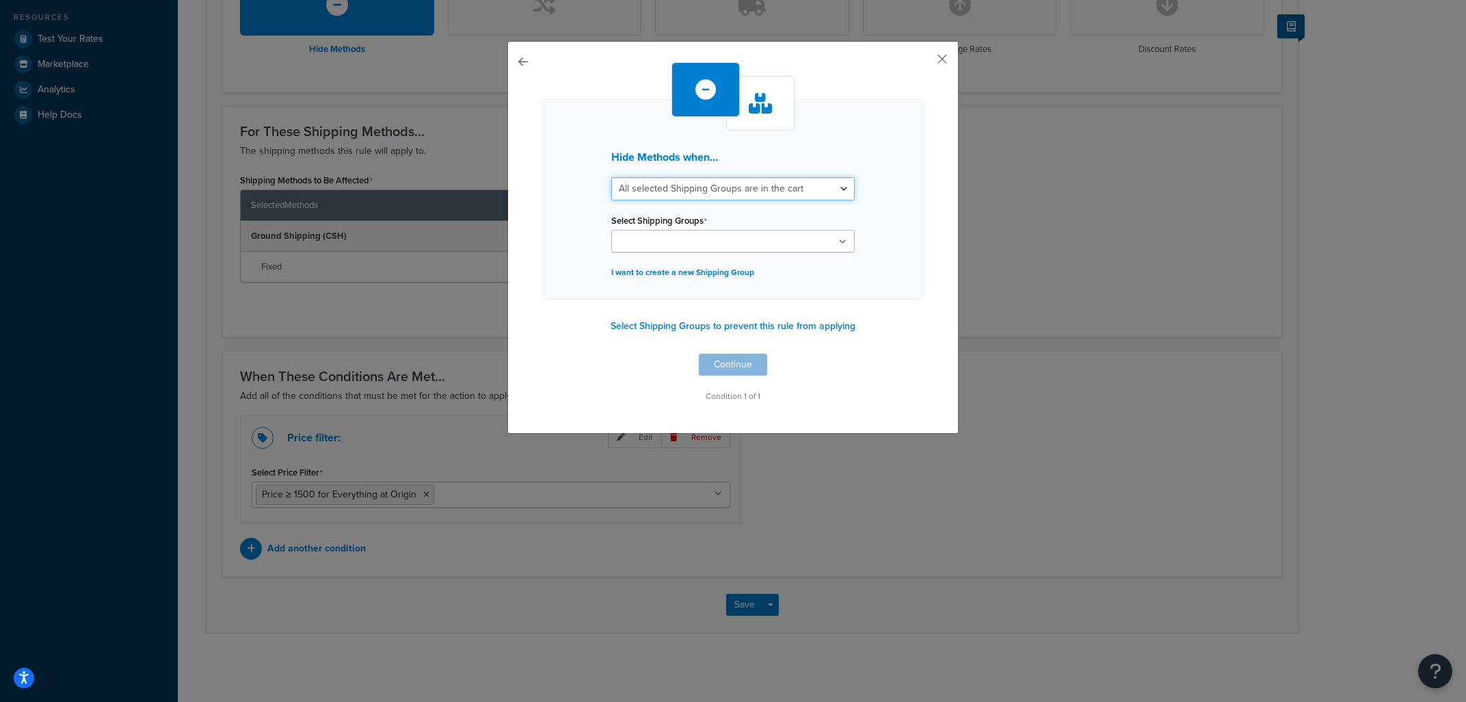
click at [611, 177] on select "All selected Shipping Groups are in the cart Any selected Shipping Groups are i…" at bounding box center [732, 188] width 243 height 23
click option "All selected Shipping Groups are in the cart" at bounding box center [0, 0] width 0 height 0
click at [832, 248] on ul at bounding box center [732, 241] width 243 height 23
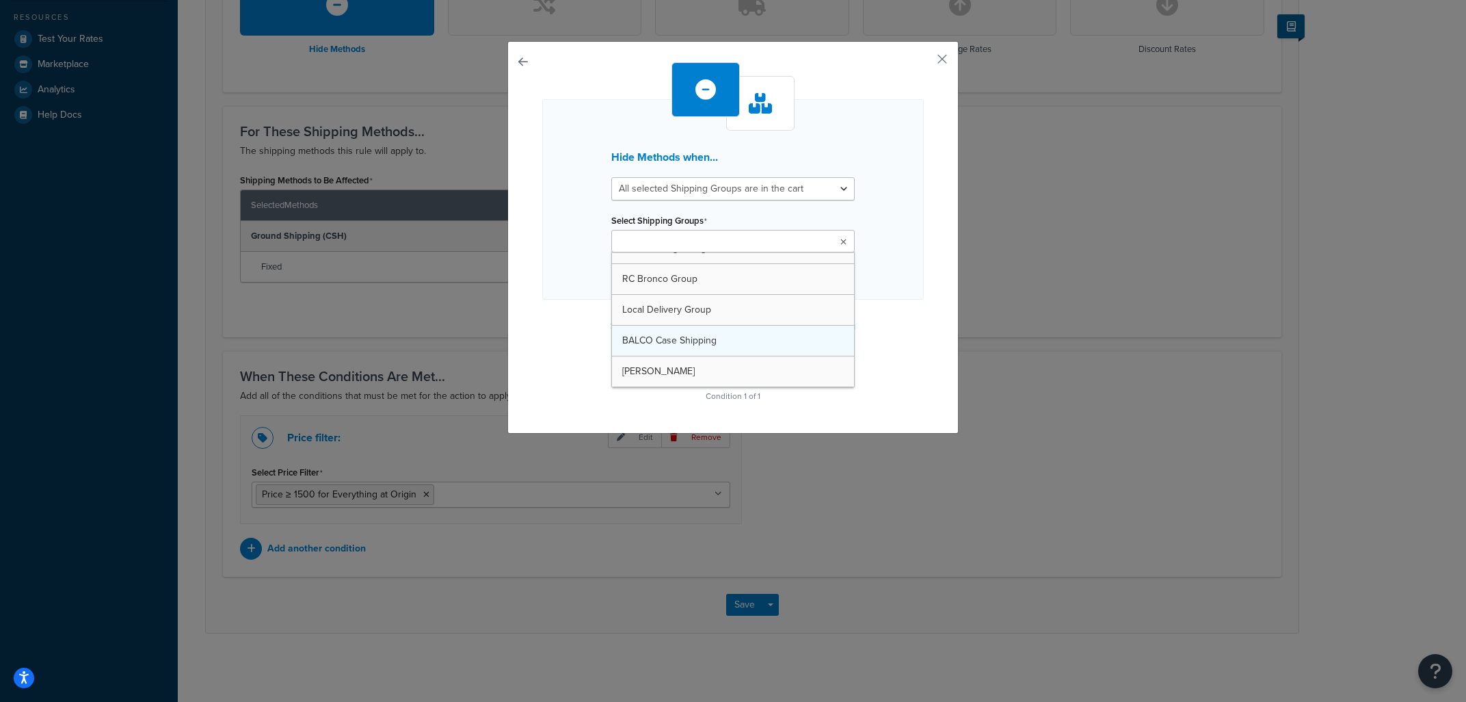
scroll to position [728, 0]
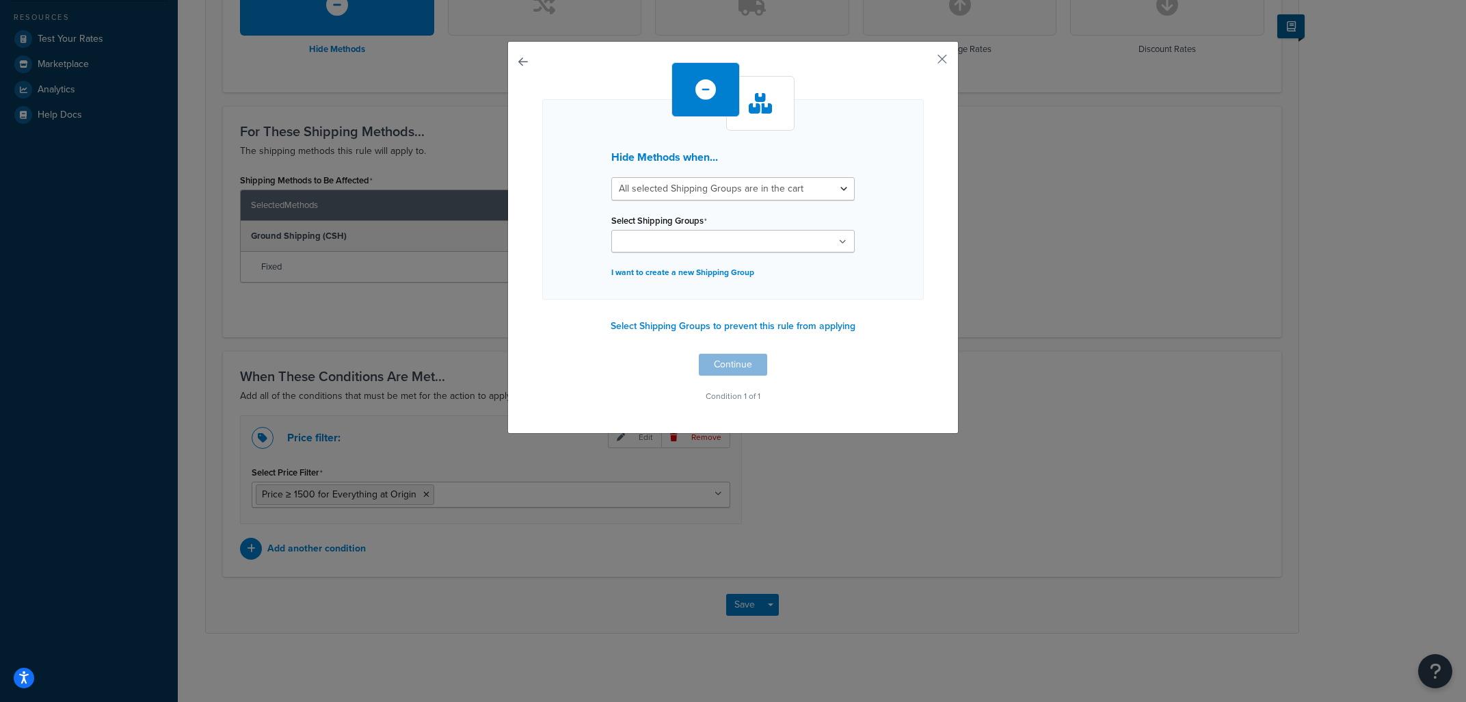
click at [919, 261] on div "Hide Methods when... All selected Shipping Groups are in the cart Any selected …" at bounding box center [733, 199] width 382 height 200
click at [542, 353] on button "button" at bounding box center [542, 353] width 0 height 0
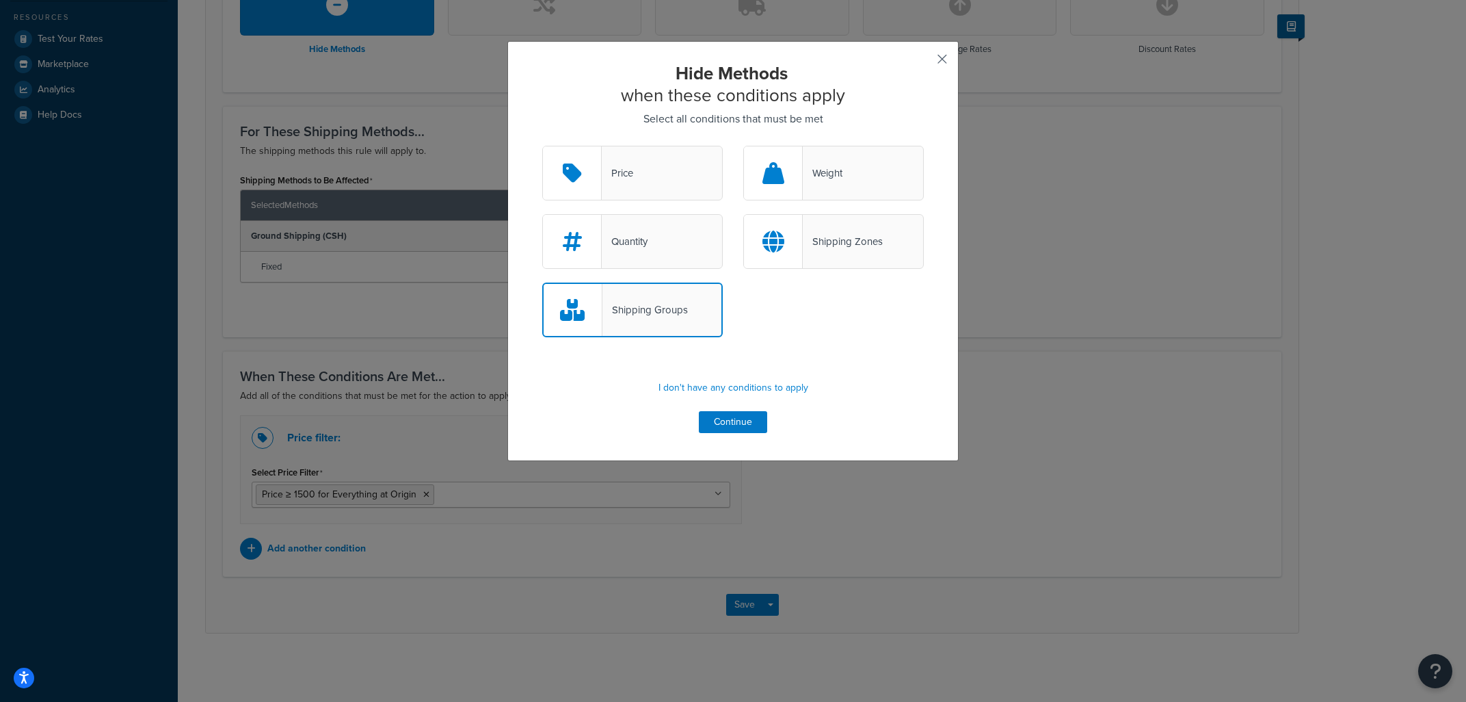
click at [924, 62] on button "button" at bounding box center [921, 63] width 3 height 3
